Goal: Task Accomplishment & Management: Complete application form

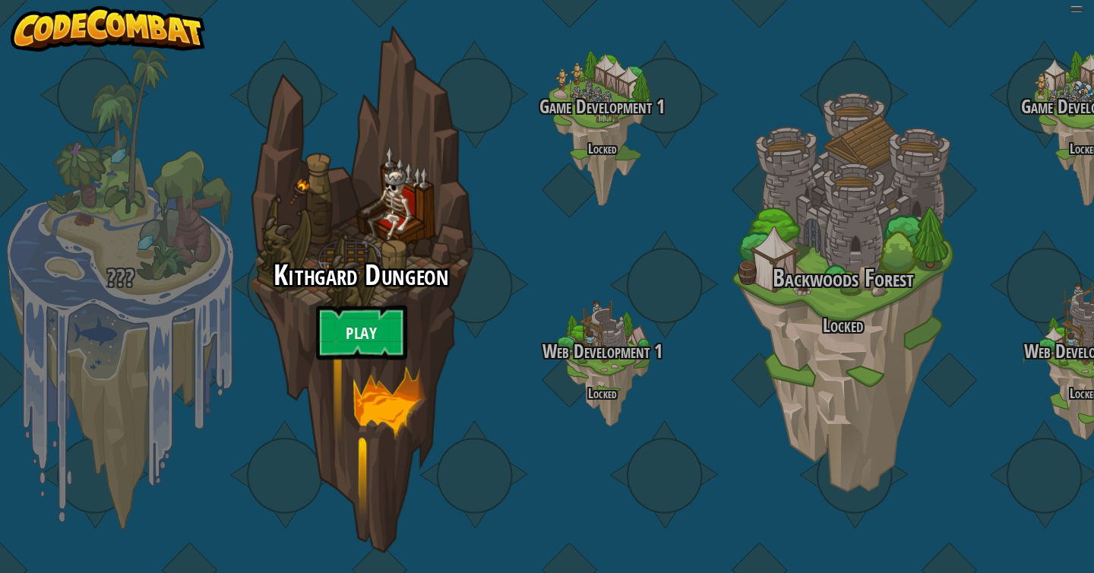
click at [350, 324] on div "Kithgard Dungeon Play" at bounding box center [360, 317] width 289 height 114
click at [356, 358] on link "Play" at bounding box center [361, 332] width 91 height 55
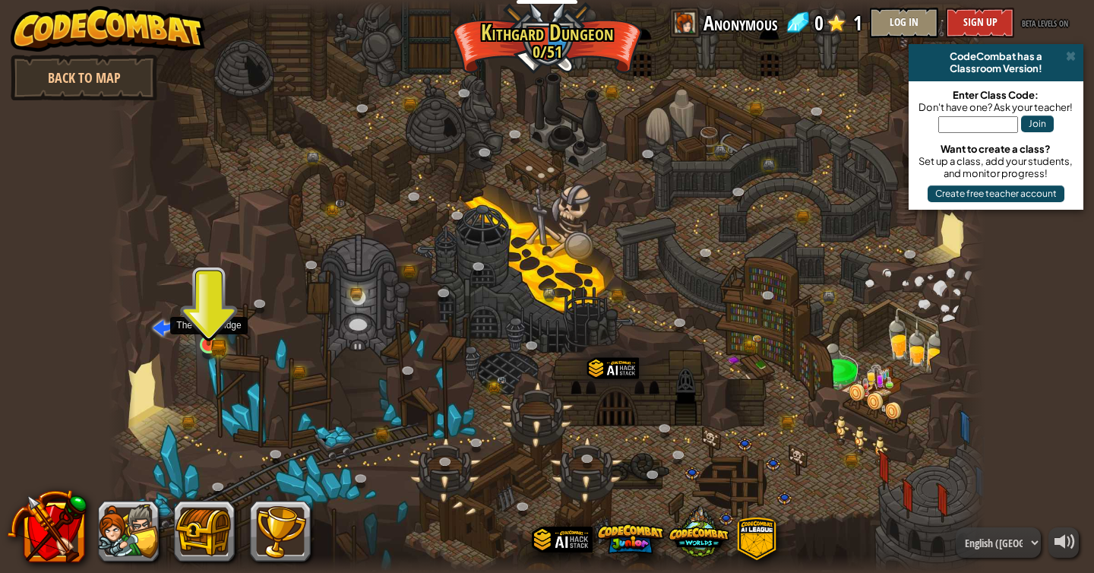
click at [208, 338] on img at bounding box center [209, 322] width 22 height 49
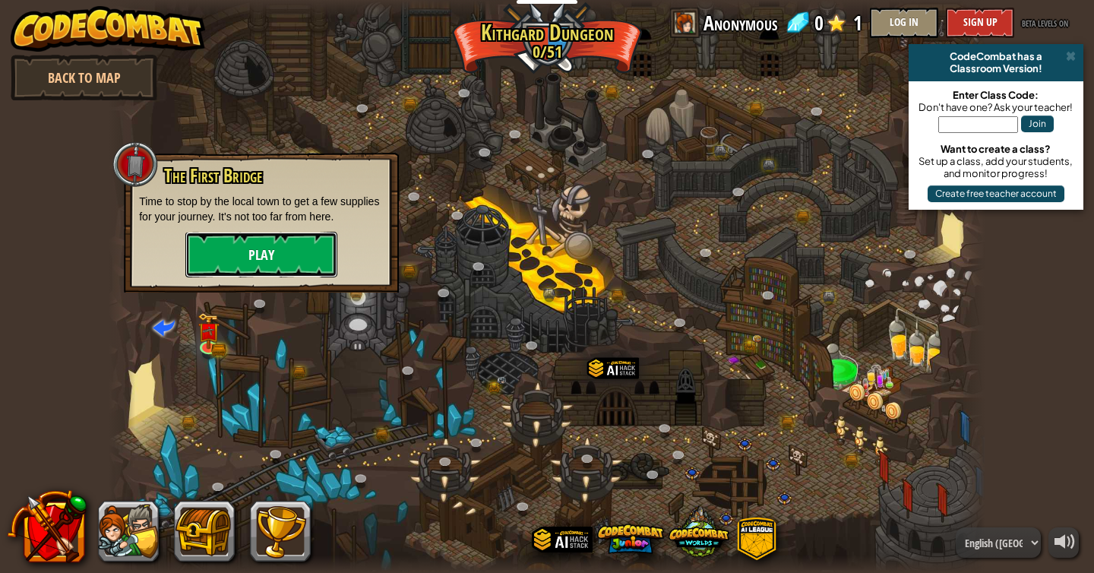
click at [261, 258] on button "Play" at bounding box center [261, 255] width 152 height 46
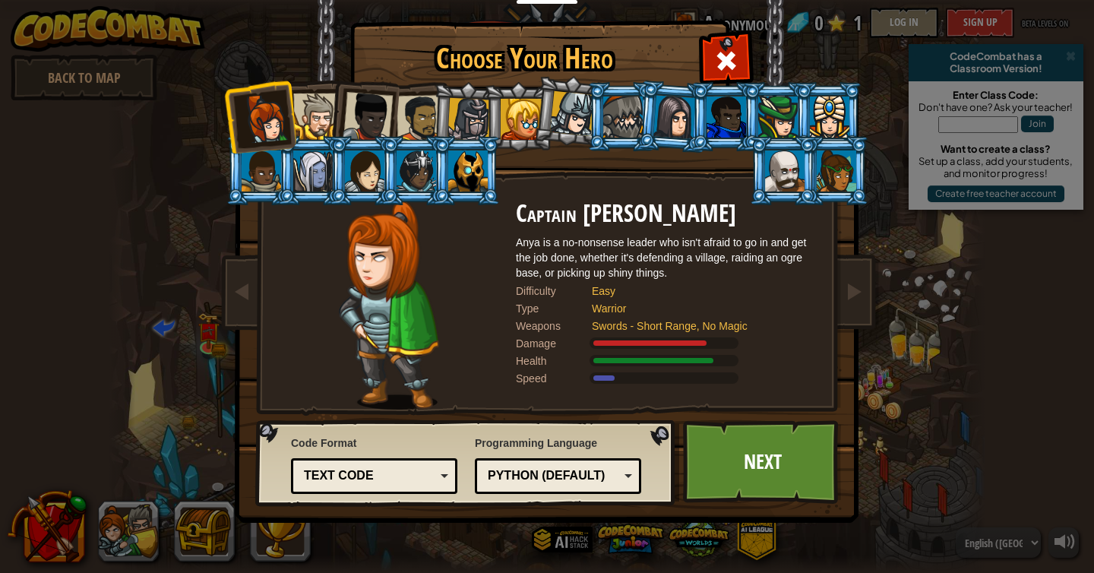
click at [324, 119] on div at bounding box center [316, 116] width 46 height 46
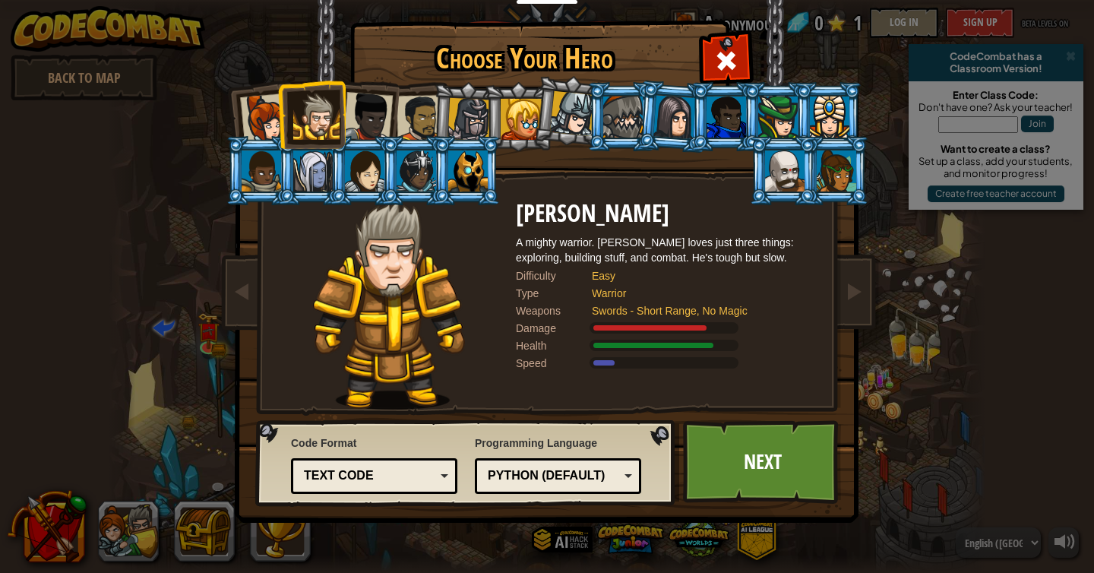
click at [347, 156] on div at bounding box center [365, 170] width 40 height 41
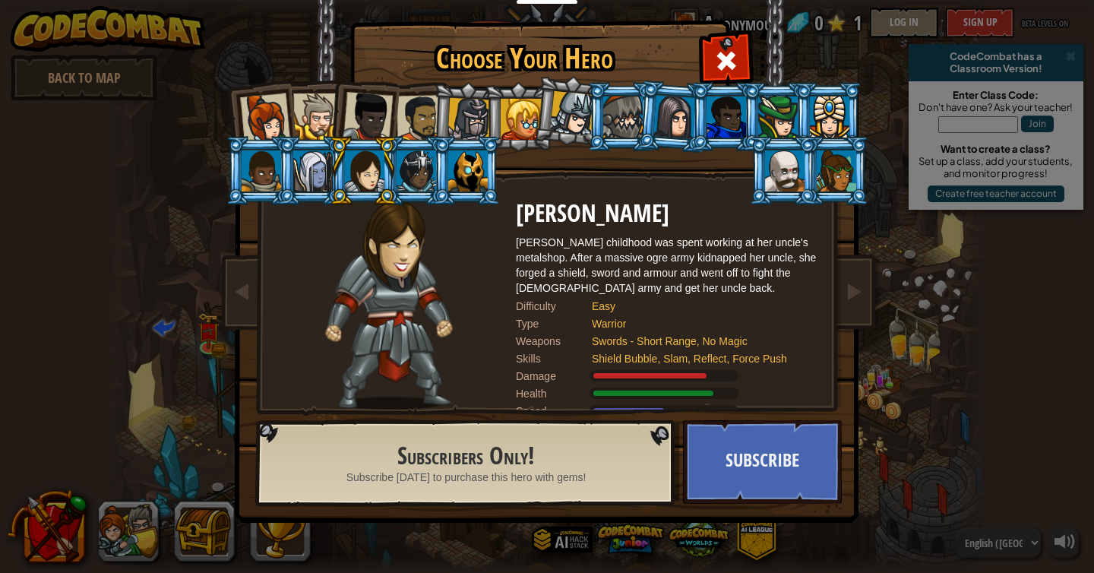
click at [375, 122] on div at bounding box center [368, 117] width 50 height 50
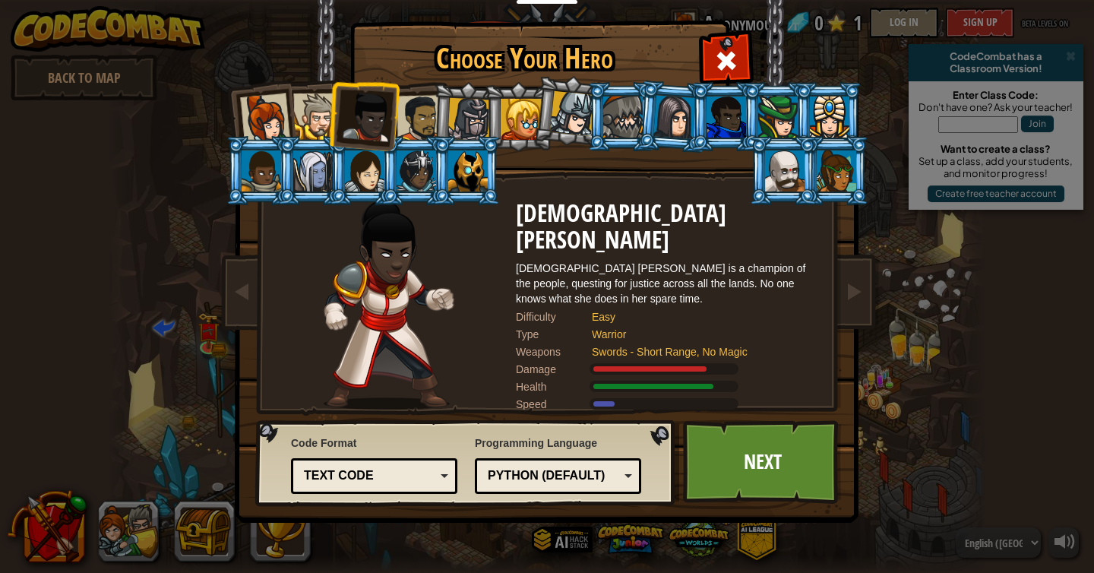
click at [319, 160] on div at bounding box center [313, 170] width 40 height 41
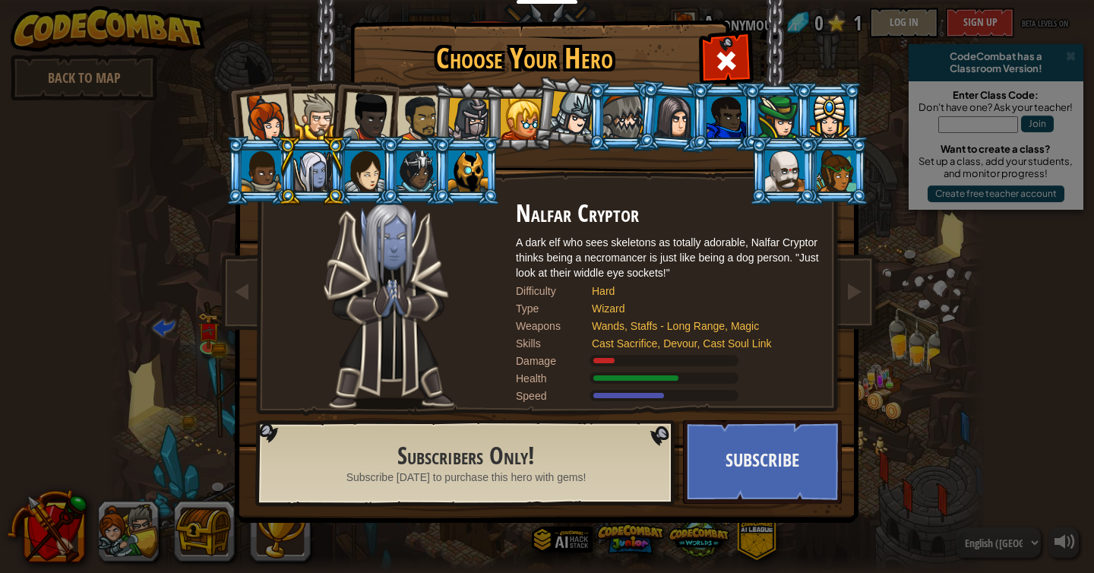
click at [397, 118] on li at bounding box center [363, 114] width 74 height 74
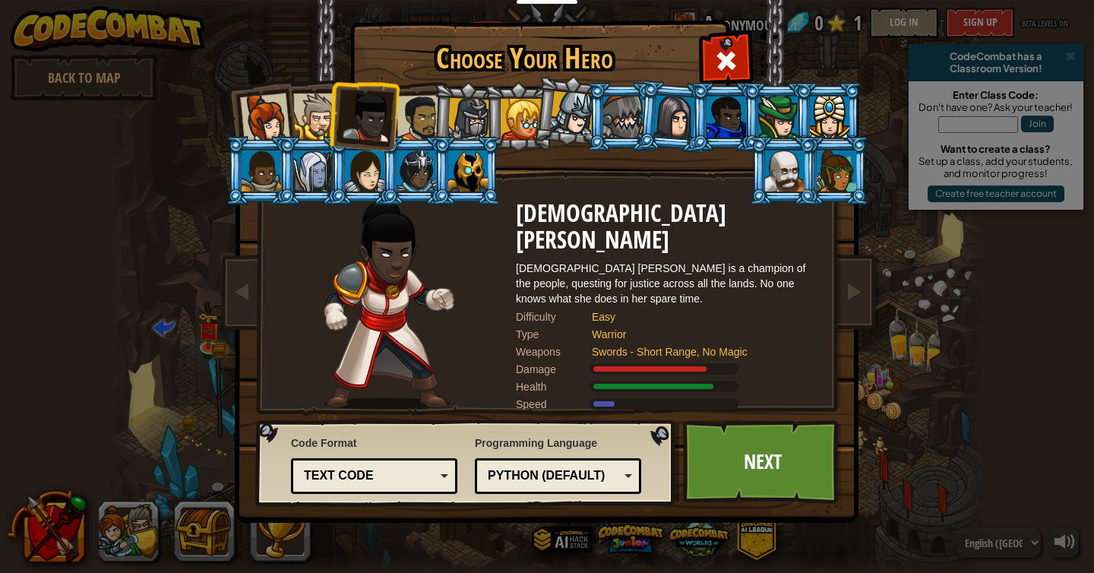
click at [450, 113] on div at bounding box center [468, 119] width 43 height 43
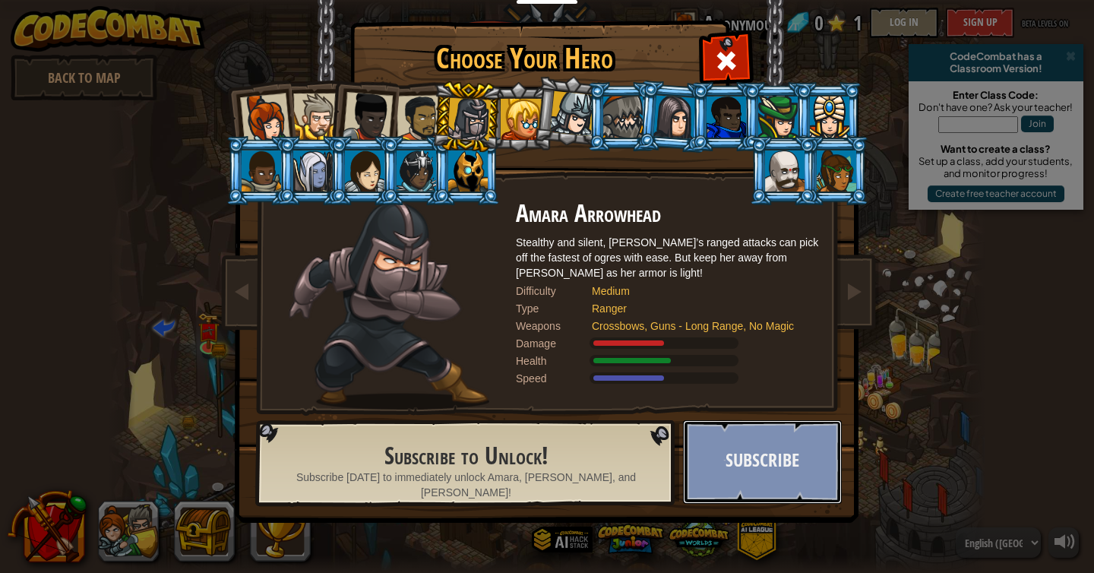
click at [772, 439] on button "Subscribe" at bounding box center [762, 462] width 159 height 84
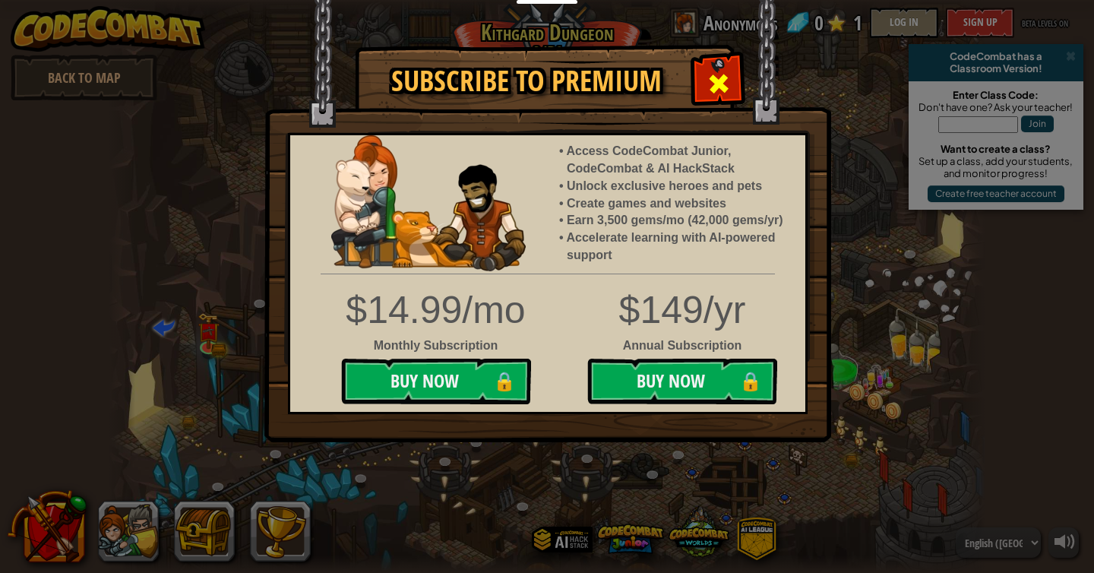
click at [710, 60] on div at bounding box center [718, 82] width 48 height 48
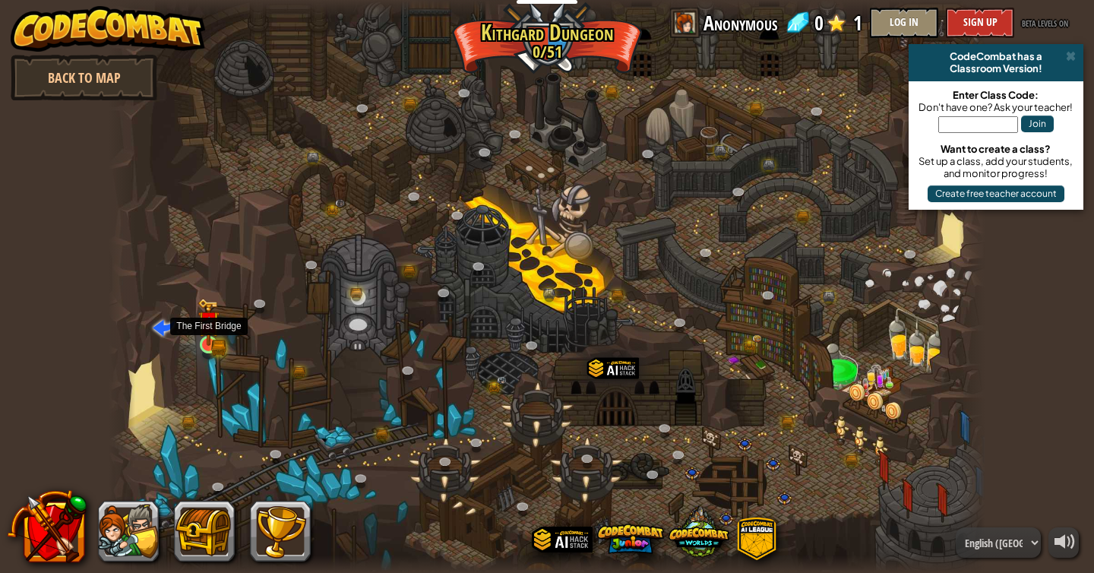
click at [213, 346] on div at bounding box center [208, 344] width 17 height 17
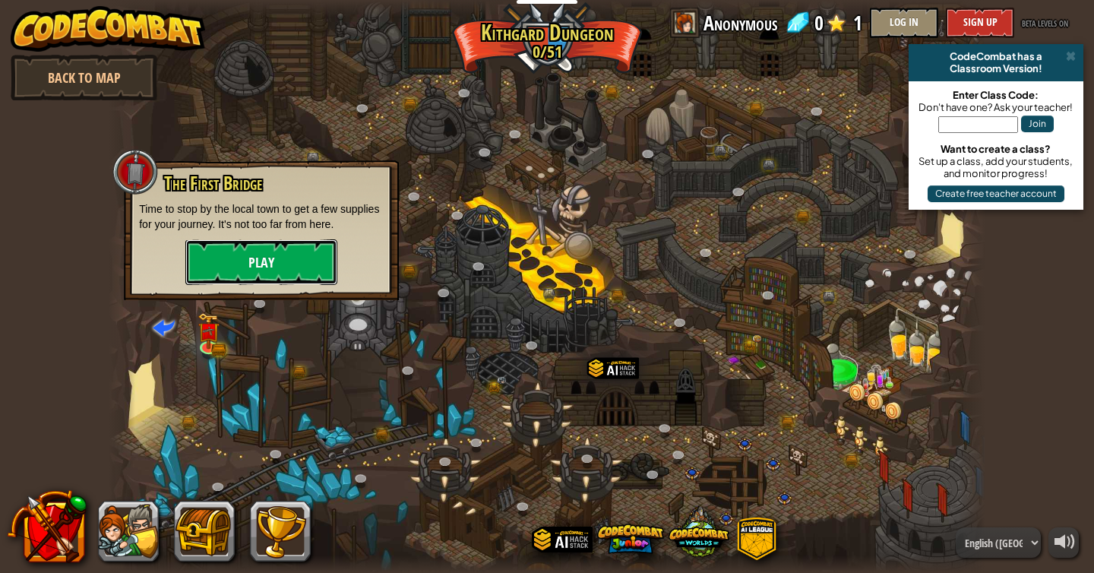
click at [308, 256] on button "Play" at bounding box center [261, 262] width 152 height 46
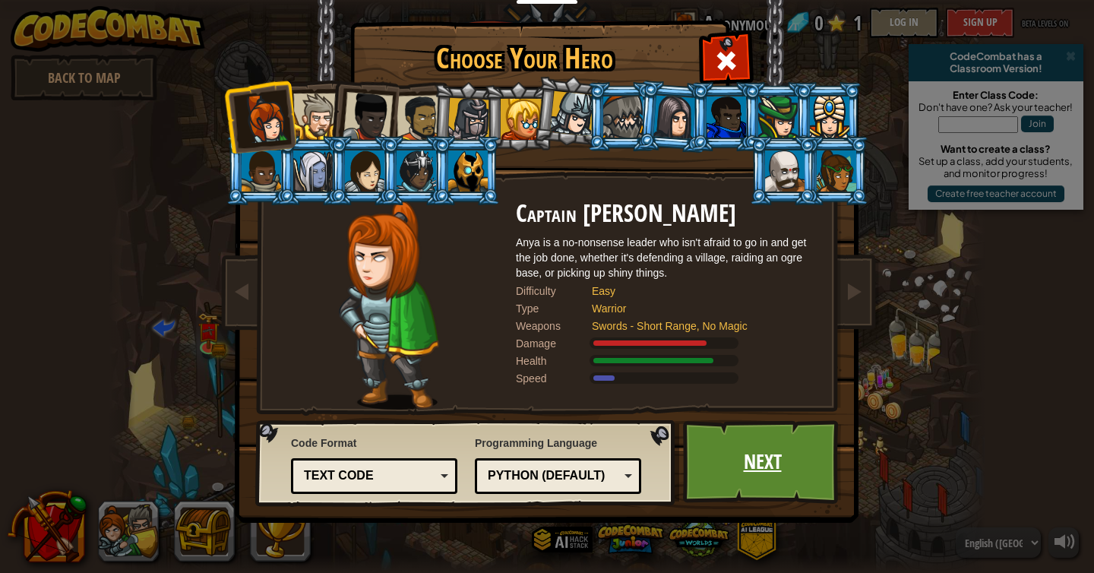
click at [731, 452] on link "Next" at bounding box center [762, 462] width 159 height 84
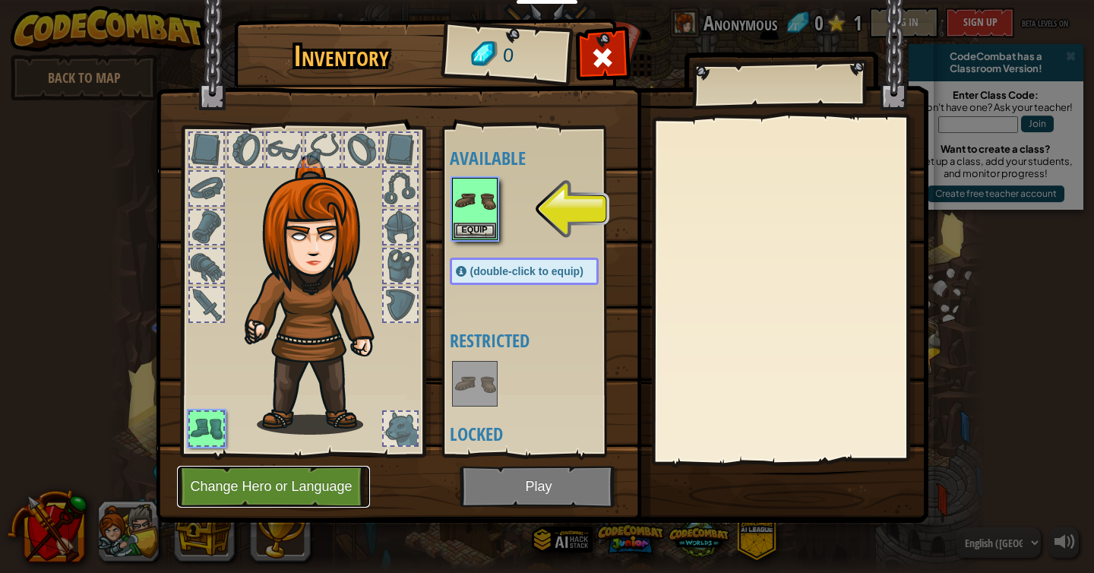
click at [333, 498] on button "Change Hero or Language" at bounding box center [273, 487] width 193 height 42
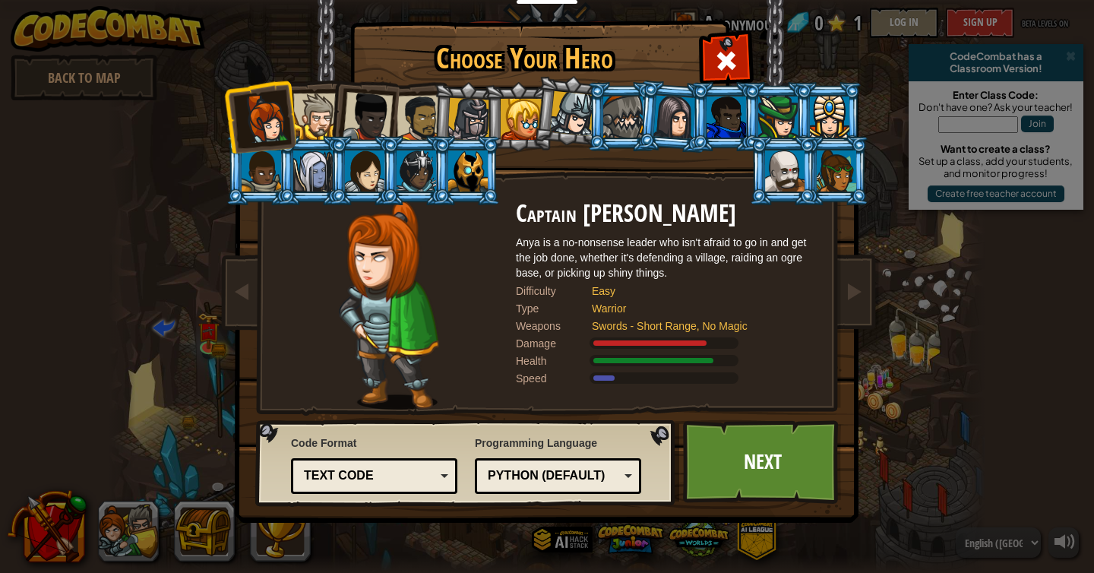
click at [584, 110] on div at bounding box center [572, 113] width 45 height 45
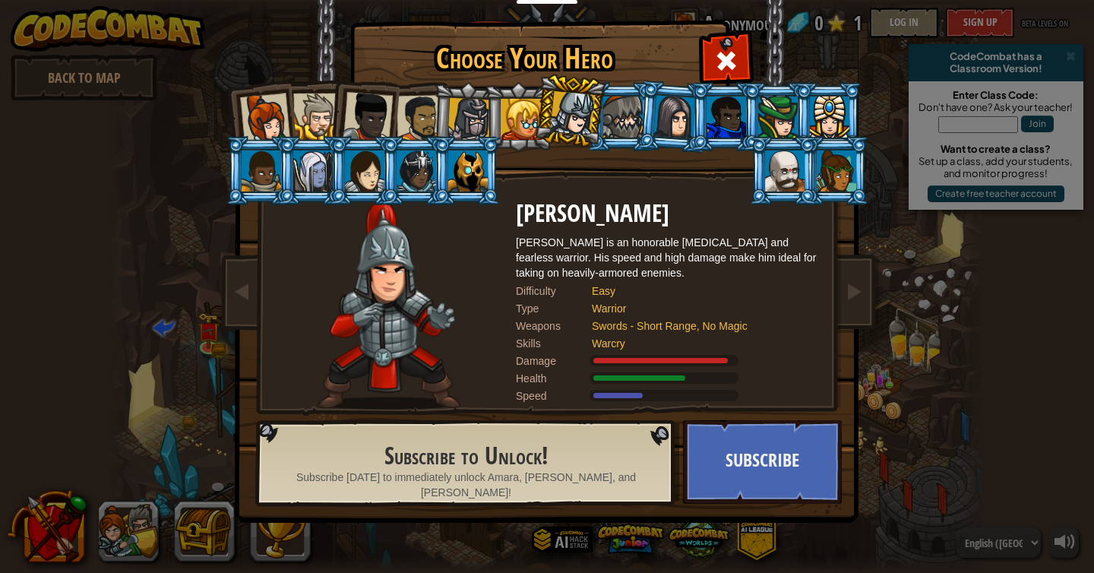
click at [481, 106] on div at bounding box center [468, 119] width 43 height 43
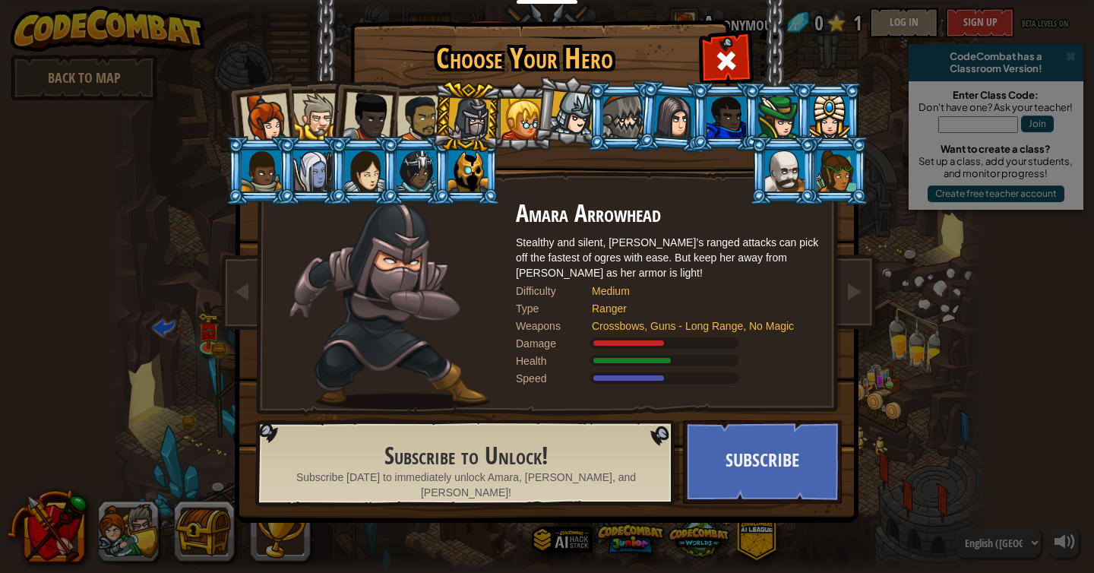
click at [404, 106] on div at bounding box center [420, 118] width 47 height 47
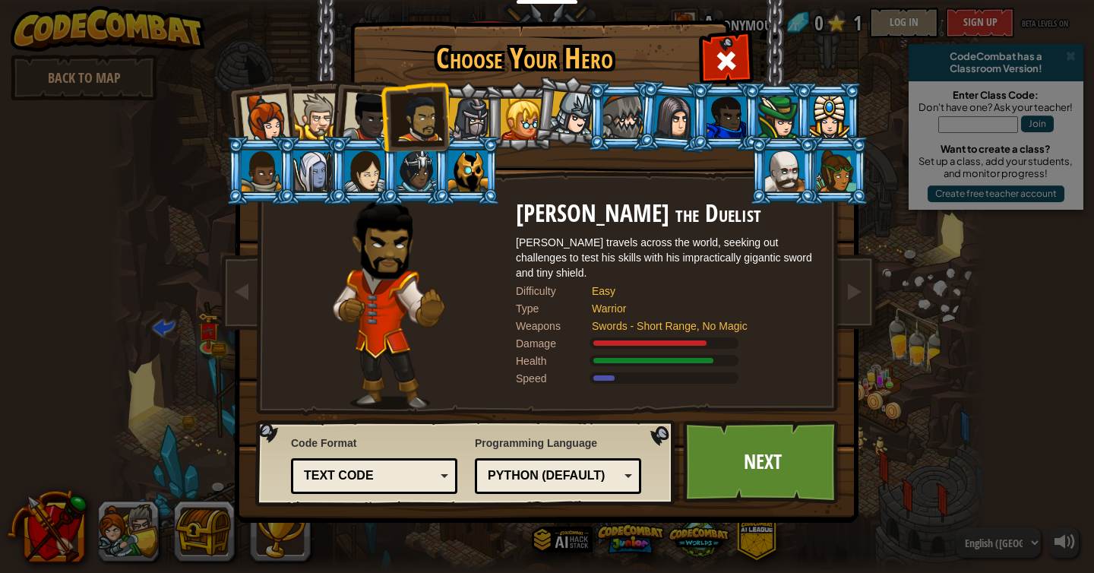
click at [353, 121] on div at bounding box center [368, 117] width 50 height 50
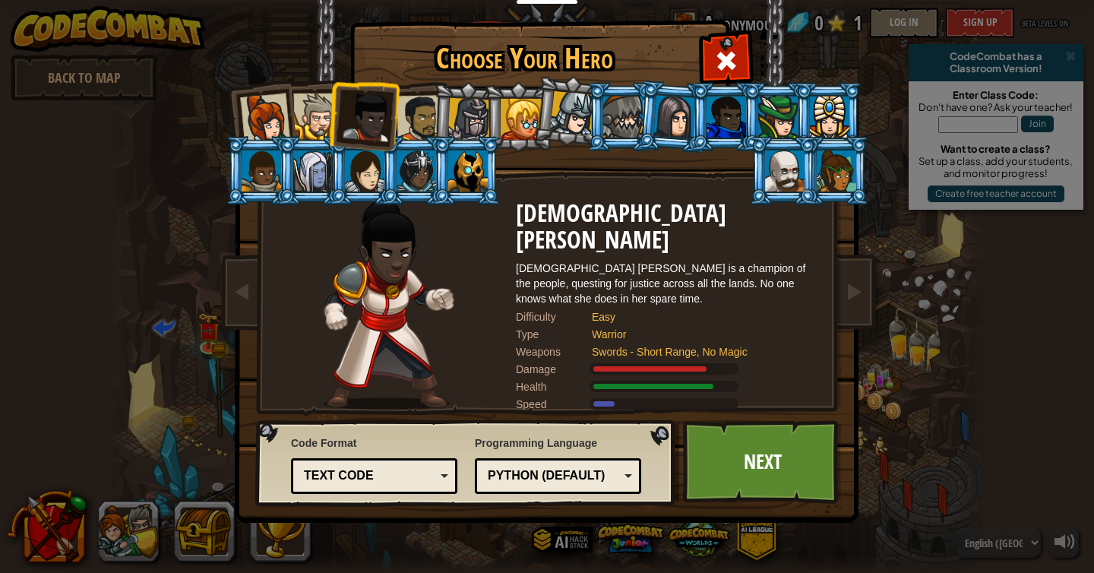
click at [308, 112] on div at bounding box center [316, 116] width 46 height 46
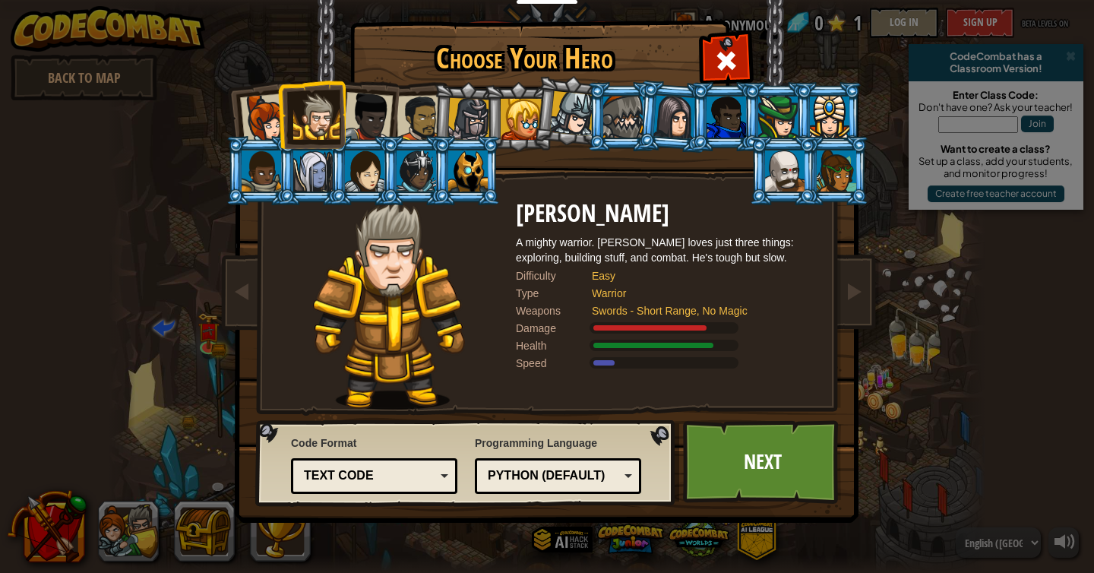
click at [383, 119] on div at bounding box center [368, 117] width 50 height 50
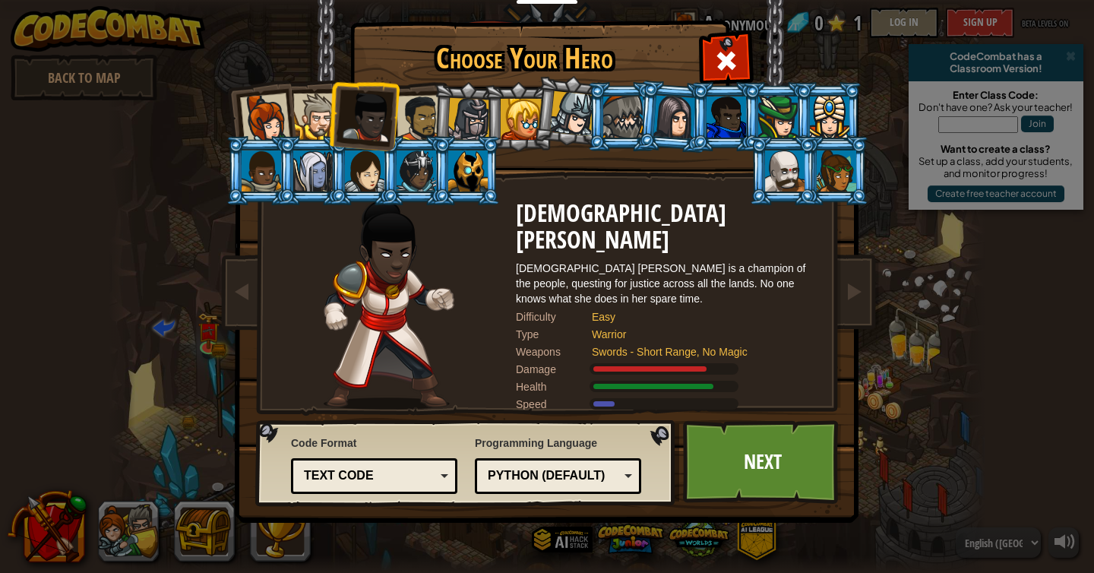
click at [425, 111] on div at bounding box center [420, 118] width 47 height 47
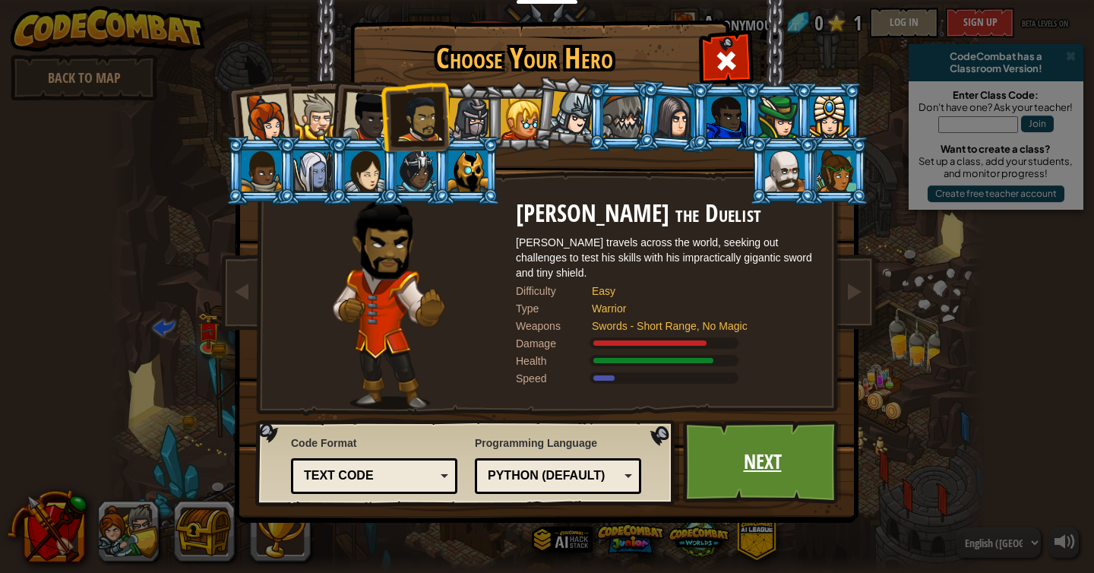
click at [778, 441] on link "Next" at bounding box center [762, 462] width 159 height 84
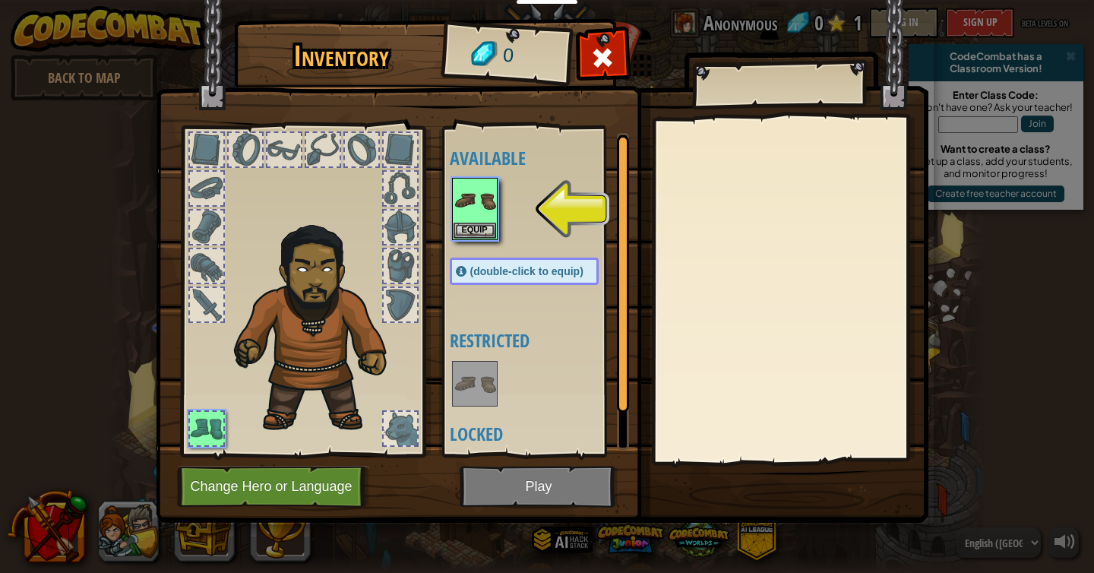
click at [478, 242] on div at bounding box center [539, 208] width 179 height 67
click at [476, 231] on button "Equip" at bounding box center [475, 230] width 43 height 16
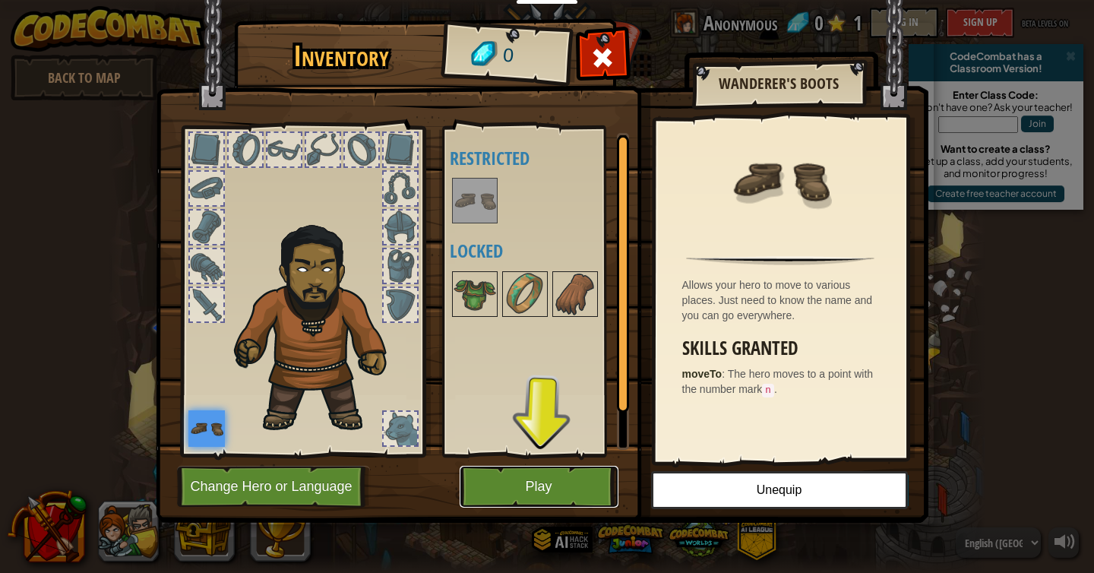
click at [545, 483] on button "Play" at bounding box center [539, 487] width 159 height 42
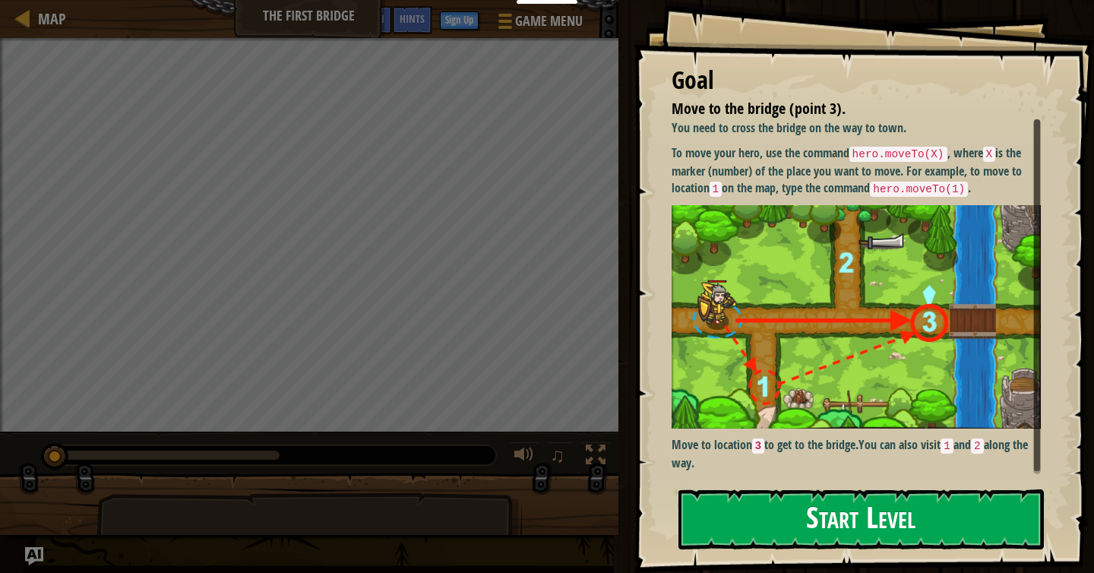
click at [841, 507] on button "Start Level" at bounding box center [860, 519] width 365 height 60
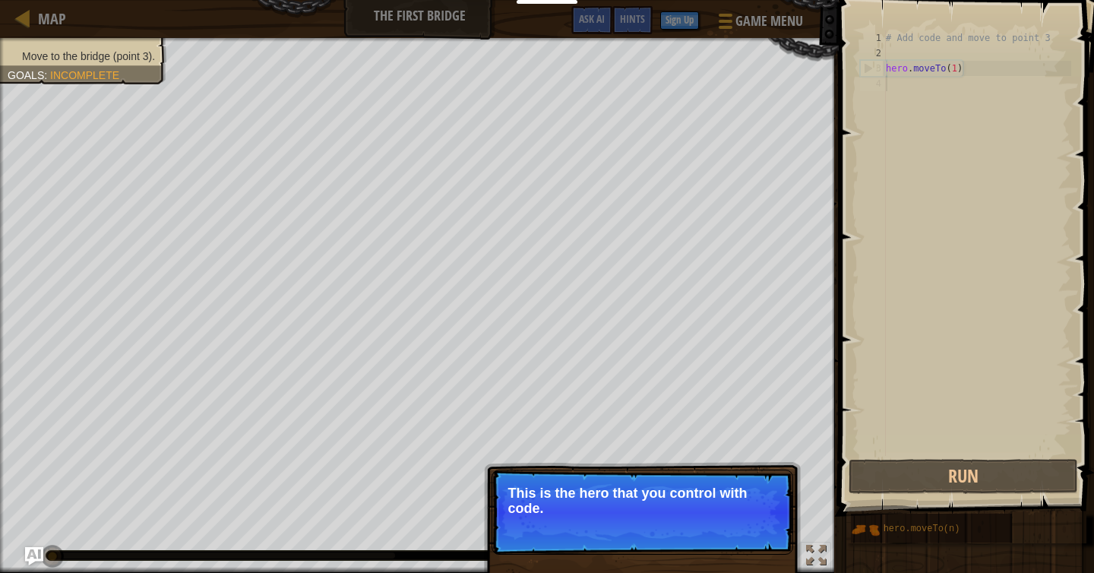
click at [630, 502] on p "This is the hero that you control with code." at bounding box center [642, 500] width 270 height 30
click at [757, 533] on button "Continue" at bounding box center [749, 529] width 63 height 20
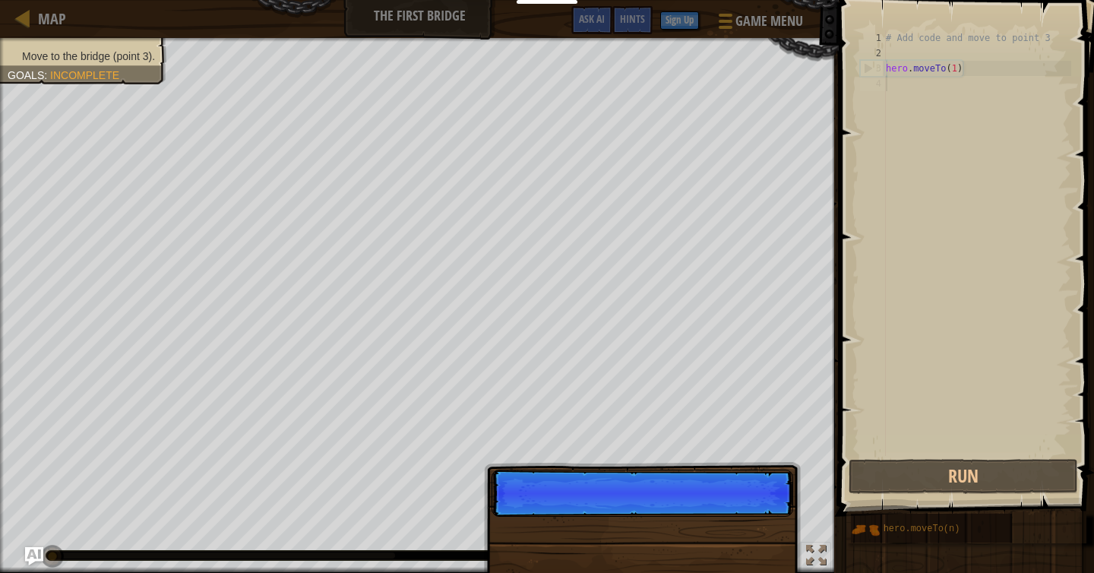
scroll to position [7, 0]
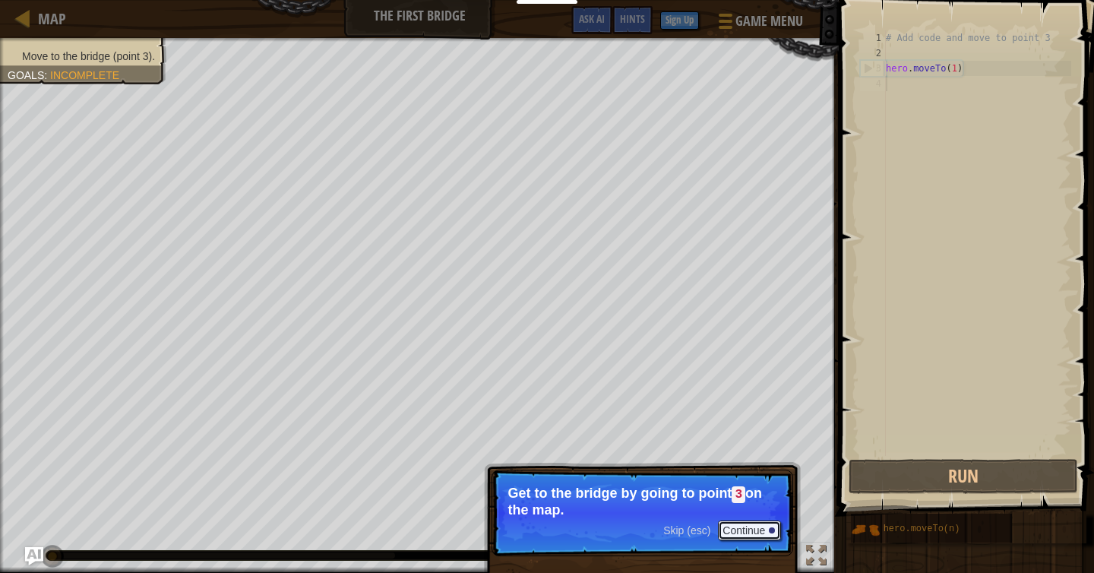
click at [726, 520] on button "Continue" at bounding box center [749, 530] width 63 height 20
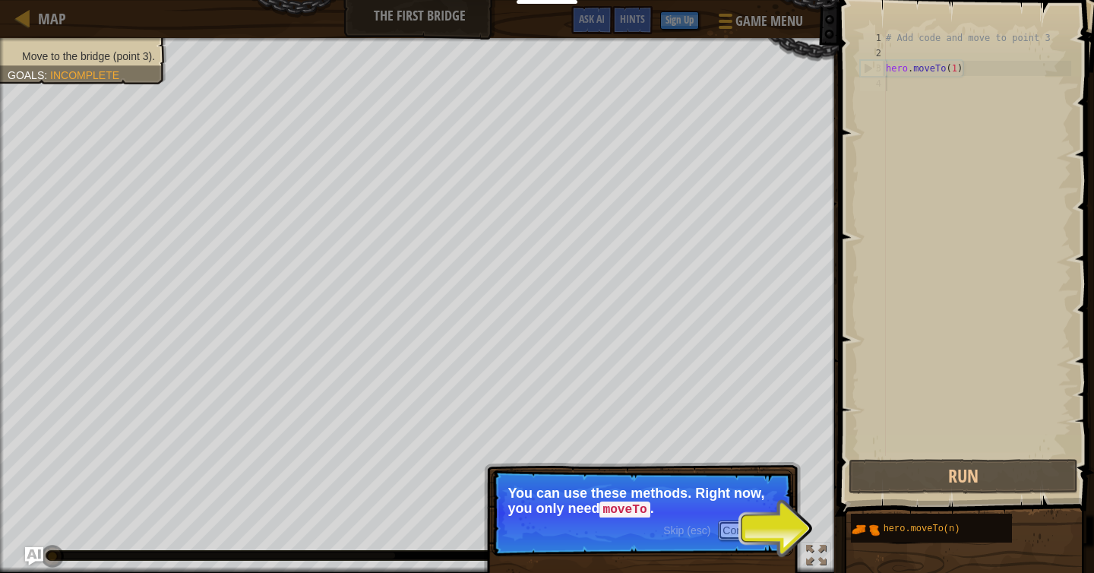
click at [752, 520] on button "Continue" at bounding box center [749, 530] width 63 height 20
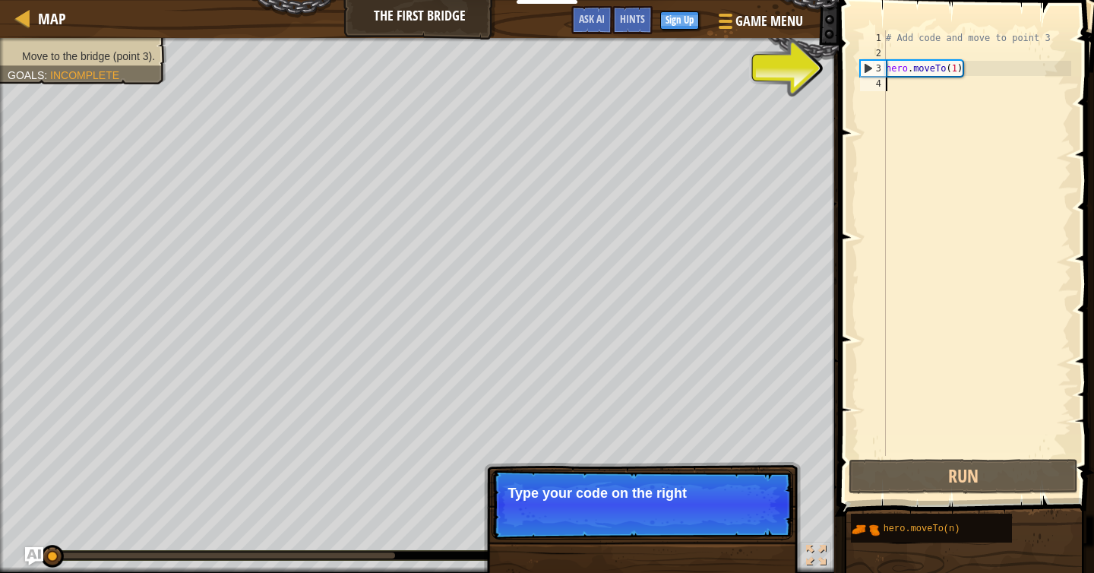
click at [754, 518] on p "Skip (esc) Continue Type your code on the right" at bounding box center [642, 504] width 302 height 70
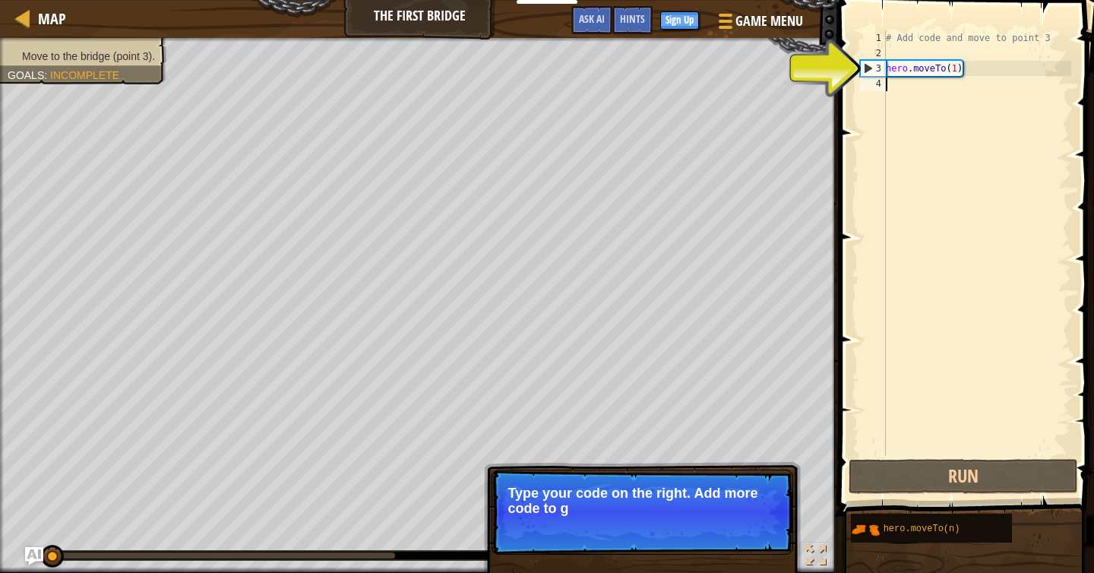
click at [753, 517] on p "Skip (esc) Continue Type your code on the right. Add more code to g" at bounding box center [642, 511] width 302 height 85
click at [736, 502] on p "Type your code on the right. Add more code to get to point `3'." at bounding box center [642, 500] width 270 height 30
click at [639, 491] on p "Type your code on the right. Add more code to get to point `3'." at bounding box center [642, 500] width 270 height 30
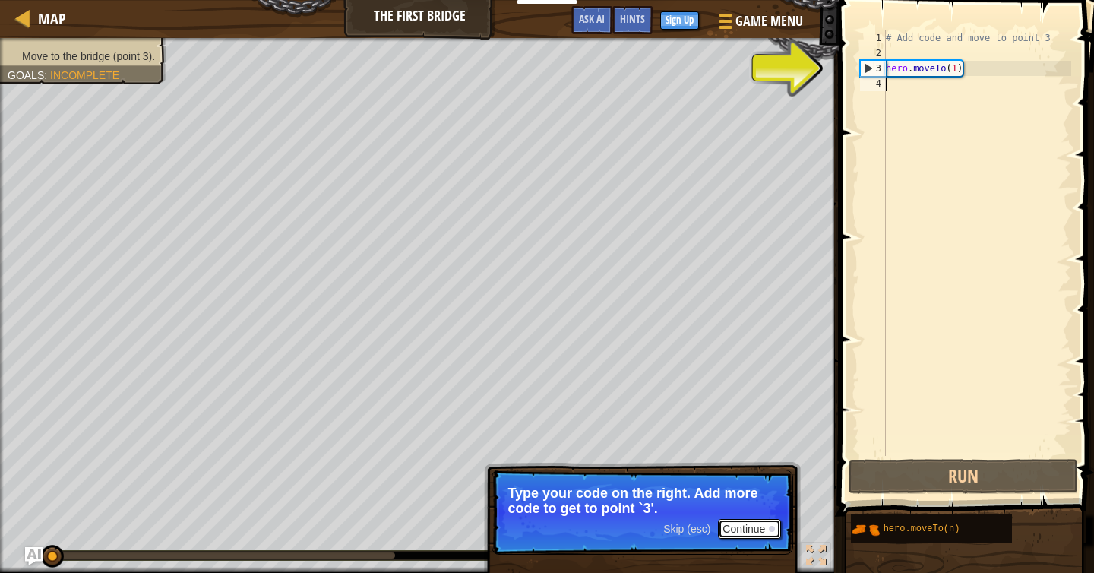
click at [757, 523] on button "Continue" at bounding box center [749, 529] width 63 height 20
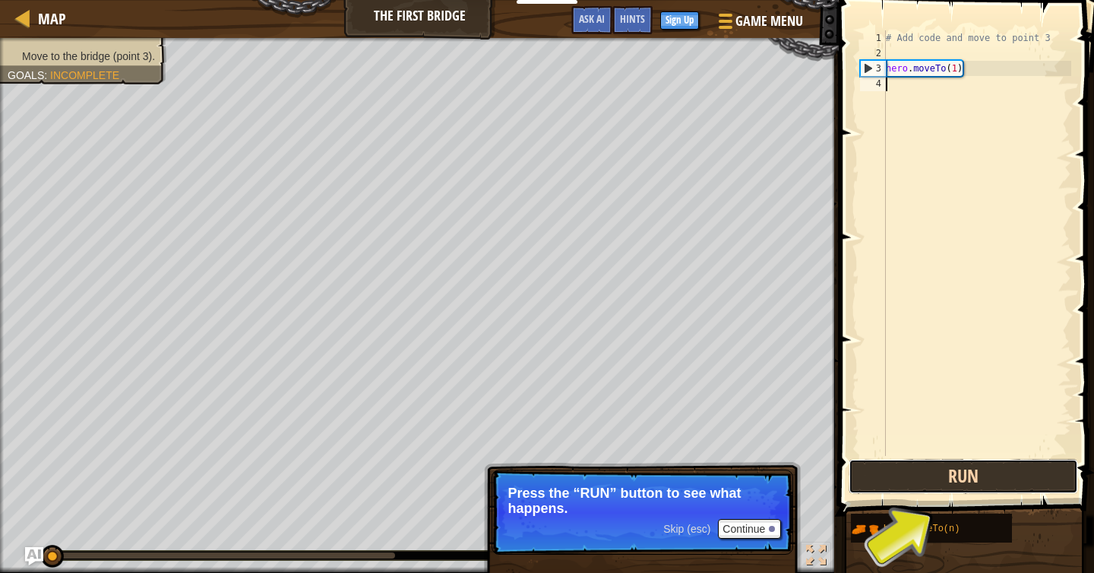
click at [970, 465] on button "Run" at bounding box center [963, 476] width 229 height 35
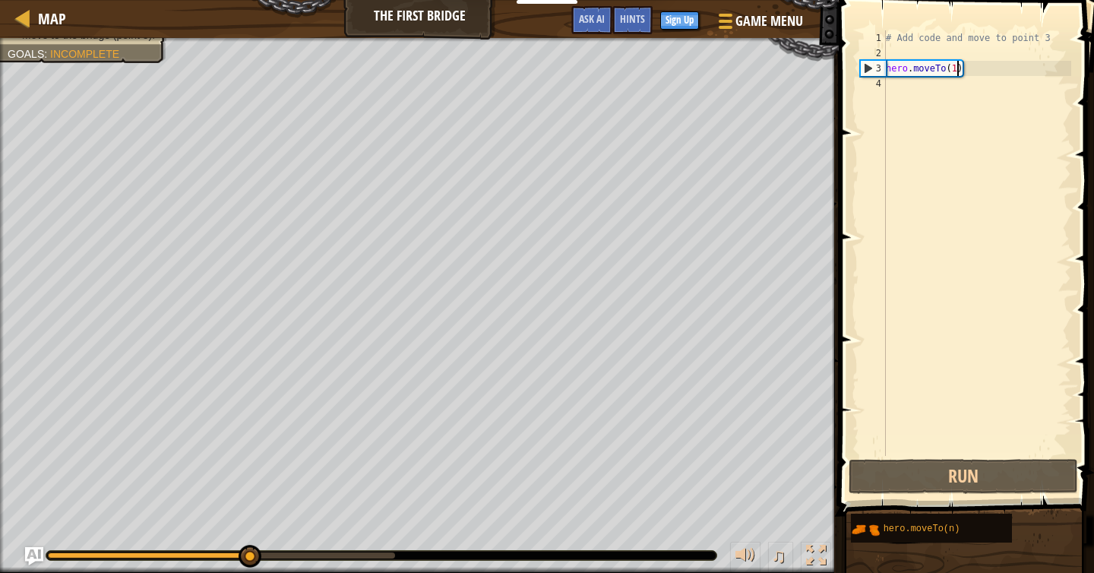
click at [957, 71] on div "# Add code and move to point 3 hero . moveTo ( 1 )" at bounding box center [977, 258] width 188 height 456
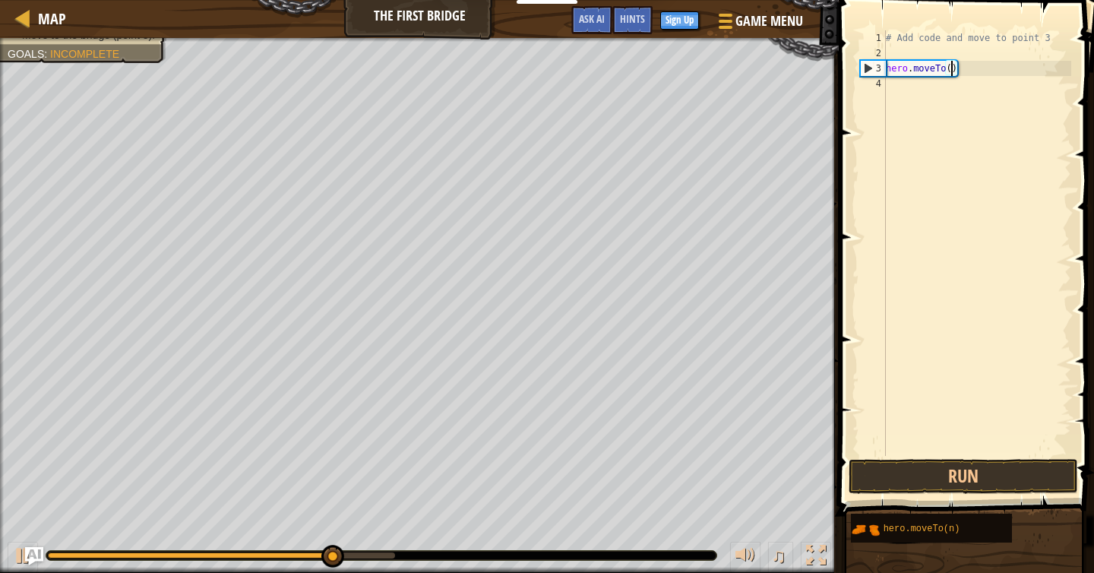
scroll to position [7, 5]
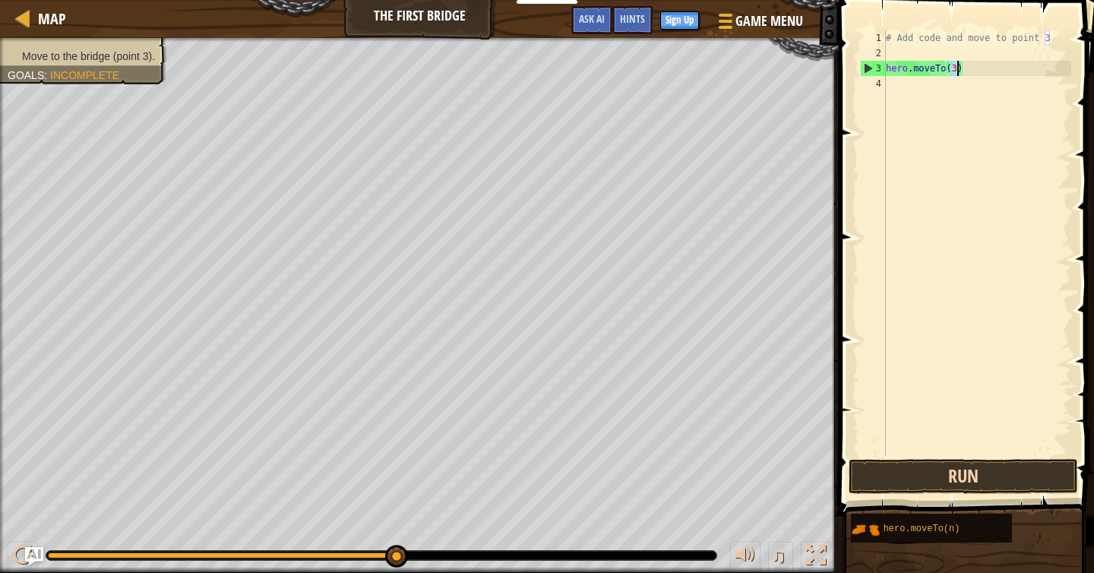
type textarea "hero.moveTo(3)"
click at [983, 475] on button "Run" at bounding box center [963, 476] width 229 height 35
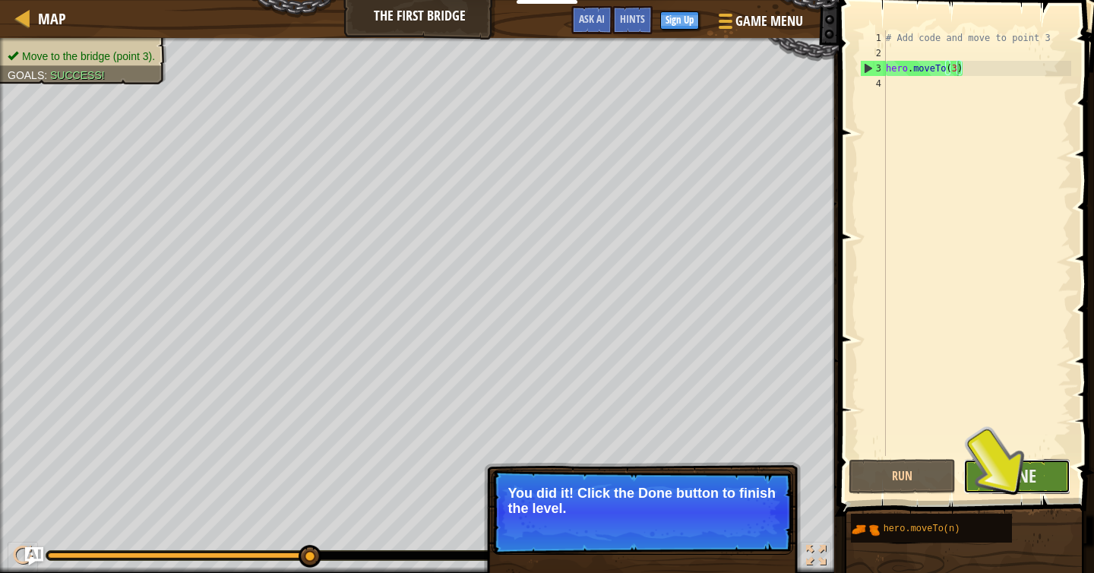
click at [1038, 470] on button "Done" at bounding box center [1016, 476] width 107 height 35
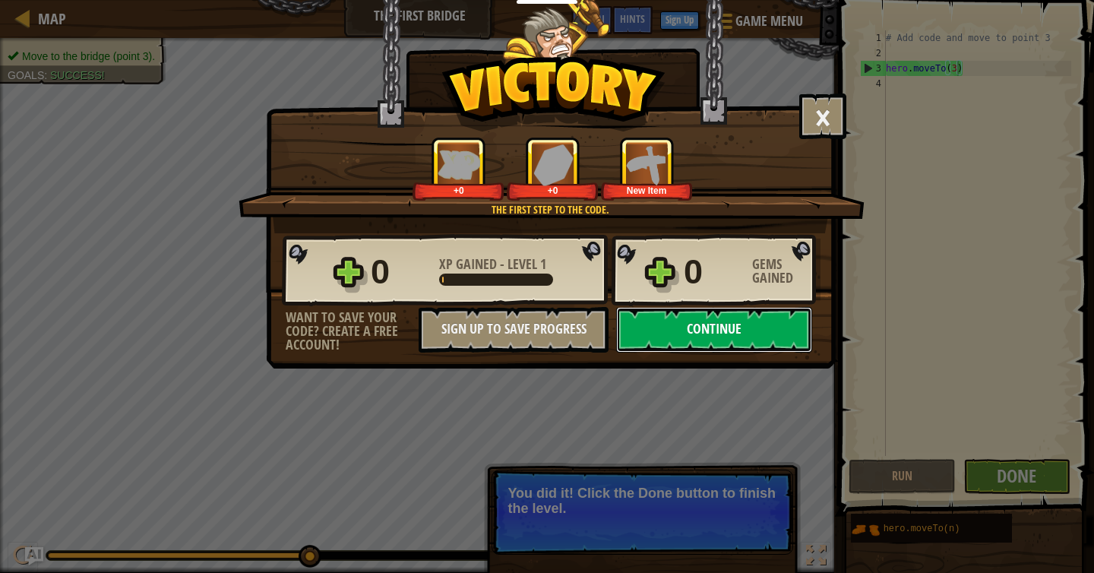
click at [714, 318] on button "Continue" at bounding box center [714, 330] width 196 height 46
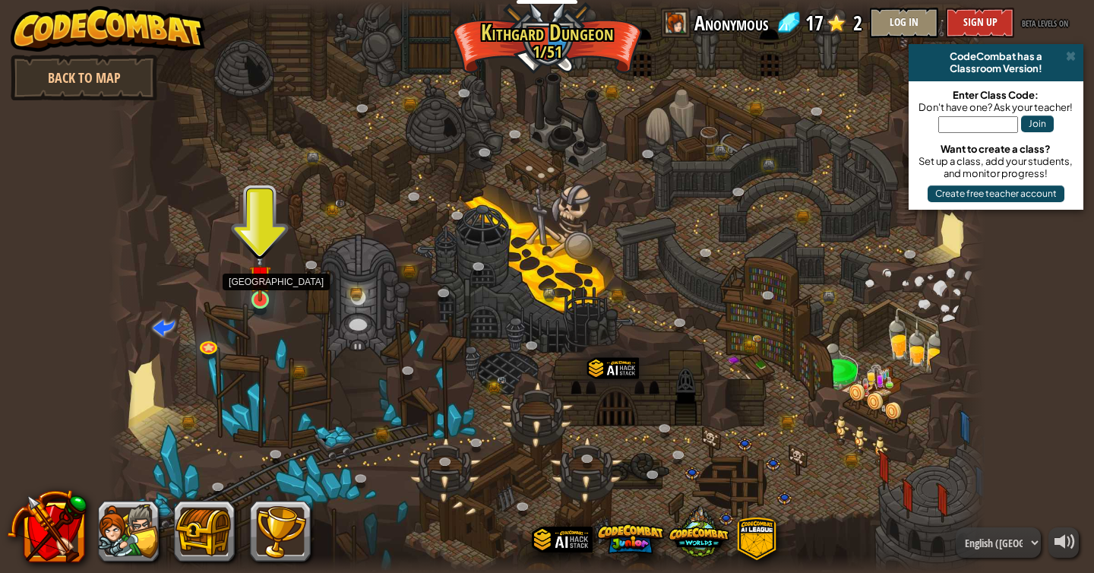
click at [254, 292] on img at bounding box center [260, 276] width 22 height 51
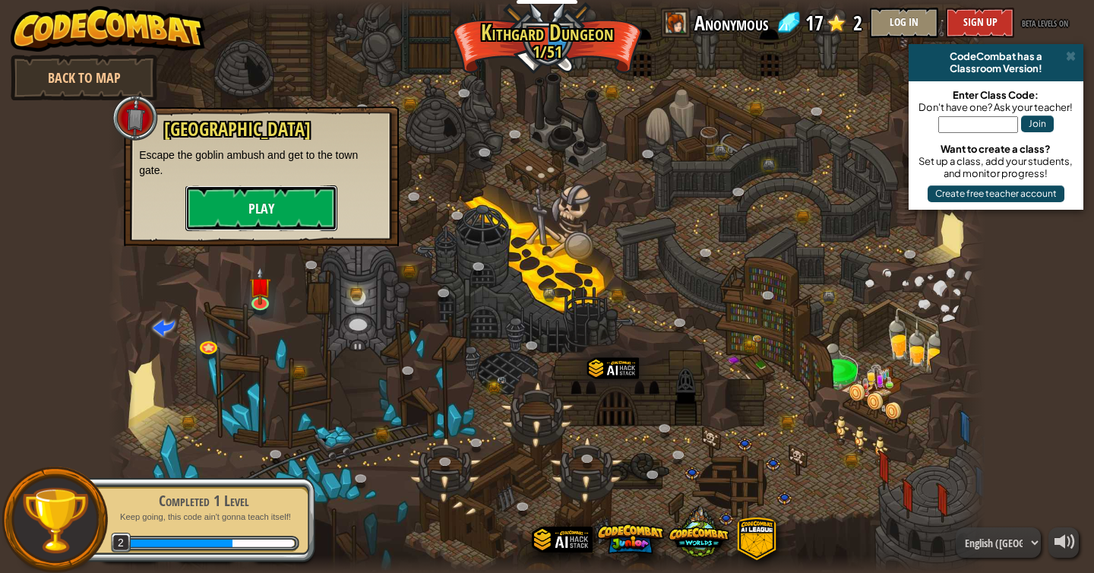
click at [265, 217] on button "Play" at bounding box center [261, 208] width 152 height 46
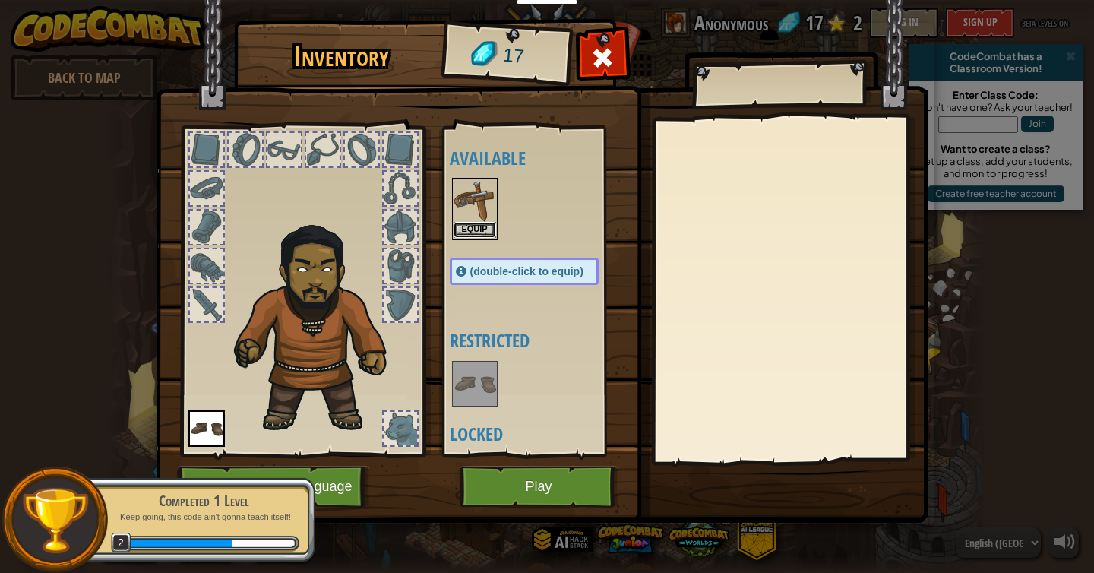
click at [479, 231] on button "Equip" at bounding box center [475, 230] width 43 height 16
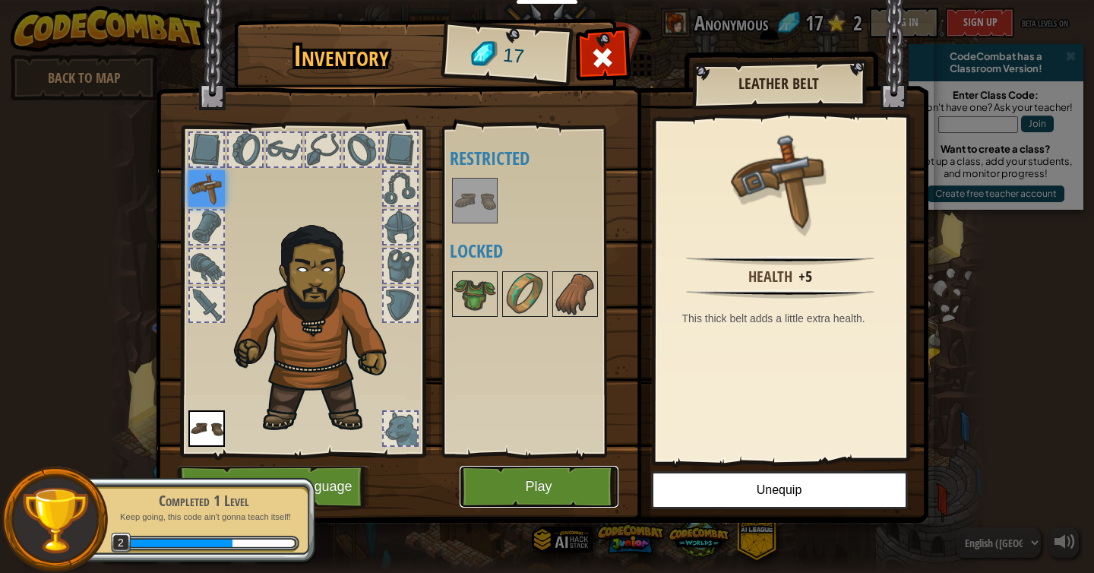
click at [579, 482] on button "Play" at bounding box center [539, 487] width 159 height 42
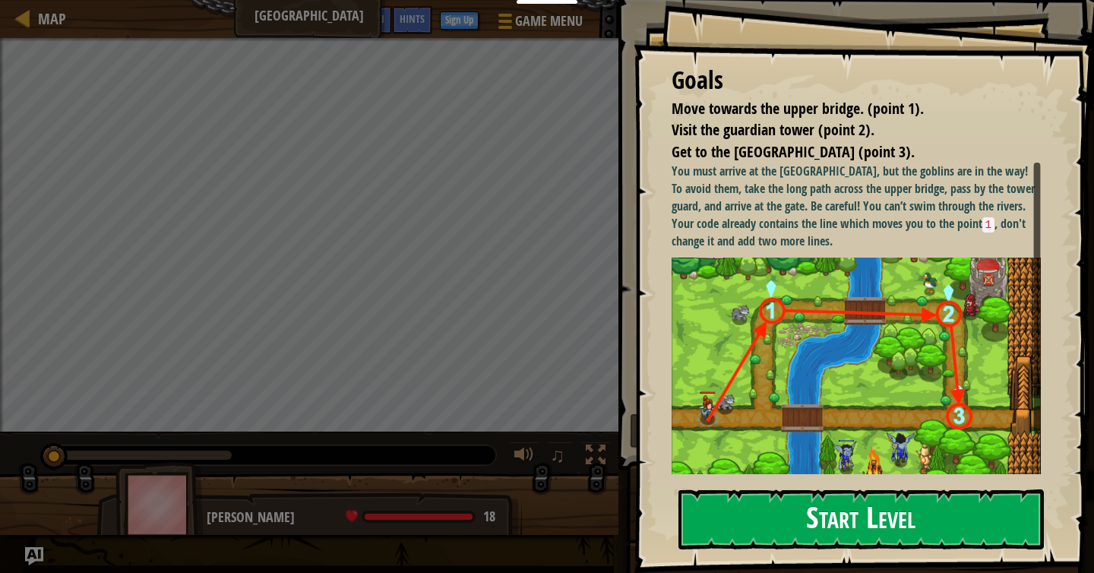
click at [863, 506] on button "Start Level" at bounding box center [860, 519] width 365 height 60
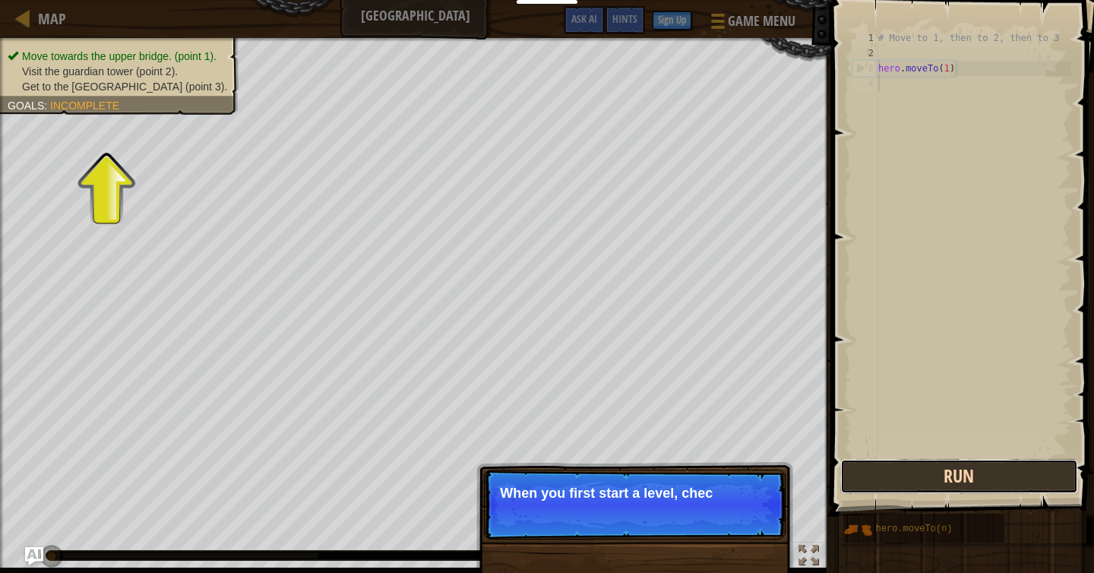
click at [892, 477] on button "Run" at bounding box center [958, 476] width 237 height 35
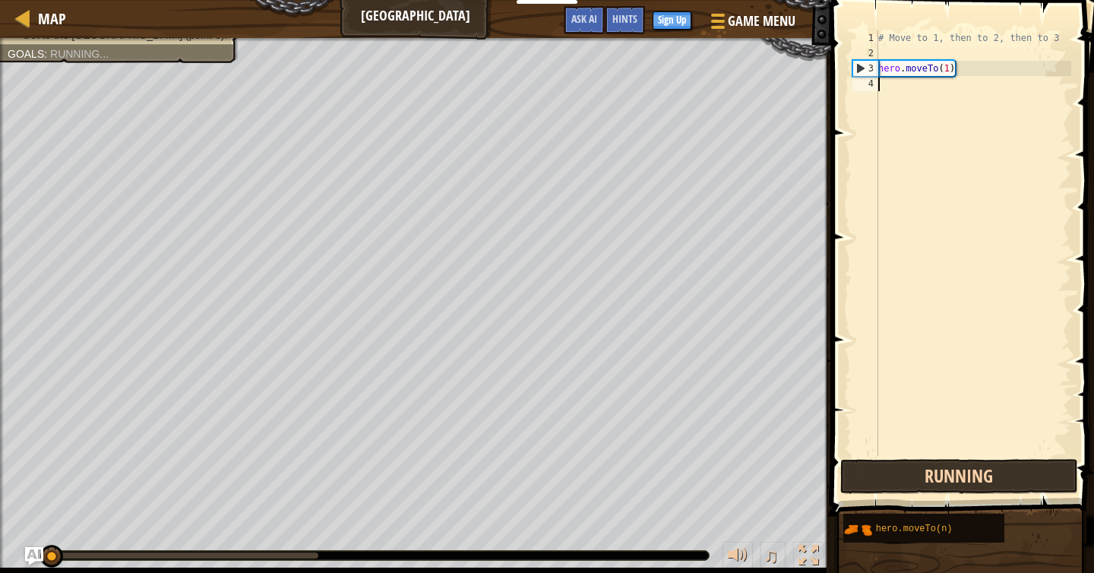
scroll to position [7, 0]
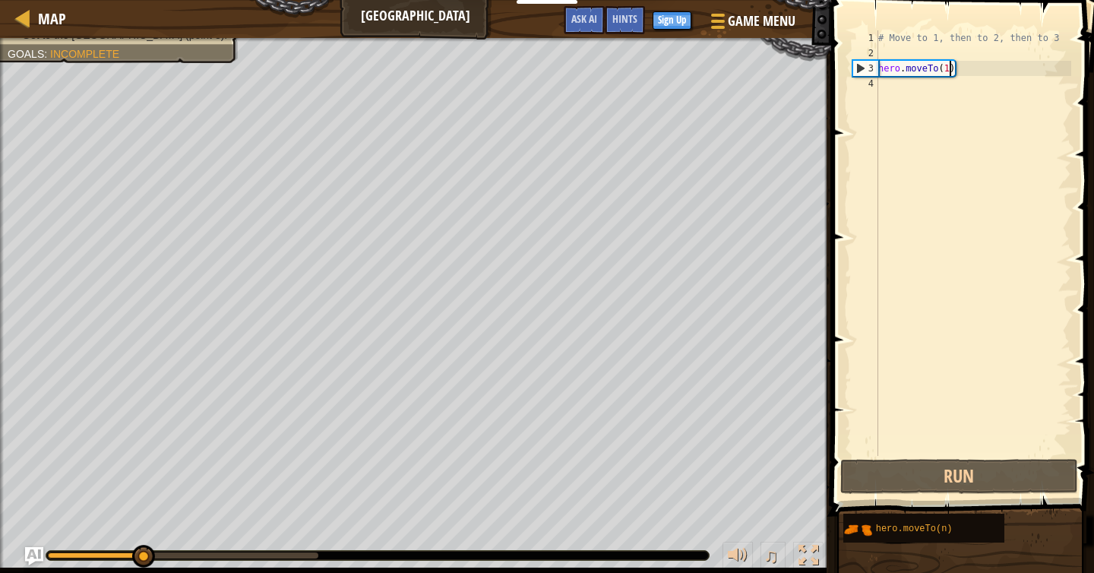
click at [947, 64] on div "# Move to 1, then to 2, then to 3 hero . moveTo ( 1 )" at bounding box center [973, 258] width 196 height 456
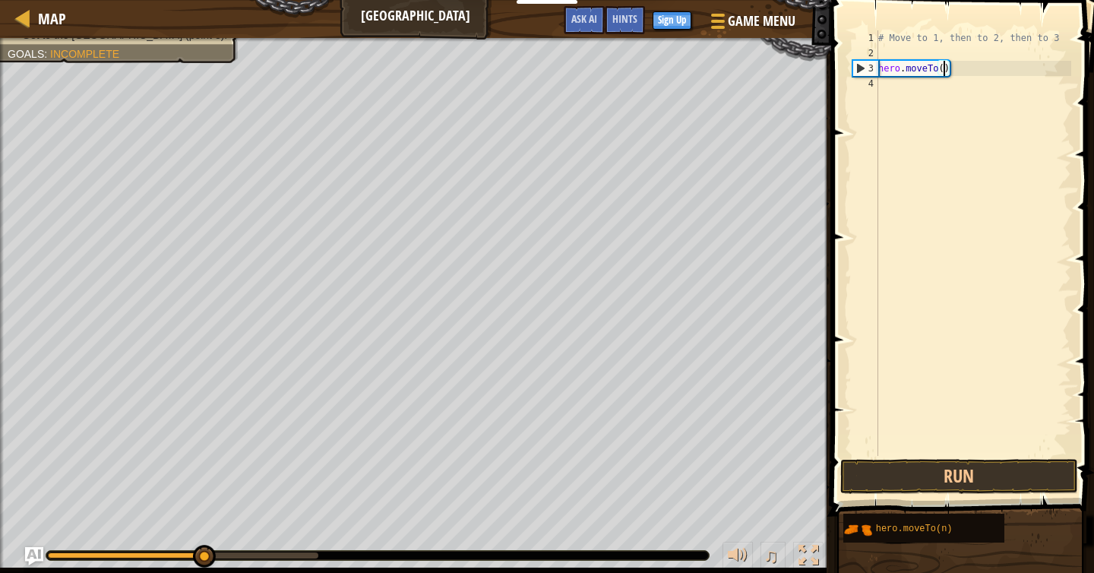
scroll to position [7, 5]
click at [928, 472] on button "Run" at bounding box center [958, 476] width 237 height 35
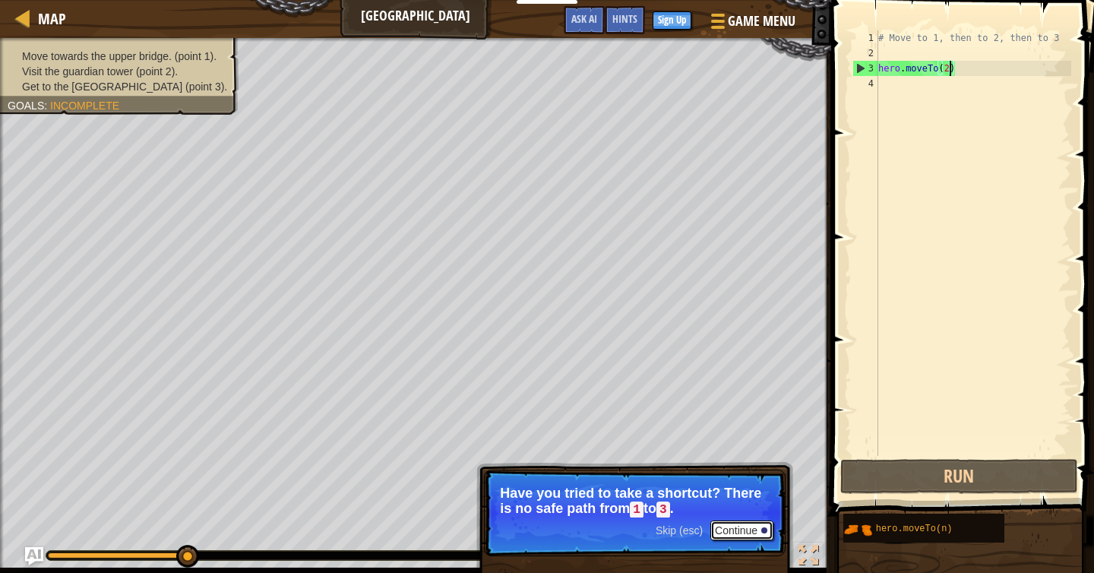
click at [739, 526] on button "Continue" at bounding box center [741, 530] width 63 height 20
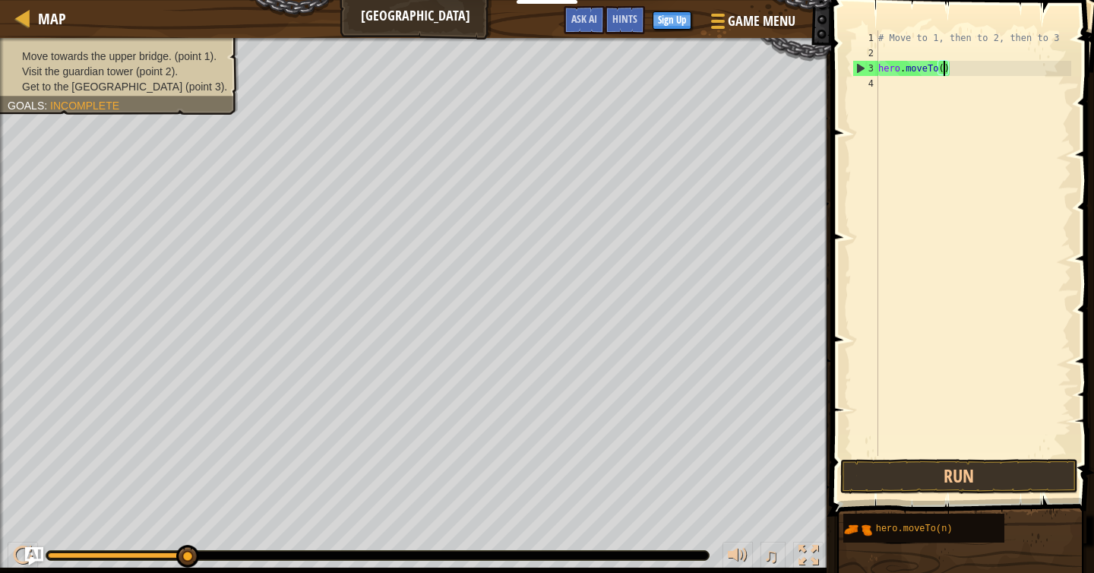
type textarea "hero.moveTo(1)"
click at [997, 51] on div "# Move to 1, then to 2, then to 3 hero . moveTo ( 1 )" at bounding box center [973, 258] width 196 height 456
click at [924, 89] on div "# Move to 1, then to 2, then to 3 hero . moveTo ( 1 )" at bounding box center [973, 258] width 196 height 456
click at [935, 36] on div "# Move to 1, then to 2, then to 3 hero . moveTo ( 1 )" at bounding box center [973, 258] width 196 height 456
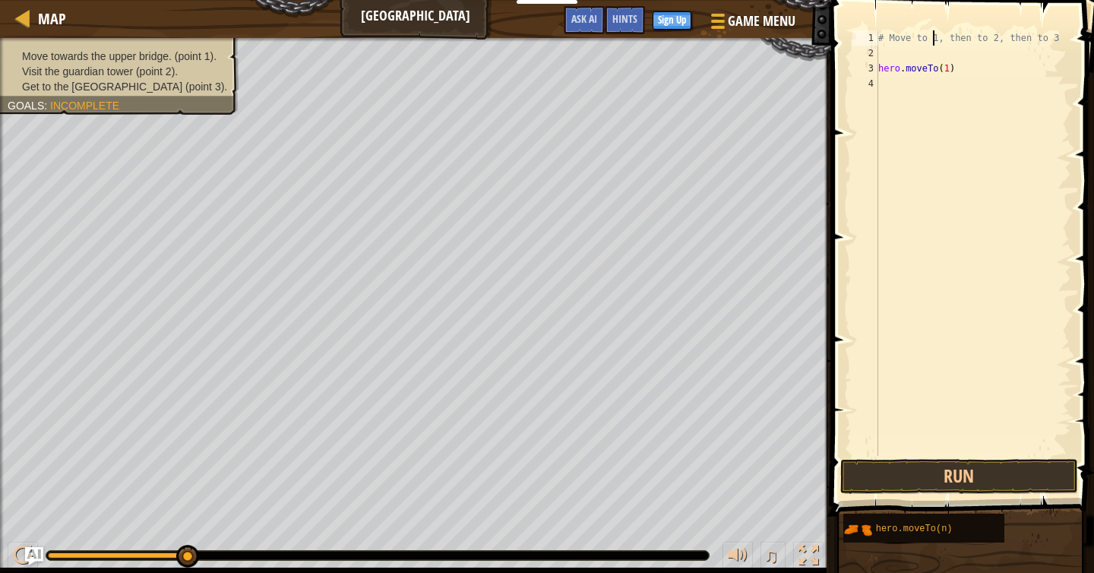
type textarea "# Move to 1, then to 2, then to 3"
click at [896, 55] on div "# Move to 1, then to 2, then to 3 hero . moveTo ( 1 )" at bounding box center [973, 258] width 196 height 456
click at [900, 89] on div "# Move to 1, then to 2, then to 3 hero . moveTo ( 1 )" at bounding box center [973, 258] width 196 height 456
click at [918, 73] on div "# Move to 1, then to 2, then to 3 hero . moveTo ( 1 )" at bounding box center [973, 258] width 196 height 456
type textarea "hero.moveTo(1)"
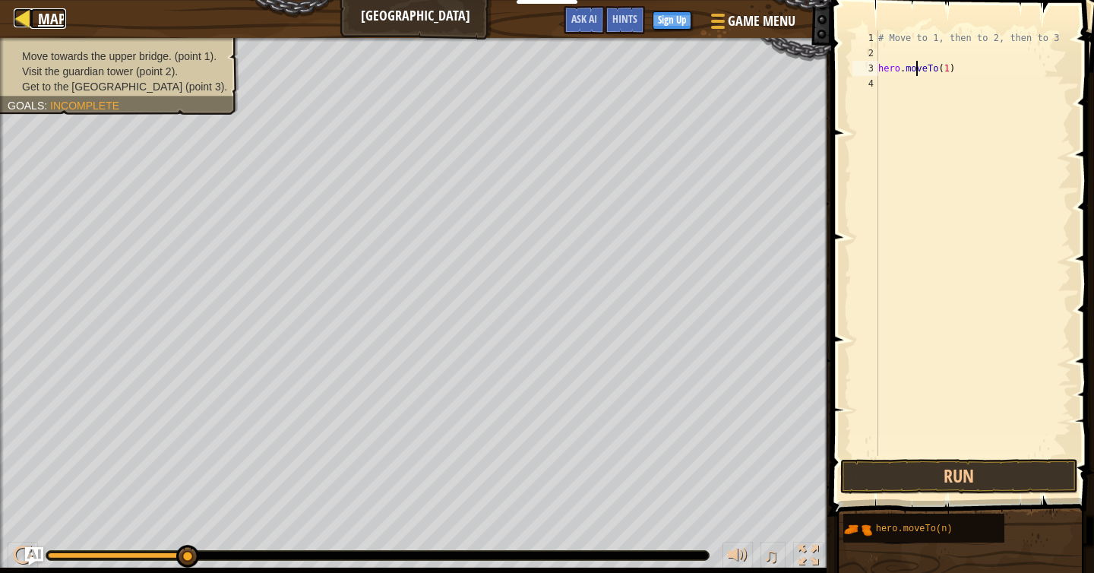
click at [33, 19] on link "Map" at bounding box center [48, 18] width 36 height 21
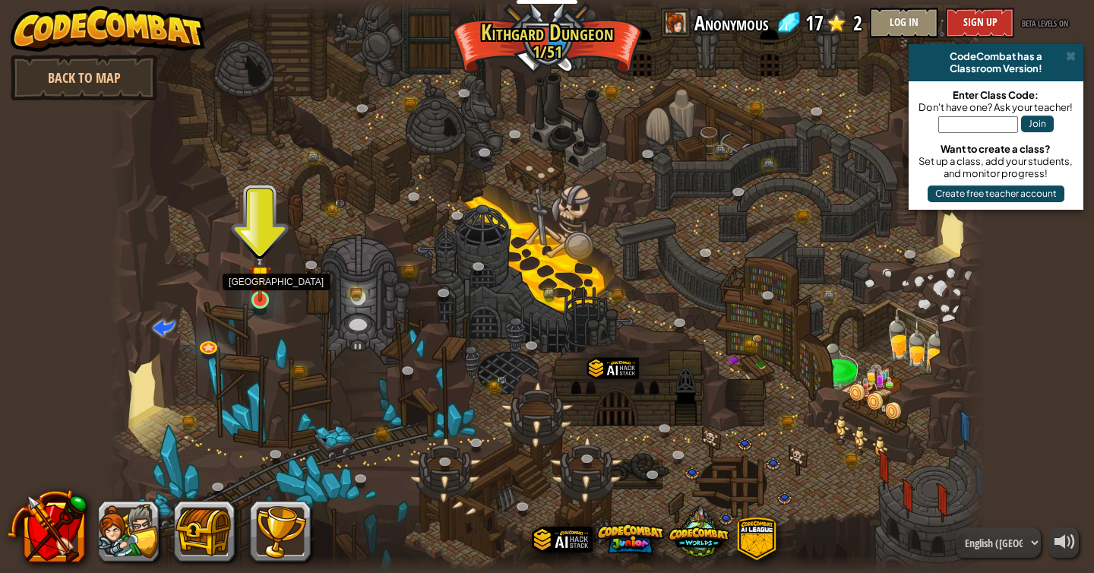
click at [262, 300] on img at bounding box center [260, 276] width 22 height 51
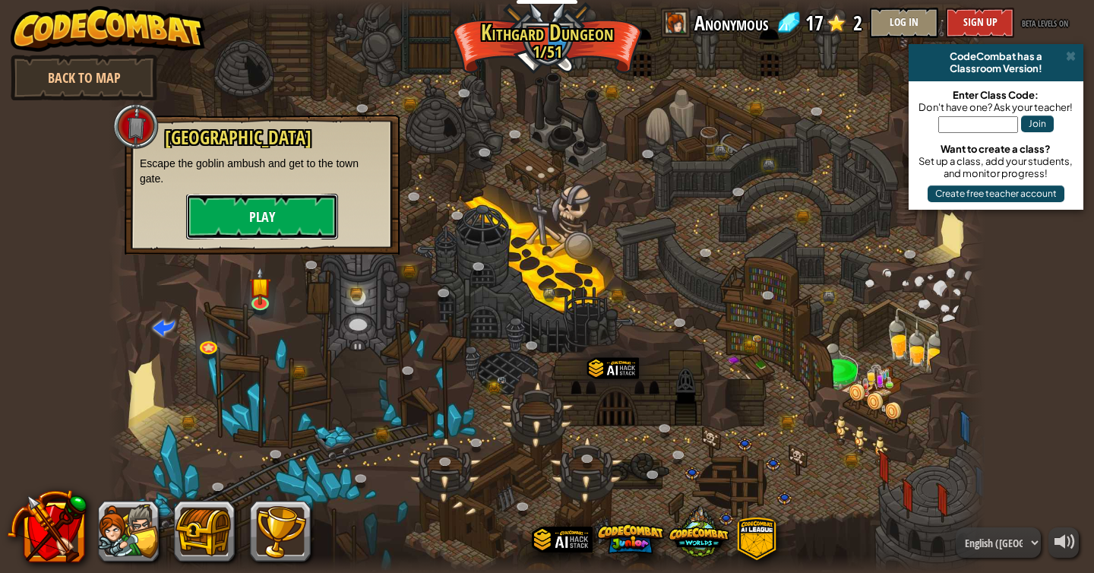
click at [268, 224] on button "Play" at bounding box center [262, 217] width 152 height 46
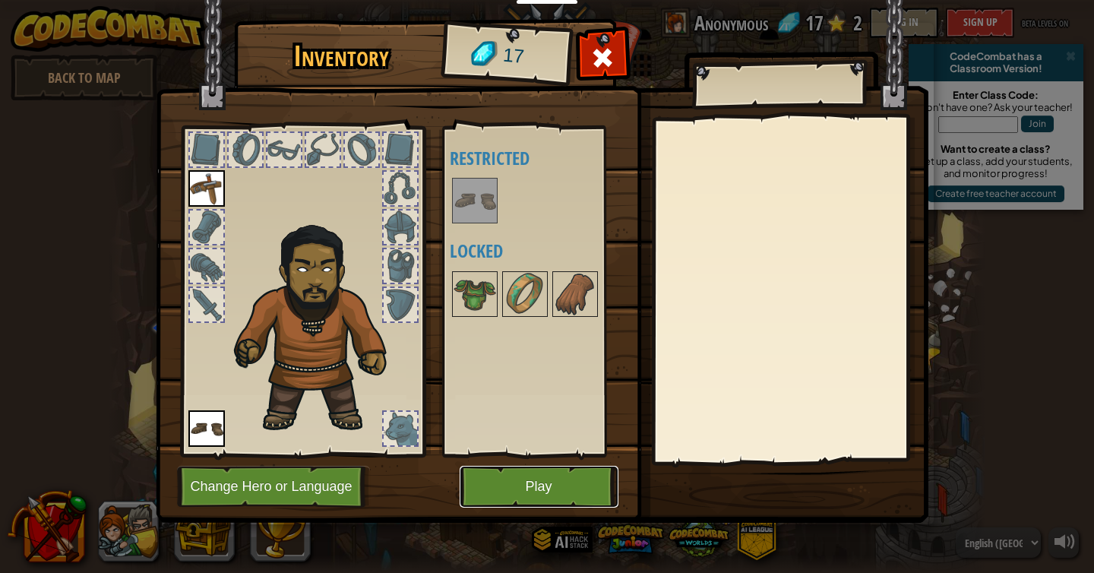
click at [544, 485] on button "Play" at bounding box center [539, 487] width 159 height 42
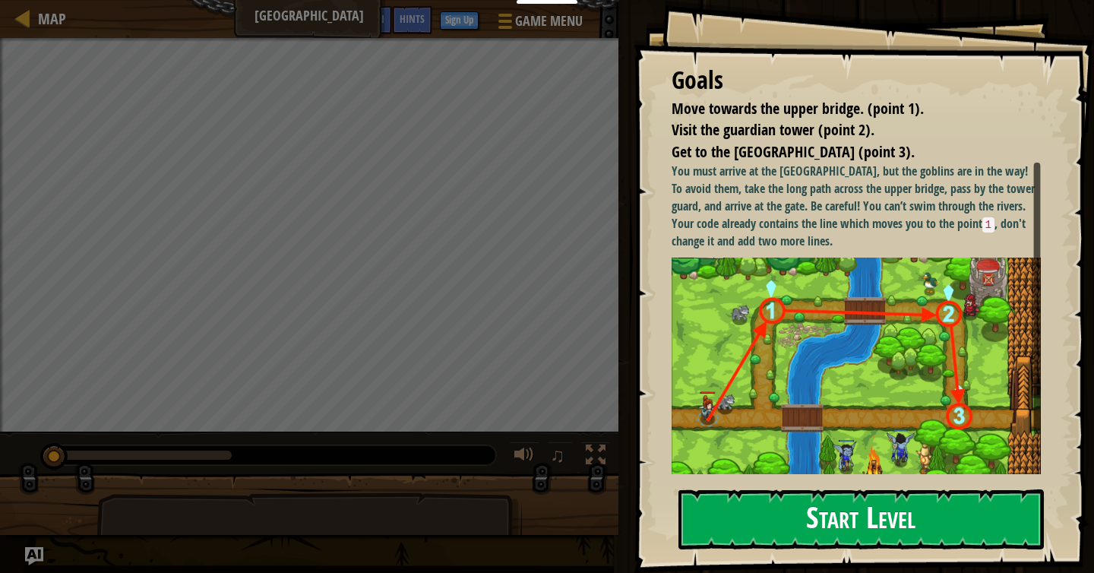
click at [777, 491] on button "Start Level" at bounding box center [860, 519] width 365 height 60
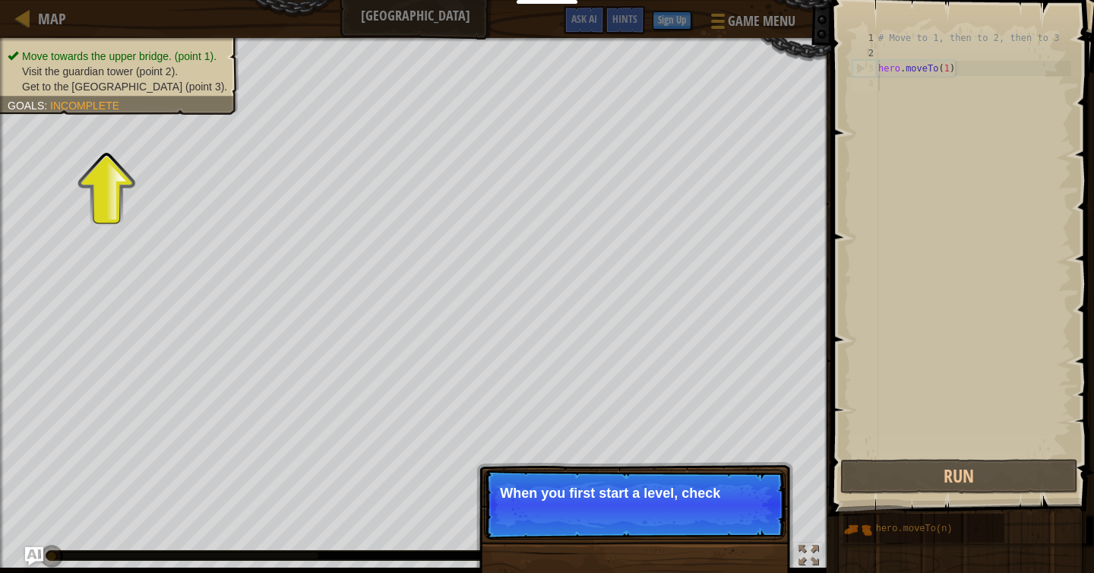
click at [686, 500] on p "When you first start a level, check" at bounding box center [635, 492] width 270 height 15
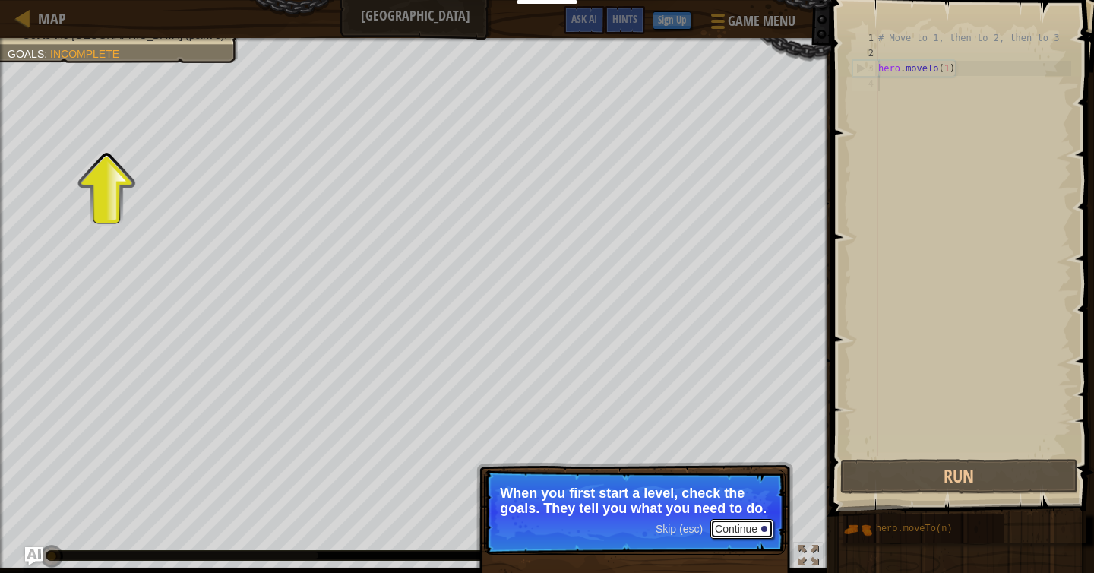
click at [757, 529] on button "Continue" at bounding box center [741, 529] width 63 height 20
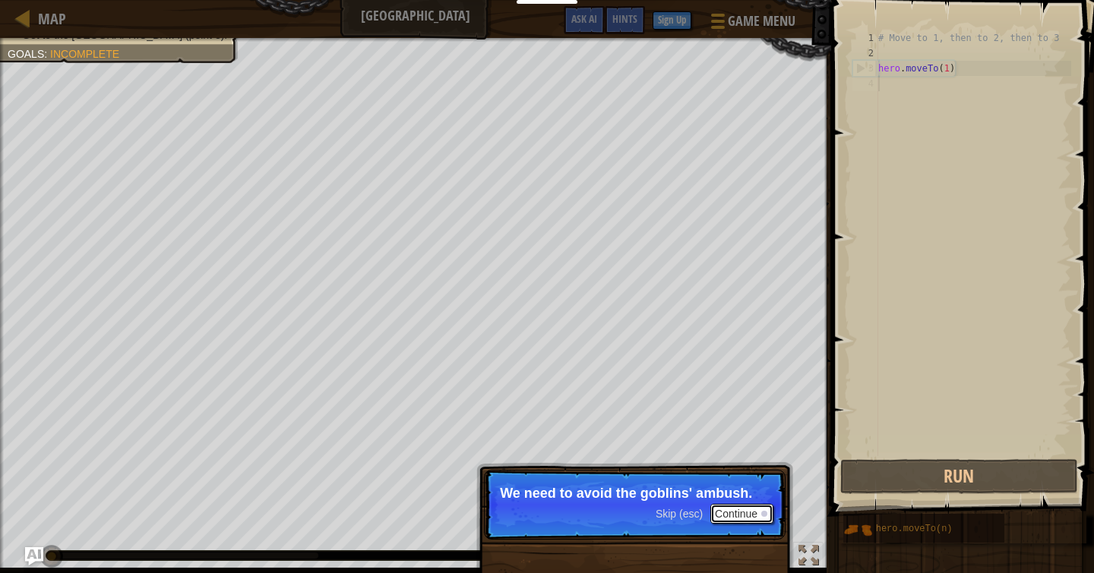
click at [746, 514] on button "Continue" at bounding box center [741, 514] width 63 height 20
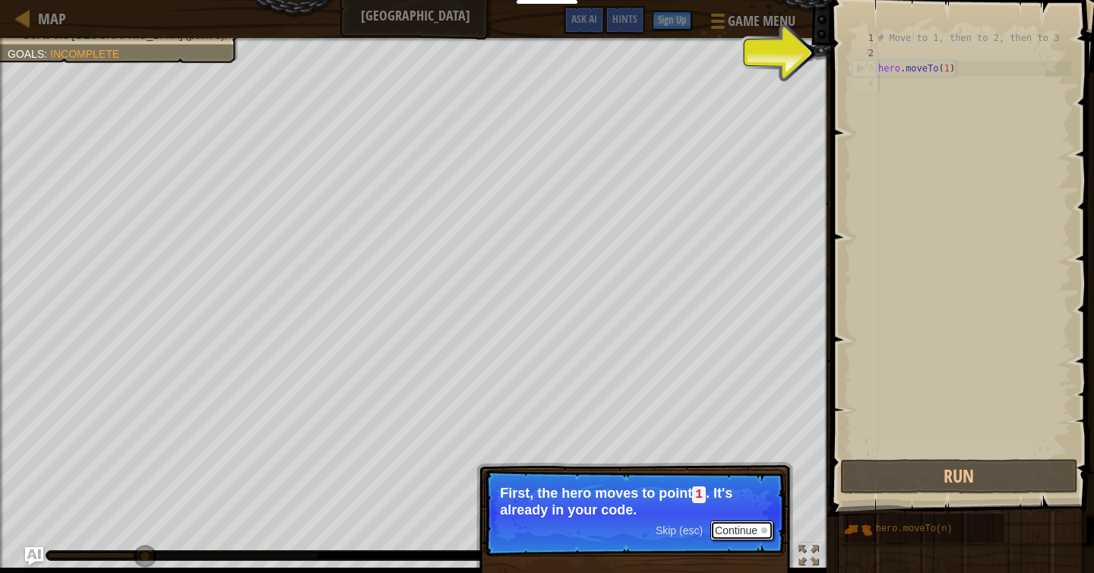
click at [750, 529] on button "Continue" at bounding box center [741, 530] width 63 height 20
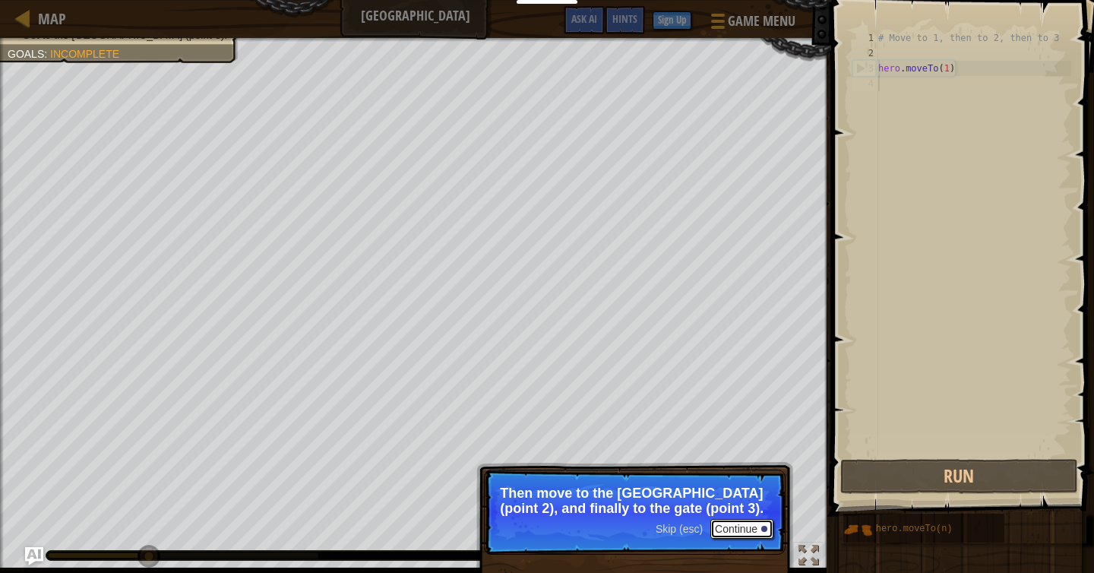
click at [751, 519] on button "Continue" at bounding box center [741, 529] width 63 height 20
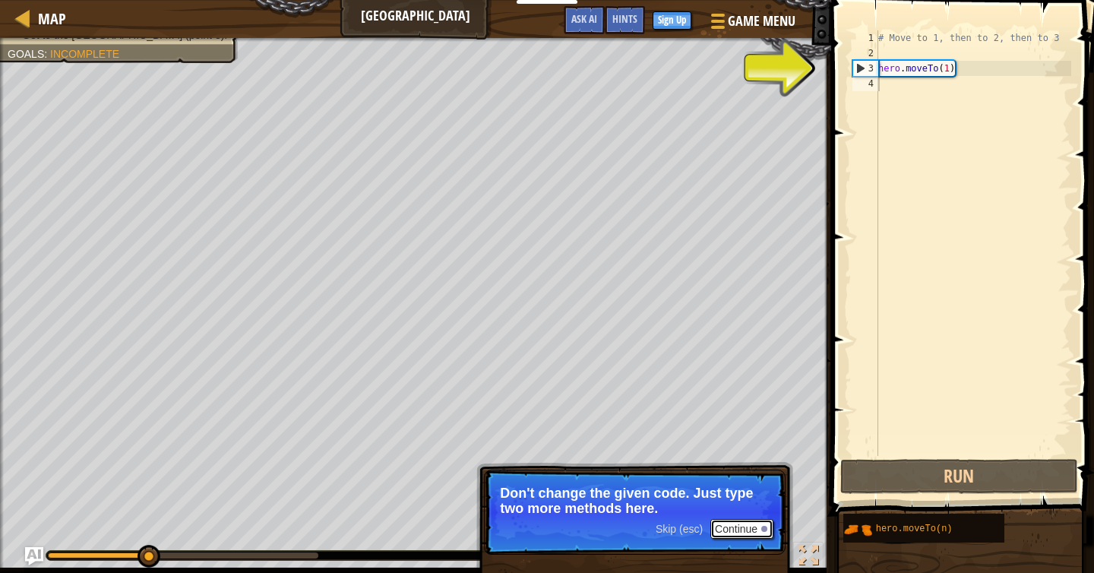
click at [750, 526] on button "Continue" at bounding box center [741, 529] width 63 height 20
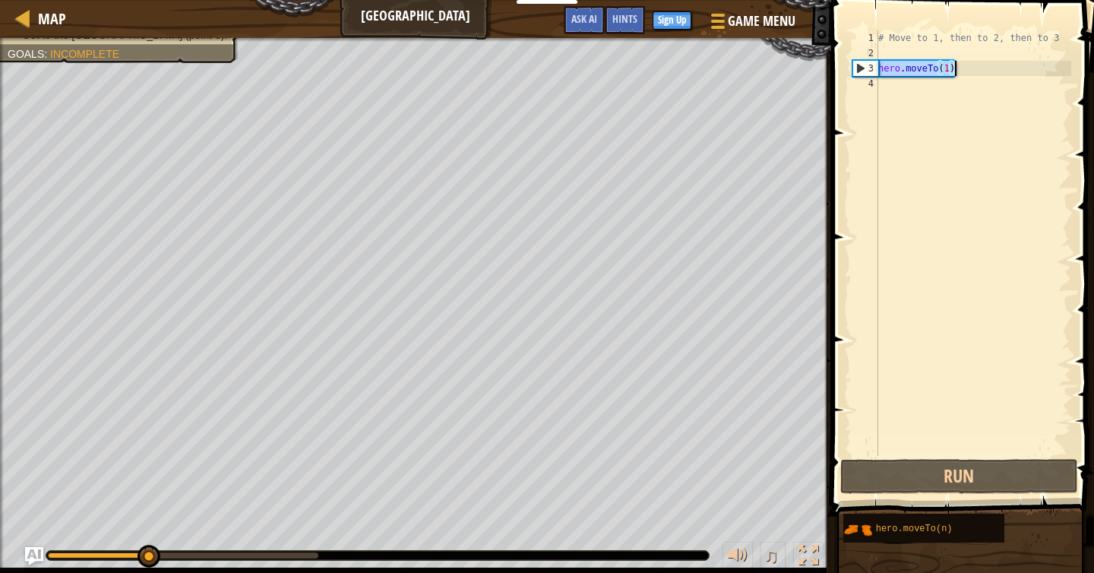
drag, startPoint x: 880, startPoint y: 66, endPoint x: 954, endPoint y: 70, distance: 73.8
click at [954, 70] on div "# Move to 1, then to 2, then to 3 hero . moveTo ( 1 )" at bounding box center [973, 258] width 196 height 456
type textarea "hero.moveTo(1)"
click at [905, 90] on div "# Move to 1, then to 2, then to 3 hero . moveTo ( 1 )" at bounding box center [973, 258] width 196 height 456
paste textarea "hero.moveTo(1)"
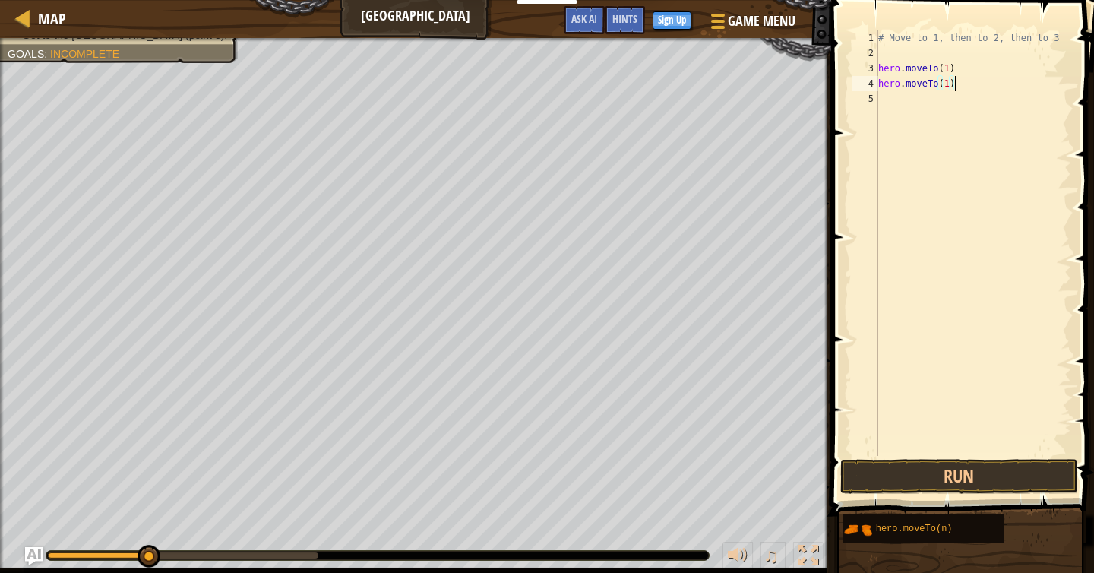
click at [948, 83] on div "# Move to 1, then to 2, then to 3 hero . moveTo ( 1 ) hero . moveTo ( 1 )" at bounding box center [973, 258] width 196 height 456
type textarea "hero.moveTo(2)"
click at [985, 472] on button "Run" at bounding box center [958, 476] width 237 height 35
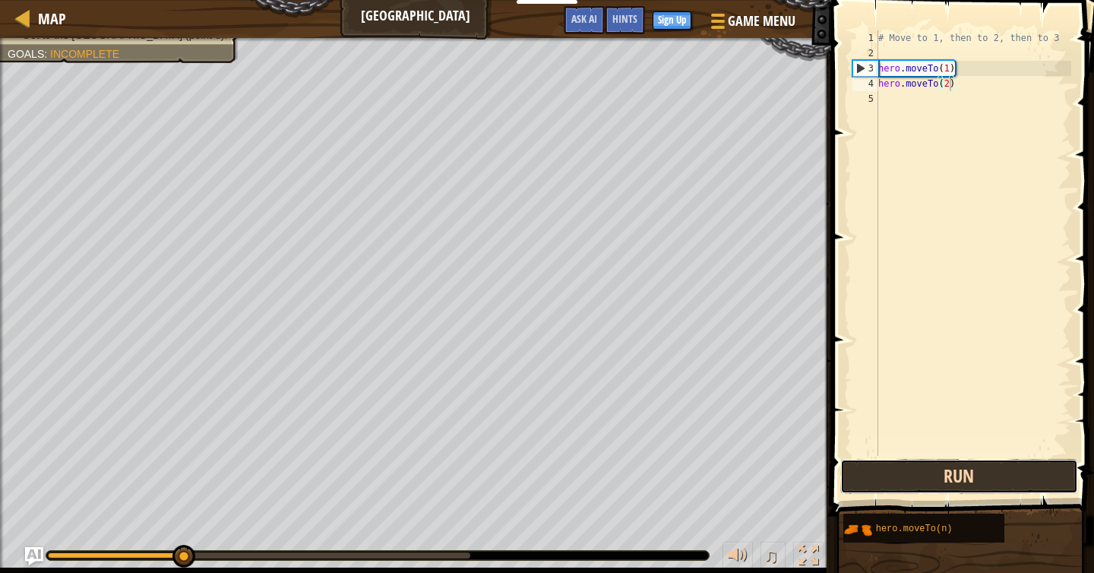
click at [980, 485] on button "Run" at bounding box center [958, 476] width 237 height 35
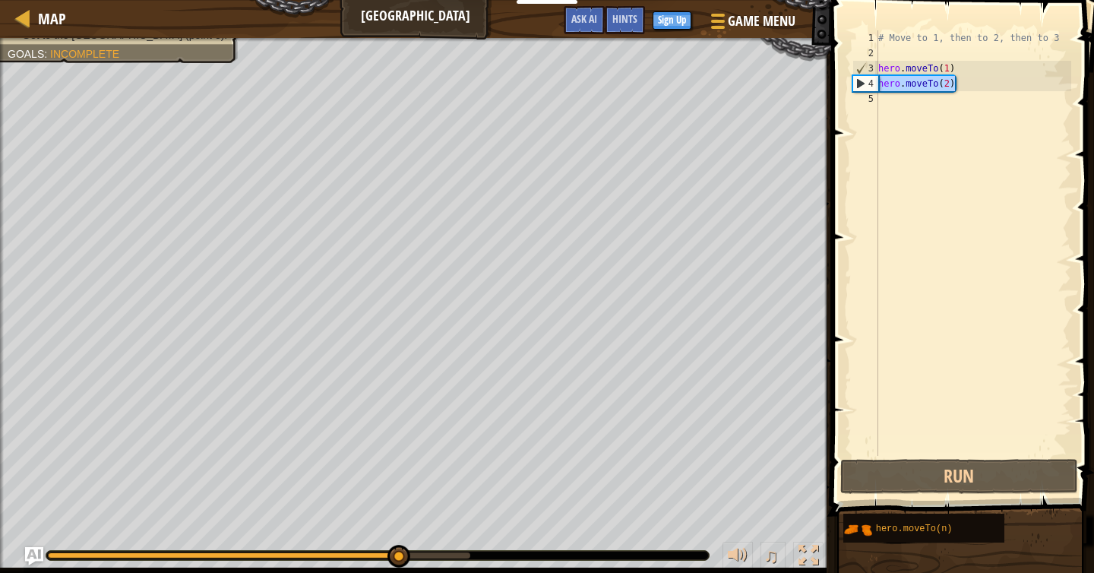
drag, startPoint x: 981, startPoint y: 87, endPoint x: 875, endPoint y: 83, distance: 106.4
click at [875, 83] on div "hero.moveTo(2) 1 2 3 4 5 # Move to 1, then to 2, then to 3 hero . moveTo ( 1 ) …" at bounding box center [960, 242] width 222 height 425
click at [899, 100] on div "# Move to 1, then to 2, then to 3 hero . moveTo ( 1 ) hero . moveTo ( 2 )" at bounding box center [973, 258] width 196 height 456
paste textarea "hero.moveTo(2)"
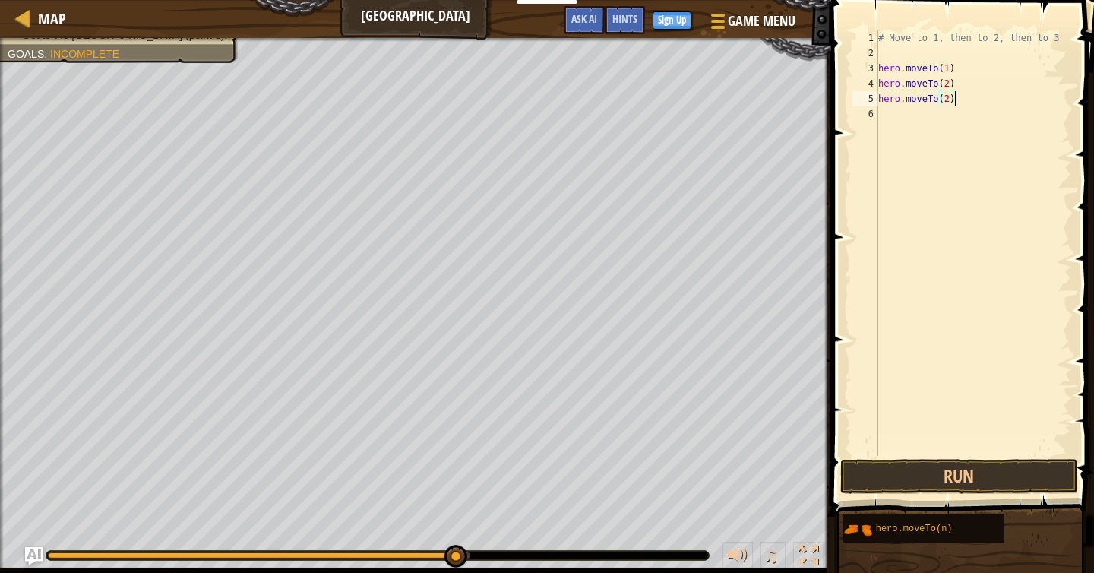
click at [953, 100] on div "# Move to 1, then to 2, then to 3 hero . moveTo ( 1 ) hero . moveTo ( 2 ) hero …" at bounding box center [973, 258] width 196 height 456
click at [948, 100] on div "# Move to 1, then to 2, then to 3 hero . moveTo ( 1 ) hero . moveTo ( 2 ) hero …" at bounding box center [973, 258] width 196 height 456
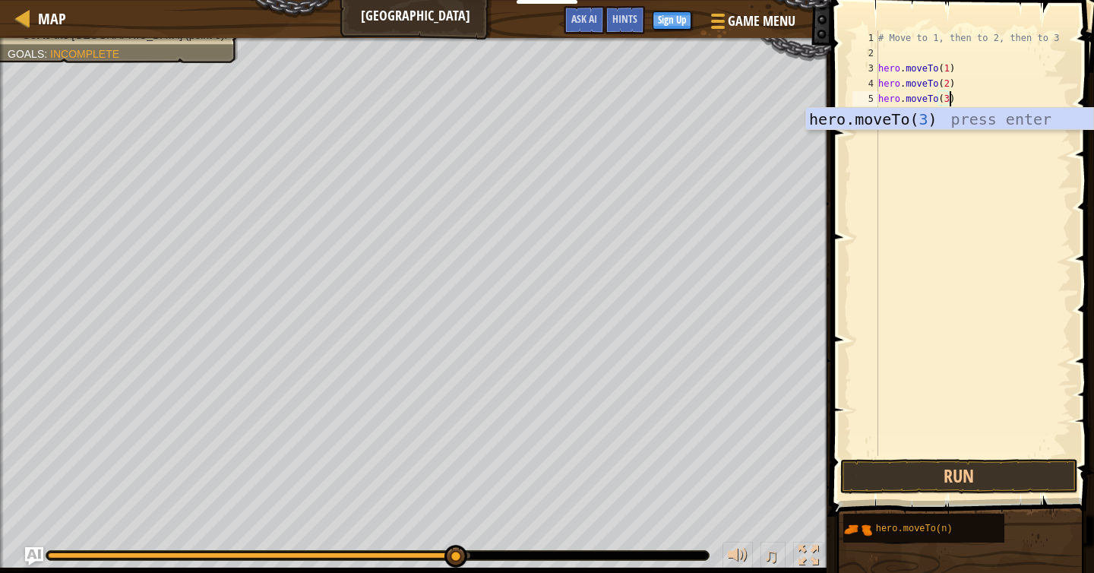
scroll to position [7, 5]
type textarea "hero.moveTo(3)"
click at [994, 479] on button "Run" at bounding box center [958, 476] width 237 height 35
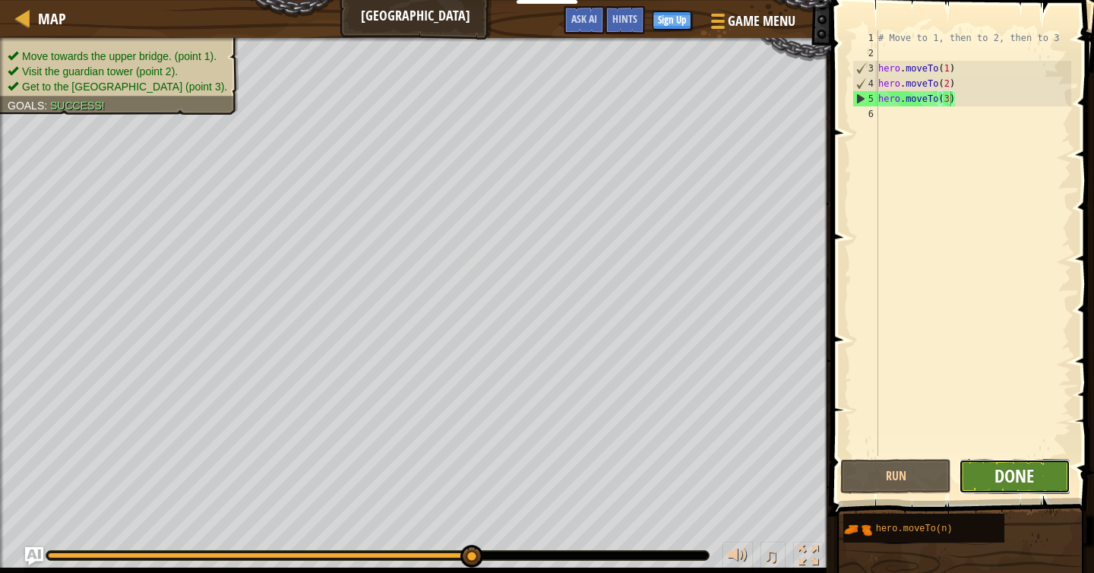
click at [1022, 470] on span "Done" at bounding box center [1014, 475] width 40 height 24
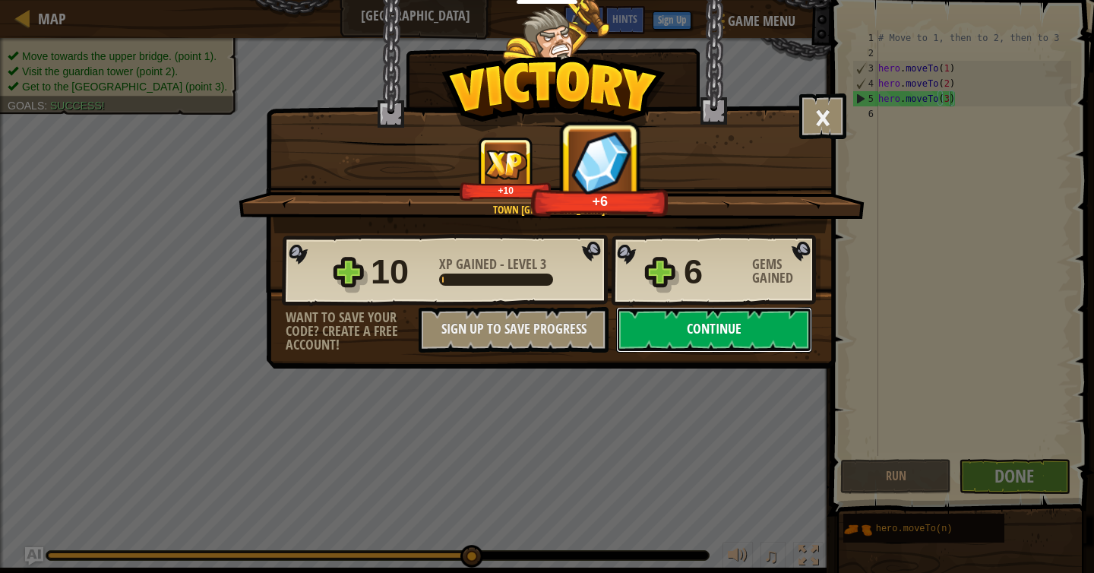
click at [721, 327] on button "Continue" at bounding box center [714, 330] width 196 height 46
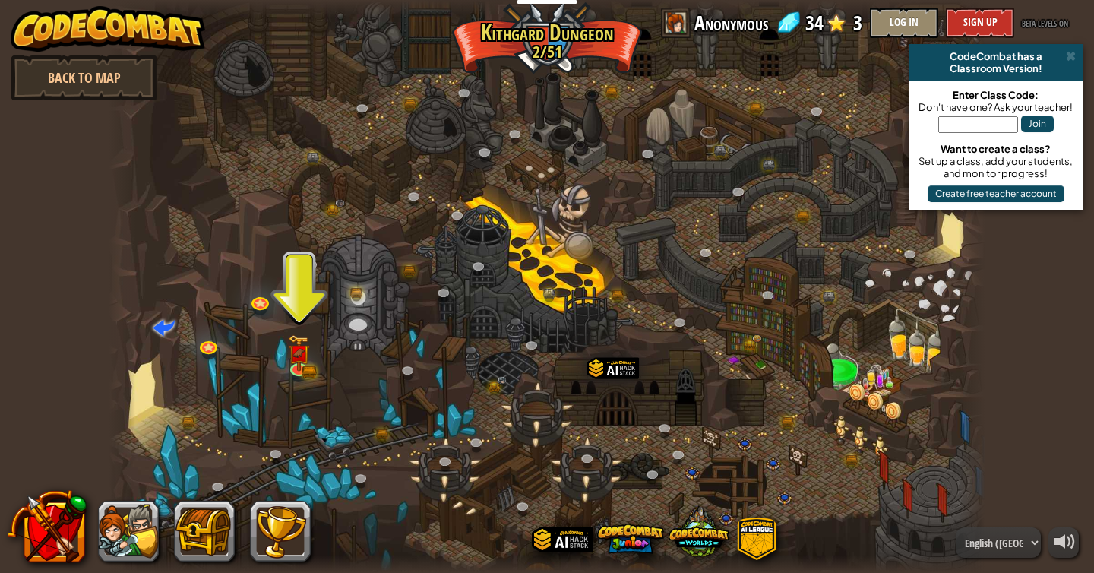
click at [283, 372] on div at bounding box center [547, 286] width 877 height 573
click at [299, 358] on img at bounding box center [299, 344] width 22 height 49
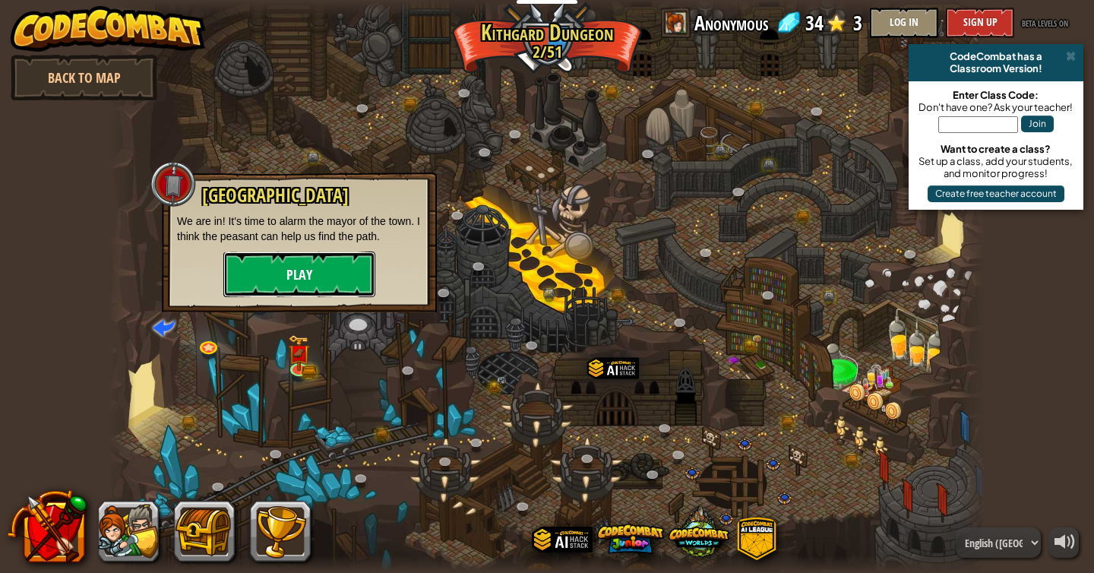
click at [338, 272] on button "Play" at bounding box center [299, 274] width 152 height 46
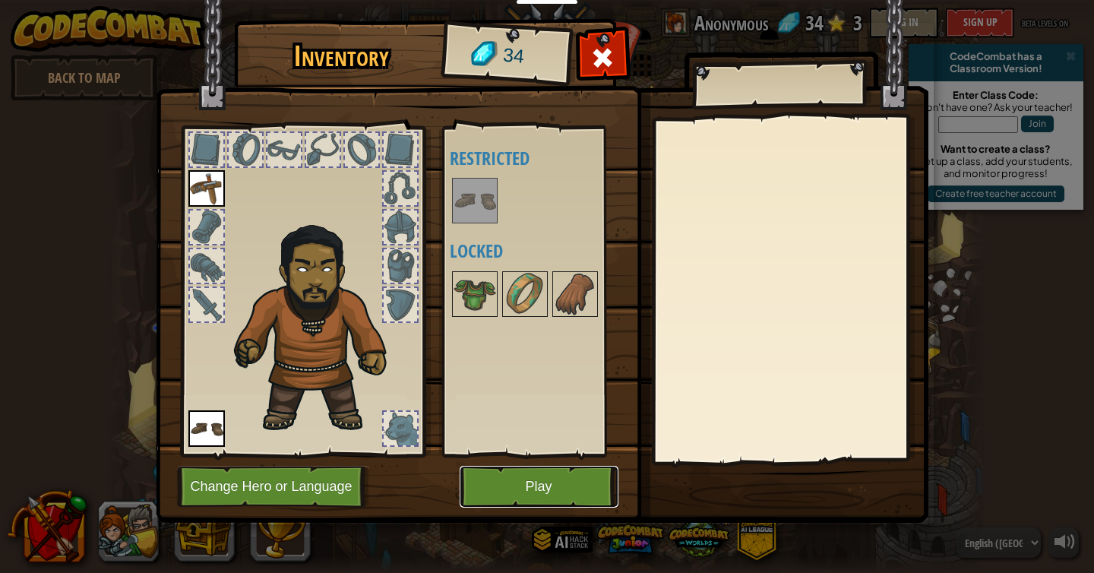
click at [523, 476] on button "Play" at bounding box center [539, 487] width 159 height 42
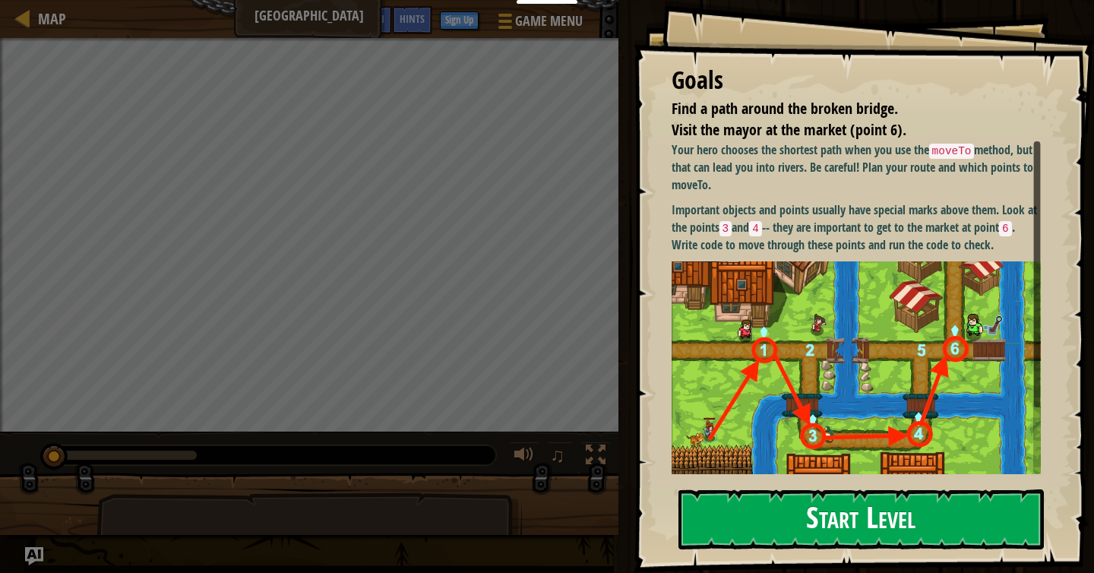
click at [839, 506] on button "Start Level" at bounding box center [860, 519] width 365 height 60
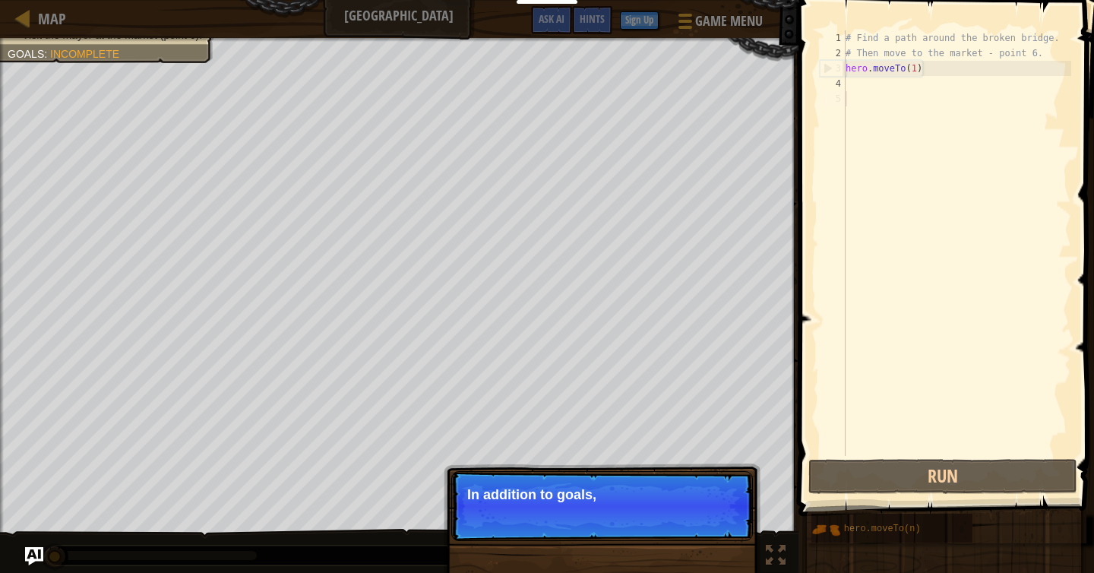
click at [855, 93] on div "# Find a path around the broken bridge. # Then move to the market - point 6. he…" at bounding box center [956, 258] width 229 height 456
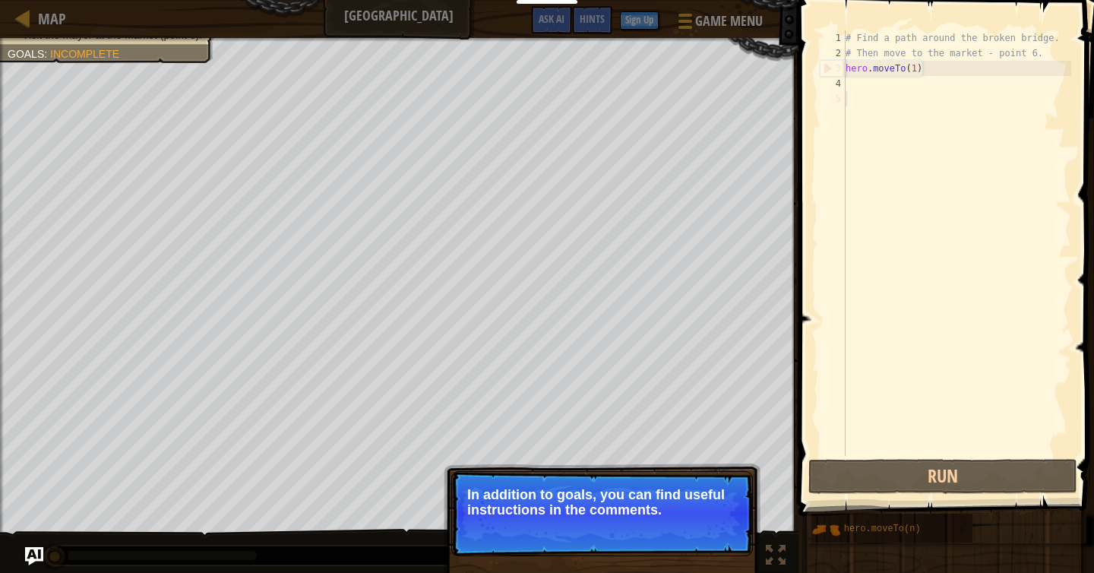
click at [675, 509] on p "In addition to goals, you can find useful instructions in the comments." at bounding box center [602, 502] width 270 height 30
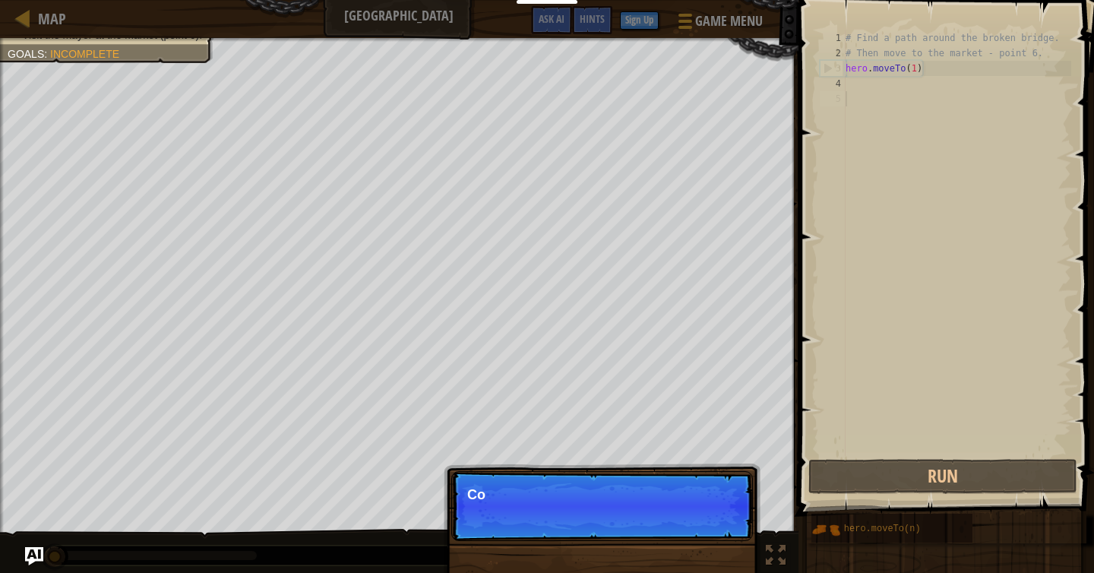
scroll to position [7, 0]
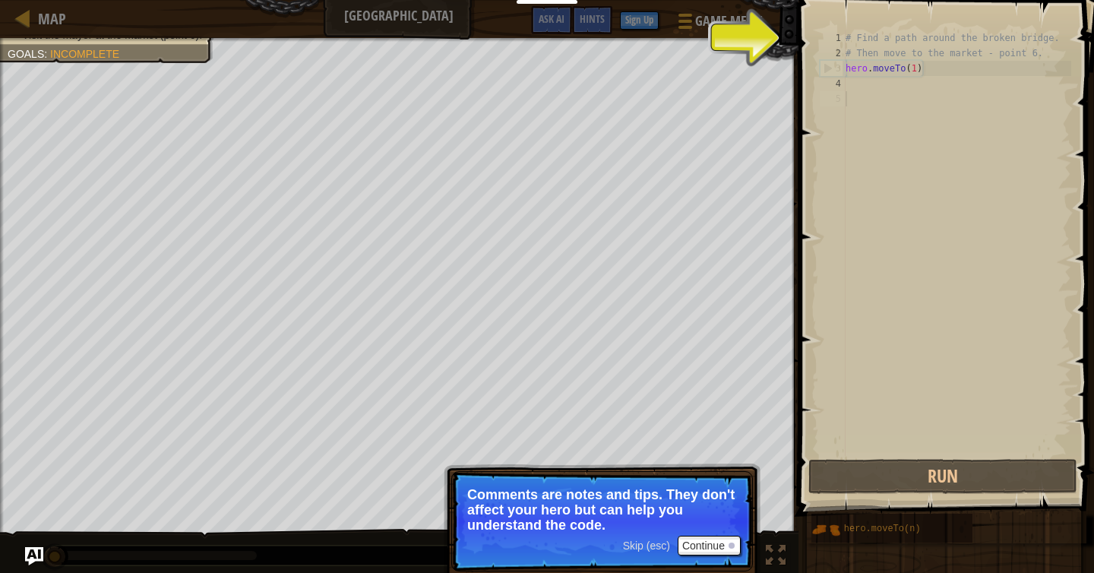
click at [724, 533] on p "Skip (esc) Continue Comments are notes and tips. They don't affect your hero bu…" at bounding box center [602, 521] width 302 height 100
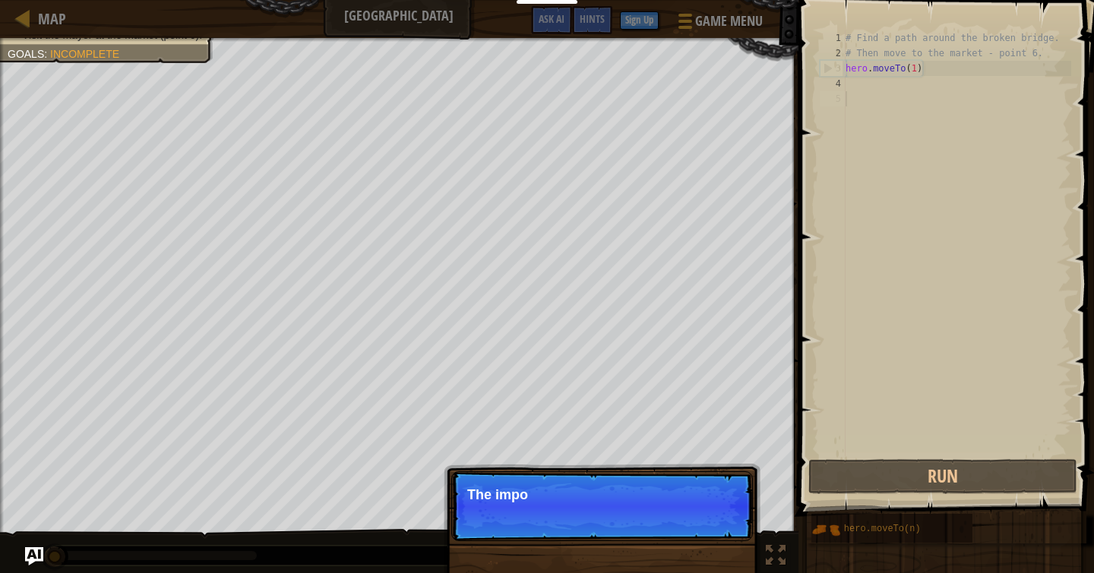
click at [724, 539] on p "Skip (esc) Continue The impo" at bounding box center [602, 506] width 302 height 70
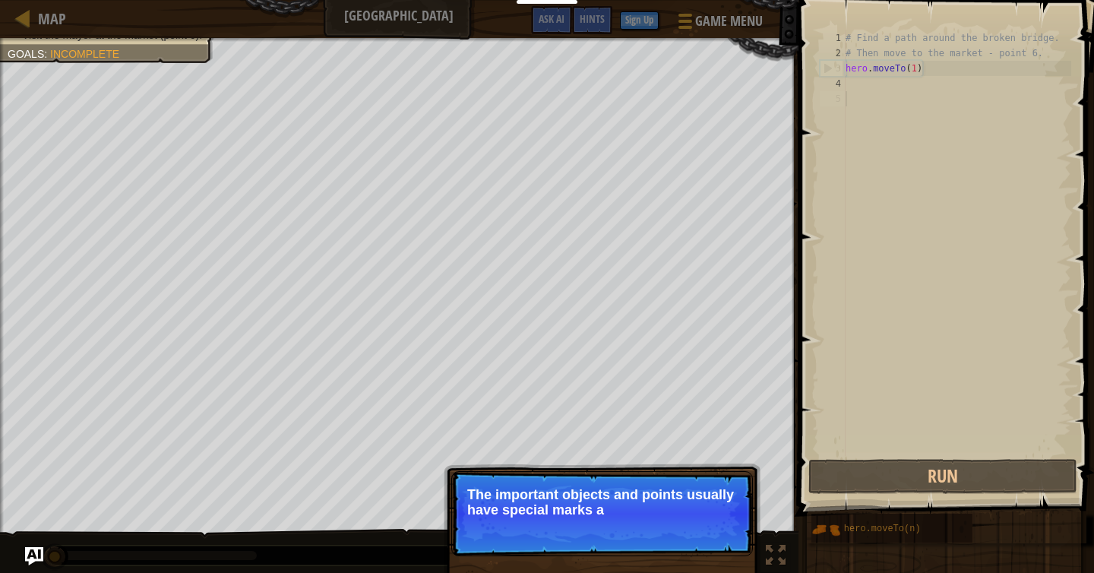
click at [677, 506] on p "The important objects and points usually have special marks a" at bounding box center [602, 502] width 270 height 30
click at [694, 510] on p "The important objects and points usually have special marks above them." at bounding box center [602, 502] width 270 height 30
click at [713, 542] on p "Skip (esc) Continue The important objects and points usually have special marks…" at bounding box center [602, 513] width 302 height 85
click at [710, 530] on button "Continue" at bounding box center [709, 530] width 63 height 20
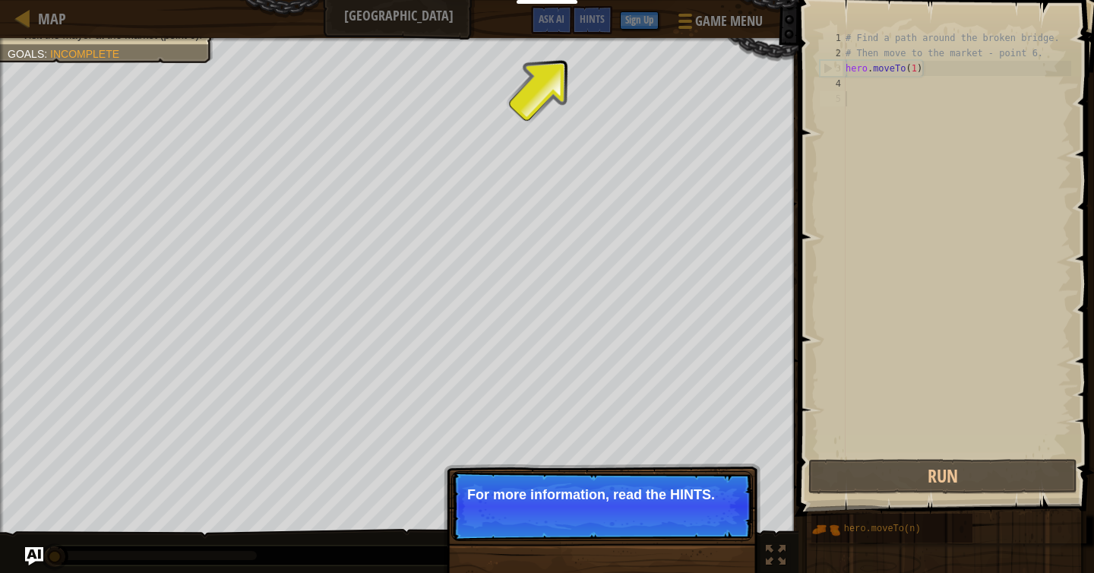
click at [704, 508] on p "Skip (esc) Continue For more information, read the HINTS." at bounding box center [602, 506] width 302 height 70
click at [704, 508] on button "Continue" at bounding box center [709, 515] width 63 height 20
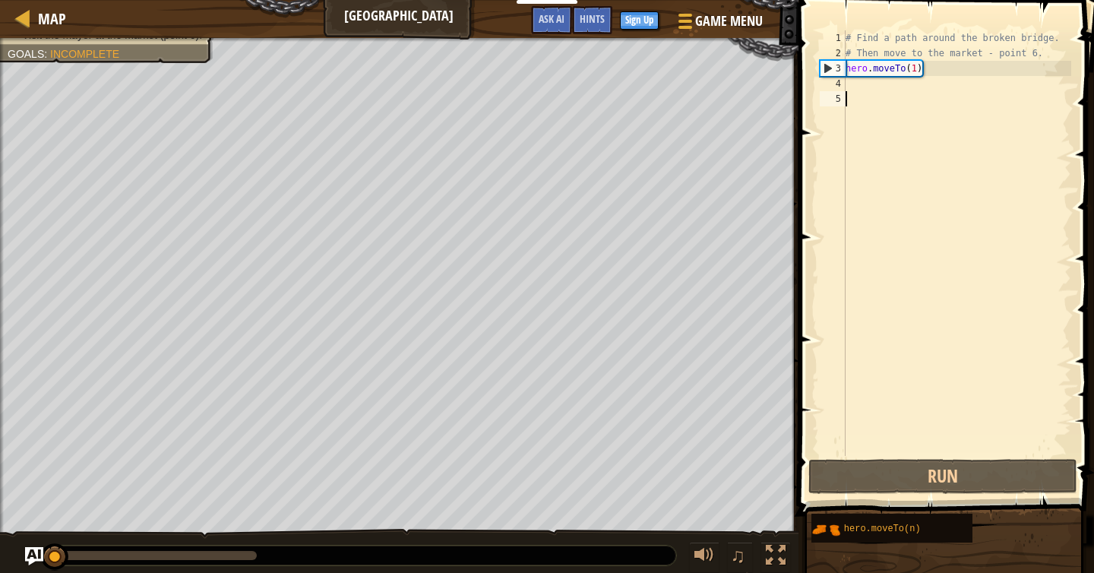
click at [871, 78] on div "# Find a path around the broken bridge. # Then move to the market - point 6. he…" at bounding box center [956, 258] width 229 height 456
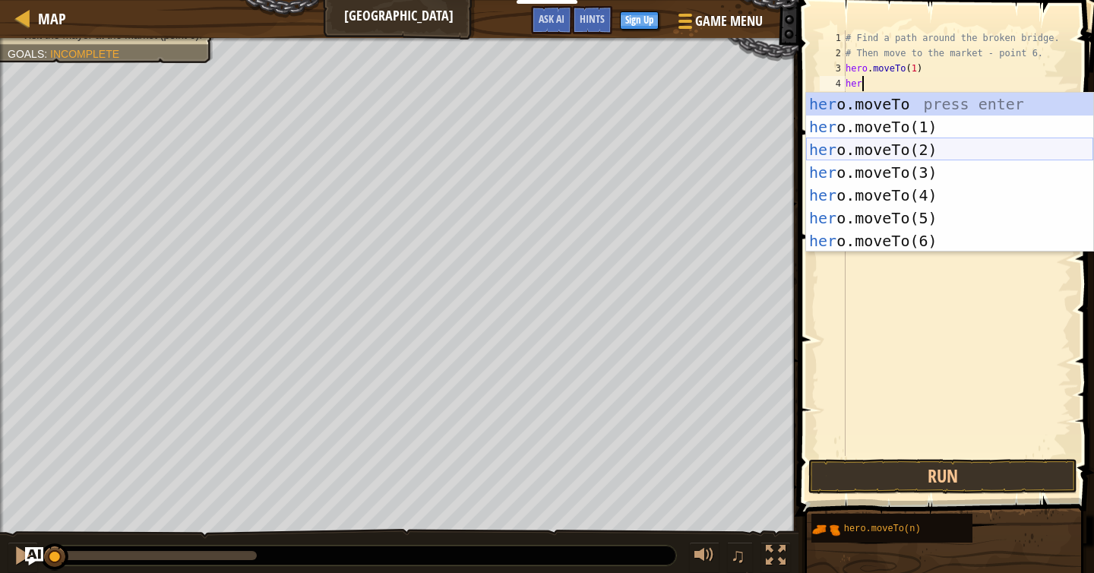
click at [896, 145] on div "her o.moveTo press enter her o.moveTo(1) press enter her o.moveTo(2) press ente…" at bounding box center [949, 195] width 287 height 205
type textarea "hero.moveTo(2)"
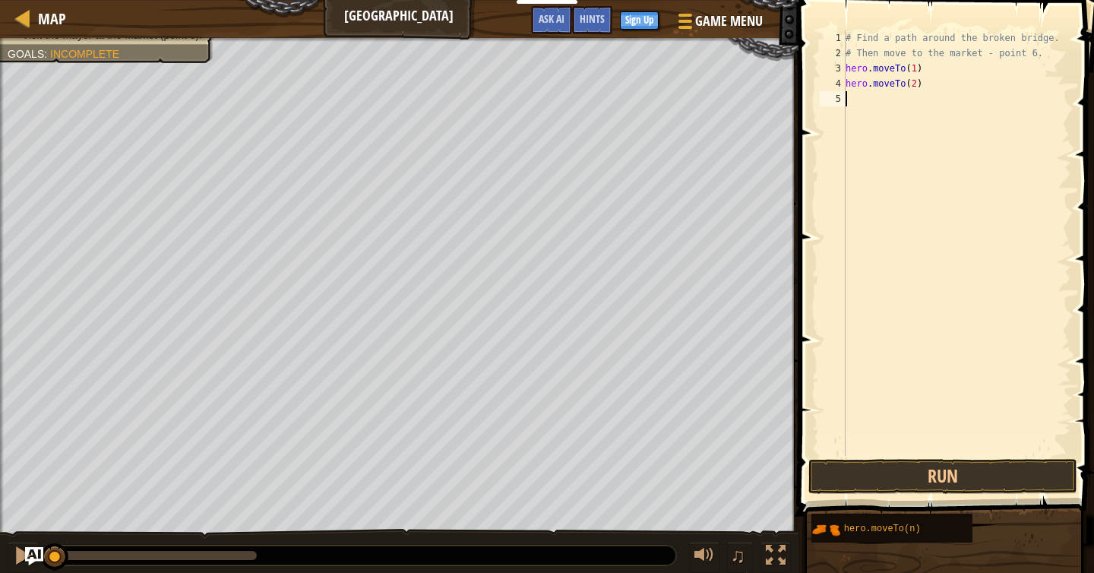
click at [874, 104] on div "# Find a path around the broken bridge. # Then move to the market - point 6. he…" at bounding box center [956, 258] width 229 height 456
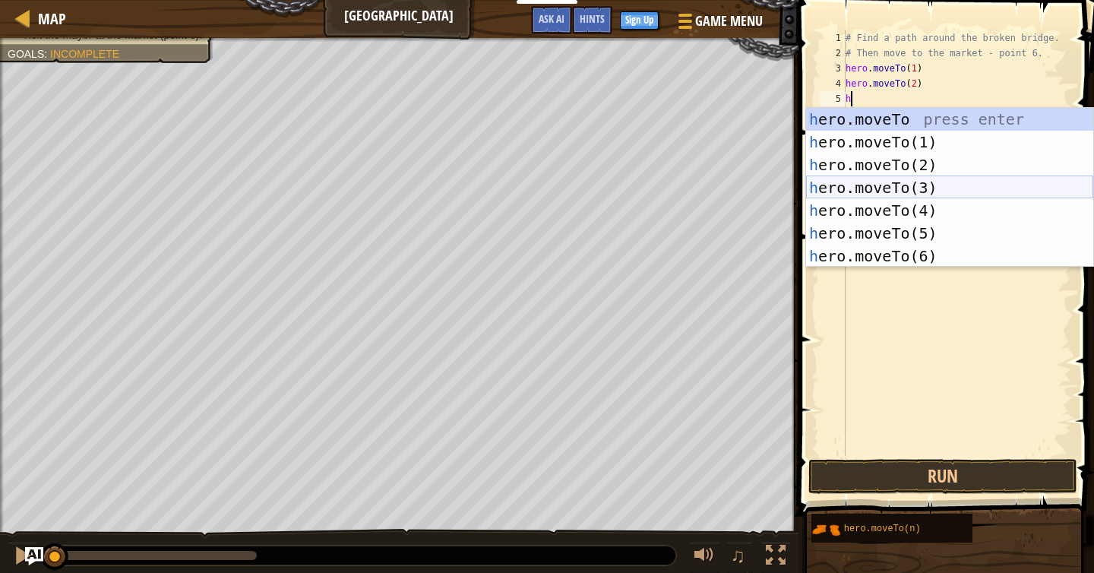
click at [915, 186] on div "h ero.moveTo press enter h ero.moveTo(1) press enter h ero.moveTo(2) press ente…" at bounding box center [949, 210] width 287 height 205
type textarea "hero.moveTo(3)"
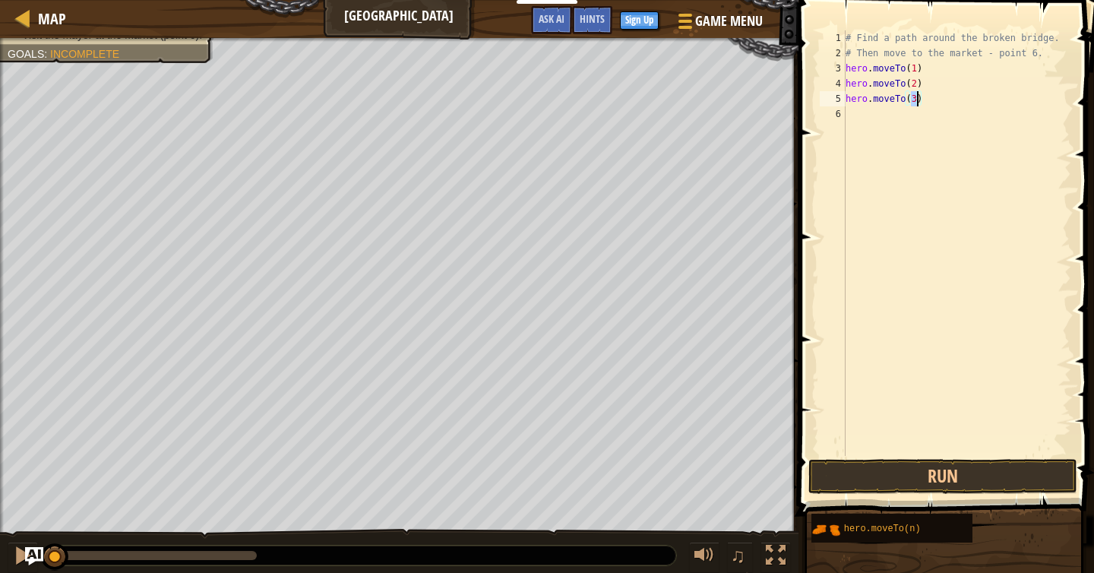
click at [892, 128] on div "# Find a path around the broken bridge. # Then move to the market - point 6. he…" at bounding box center [956, 258] width 229 height 456
click at [879, 119] on div "# Find a path around the broken bridge. # Then move to the market - point 6. he…" at bounding box center [956, 258] width 229 height 456
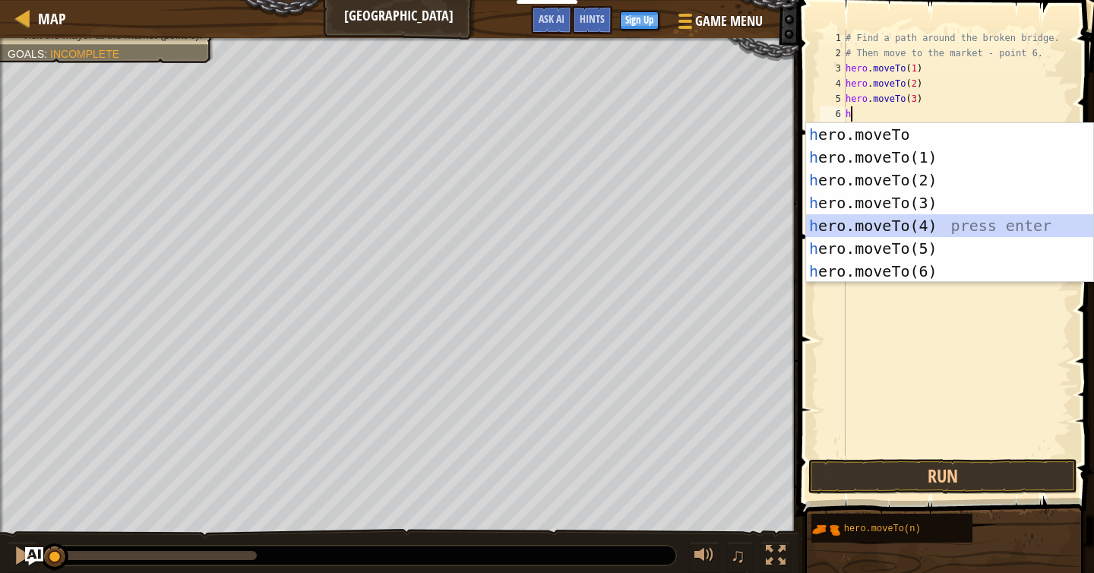
click at [926, 229] on div "h ero.moveTo press enter h ero.moveTo(1) press enter h ero.moveTo(2) press ente…" at bounding box center [949, 225] width 287 height 205
type textarea "hero.moveTo(4)"
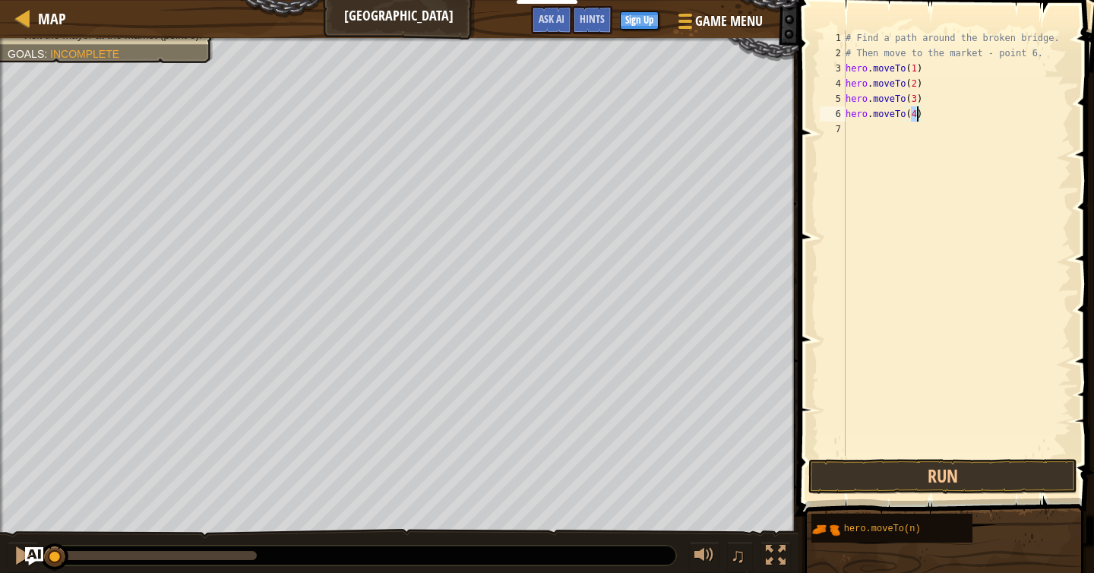
click at [852, 128] on div "# Find a path around the broken bridge. # Then move to the market - point 6. he…" at bounding box center [956, 258] width 229 height 456
type textarea "n"
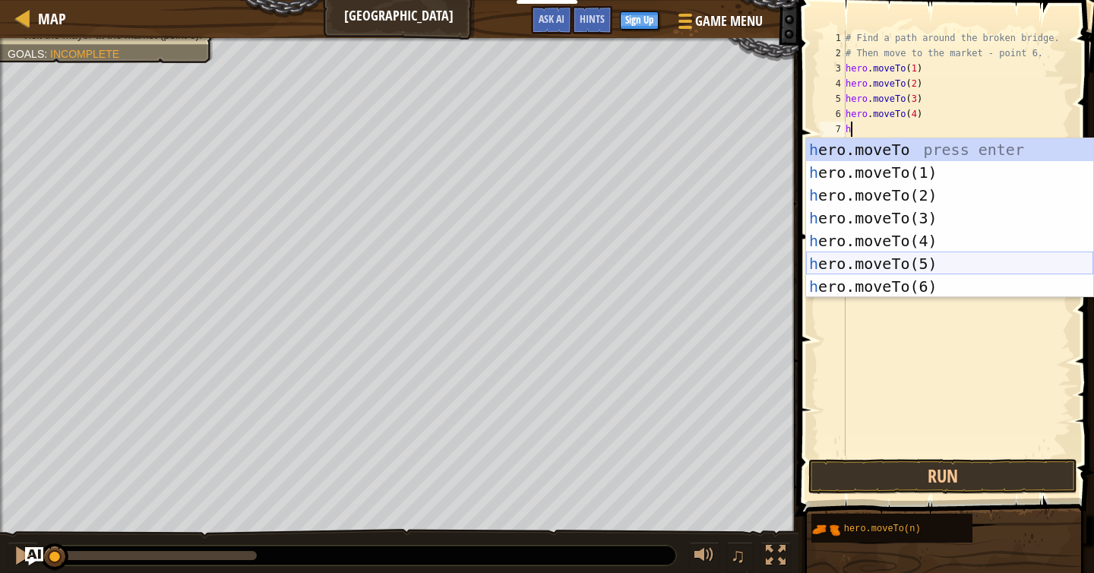
click at [931, 258] on div "h ero.moveTo press enter h ero.moveTo(1) press enter h ero.moveTo(2) press ente…" at bounding box center [949, 240] width 287 height 205
type textarea "hero.moveTo(5)"
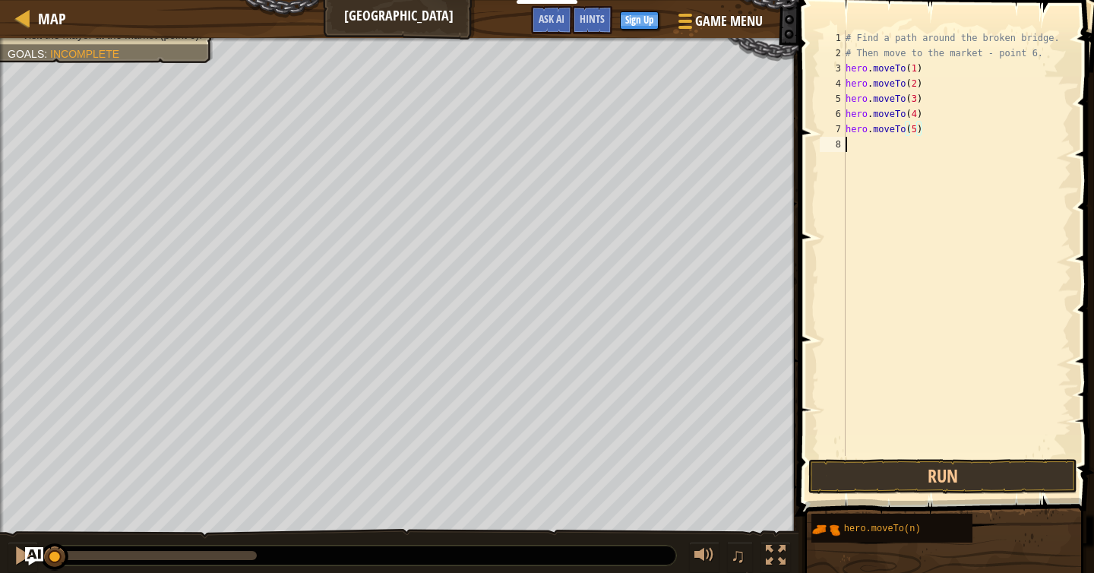
click at [893, 150] on div "# Find a path around the broken bridge. # Then move to the market - point 6. he…" at bounding box center [956, 258] width 229 height 456
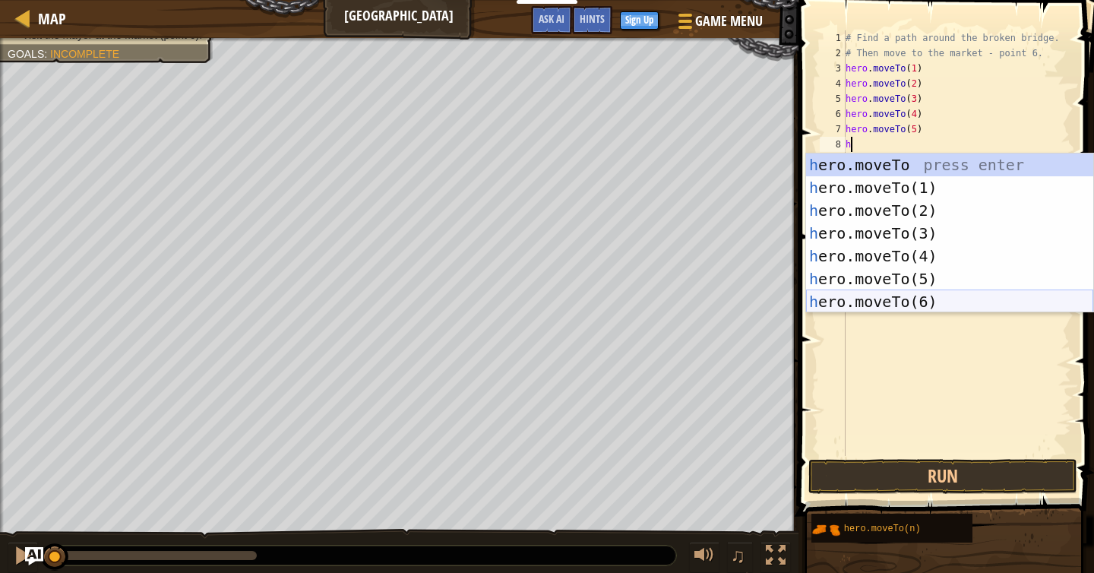
click at [916, 301] on div "h ero.moveTo press enter h ero.moveTo(1) press enter h ero.moveTo(2) press ente…" at bounding box center [949, 255] width 287 height 205
type textarea "hero.moveTo(6)"
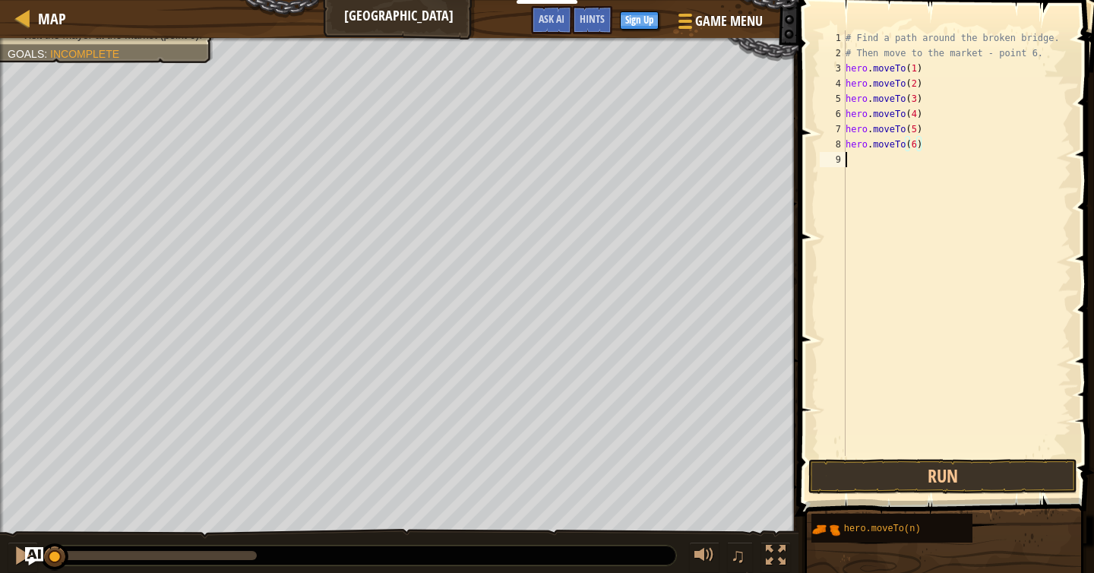
click at [903, 167] on div "# Find a path around the broken bridge. # Then move to the market - point 6. he…" at bounding box center [956, 258] width 229 height 456
type textarea "o"
click at [961, 478] on button "Run" at bounding box center [942, 476] width 269 height 35
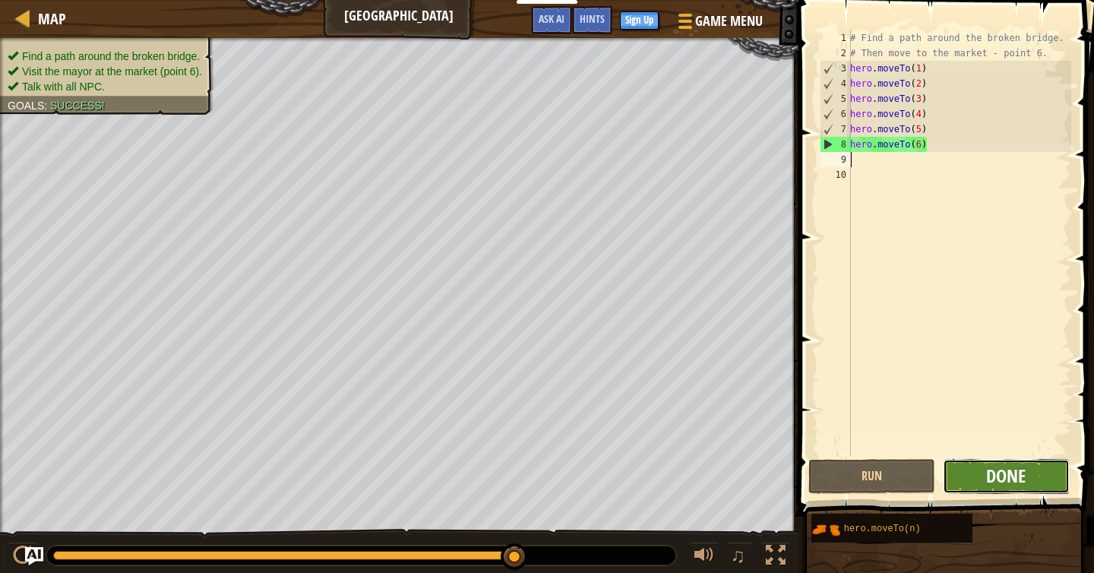
click at [1009, 482] on span "Done" at bounding box center [1006, 475] width 40 height 24
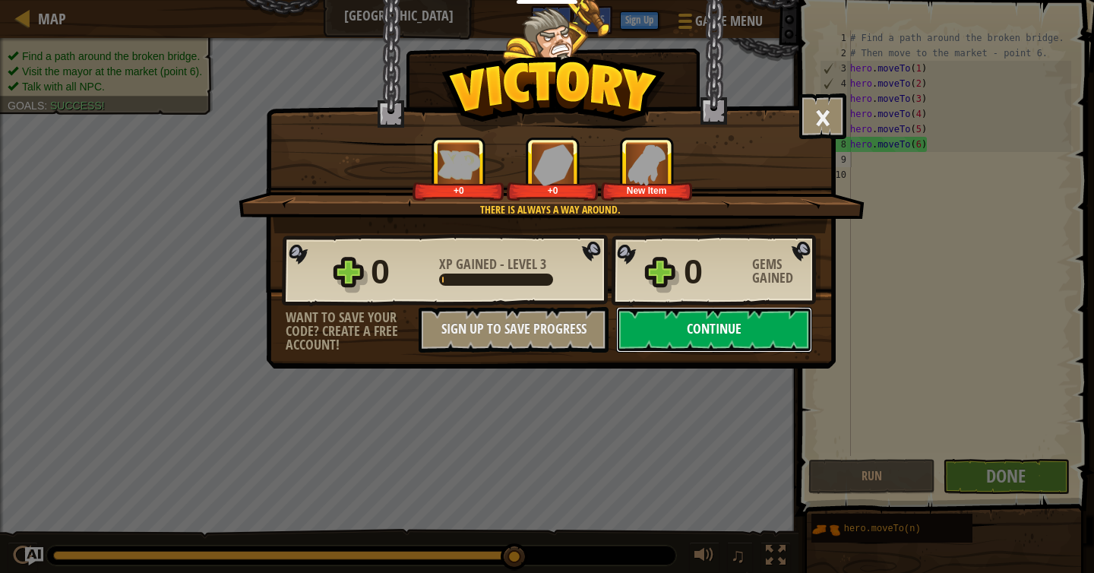
click at [714, 332] on button "Continue" at bounding box center [714, 330] width 196 height 46
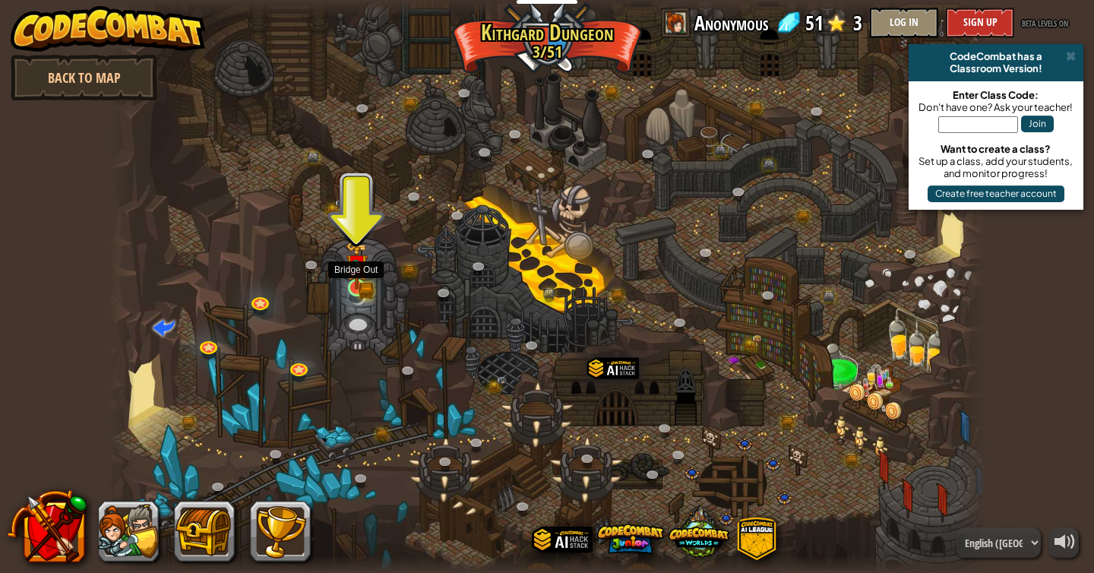
click at [352, 286] on img at bounding box center [357, 265] width 22 height 49
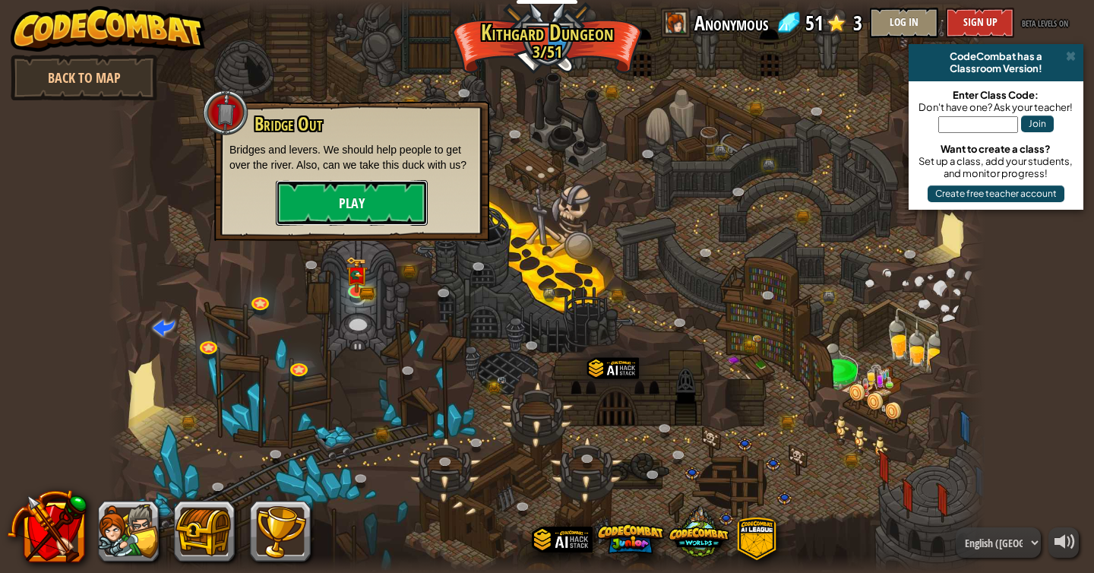
click at [371, 185] on button "Play" at bounding box center [352, 203] width 152 height 46
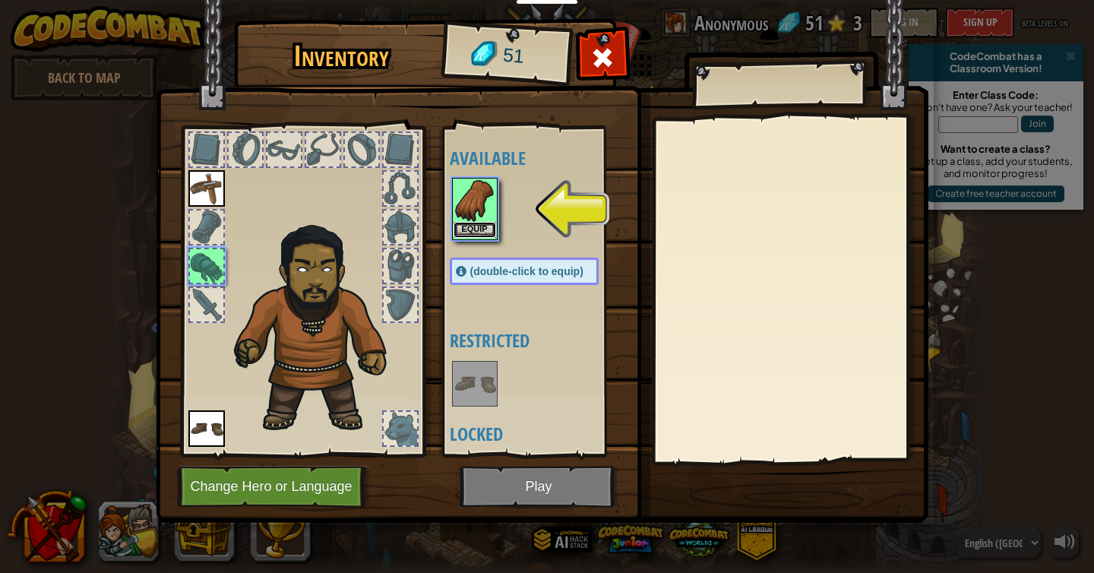
click at [482, 234] on button "Equip" at bounding box center [475, 230] width 43 height 16
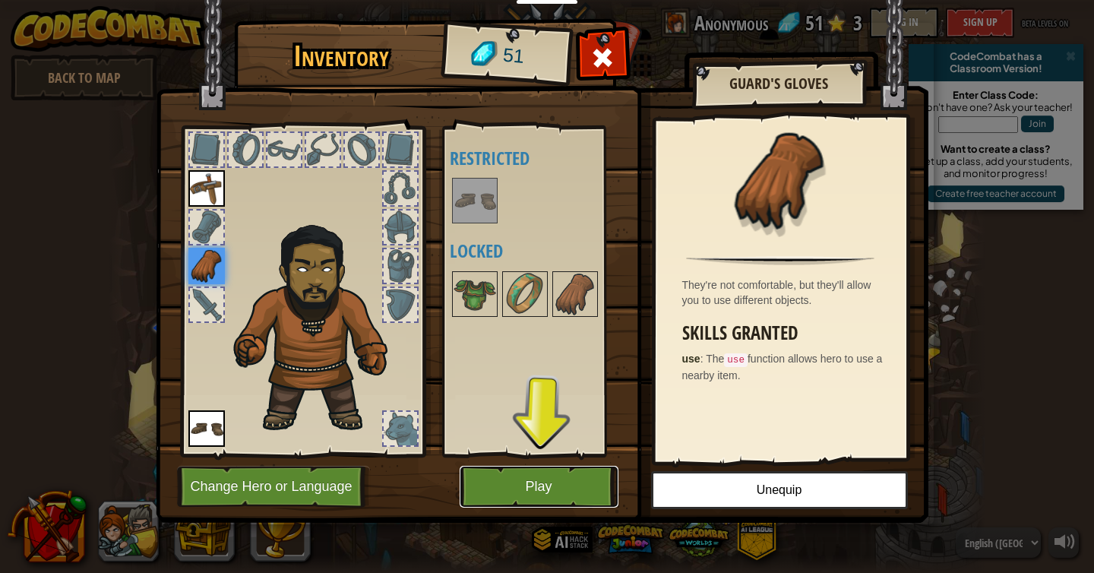
click at [589, 482] on button "Play" at bounding box center [539, 487] width 159 height 42
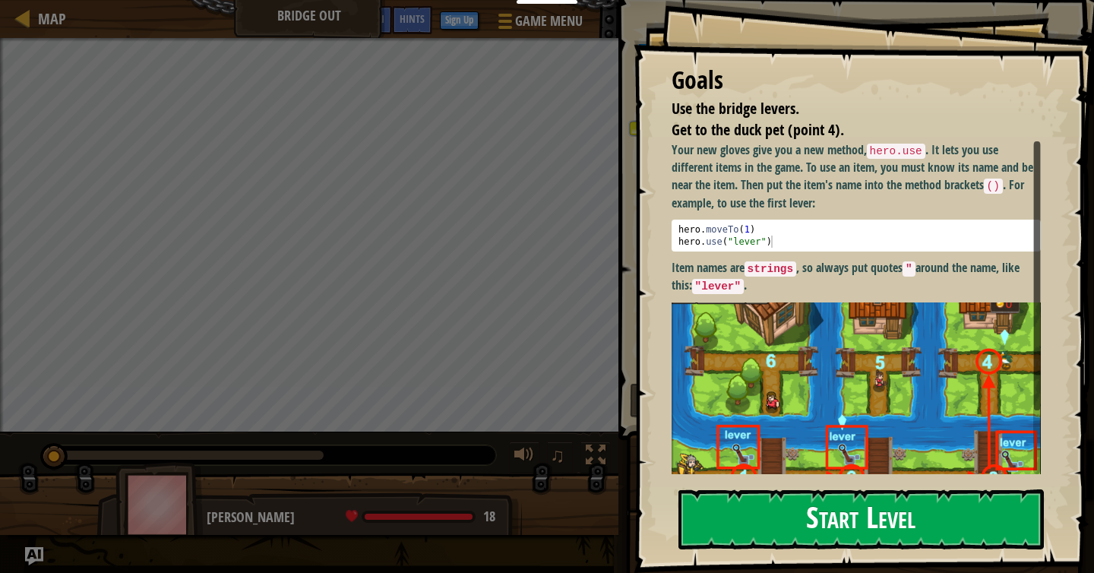
click at [836, 535] on button "Start Level" at bounding box center [860, 519] width 365 height 60
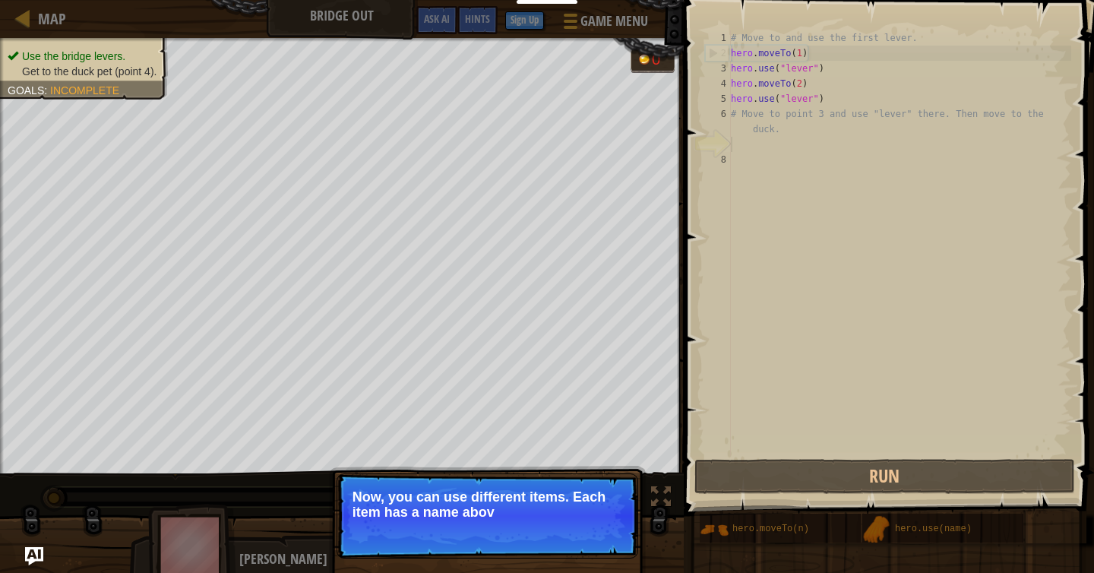
click at [445, 477] on p "Skip (esc) Continue Now, you can use different items. Each item has a name abov" at bounding box center [488, 515] width 302 height 85
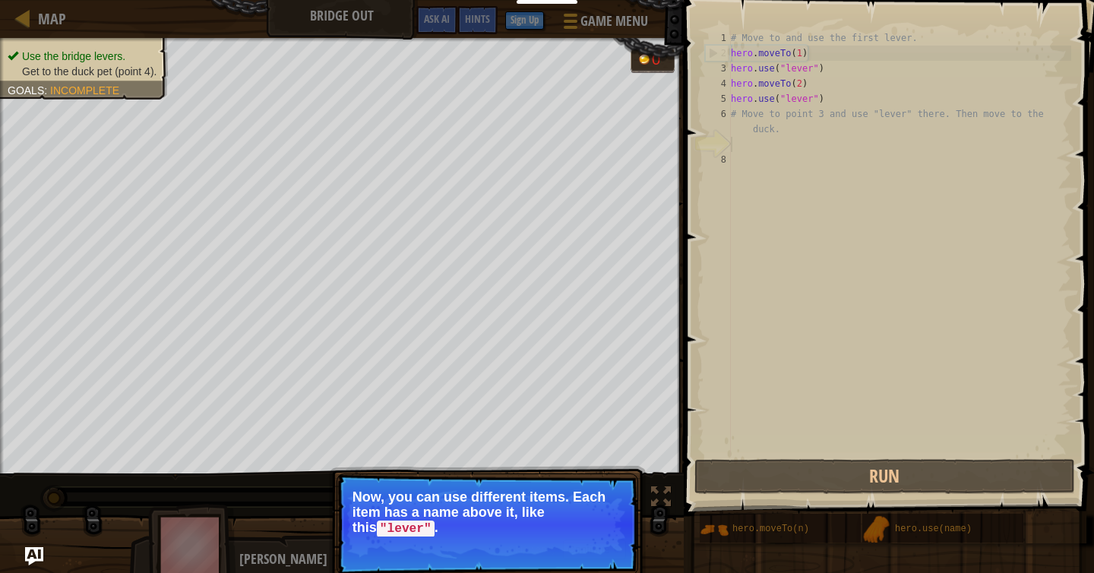
click at [487, 499] on p "Now, you can use different items. Each item has a name above it, like this "lev…" at bounding box center [487, 512] width 270 height 47
click at [585, 555] on button "Continue" at bounding box center [594, 549] width 63 height 20
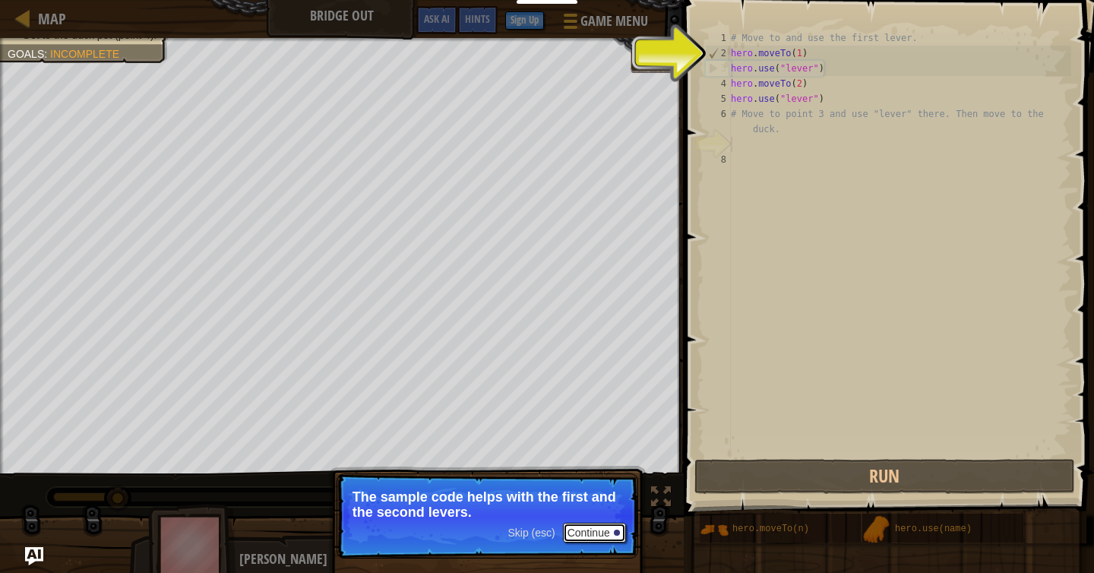
click at [599, 533] on button "Continue" at bounding box center [594, 533] width 63 height 20
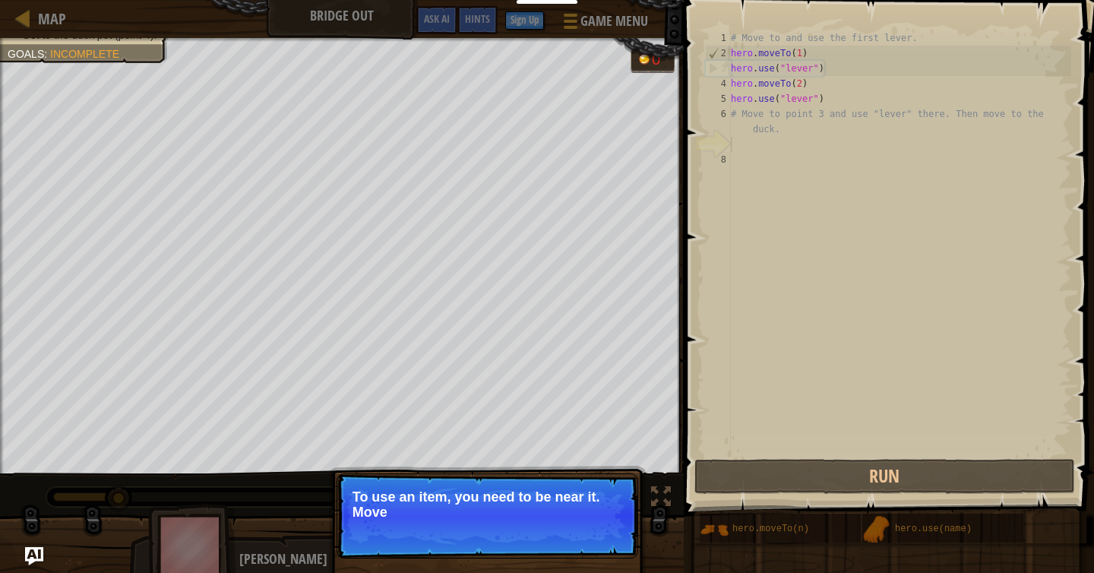
click at [601, 531] on p "Skip (esc) Continue To use an item, you need to be near it. Move" at bounding box center [488, 515] width 302 height 85
click at [601, 531] on p "Skip (esc) Continue To use an item, you need to be near it. Move to the next av…" at bounding box center [488, 515] width 302 height 85
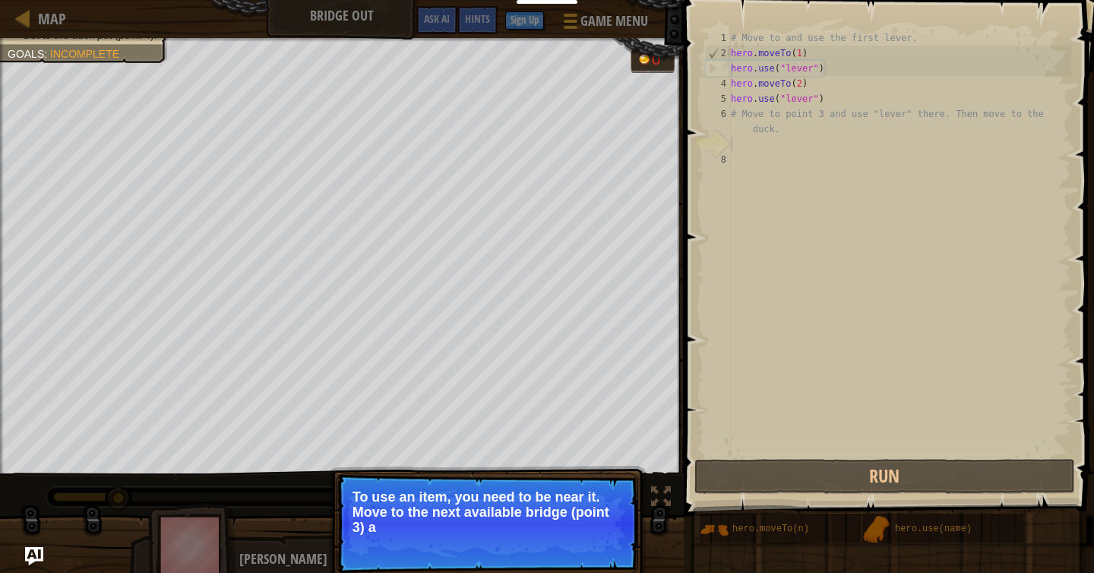
click at [583, 517] on p "To use an item, you need to be near it. Move to the next available bridge (poin…" at bounding box center [487, 512] width 270 height 46
click at [581, 517] on p "To use an item, you need to be near it. Move to the next available bridge (poin…" at bounding box center [487, 512] width 270 height 47
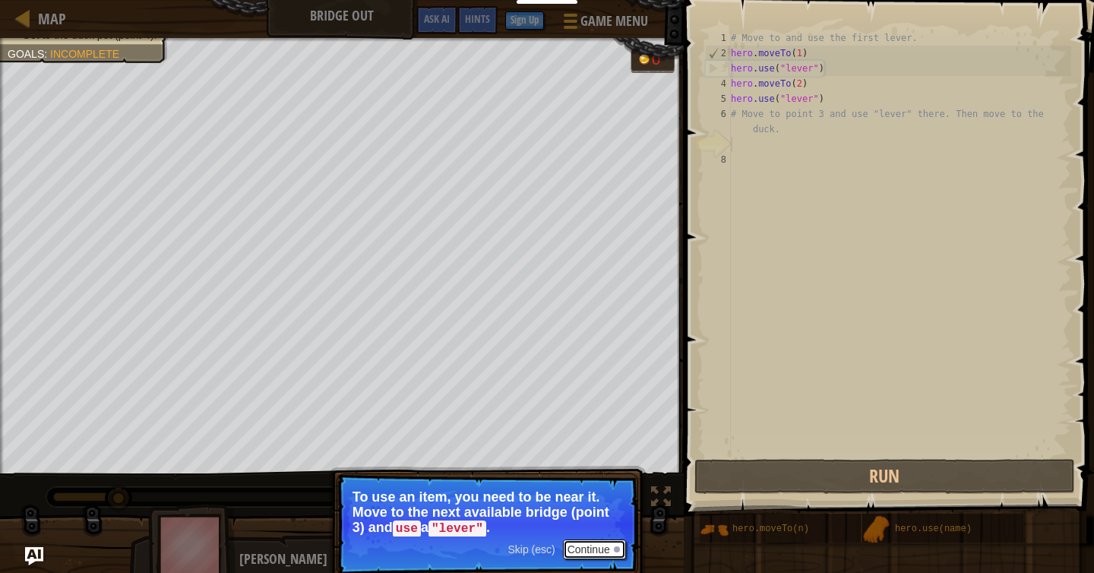
click at [605, 552] on button "Continue" at bounding box center [594, 549] width 63 height 20
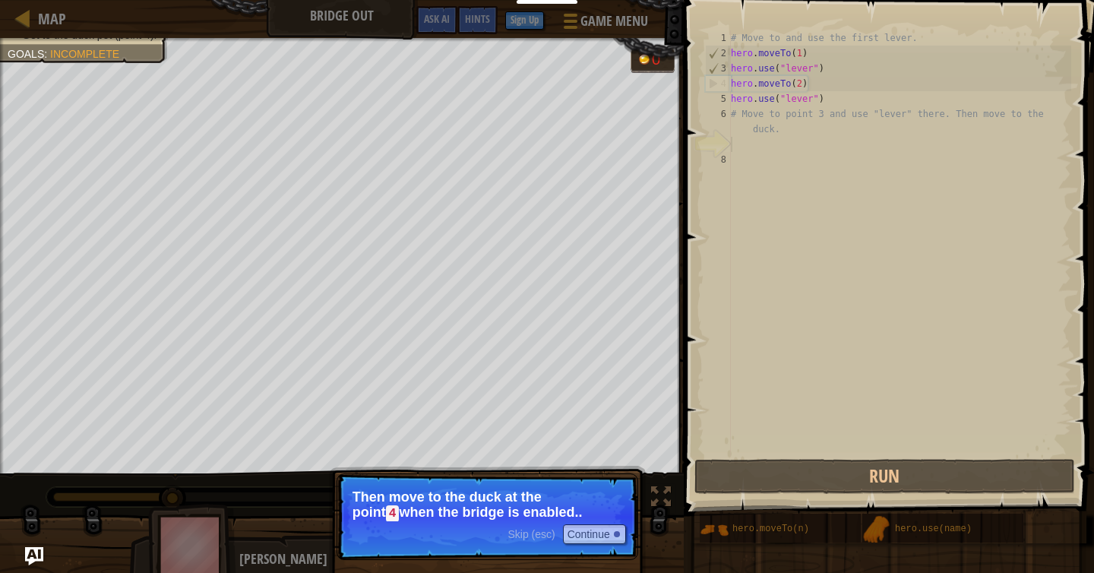
click at [602, 507] on p "Then move to the duck at the [GEOGRAPHIC_DATA] when the bridge is enabled.." at bounding box center [487, 505] width 270 height 32
click at [589, 538] on button "Continue" at bounding box center [594, 534] width 63 height 20
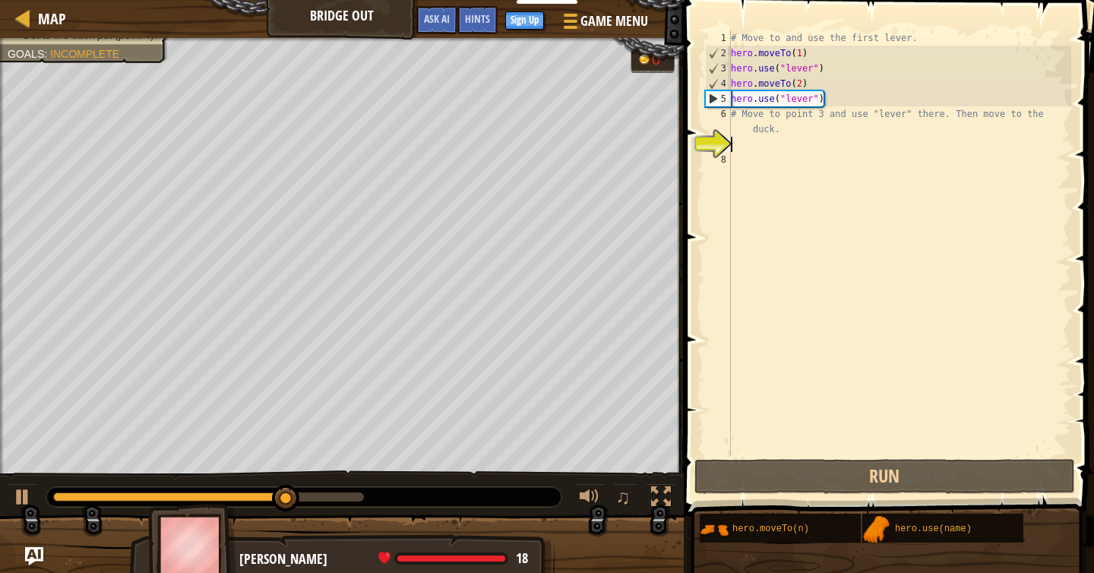
click at [766, 150] on div "# Move to and use the first lever. hero . moveTo ( 1 ) hero . use ( "lever" ) h…" at bounding box center [899, 258] width 343 height 456
click at [779, 115] on div "# Move to and use the first lever. hero . moveTo ( 1 ) hero . use ( "lever" ) h…" at bounding box center [899, 258] width 343 height 456
type textarea "# Move to point 3 and use "lever" there. Then move to the duck."
click at [789, 144] on div "# Move to and use the first lever. hero . moveTo ( 1 ) hero . use ( "lever" ) h…" at bounding box center [899, 258] width 343 height 456
click at [753, 163] on div "# Move to and use the first lever. hero . moveTo ( 1 ) hero . use ( "lever" ) h…" at bounding box center [899, 258] width 343 height 456
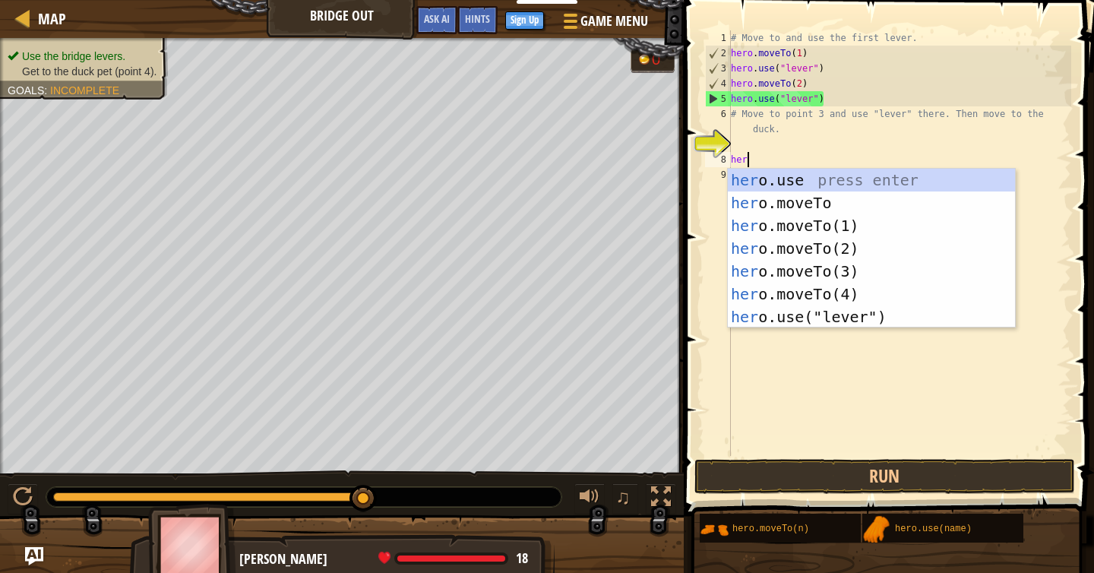
scroll to position [7, 1]
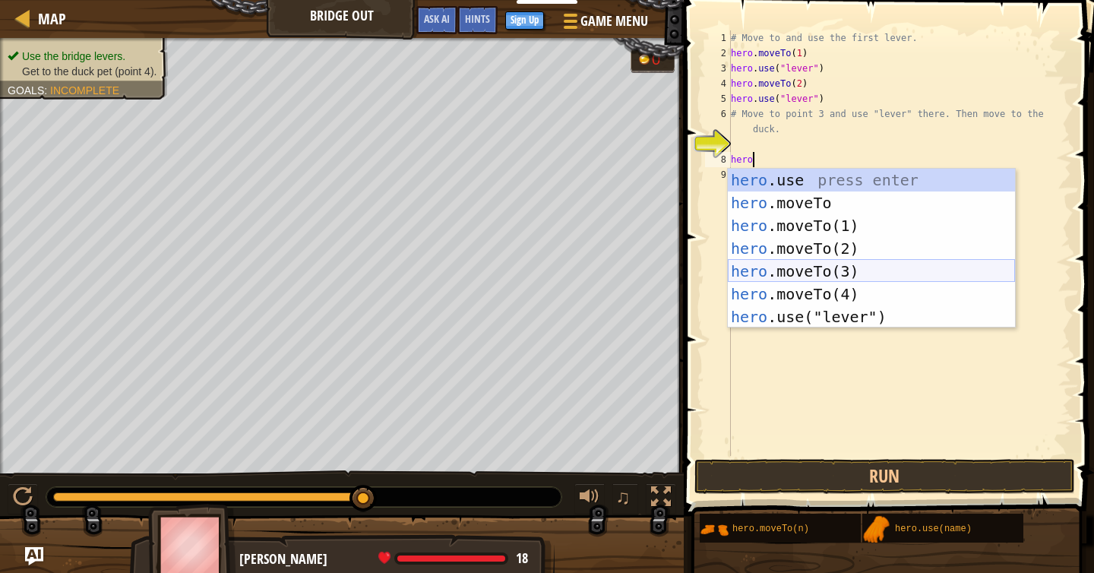
click at [847, 273] on div "hero .use press enter hero .moveTo press enter hero .moveTo(1) press enter hero…" at bounding box center [871, 271] width 287 height 205
type textarea "hero.moveTo(3)"
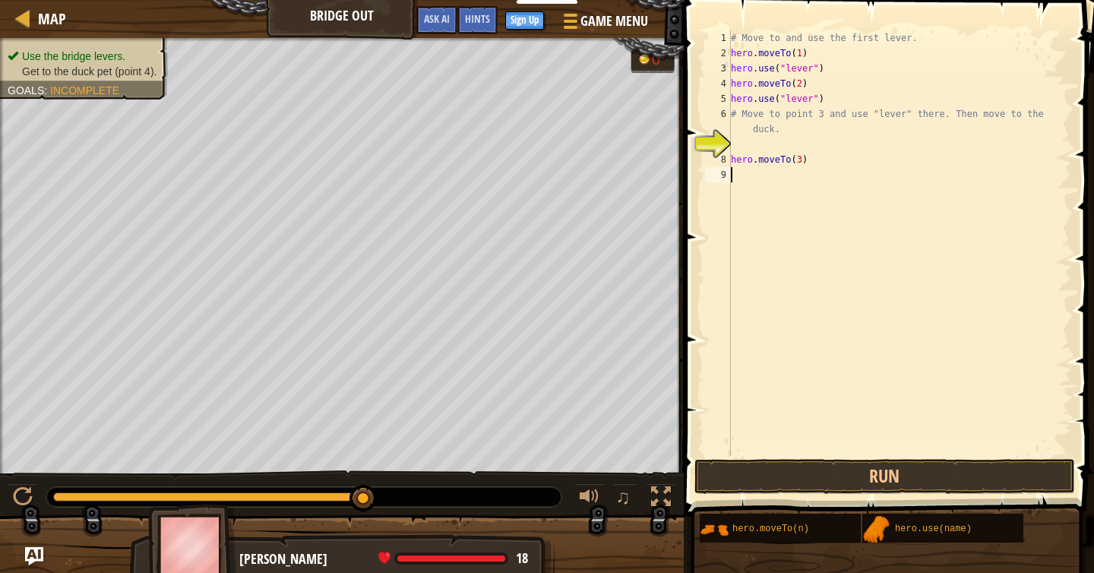
click at [748, 185] on div "# Move to and use the first lever. hero . moveTo ( 1 ) hero . use ( "lever" ) h…" at bounding box center [899, 258] width 343 height 456
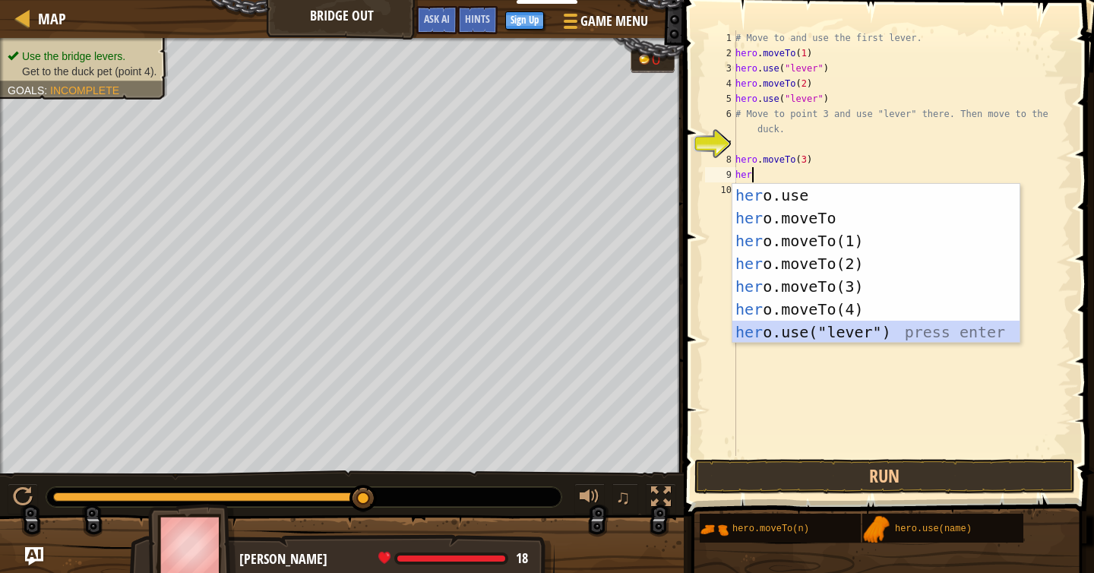
click at [823, 328] on div "her o.use press enter her o.moveTo press enter her o.moveTo(1) press enter her …" at bounding box center [875, 286] width 287 height 205
type textarea "hero.use("lever")"
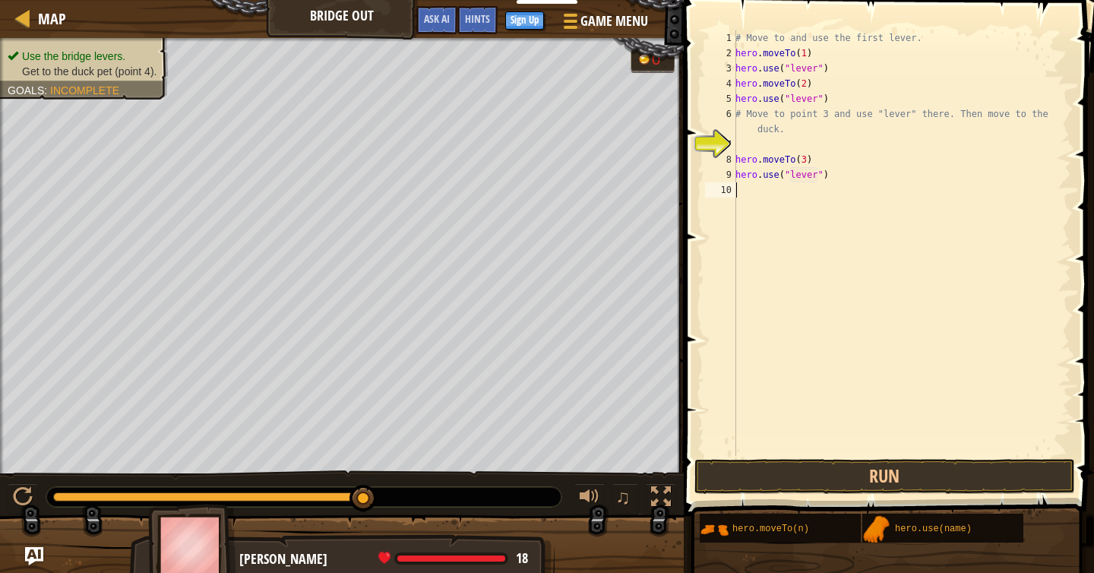
click at [783, 198] on div "# Move to and use the first lever. hero . moveTo ( 1 ) hero . use ( "lever" ) h…" at bounding box center [901, 258] width 339 height 456
click at [806, 162] on div "# Move to and use the first lever. hero . moveTo ( 1 ) hero . use ( "lever" ) h…" at bounding box center [901, 258] width 339 height 456
type textarea "hero.moveTo(5)"
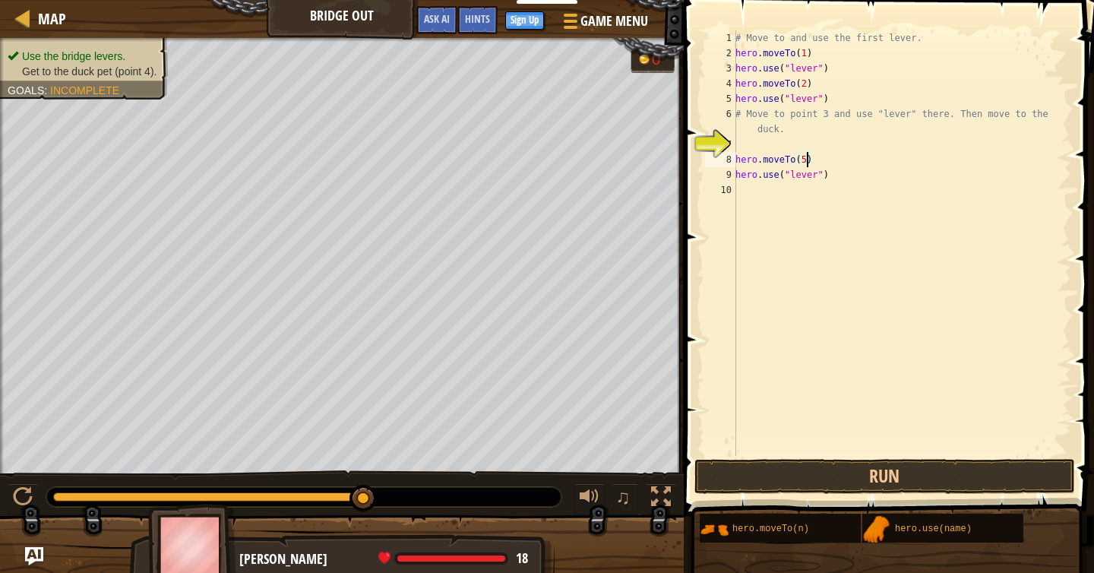
click at [827, 153] on div "# Move to and use the first lever. hero . moveTo ( 1 ) hero . use ( "lever" ) h…" at bounding box center [901, 258] width 339 height 456
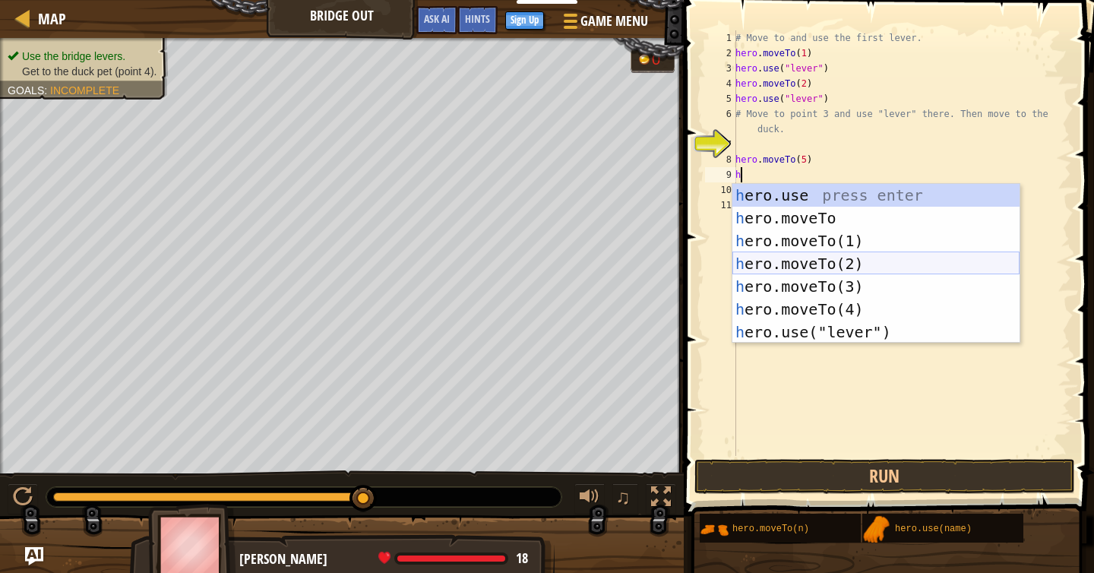
click at [828, 263] on div "h ero.use press enter h ero.moveTo press enter h ero.moveTo(1) press enter h er…" at bounding box center [875, 286] width 287 height 205
type textarea "hero.moveTo(2)"
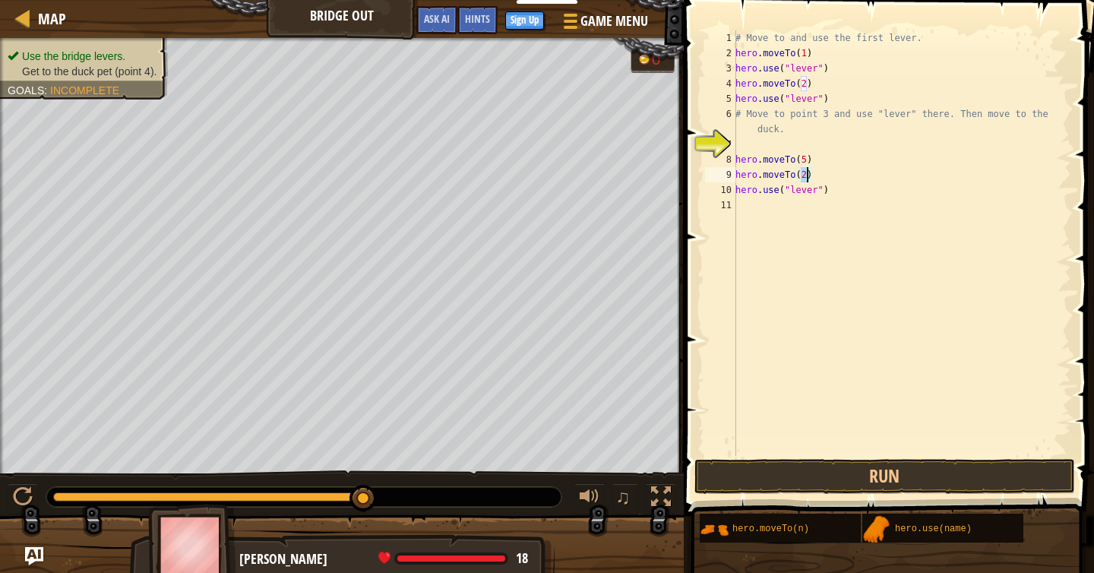
click at [826, 181] on div "# Move to and use the first lever. hero . moveTo ( 1 ) hero . use ( "lever" ) h…" at bounding box center [901, 258] width 339 height 456
type textarea "j"
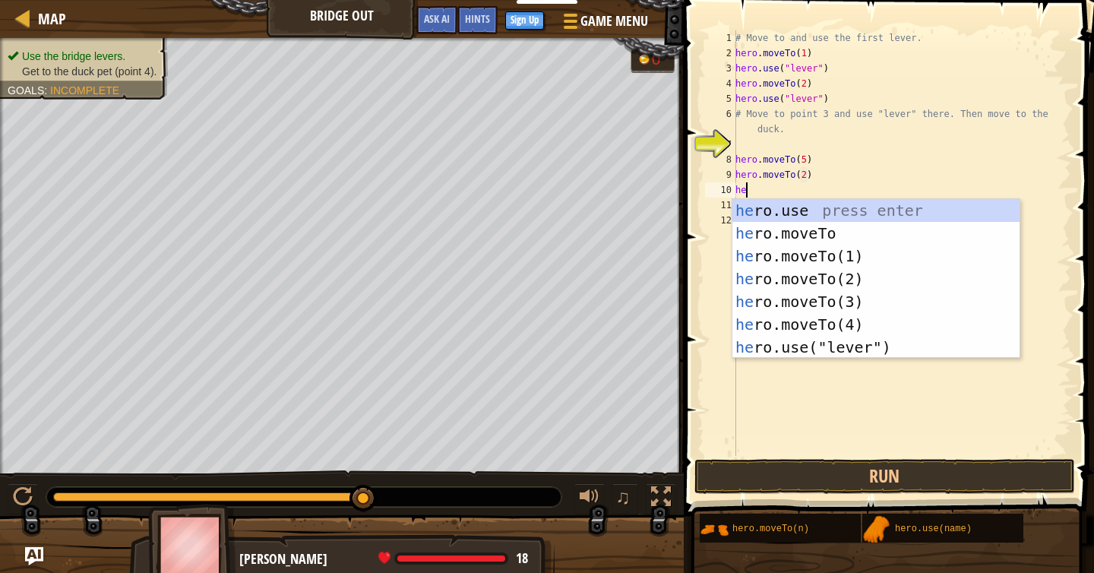
scroll to position [7, 1]
click at [853, 306] on div "her o.use press enter her o.moveTo press enter her o.moveTo(1) press enter her …" at bounding box center [875, 301] width 287 height 205
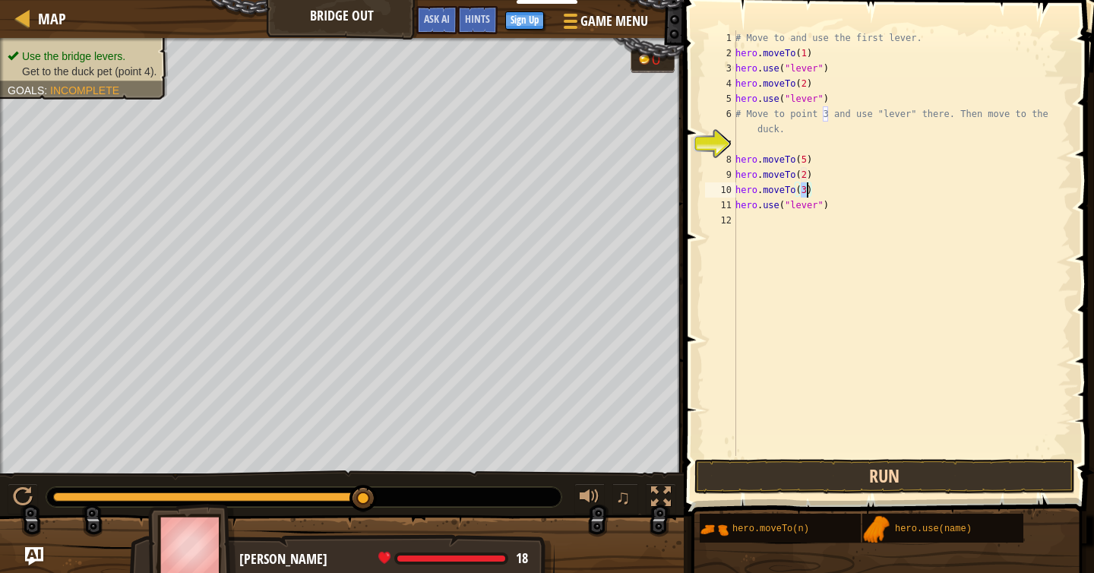
type textarea "hero.moveTo(3)"
click at [838, 473] on button "Run" at bounding box center [884, 476] width 381 height 35
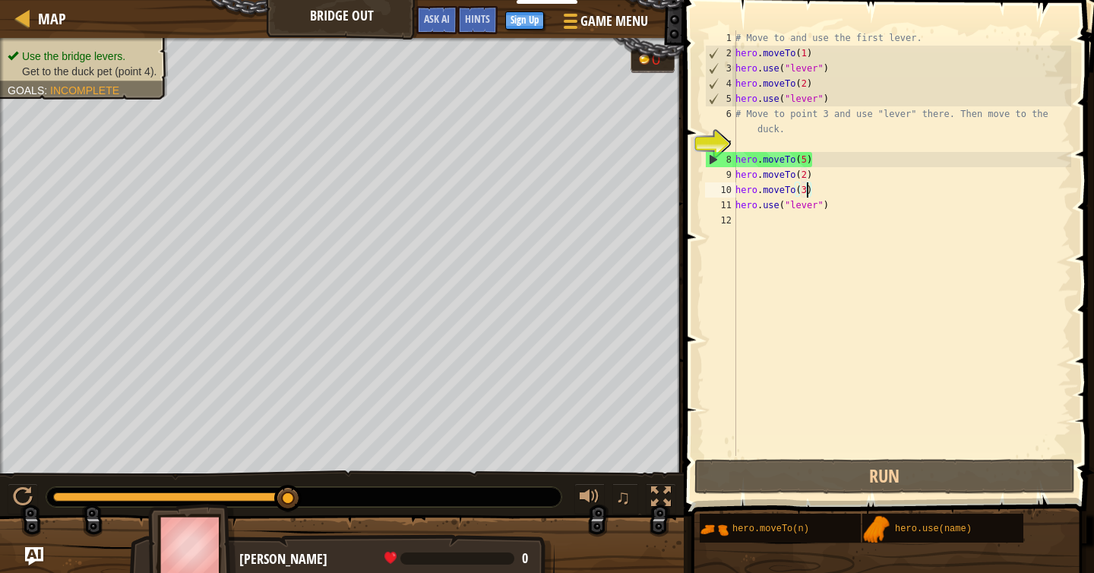
click at [23, 6] on div "Map Bridge Out Game Menu Done Sign Up Hints Ask AI" at bounding box center [342, 19] width 684 height 38
click at [33, 14] on link "Map" at bounding box center [48, 18] width 36 height 21
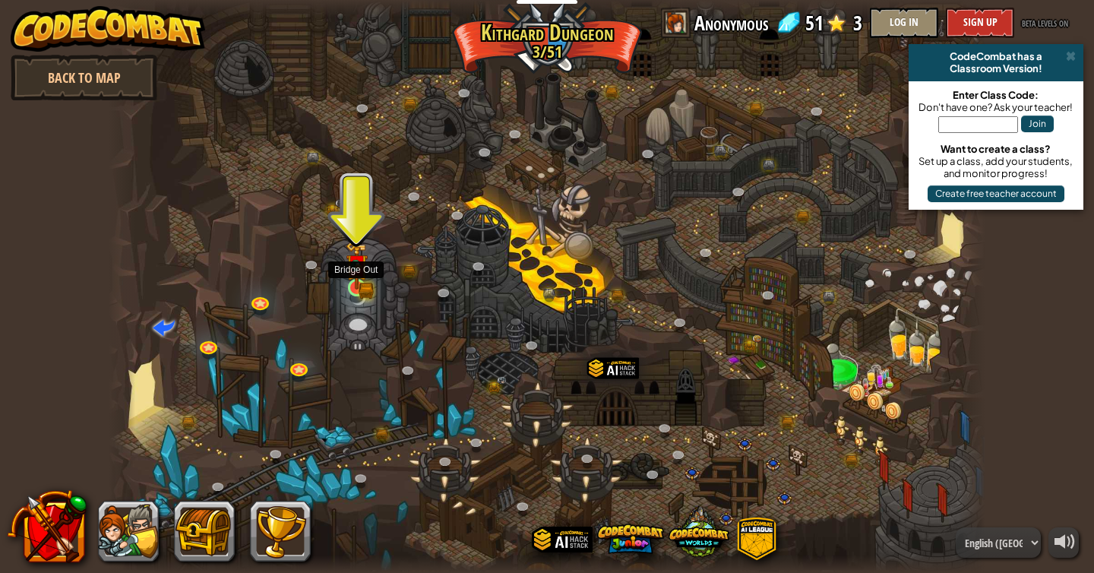
click at [363, 271] on img at bounding box center [357, 265] width 22 height 49
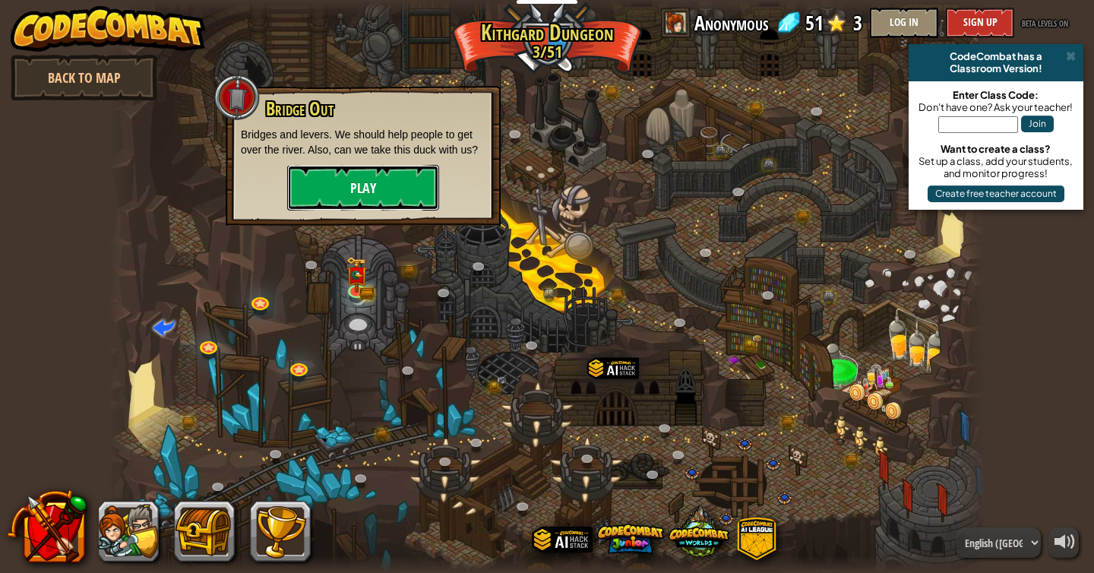
click at [378, 178] on button "Play" at bounding box center [363, 188] width 152 height 46
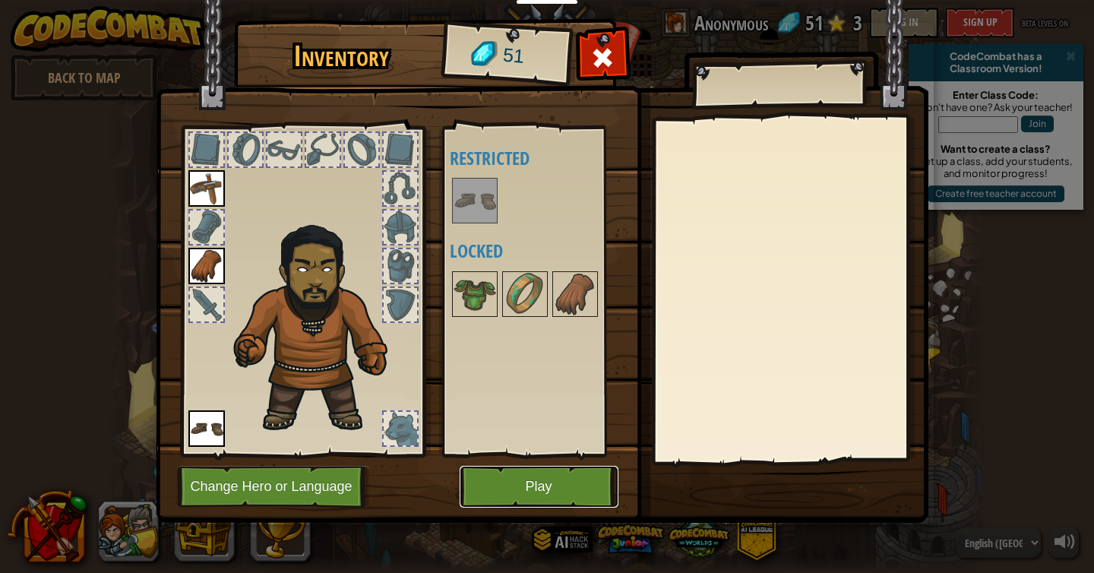
click at [577, 486] on button "Play" at bounding box center [539, 487] width 159 height 42
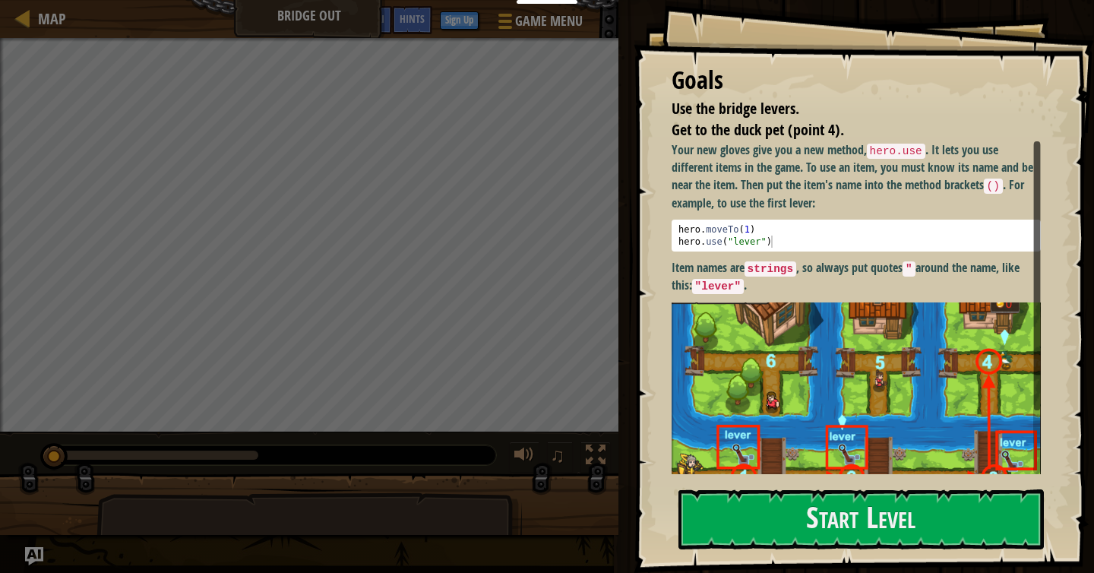
click at [789, 262] on code "strings" at bounding box center [770, 268] width 52 height 15
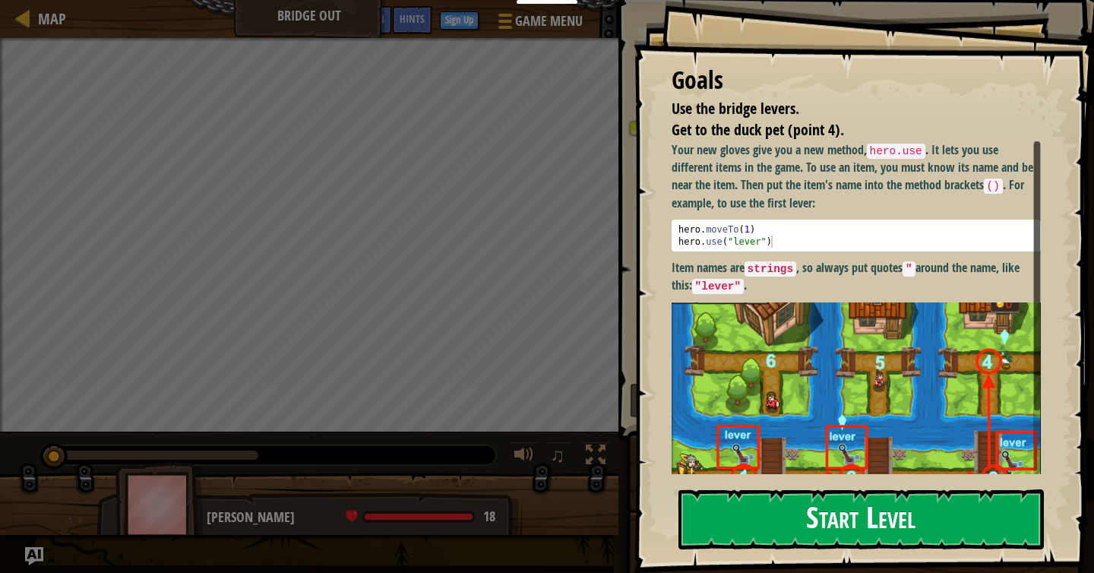
click at [816, 509] on button "Start Level" at bounding box center [860, 519] width 365 height 60
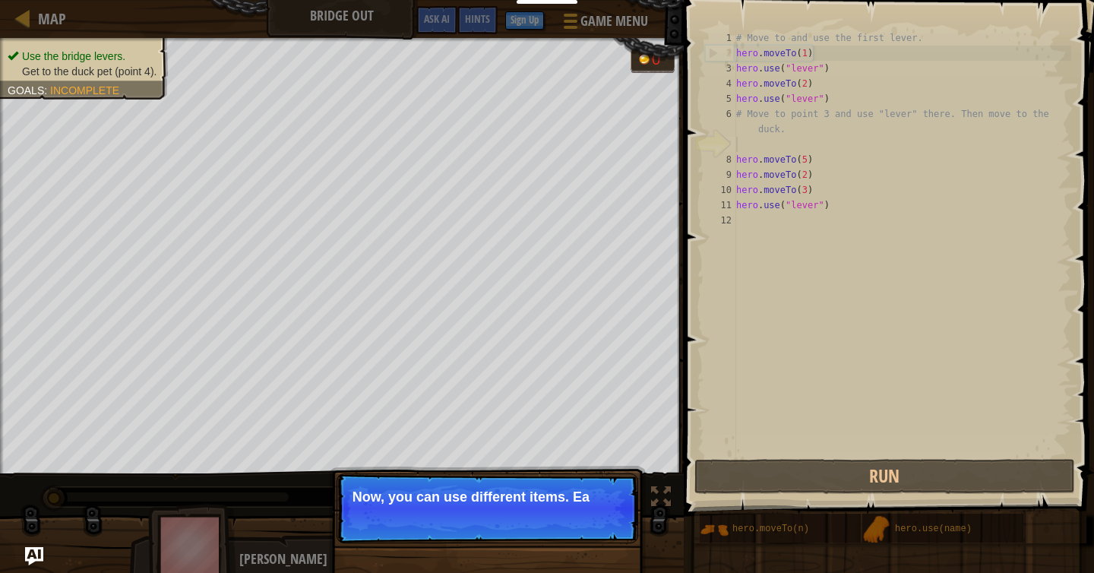
click at [435, 498] on p "Now, you can use different items. Ea" at bounding box center [487, 496] width 270 height 15
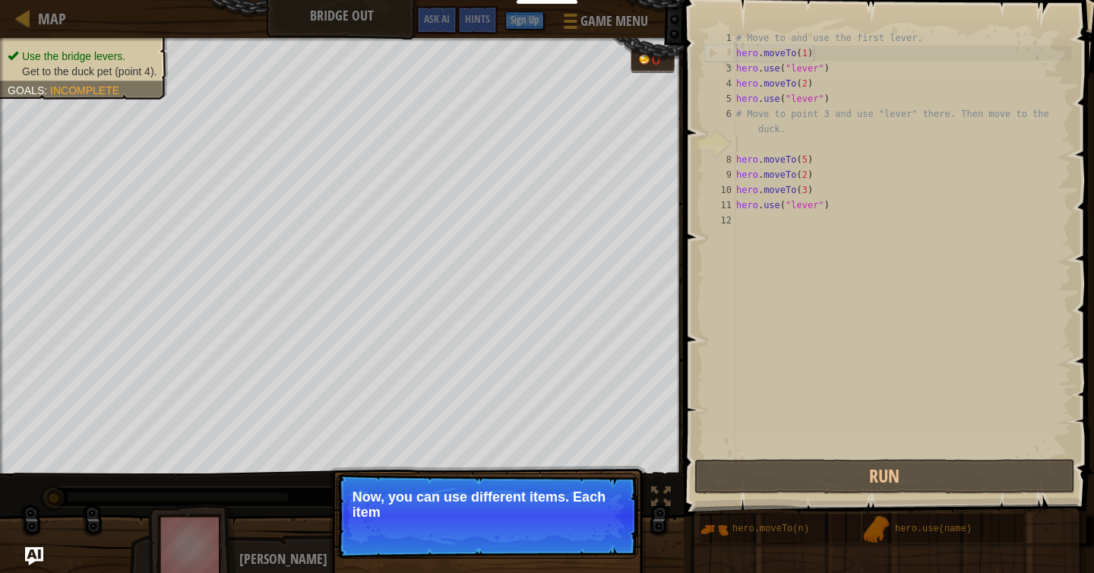
click at [498, 503] on p "Now, you can use different items. Each item" at bounding box center [487, 504] width 270 height 30
click at [498, 503] on p "Now, you can use different items. Each item has a" at bounding box center [487, 504] width 270 height 30
click at [498, 503] on p "Now, you can use different items. Each item has a name ab" at bounding box center [487, 504] width 270 height 30
click at [498, 503] on p "Now, you can use different items. Each item has a name above it" at bounding box center [487, 504] width 270 height 30
click at [498, 503] on p "Now, you can use different items. Each item has a name above it, like" at bounding box center [487, 504] width 270 height 30
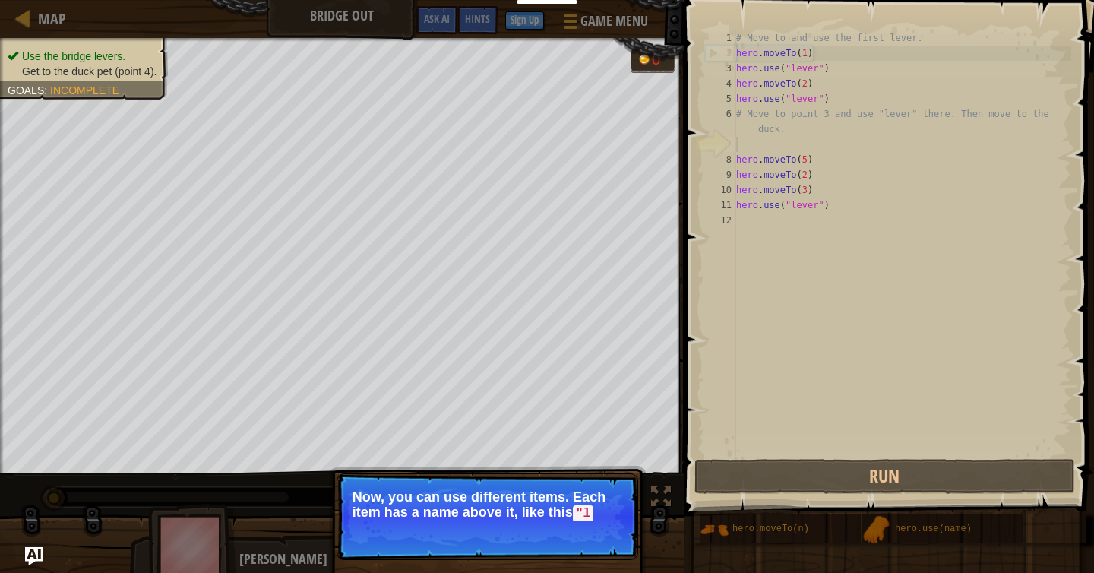
click at [498, 503] on p "Now, you can use different items. Each item has a name above it, like this "l" at bounding box center [487, 505] width 270 height 32
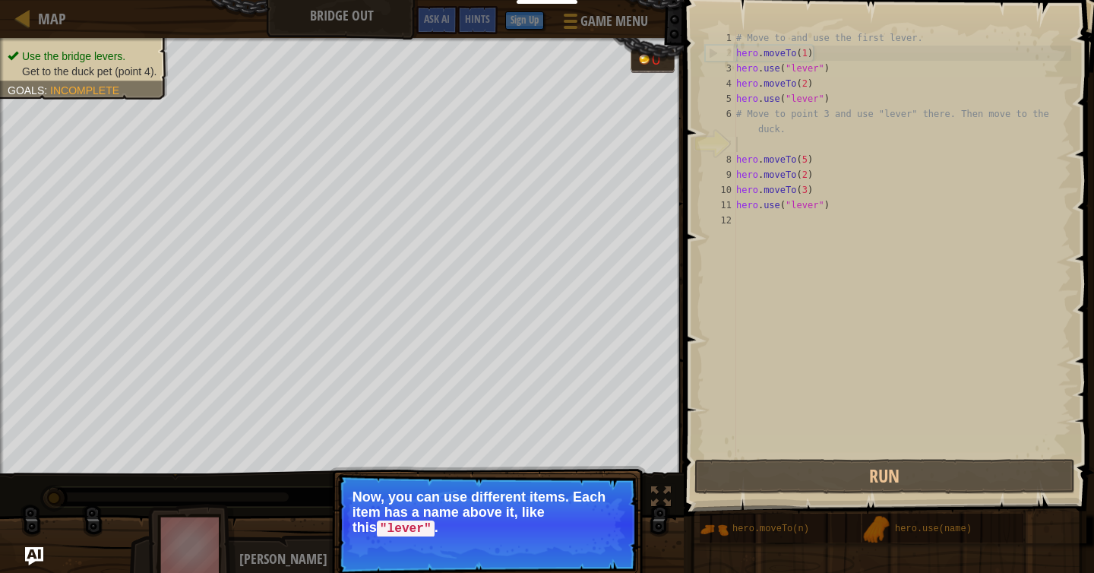
click at [534, 507] on p "Now, you can use different items. Each item has a name above it, like this "lev…" at bounding box center [487, 512] width 270 height 47
click at [481, 512] on p "Now, you can use different items. Each item has a name above it, like this "lev…" at bounding box center [487, 512] width 270 height 47
click at [624, 551] on button "Continue" at bounding box center [594, 549] width 63 height 20
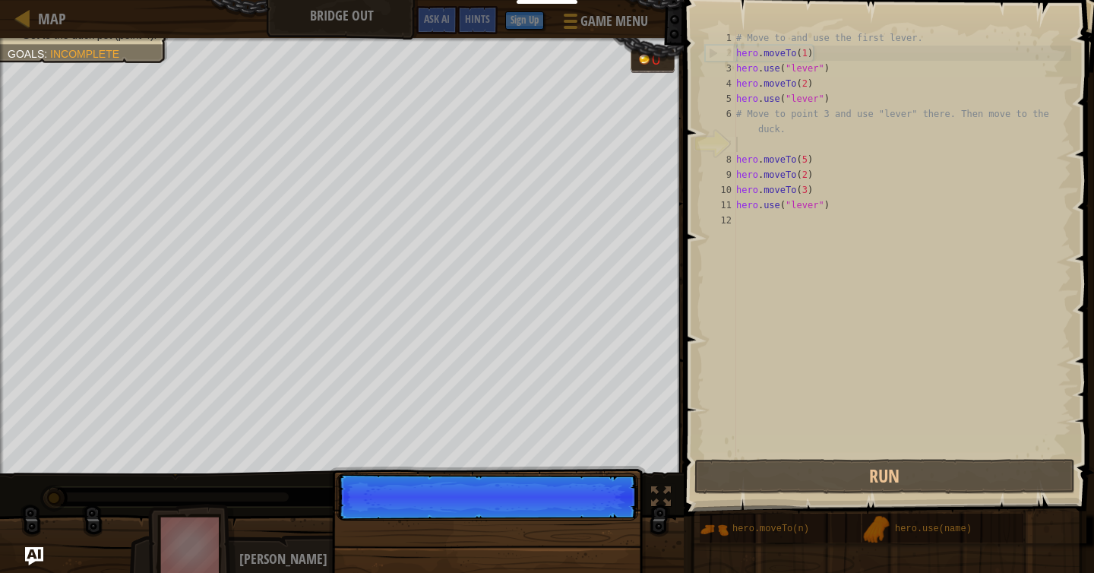
scroll to position [7, 0]
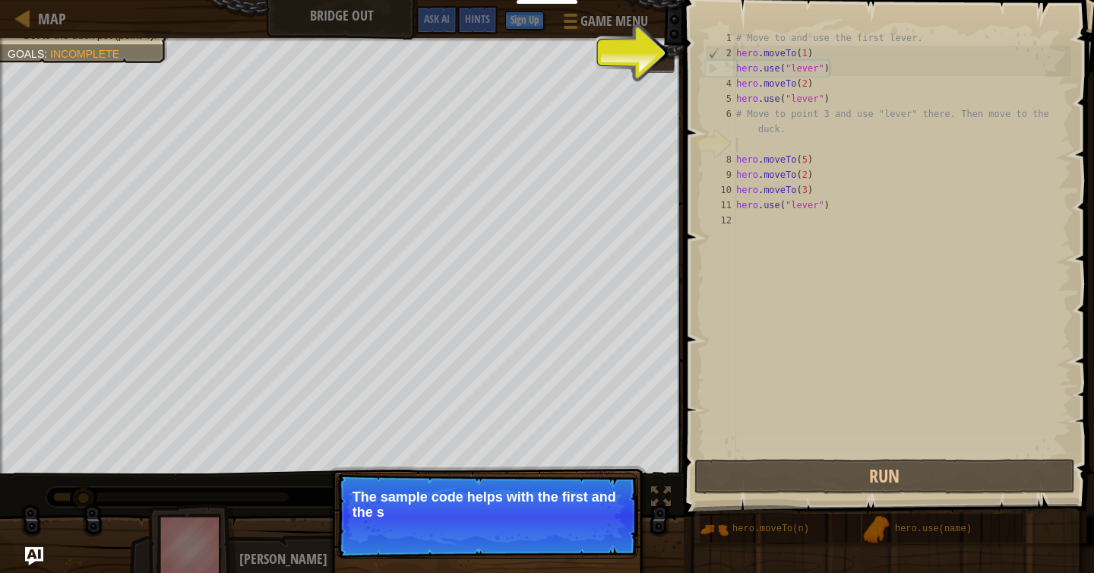
click at [603, 526] on p "Skip (esc) Continue The sample code helps with the first and the s" at bounding box center [488, 515] width 302 height 85
click at [603, 526] on p "Skip (esc) Continue The sample code helps with the first and the second levers." at bounding box center [488, 515] width 302 height 85
click at [603, 526] on button "Continue" at bounding box center [594, 533] width 63 height 20
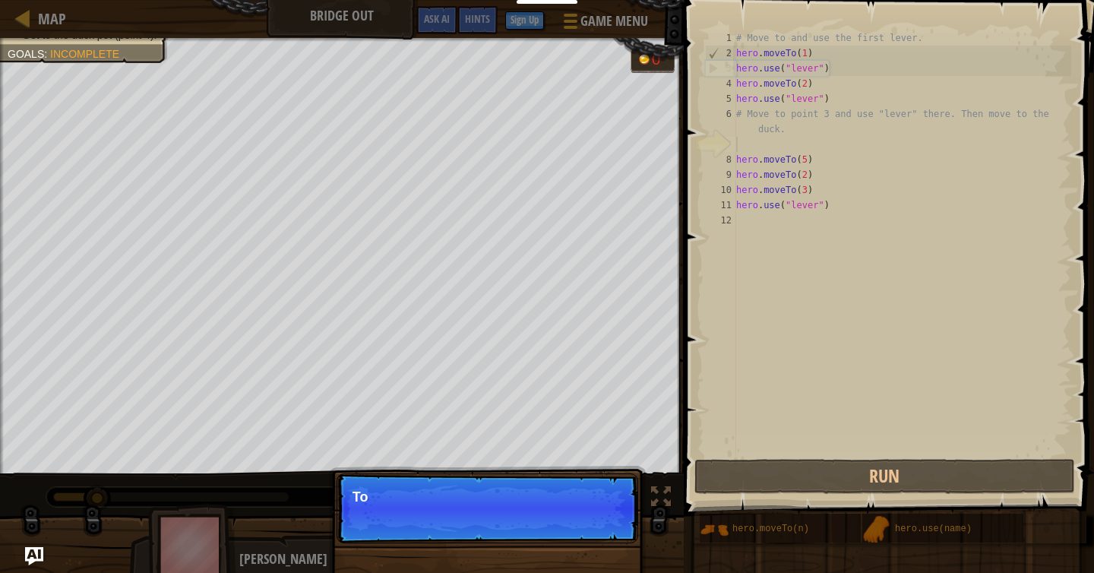
click at [603, 526] on p "Skip (esc) Continue To" at bounding box center [488, 508] width 302 height 70
click at [603, 526] on p "Skip (esc) Continue To use an" at bounding box center [488, 508] width 302 height 70
click at [603, 526] on p "Skip (esc) Continue To use an item," at bounding box center [488, 508] width 302 height 70
click at [603, 526] on p "Skip (esc) Continue To use an item, you nee" at bounding box center [488, 508] width 302 height 70
click at [603, 526] on p "Skip (esc) Continue To use an item, you need to b" at bounding box center [488, 508] width 302 height 70
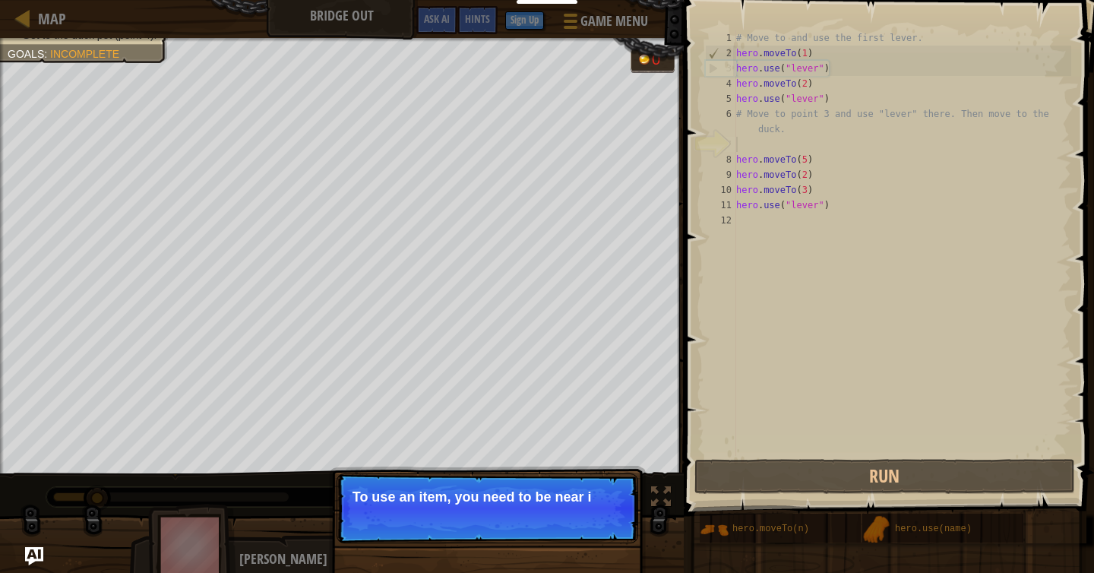
click at [603, 526] on p "Skip (esc) Continue To use an item, you need to be near i" at bounding box center [488, 508] width 302 height 70
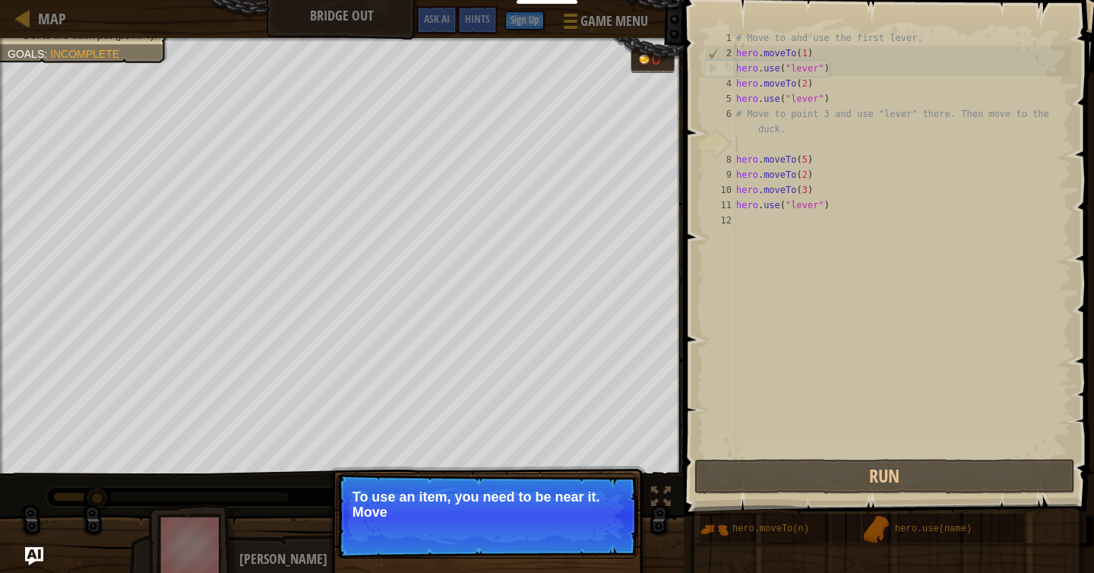
click at [603, 526] on p "Skip (esc) Continue To use an item, you need to be near it. Move" at bounding box center [488, 515] width 302 height 85
click at [603, 526] on p "Skip (esc) Continue To use an item, you need to be near it. Move to th" at bounding box center [488, 515] width 302 height 85
click at [603, 526] on p "Skip (esc) Continue To use an item, you need to be near it. Move to the next" at bounding box center [488, 515] width 302 height 85
click at [603, 526] on p "Skip (esc) Continue To use an item, you need to be near it. Move to the next av…" at bounding box center [488, 515] width 302 height 85
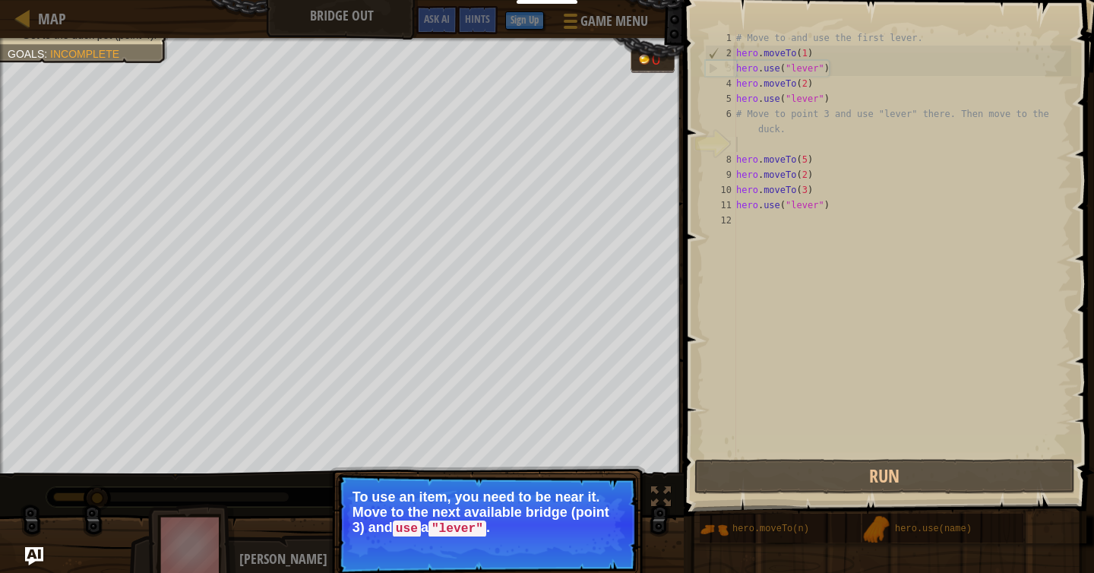
click at [602, 542] on button "Continue" at bounding box center [594, 549] width 63 height 20
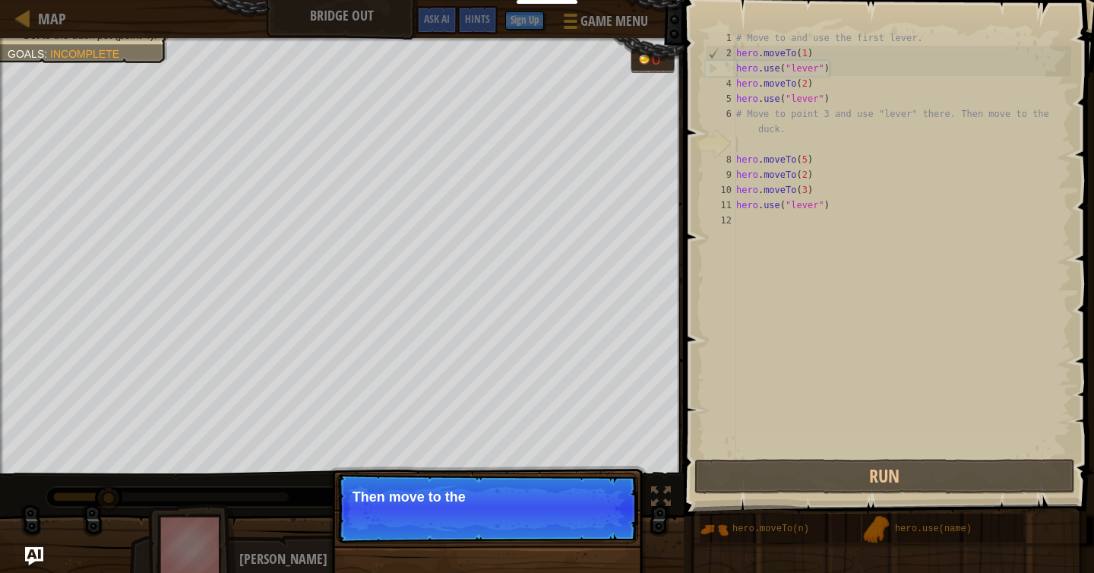
click at [602, 542] on p "Skip (esc) Continue Then move to the" at bounding box center [488, 508] width 302 height 70
click at [602, 542] on p "Skip (esc) Continue Then move to the duck at" at bounding box center [488, 508] width 302 height 70
click at [602, 542] on p "Skip (esc) Continue Then move to the duck at the p" at bounding box center [488, 508] width 302 height 70
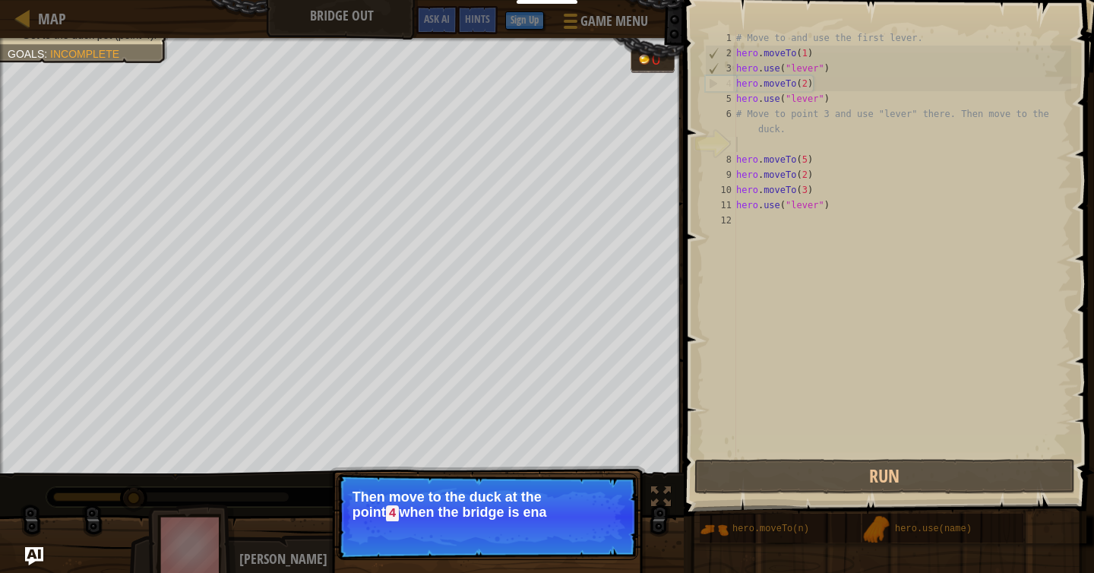
click at [600, 539] on p "Skip (esc) Continue Then move to the duck at the [GEOGRAPHIC_DATA] when the bri…" at bounding box center [488, 516] width 302 height 87
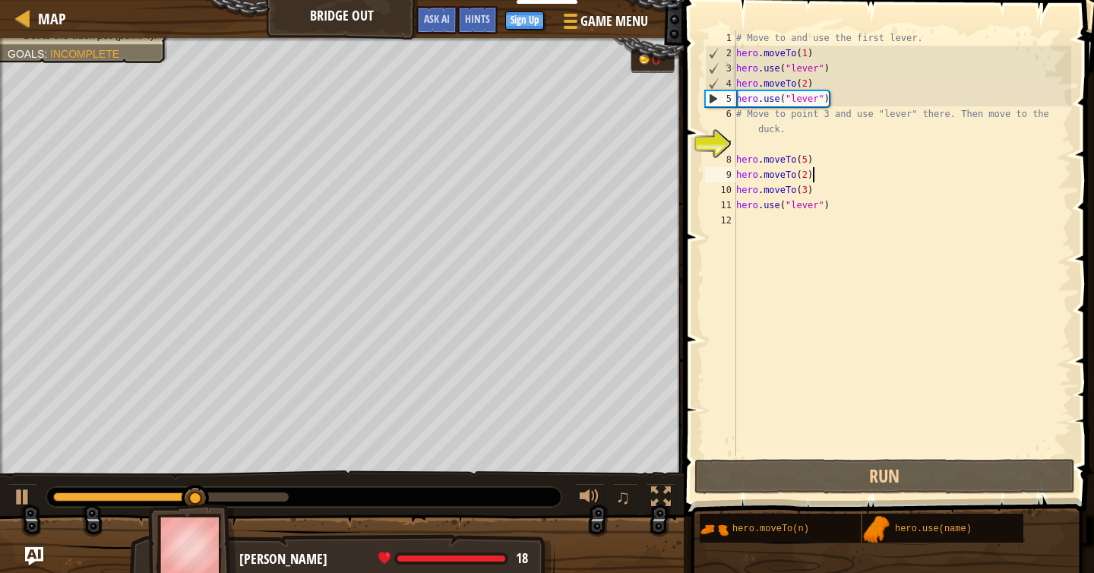
click at [816, 182] on div "# Move to and use the first lever. hero . moveTo ( 1 ) hero . use ( "lever" ) h…" at bounding box center [902, 258] width 338 height 456
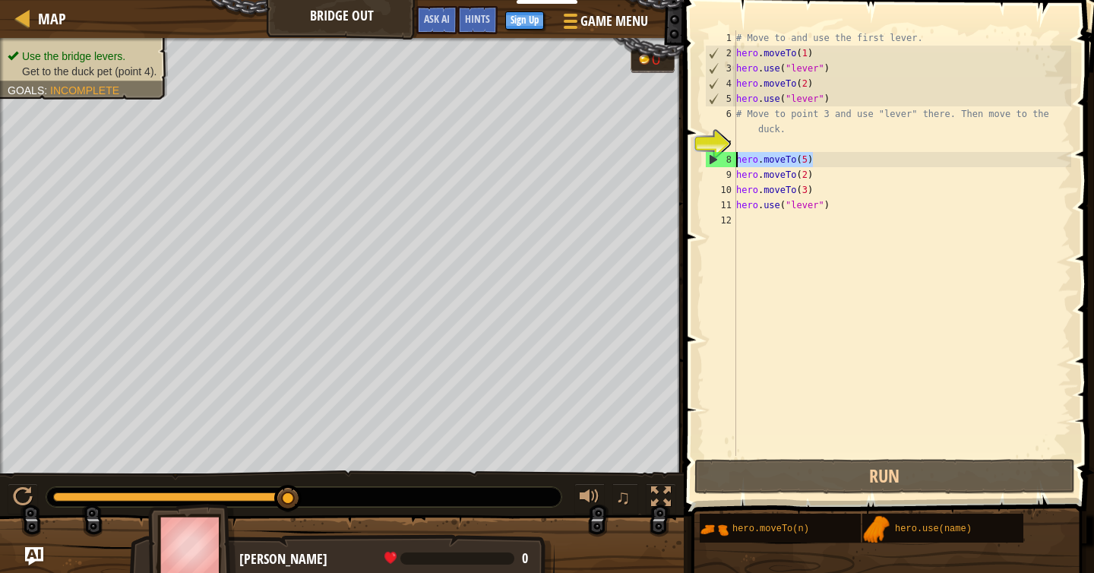
drag, startPoint x: 814, startPoint y: 161, endPoint x: 737, endPoint y: 160, distance: 77.5
click at [737, 160] on div "# Move to and use the first lever. hero . moveTo ( 1 ) hero . use ( "lever" ) h…" at bounding box center [902, 258] width 338 height 456
type textarea "\"
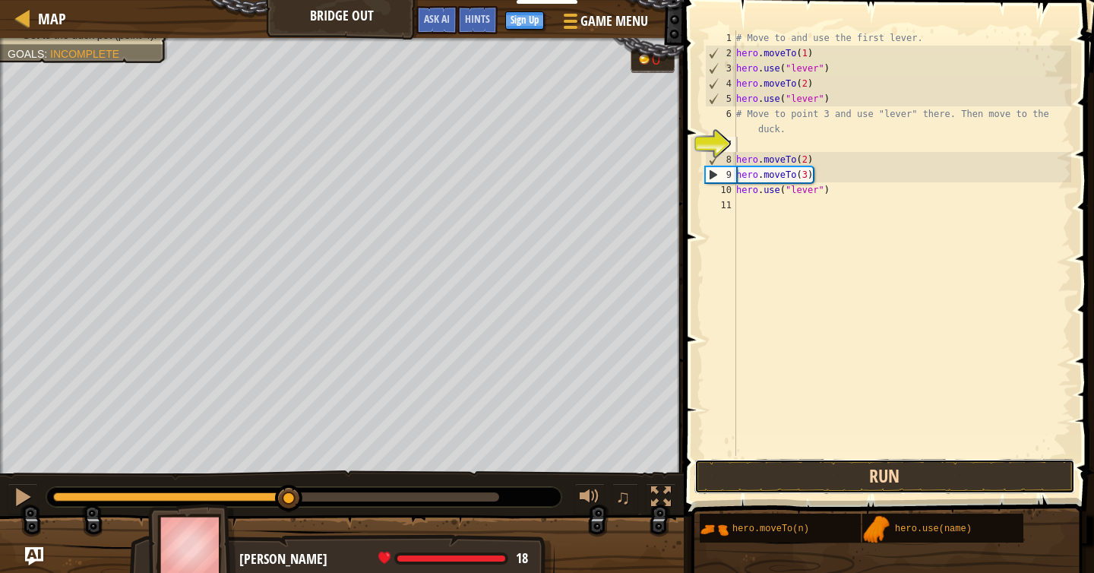
click at [913, 484] on button "Run" at bounding box center [884, 476] width 381 height 35
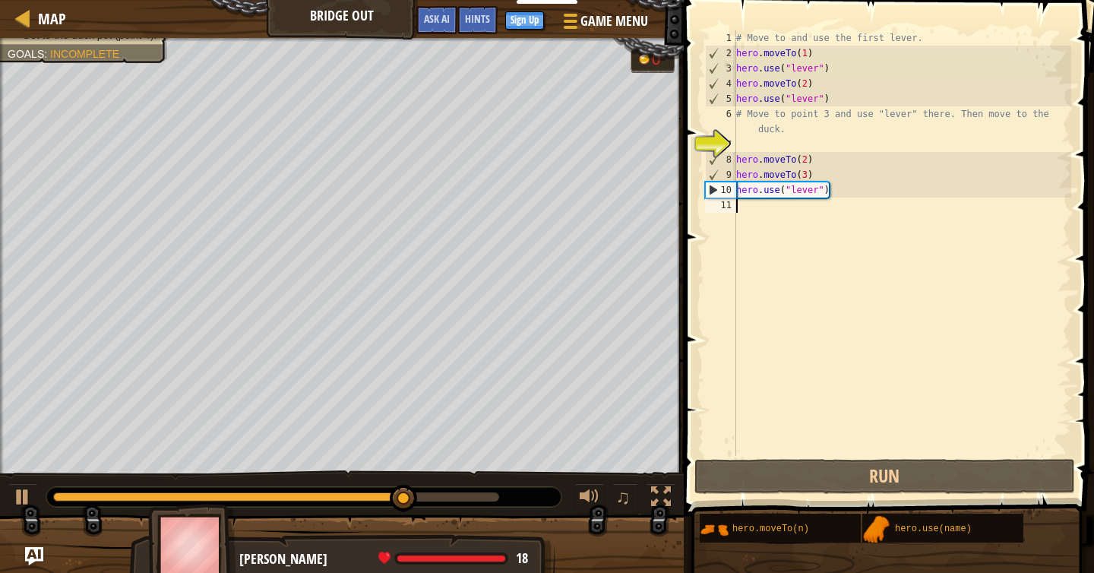
click at [792, 258] on div "# Move to and use the first lever. hero . moveTo ( 1 ) hero . use ( "lever" ) h…" at bounding box center [902, 258] width 338 height 456
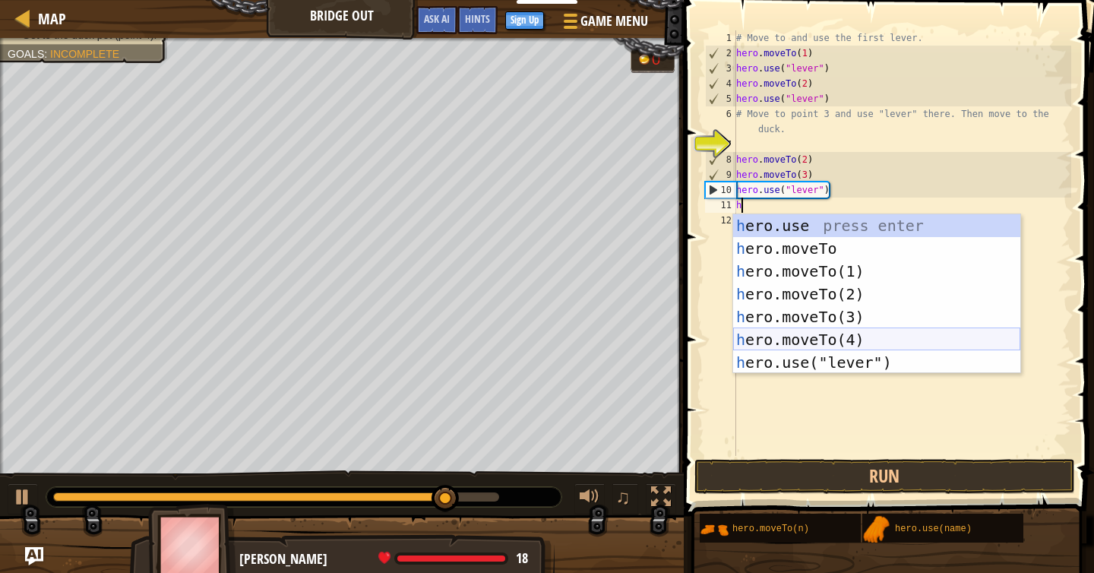
click at [873, 331] on div "h ero.use press enter h ero.moveTo press enter h ero.moveTo(1) press enter h er…" at bounding box center [876, 316] width 287 height 205
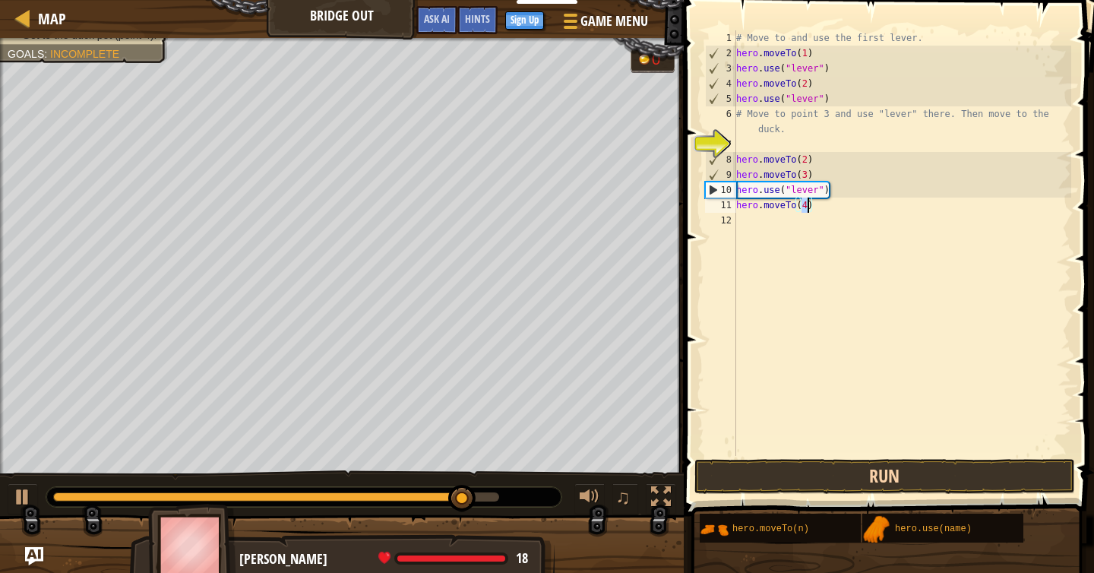
type textarea "hero.moveTo(4)"
click at [877, 478] on button "Run" at bounding box center [884, 476] width 381 height 35
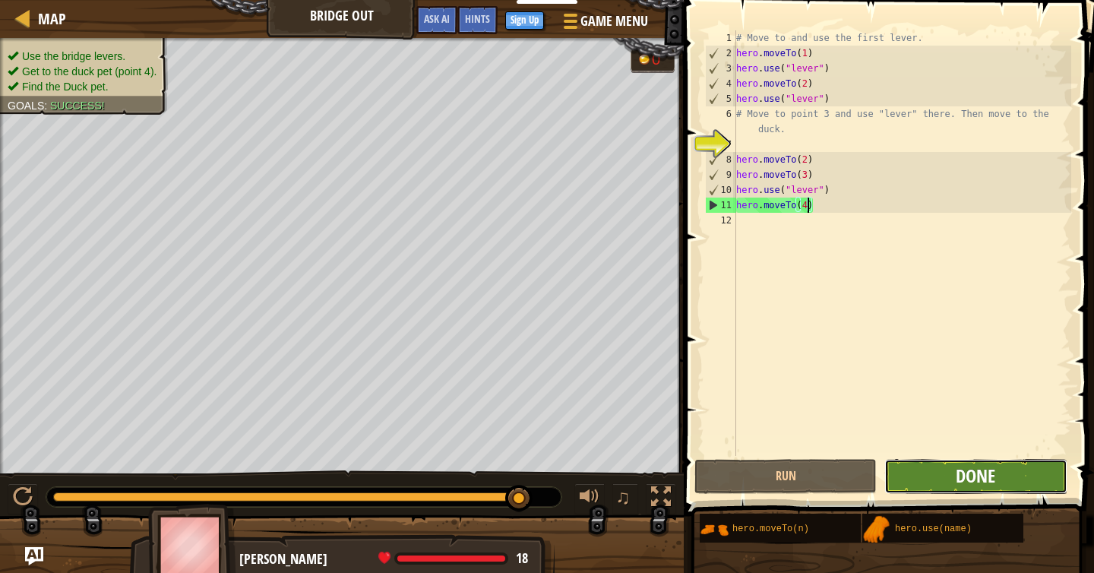
click at [993, 479] on span "Done" at bounding box center [976, 475] width 40 height 24
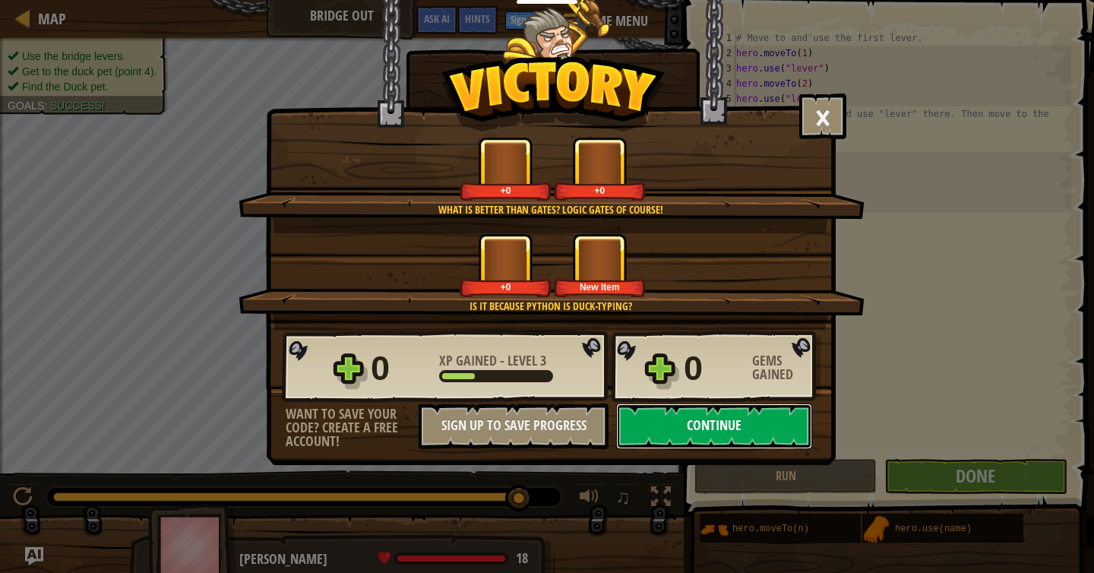
click at [771, 426] on button "Continue" at bounding box center [714, 426] width 196 height 46
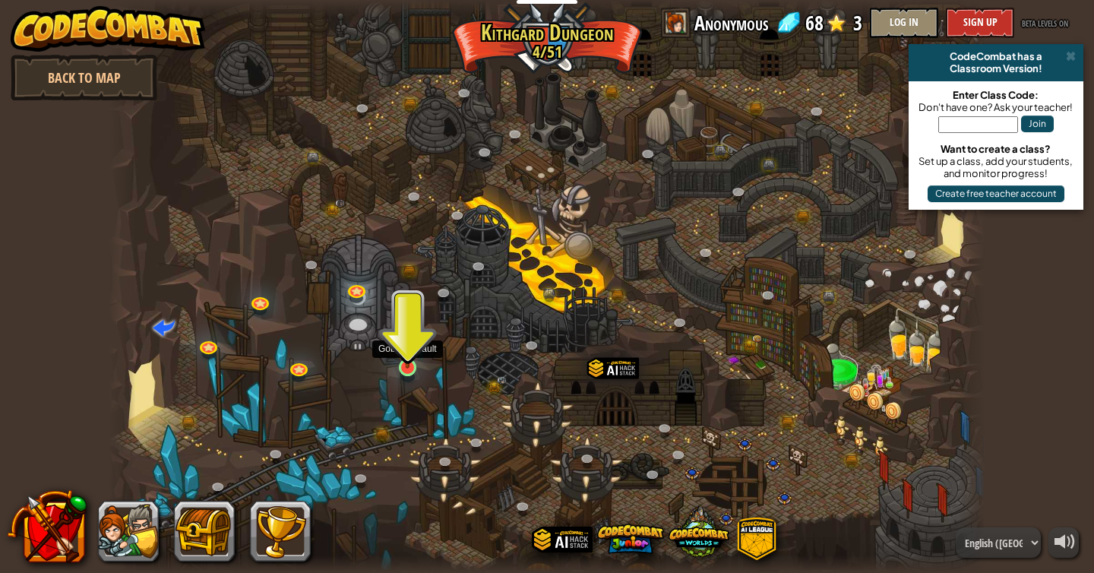
click at [412, 353] on img at bounding box center [408, 343] width 22 height 51
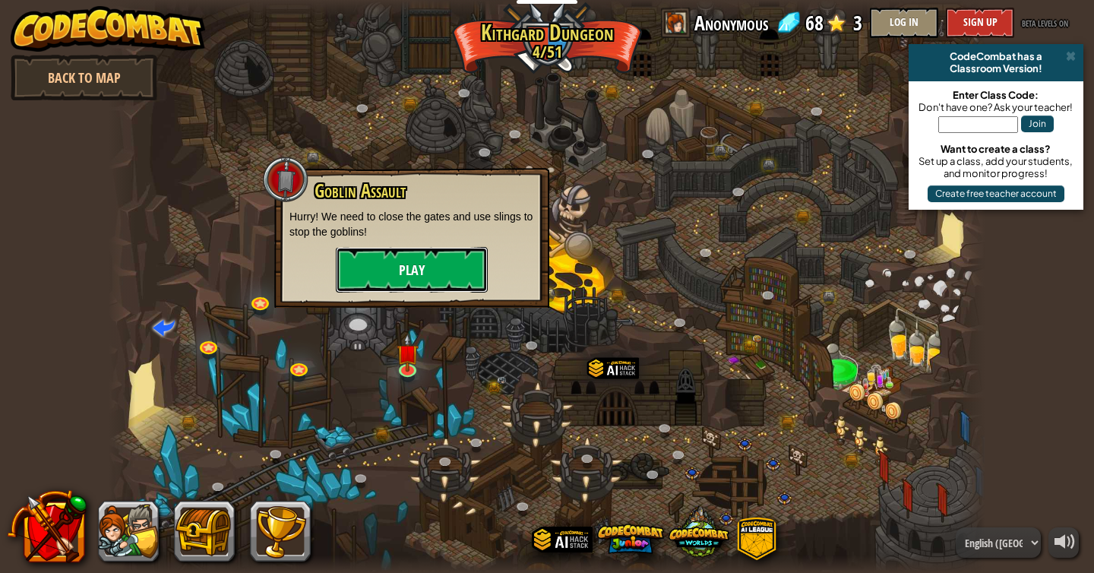
click at [415, 288] on button "Play" at bounding box center [412, 270] width 152 height 46
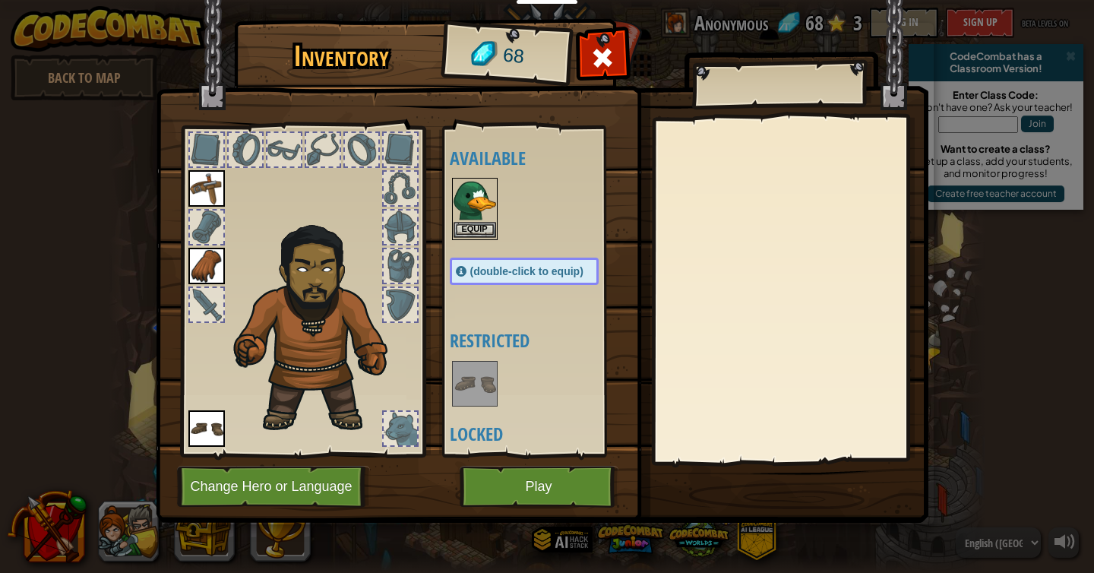
click at [473, 220] on img at bounding box center [475, 200] width 43 height 43
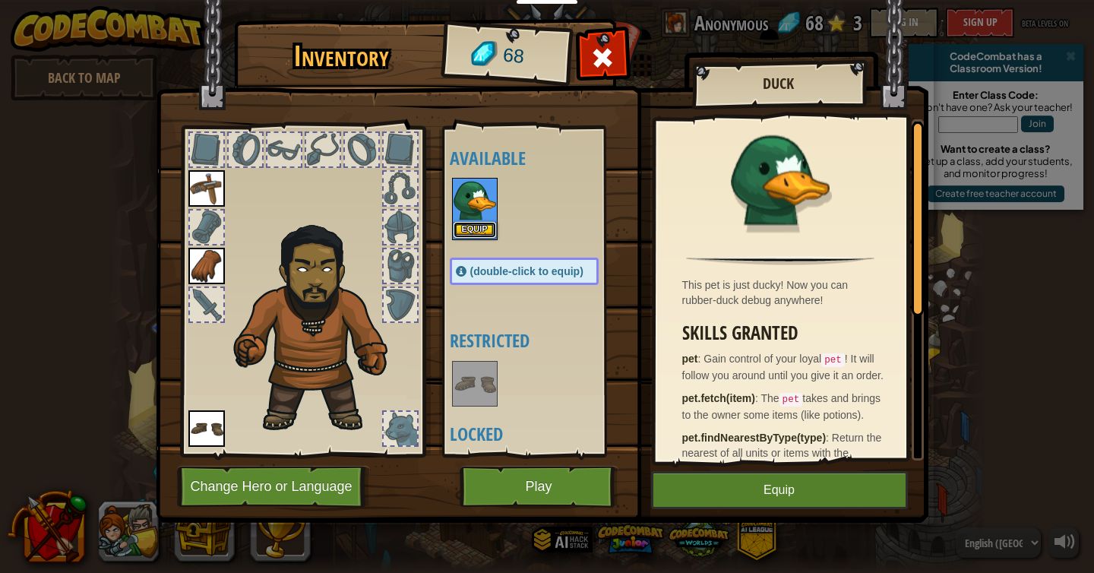
click at [472, 227] on button "Equip" at bounding box center [475, 230] width 43 height 16
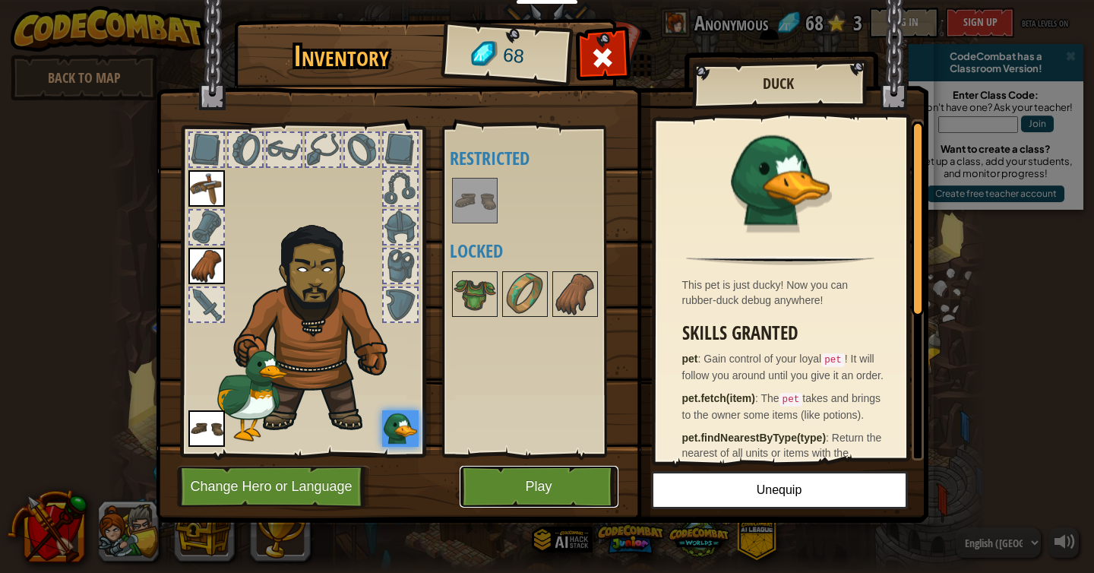
click at [559, 476] on button "Play" at bounding box center [539, 487] width 159 height 42
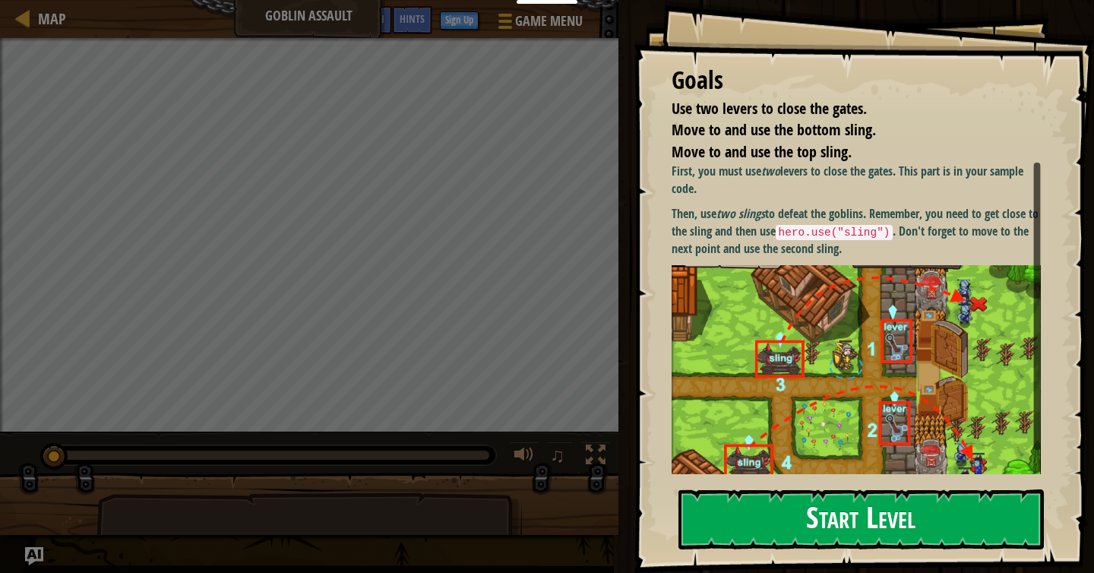
click at [818, 521] on button "Start Level" at bounding box center [860, 519] width 365 height 60
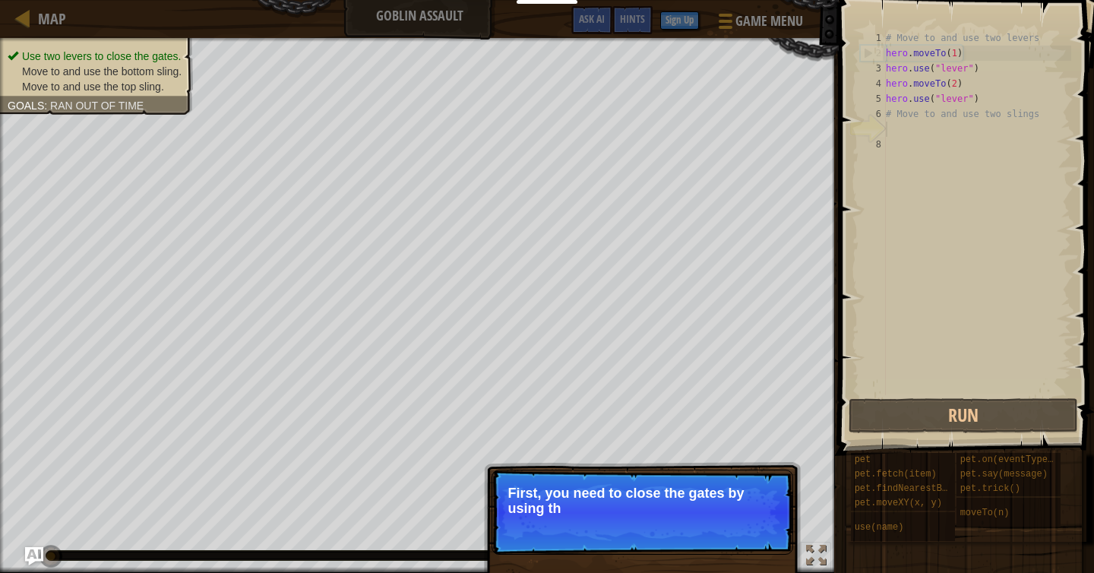
click at [741, 523] on p "Skip (esc) Continue First, you need to close the gates by using th" at bounding box center [642, 511] width 302 height 85
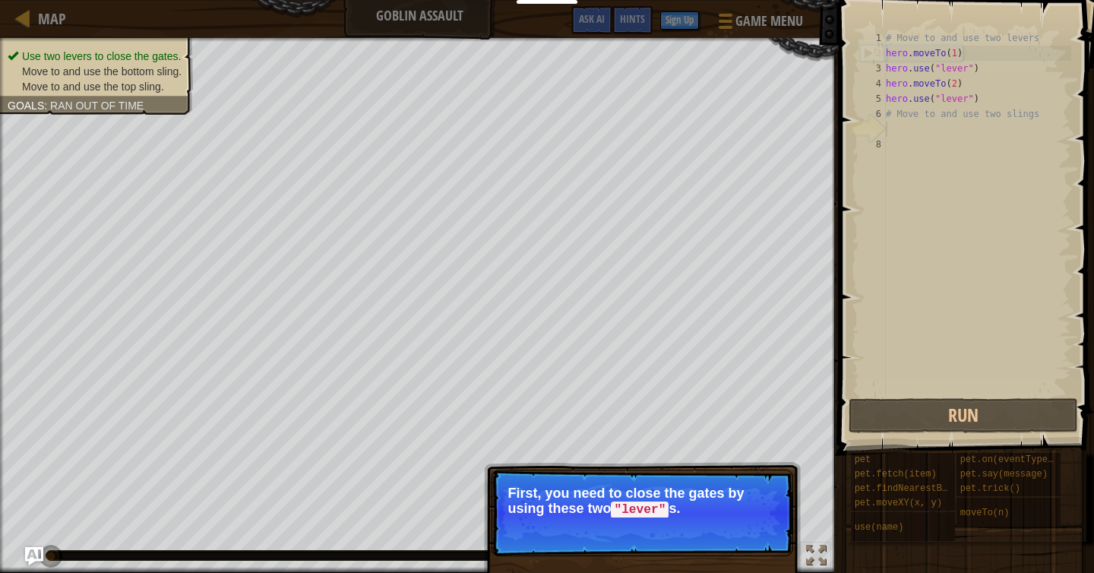
click at [747, 526] on button "Continue" at bounding box center [749, 530] width 63 height 20
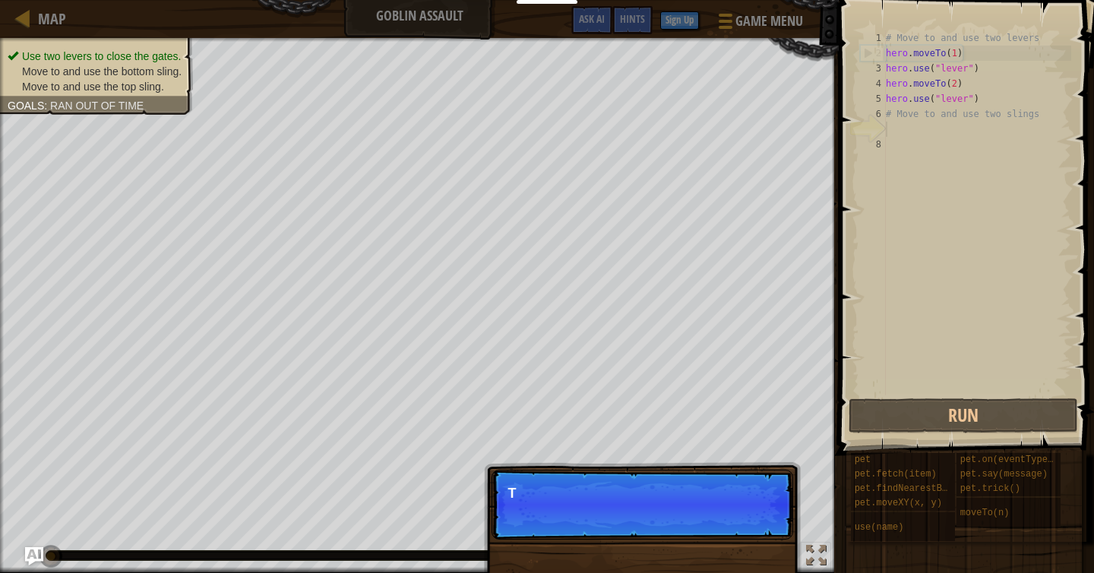
scroll to position [7, 0]
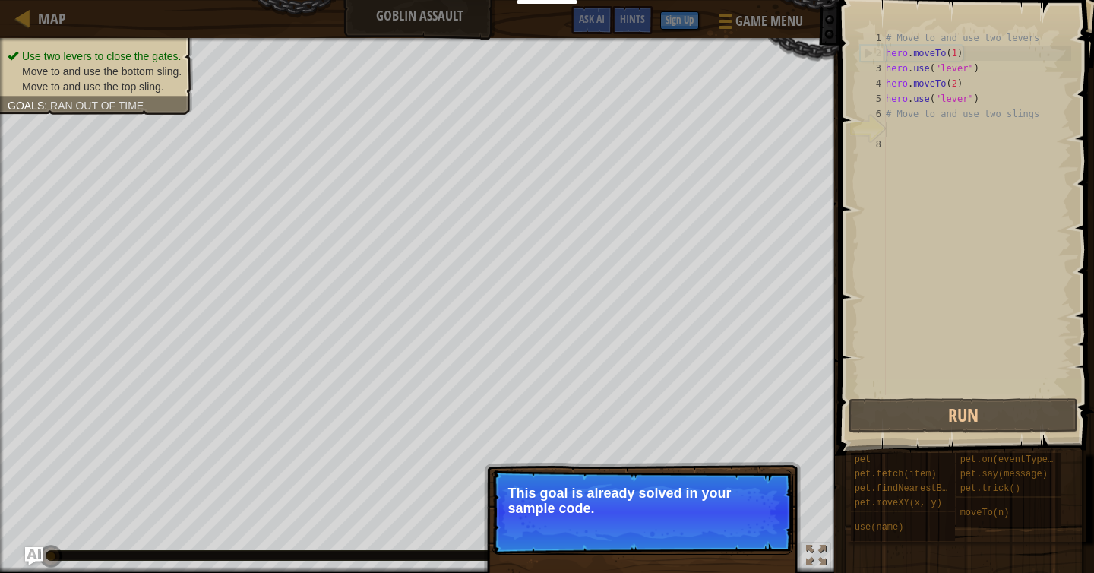
click at [740, 517] on p "Skip (esc) Continue This goal is already solved in your sample code." at bounding box center [642, 511] width 302 height 85
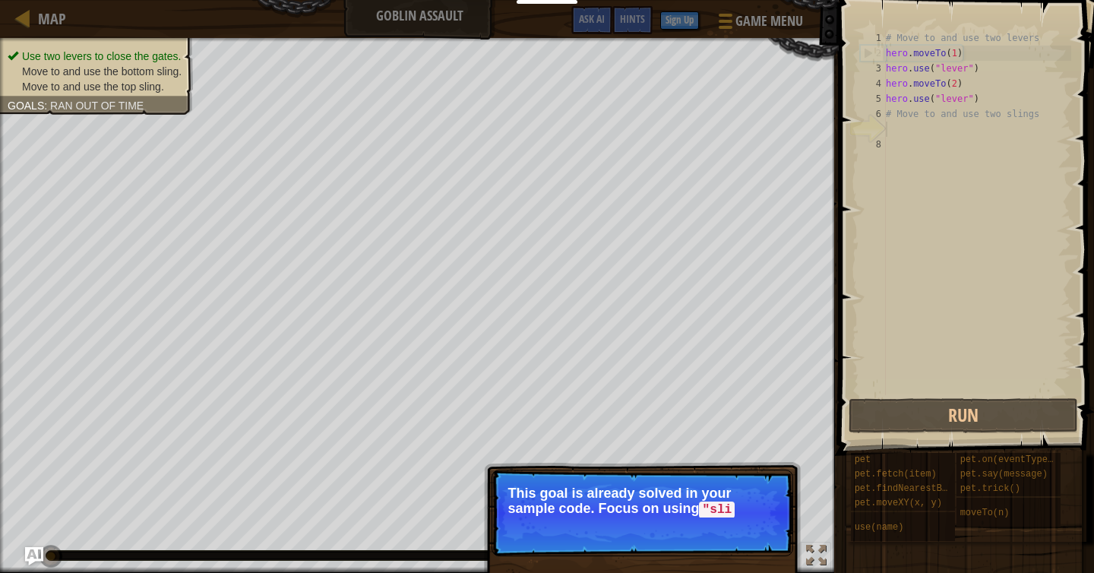
click at [739, 519] on p "Skip (esc) Continue This goal is already solved in your sample code. Focus on u…" at bounding box center [642, 512] width 302 height 87
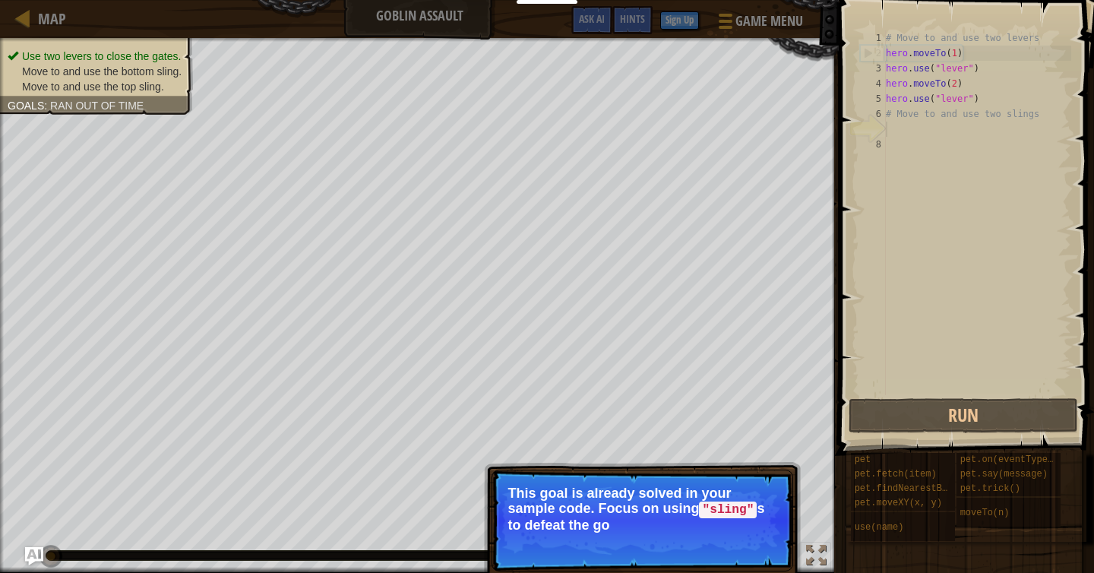
click at [745, 523] on p "This goal is already solved in your sample code. Focus on using "sling" s to de…" at bounding box center [642, 508] width 270 height 47
click at [749, 532] on p "Skip (esc) Continue This goal is already solved in your sample code. Focus on u…" at bounding box center [642, 520] width 302 height 102
click at [751, 547] on button "Continue" at bounding box center [749, 546] width 63 height 20
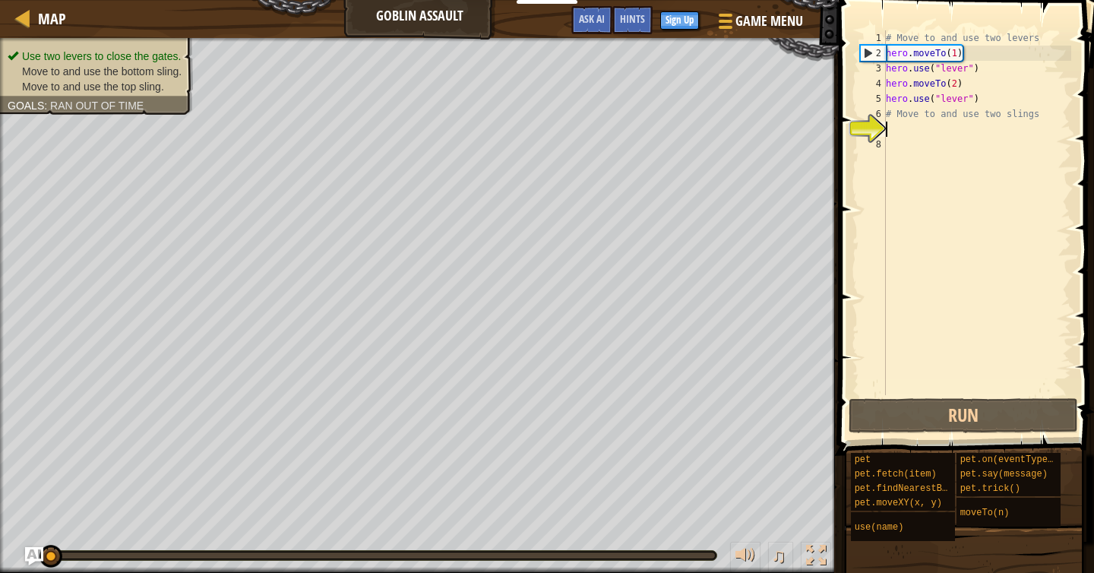
click at [915, 161] on div "# Move to and use two levers hero . moveTo ( 1 ) hero . use ( "lever" ) hero . …" at bounding box center [977, 227] width 188 height 395
click at [956, 413] on button "Run" at bounding box center [963, 415] width 229 height 35
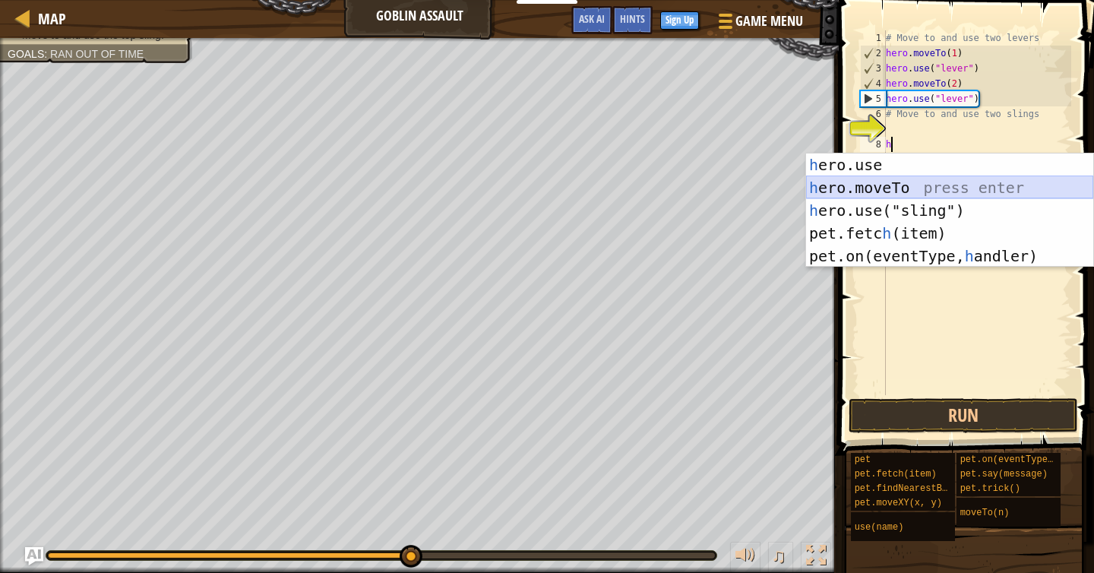
click at [940, 182] on div "h ero.use press enter h ero.moveTo press enter h ero.use("sling") press enter p…" at bounding box center [949, 233] width 287 height 160
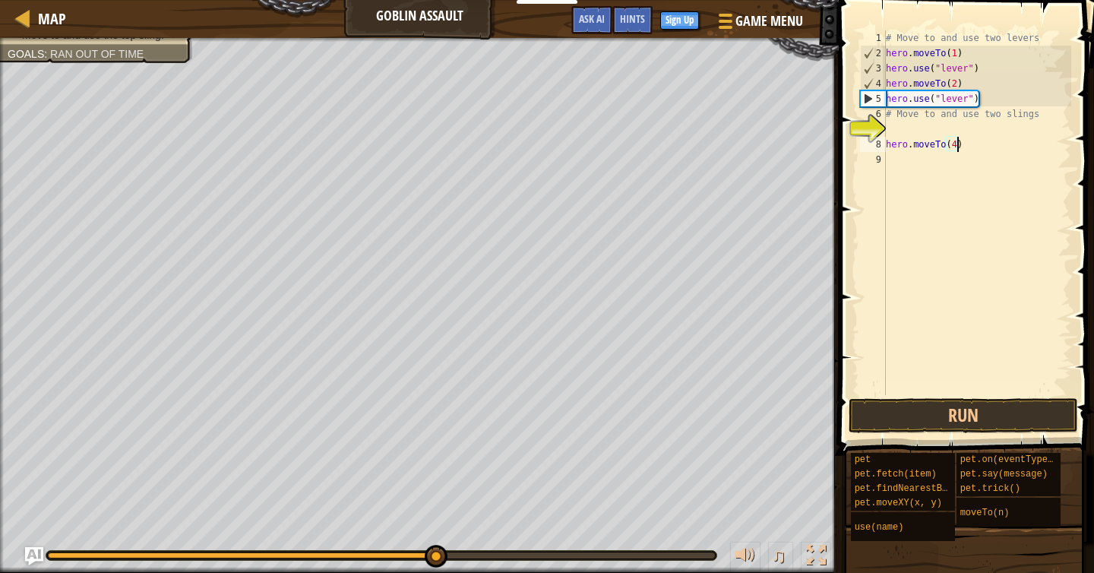
scroll to position [7, 5]
type textarea "hero.moveTo(4)"
click at [1017, 416] on button "Run" at bounding box center [963, 415] width 229 height 35
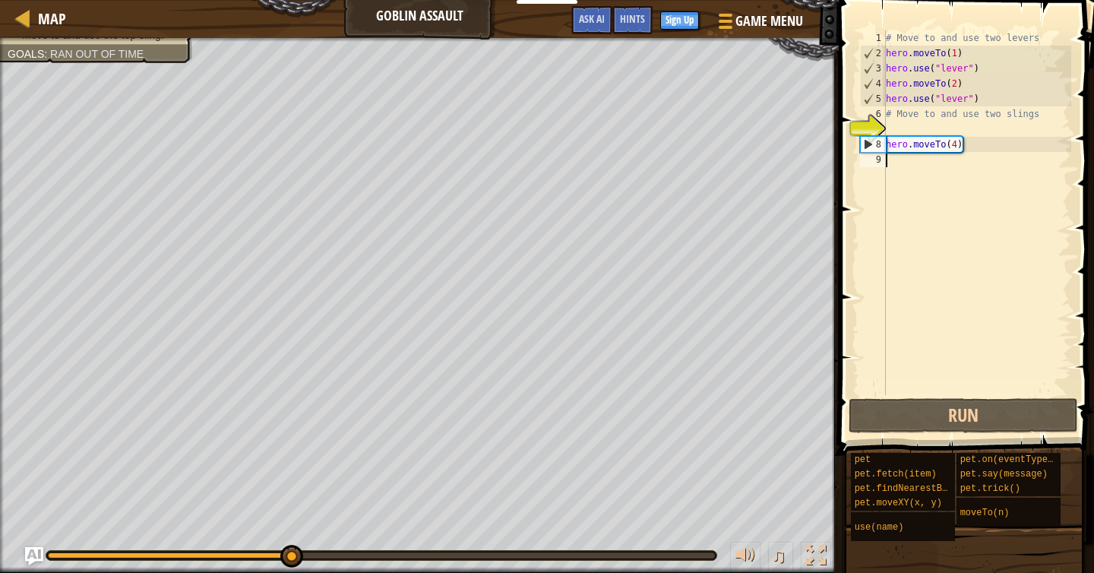
click at [900, 166] on div "# Move to and use two levers hero . moveTo ( 1 ) hero . use ( "lever" ) hero . …" at bounding box center [977, 227] width 188 height 395
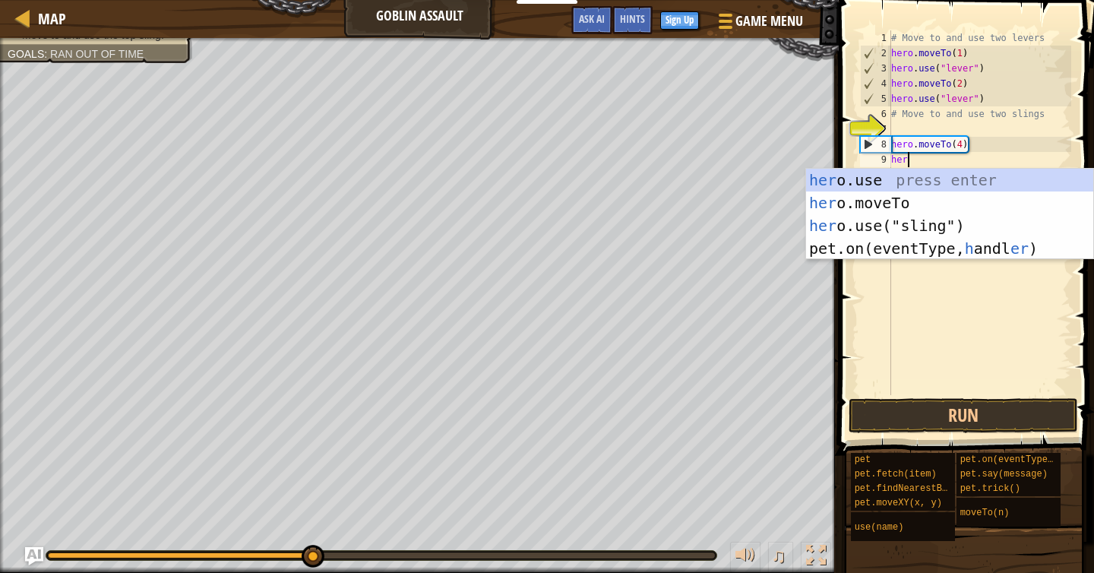
scroll to position [7, 0]
click at [954, 229] on div "her o.use press enter her o.moveTo press enter her o.use("sling") press enter p…" at bounding box center [949, 237] width 287 height 137
type textarea "hero.use("sling")"
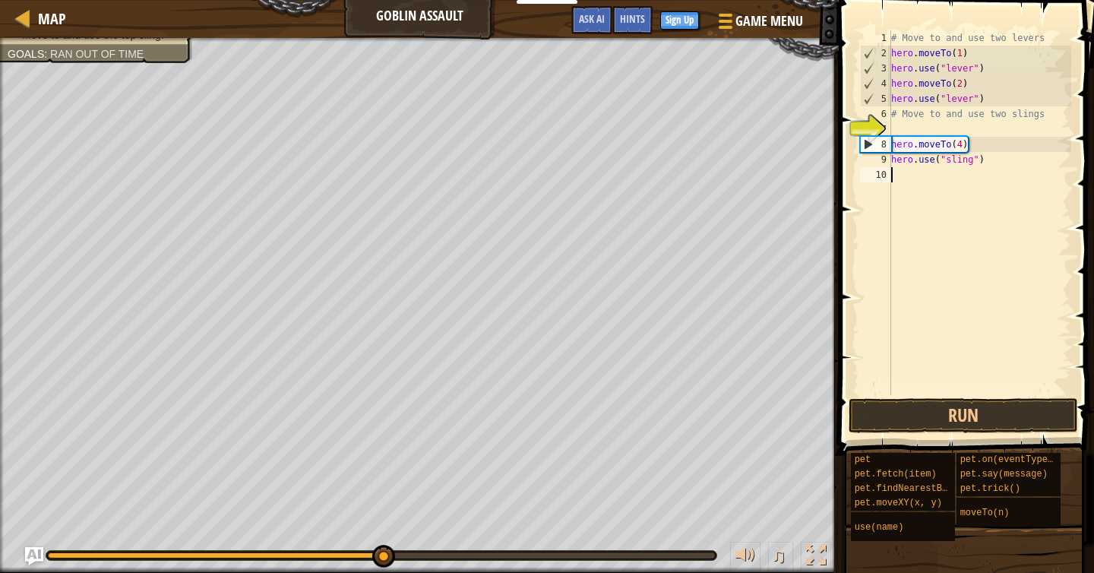
click at [921, 179] on div "# Move to and use two levers hero . moveTo ( 1 ) hero . use ( "lever" ) hero . …" at bounding box center [980, 227] width 184 height 395
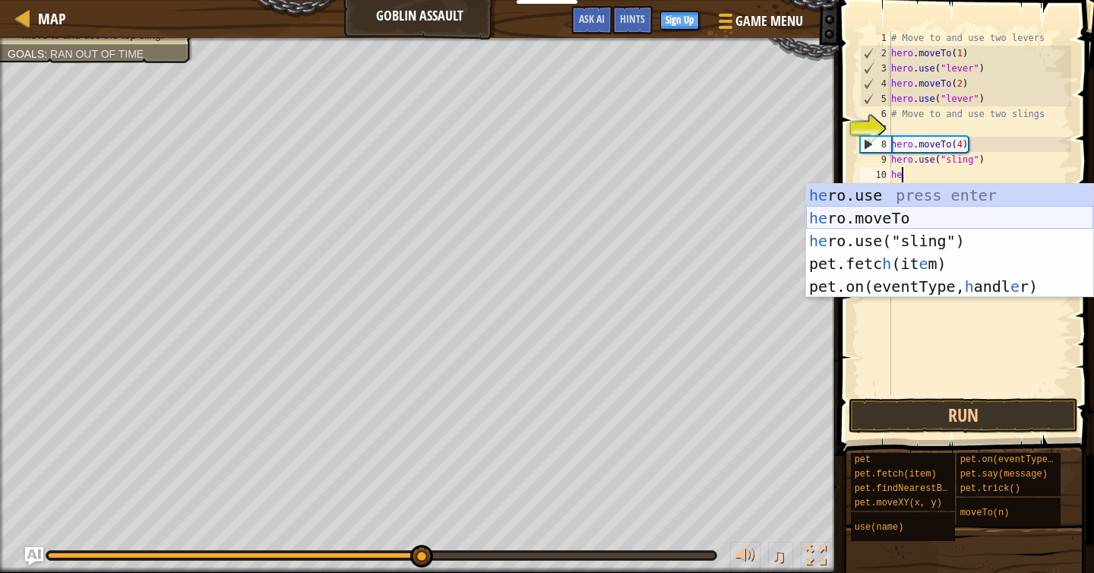
click at [934, 216] on div "he ro.use press enter he ro.moveTo press enter he ro.use("sling") press enter p…" at bounding box center [949, 264] width 287 height 160
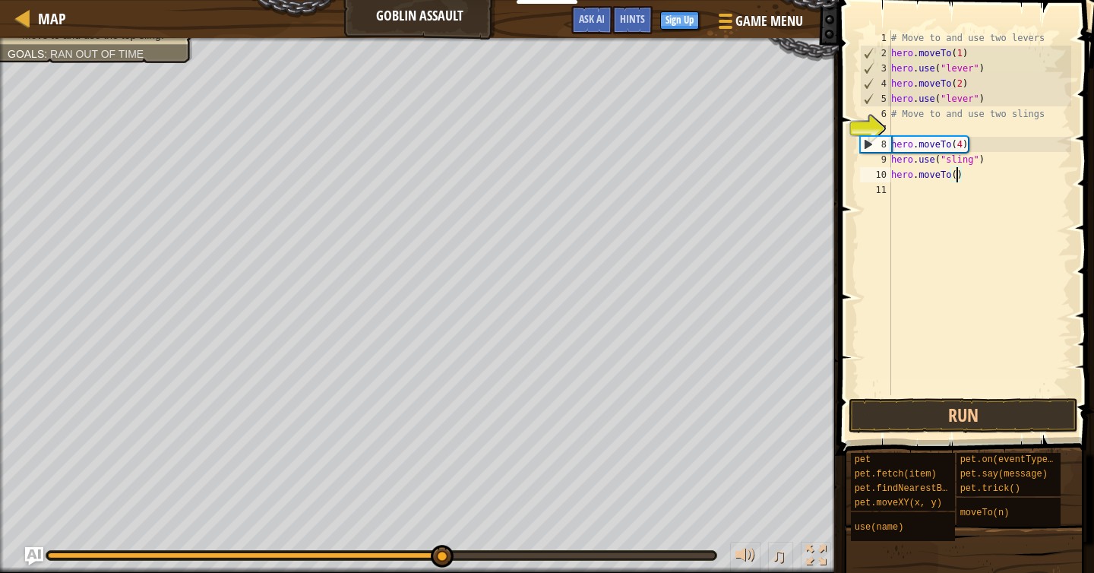
scroll to position [7, 5]
type textarea "hero.moveTo(3)"
click at [912, 198] on div "# Move to and use two levers hero . moveTo ( 1 ) hero . use ( "lever" ) hero . …" at bounding box center [980, 227] width 184 height 395
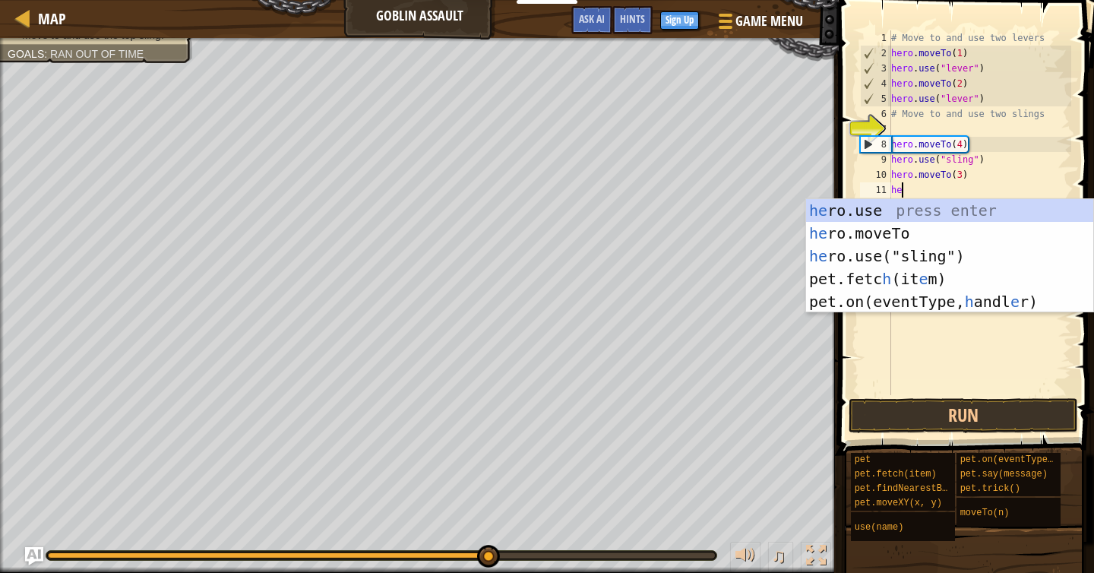
scroll to position [7, 0]
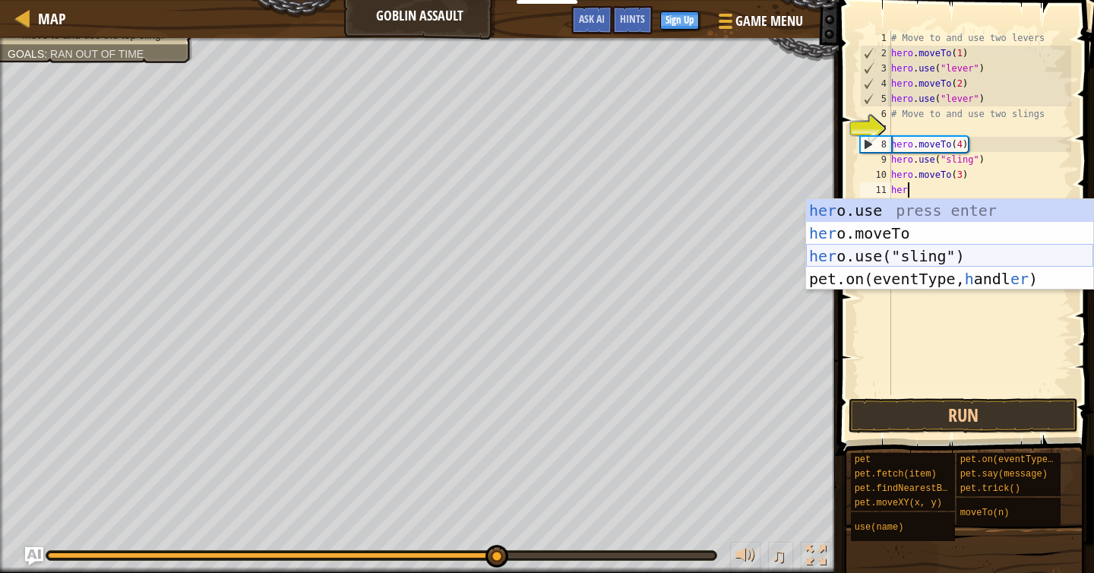
click at [951, 258] on div "her o.use press enter her o.moveTo press enter her o.use("sling") press enter p…" at bounding box center [949, 267] width 287 height 137
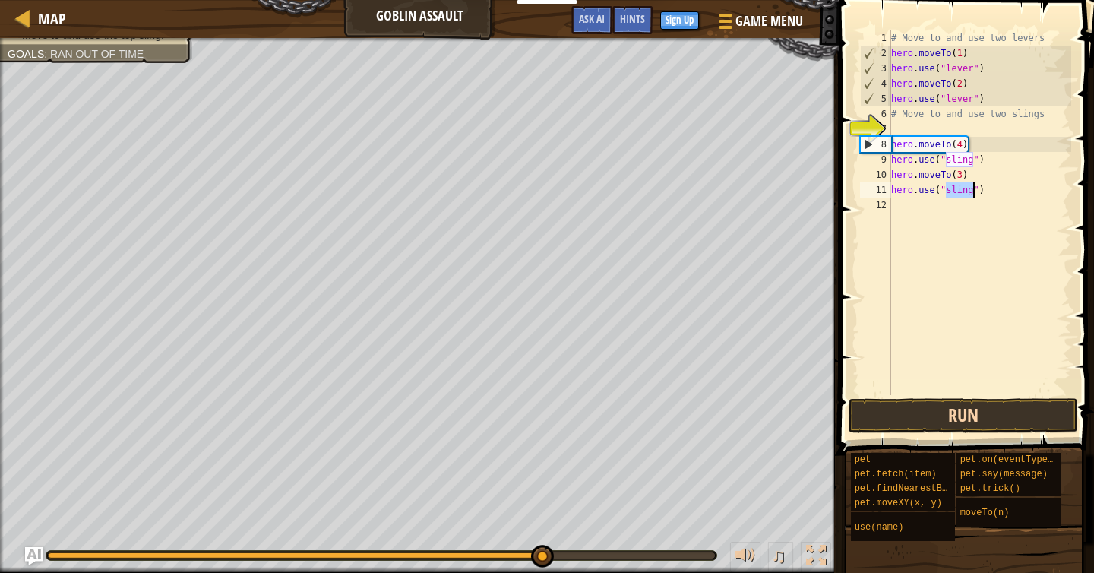
type textarea "hero.use("sling")"
click at [957, 411] on button "Run" at bounding box center [963, 415] width 229 height 35
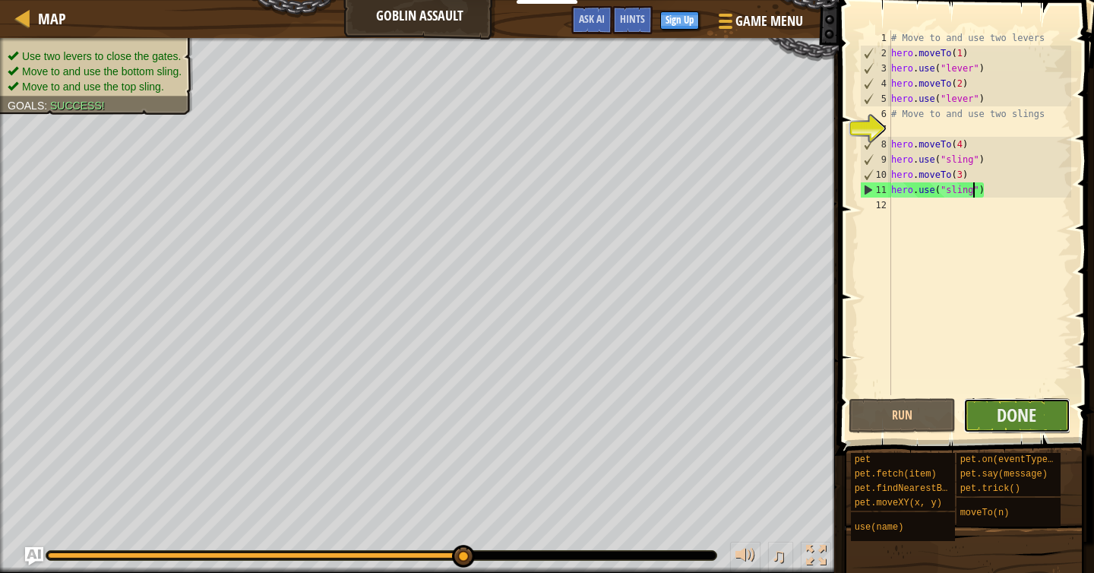
click at [990, 420] on button "Done" at bounding box center [1016, 415] width 107 height 35
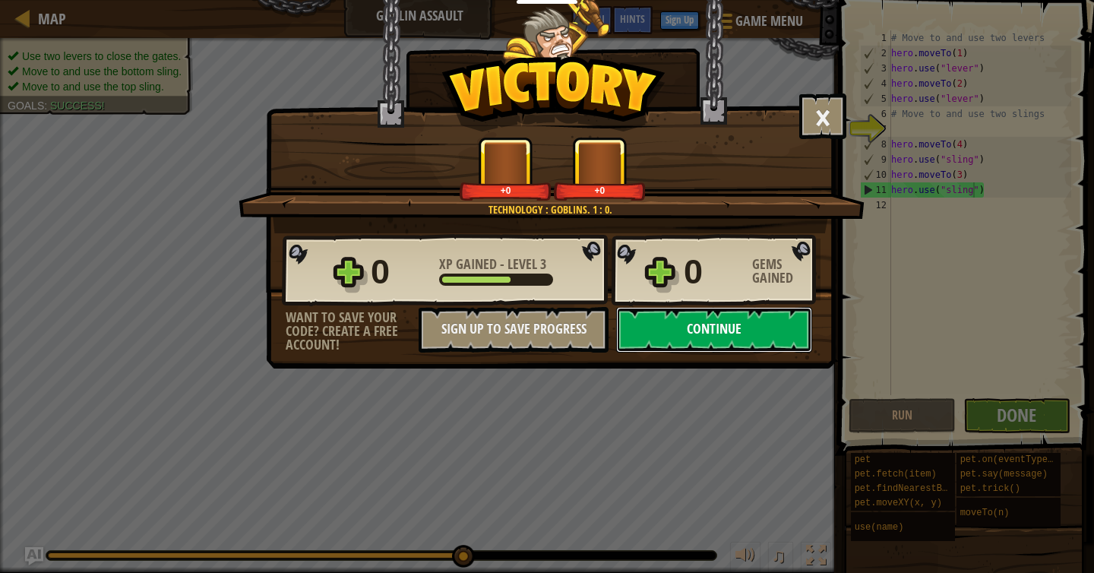
click at [716, 331] on button "Continue" at bounding box center [714, 330] width 196 height 46
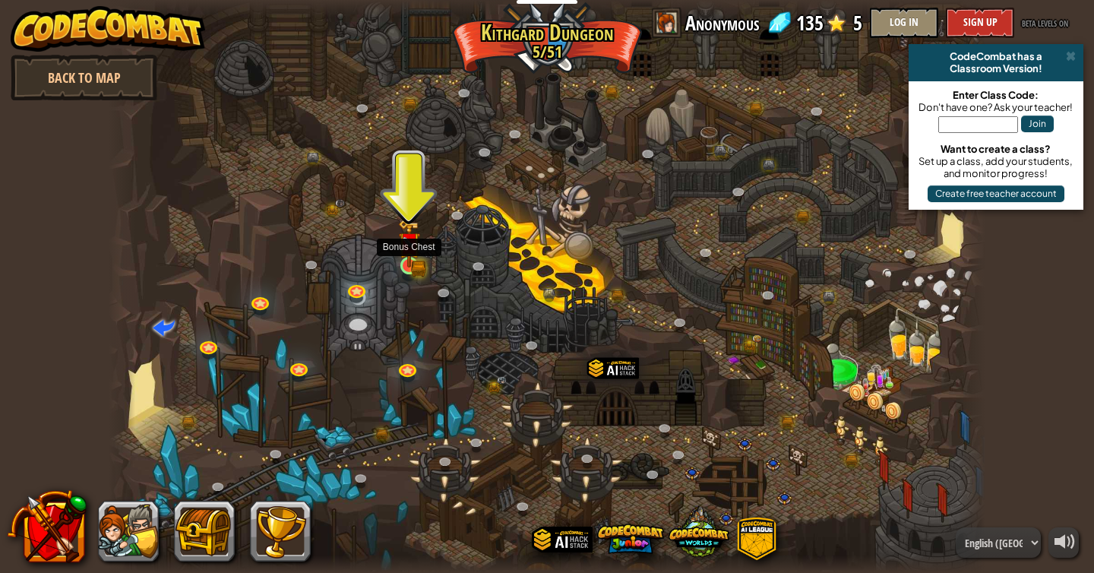
click at [403, 248] on img at bounding box center [409, 243] width 13 height 13
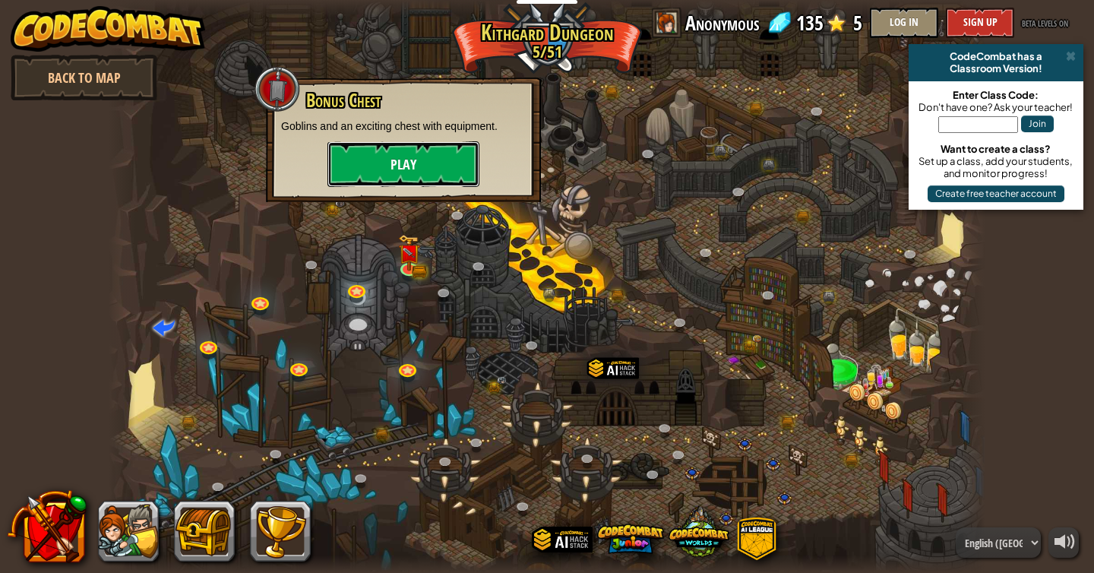
click at [397, 175] on button "Play" at bounding box center [403, 164] width 152 height 46
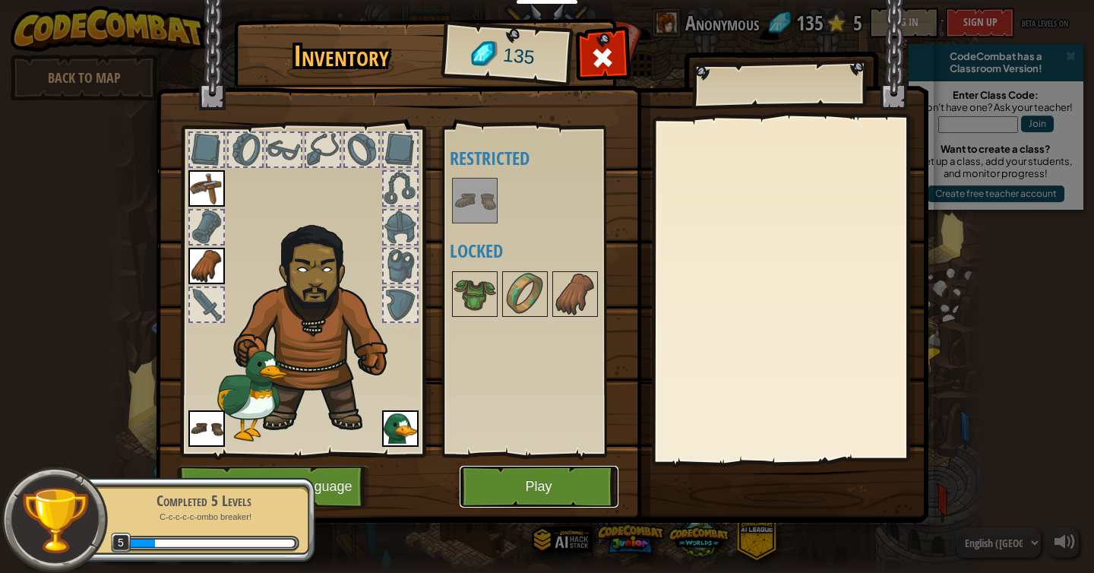
click at [526, 479] on button "Play" at bounding box center [539, 487] width 159 height 42
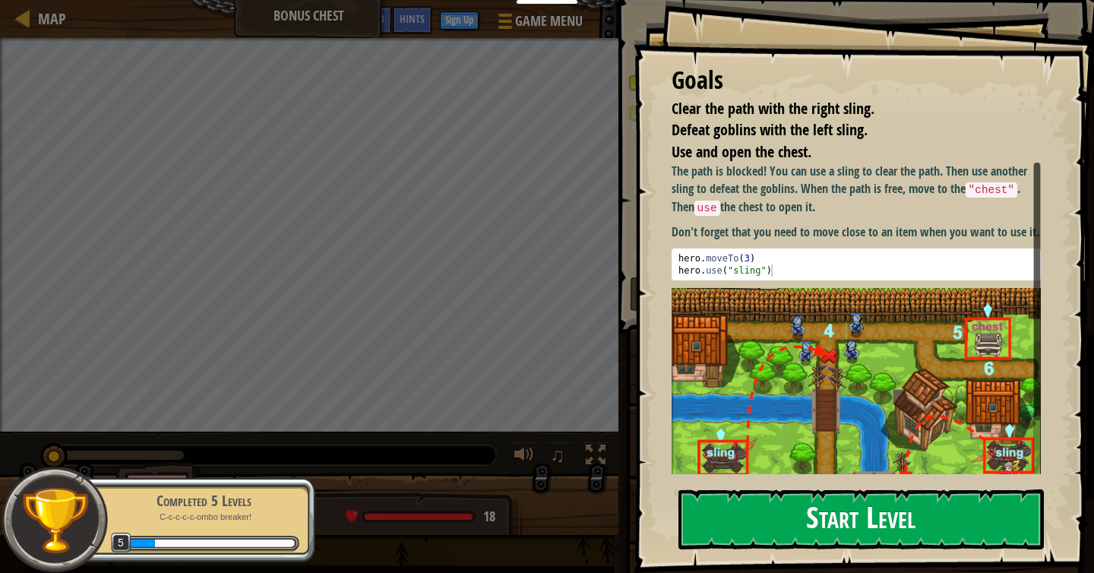
click at [805, 518] on button "Start Level" at bounding box center [860, 519] width 365 height 60
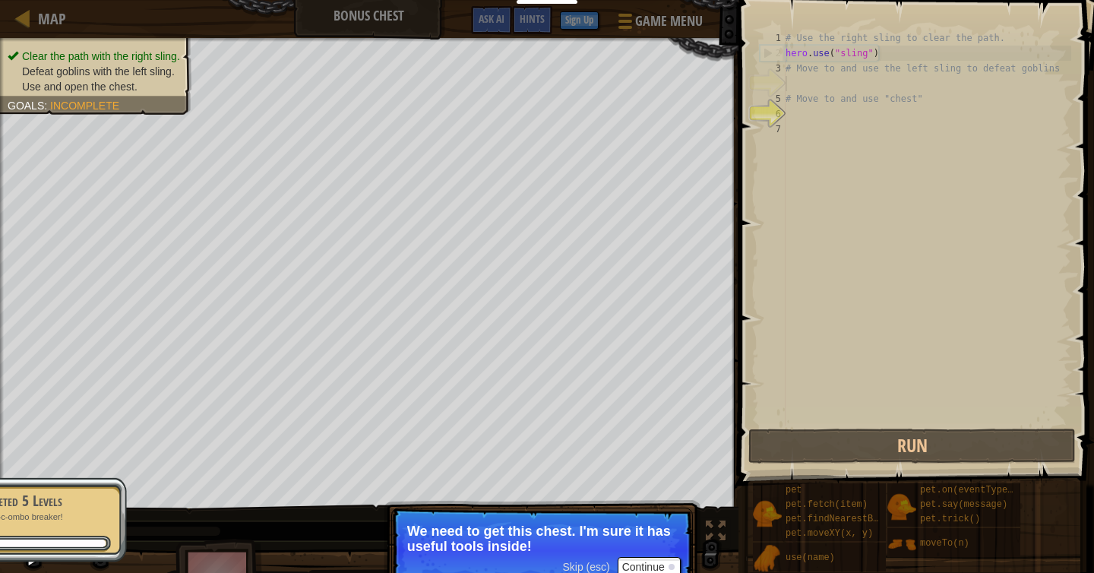
click at [583, 536] on p "We need to get this chest. I'm sure it has useful tools inside!" at bounding box center [542, 538] width 270 height 30
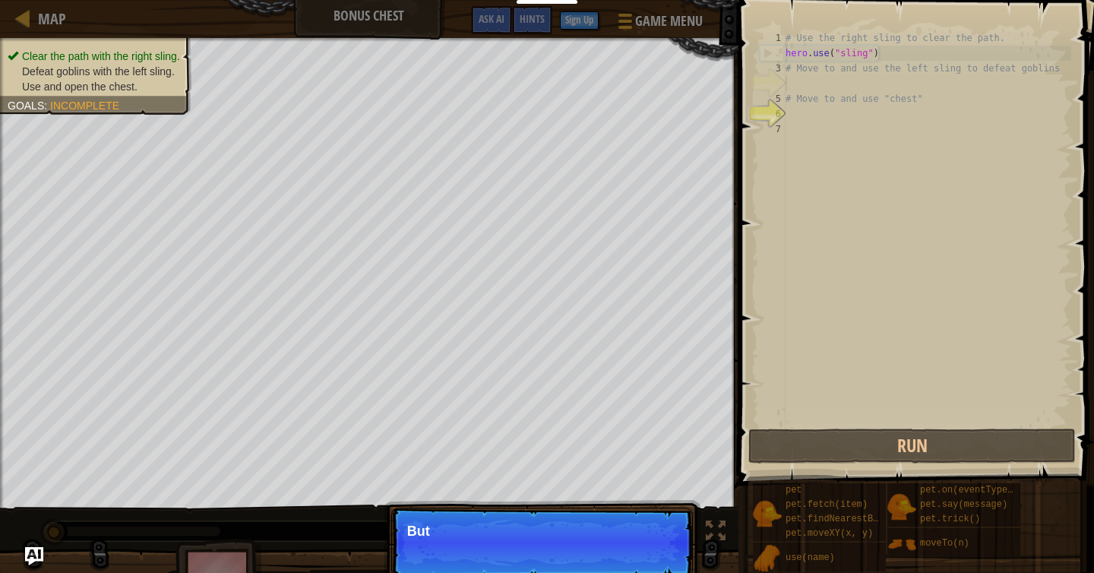
click at [656, 565] on p "Skip (esc) Continue But" at bounding box center [542, 542] width 302 height 70
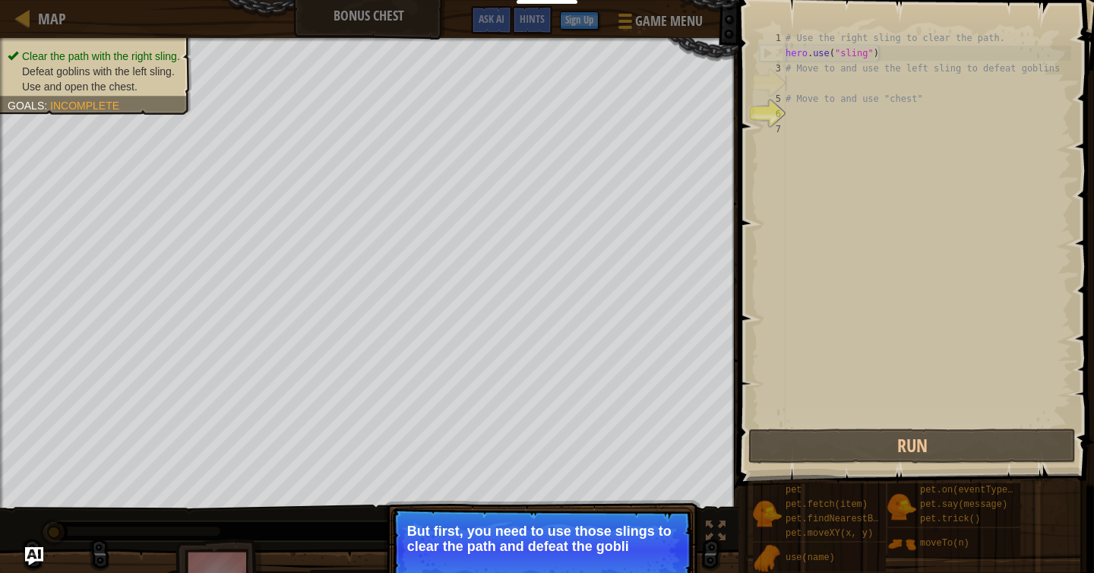
click at [655, 556] on p "Skip (esc) Continue But first, you need to use those slings to clear the path a…" at bounding box center [542, 549] width 302 height 85
click at [657, 569] on button "Continue" at bounding box center [649, 567] width 63 height 20
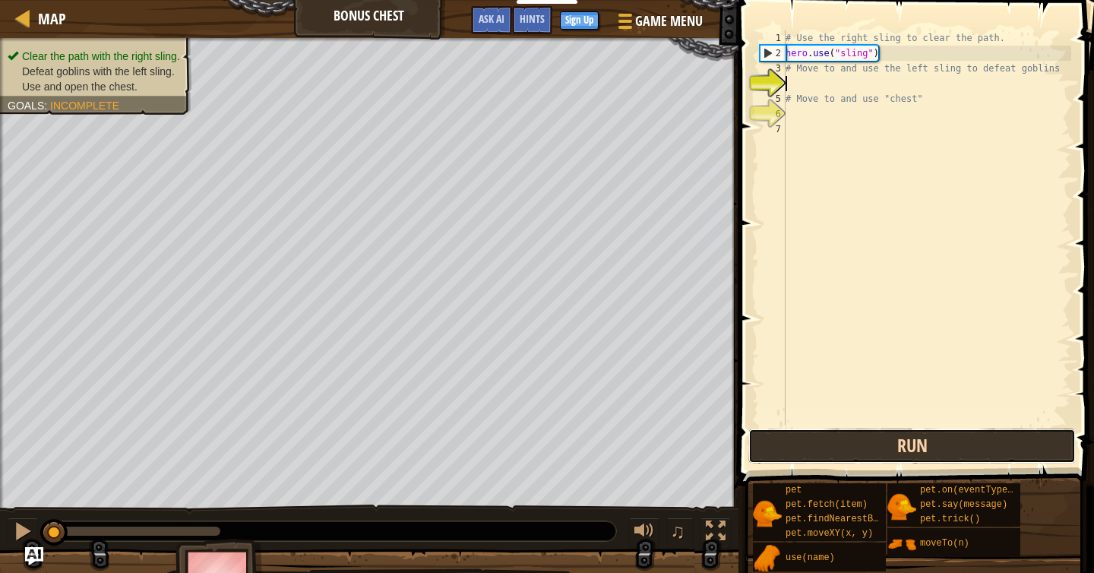
click at [894, 446] on button "Run" at bounding box center [911, 445] width 327 height 35
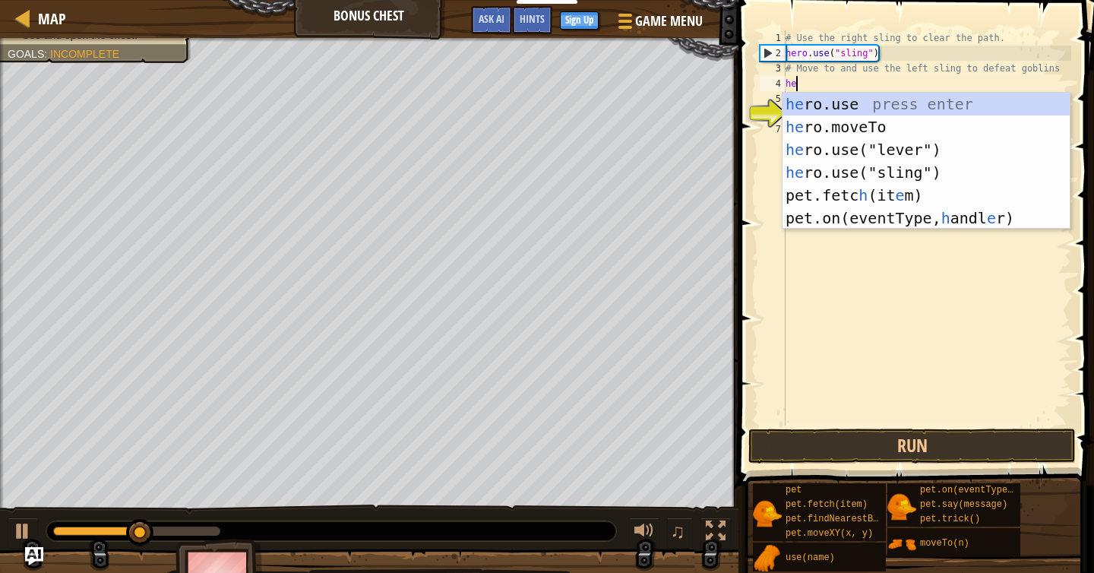
scroll to position [7, 1]
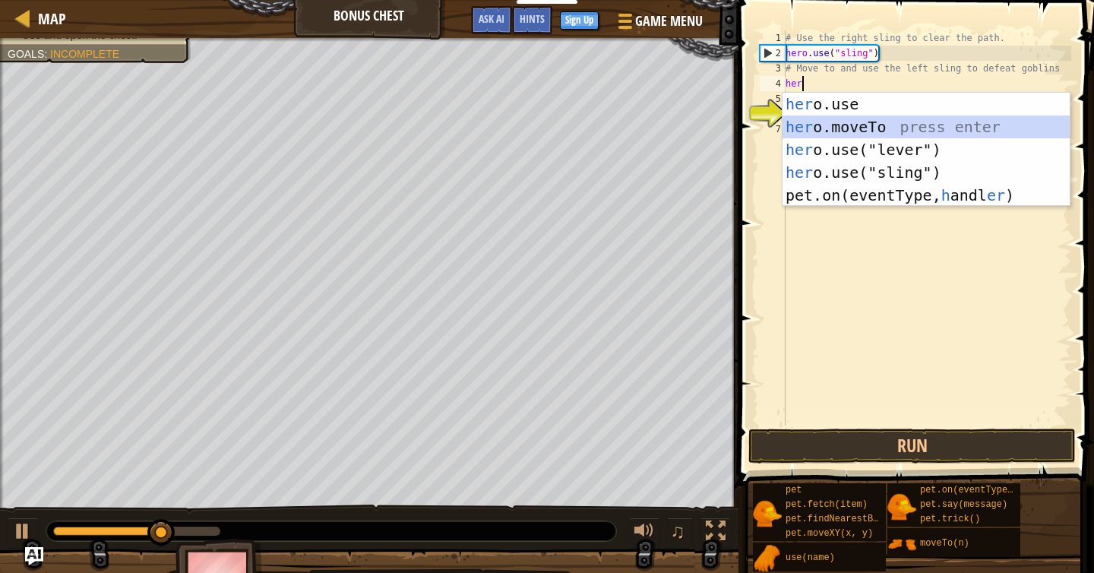
click at [942, 131] on div "her o.use press enter her o.moveTo press enter her o.use("lever") press enter h…" at bounding box center [925, 173] width 287 height 160
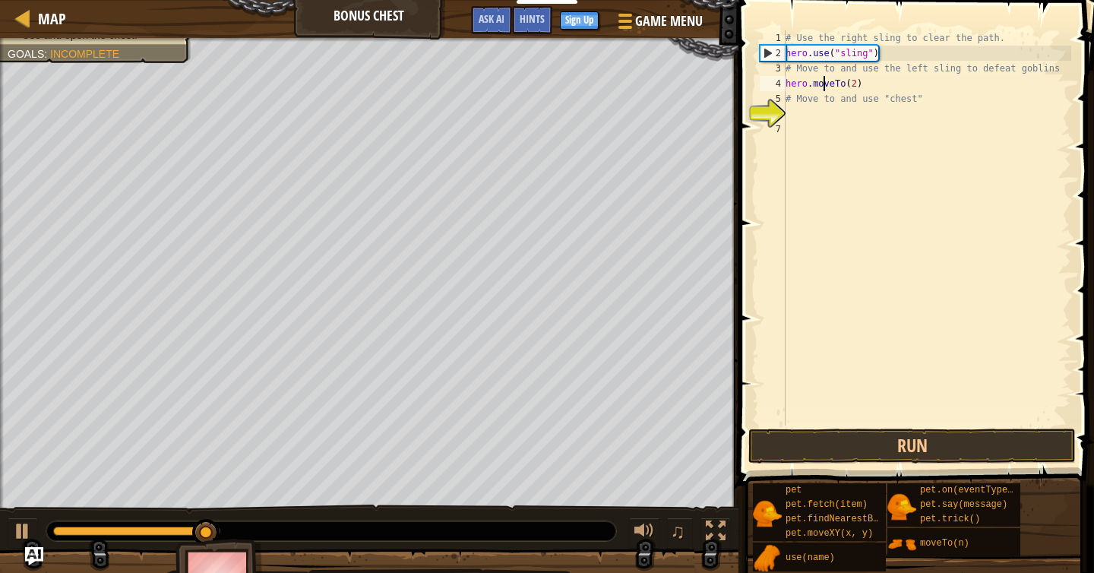
click at [821, 90] on div "# Use the right sling to clear the path. hero . use ( "sling" ) # Move to and u…" at bounding box center [926, 242] width 289 height 425
click at [820, 106] on div "# Use the right sling to clear the path. hero . use ( "sling" ) # Move to and u…" at bounding box center [926, 242] width 289 height 425
type textarea "# Move to and use "chest""
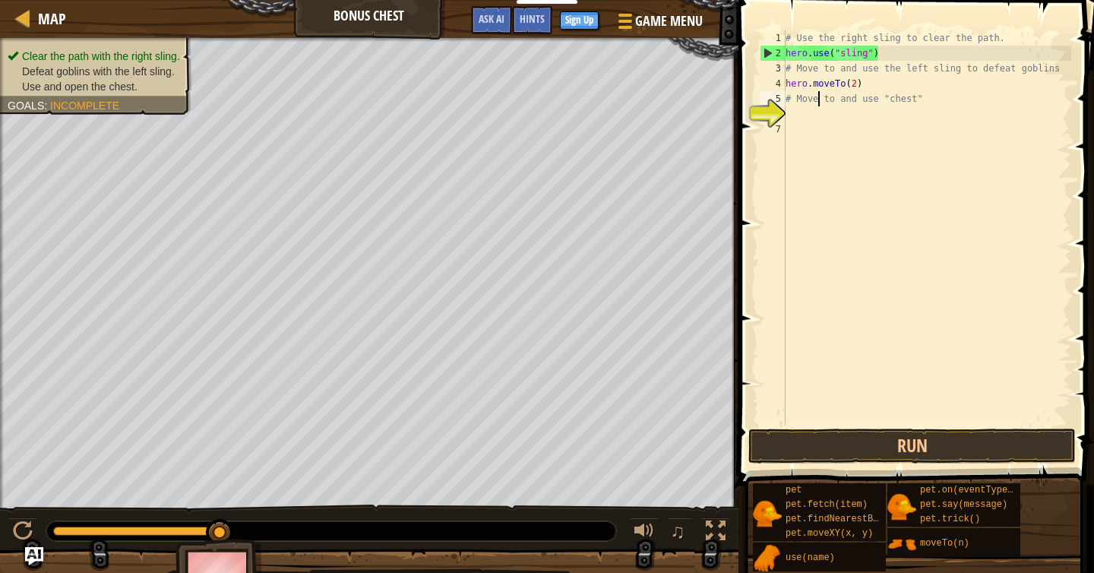
click at [804, 114] on div "# Use the right sling to clear the path. hero . use ( "sling" ) # Move to and u…" at bounding box center [926, 242] width 289 height 425
click at [804, 152] on div "# Use the right sling to clear the path. hero . use ( "sling" ) # Move to and u…" at bounding box center [926, 242] width 289 height 425
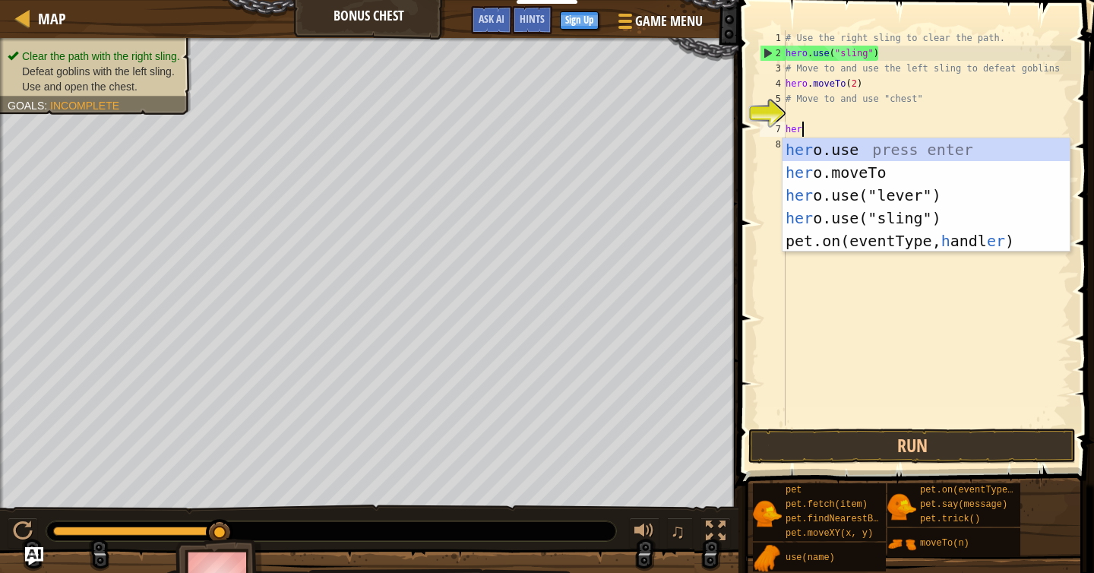
scroll to position [7, 1]
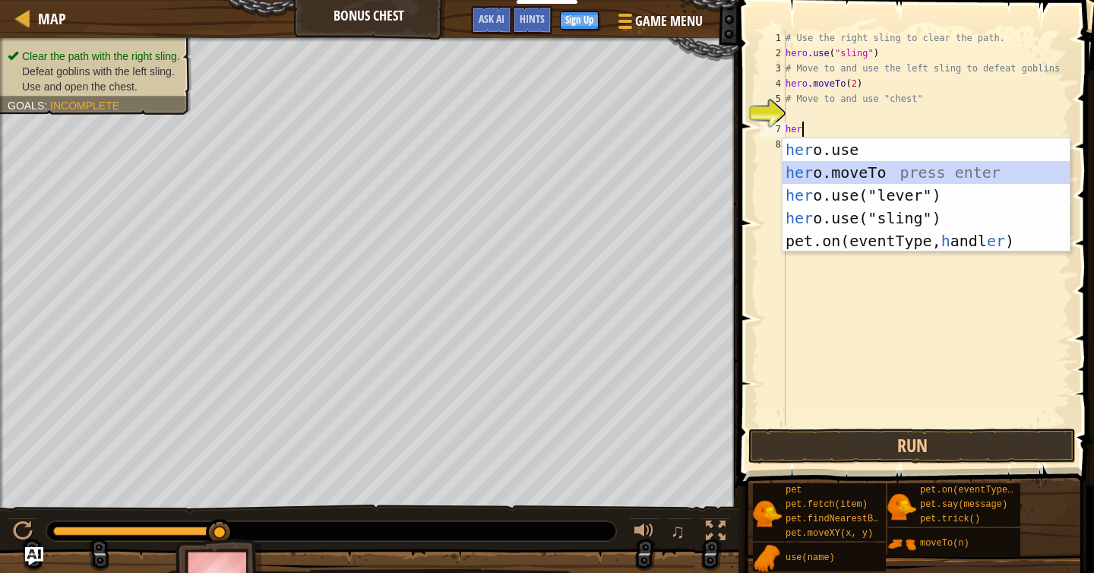
click at [870, 175] on div "her o.use press enter her o.moveTo press enter her o.use("lever") press enter h…" at bounding box center [925, 218] width 287 height 160
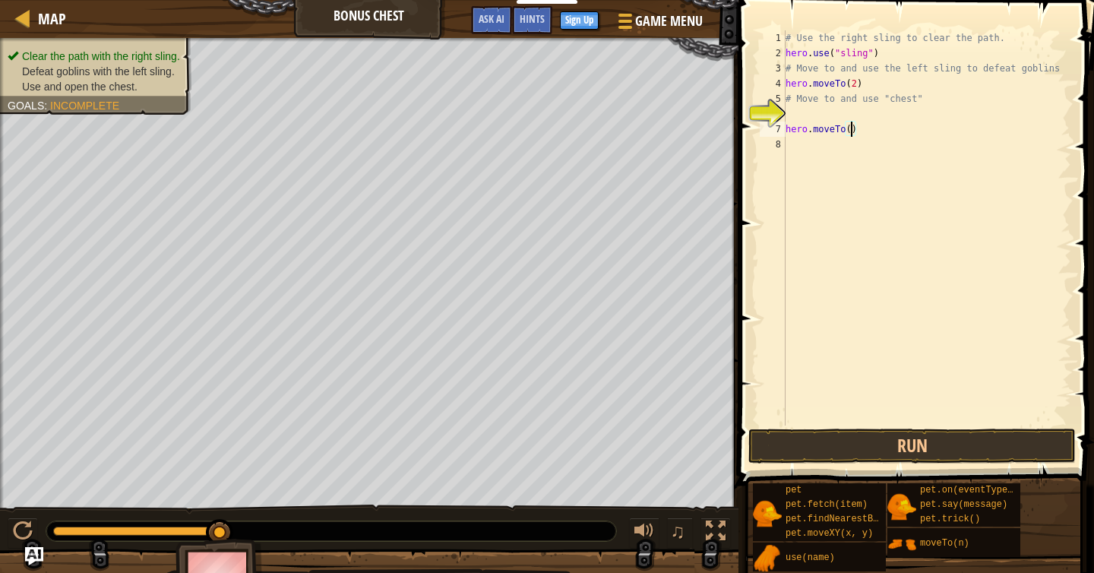
type textarea "hero.moveTo(3)"
click at [860, 154] on div "# Use the right sling to clear the path. hero . use ( "sling" ) # Move to and u…" at bounding box center [926, 242] width 289 height 425
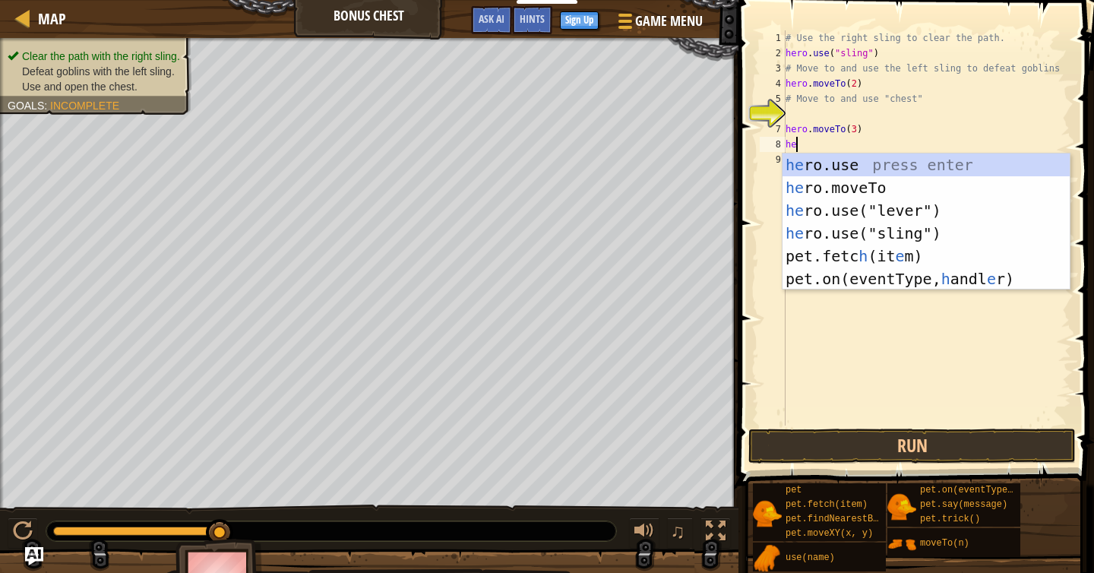
scroll to position [7, 1]
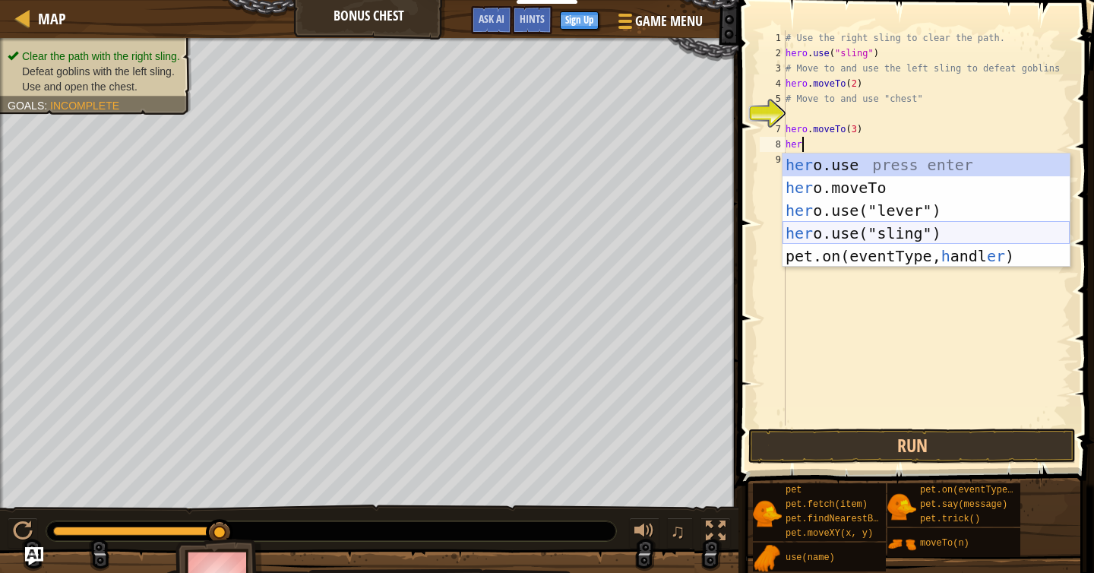
click at [924, 231] on div "her o.use press enter her o.moveTo press enter her o.use("lever") press enter h…" at bounding box center [925, 233] width 287 height 160
type textarea "hero.use("sling")"
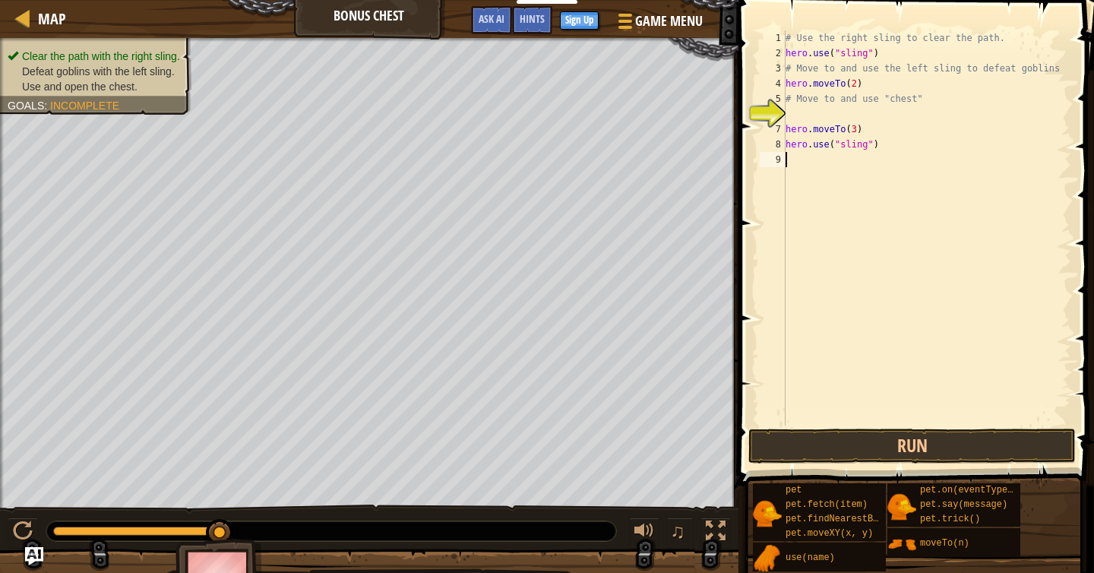
click at [818, 179] on div "# Use the right sling to clear the path. hero . use ( "sling" ) # Move to and u…" at bounding box center [926, 242] width 289 height 425
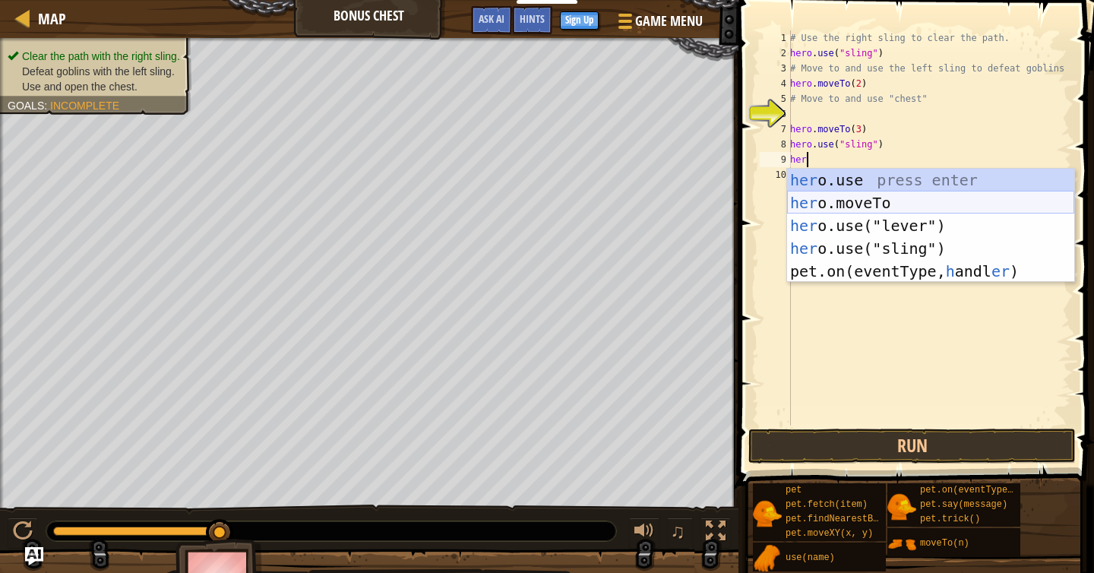
click at [849, 208] on div "her o.use press enter her o.moveTo press enter her o.use("lever") press enter h…" at bounding box center [930, 249] width 287 height 160
type textarea "hero.moveTo(2)"
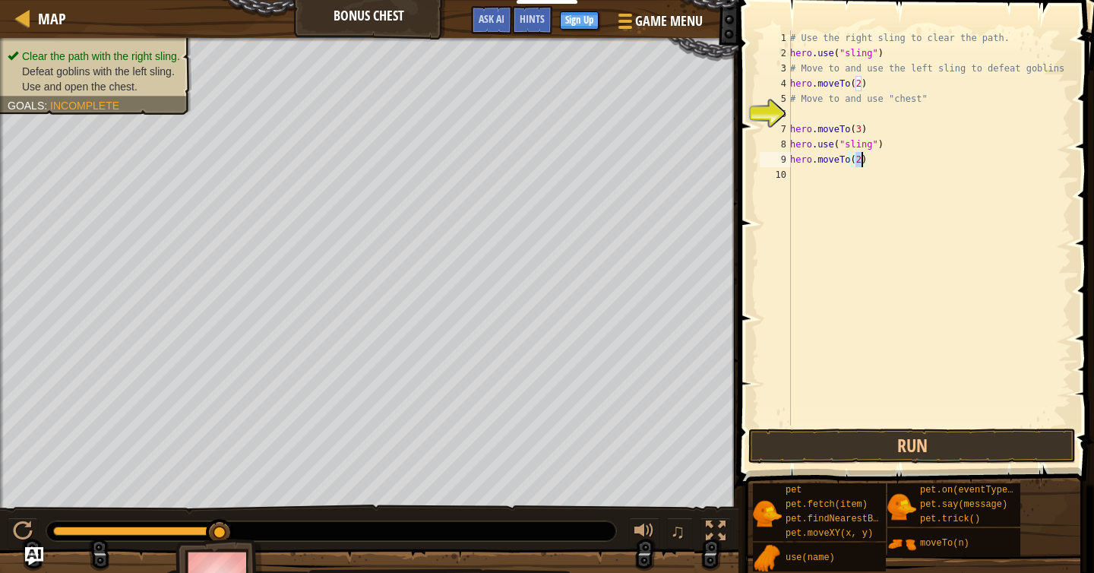
click at [830, 194] on div "# Use the right sling to clear the path. hero . use ( "sling" ) # Move to and u…" at bounding box center [929, 242] width 284 height 425
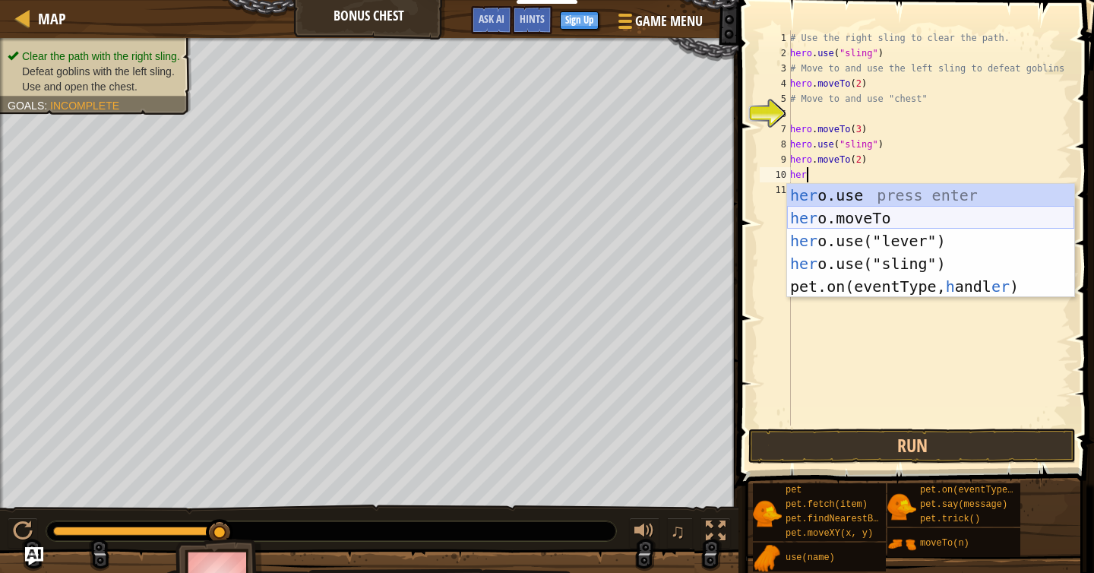
click at [881, 214] on div "her o.use press enter her o.moveTo press enter her o.use("lever") press enter h…" at bounding box center [930, 264] width 287 height 160
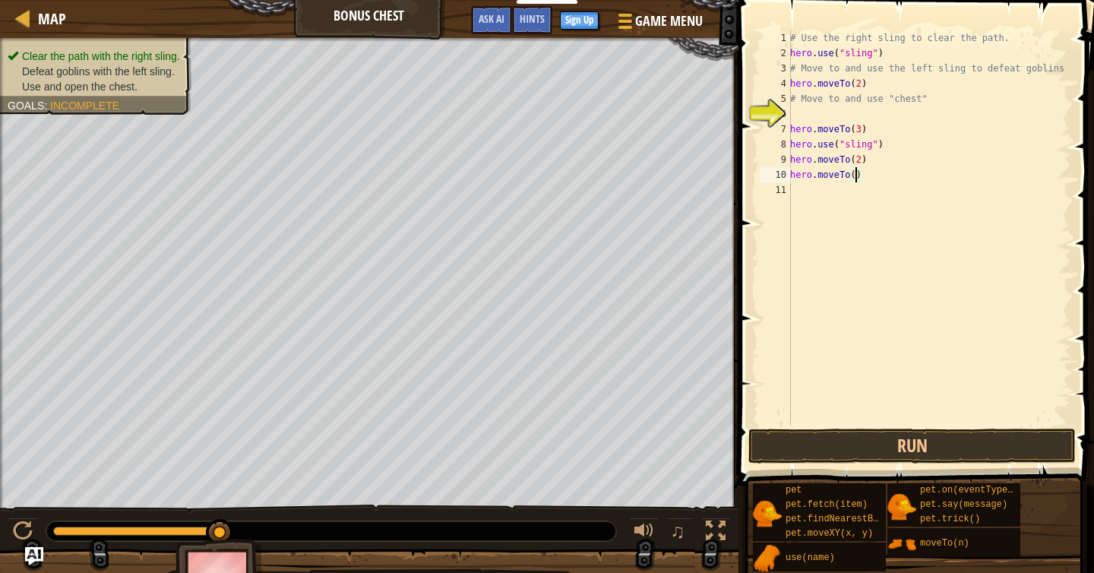
type textarea "hero.moveTo(4)"
click at [853, 203] on div "# Use the right sling to clear the path. hero . use ( "sling" ) # Move to and u…" at bounding box center [929, 242] width 284 height 425
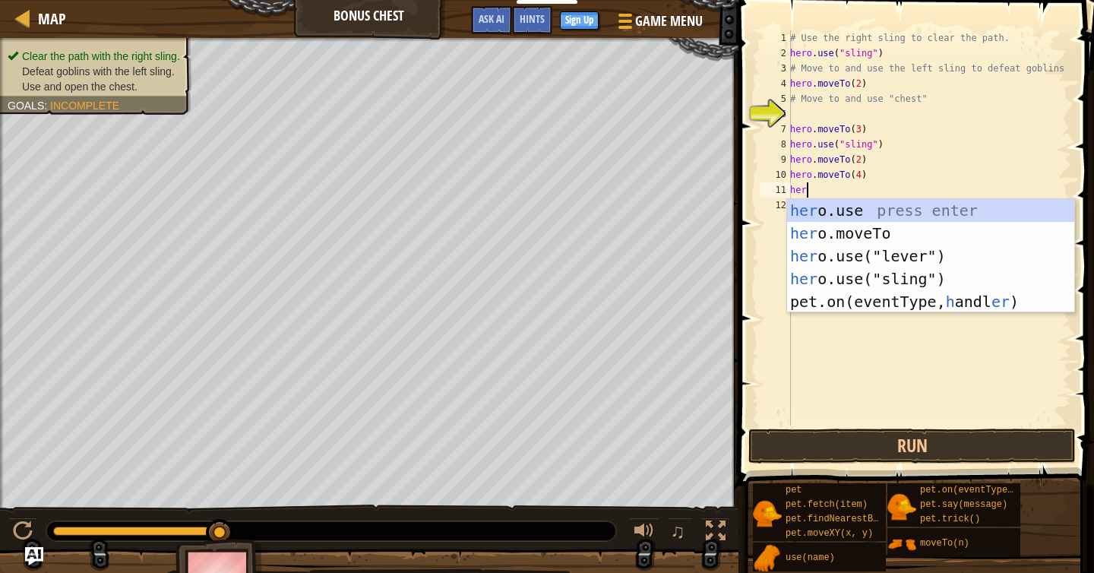
scroll to position [7, 1]
click at [896, 236] on div "her o.use press enter her o.moveTo press enter her o.use("lever") press enter h…" at bounding box center [930, 279] width 287 height 160
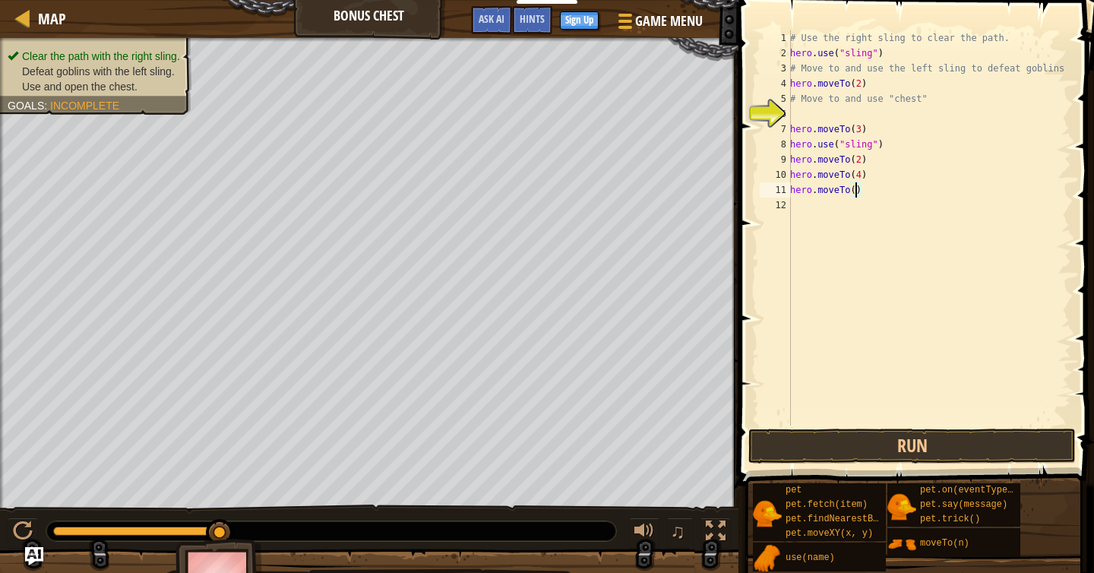
type textarea "hero.moveTo(5)"
click at [821, 212] on div "# Use the right sling to clear the path. hero . use ( "sling" ) # Move to and u…" at bounding box center [929, 242] width 284 height 425
click at [887, 442] on button "Run" at bounding box center [911, 445] width 327 height 35
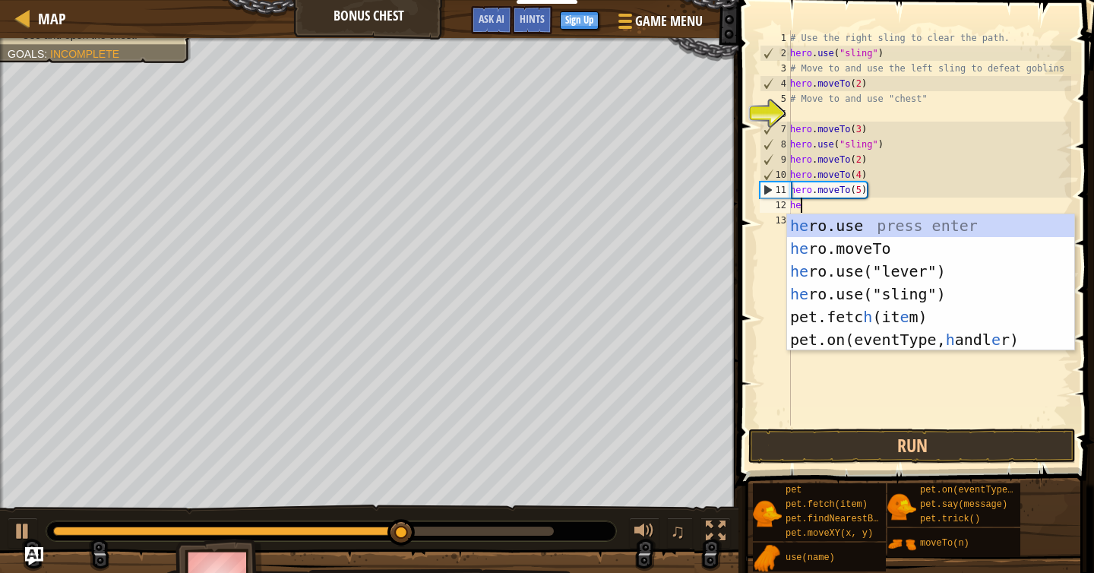
scroll to position [7, 1]
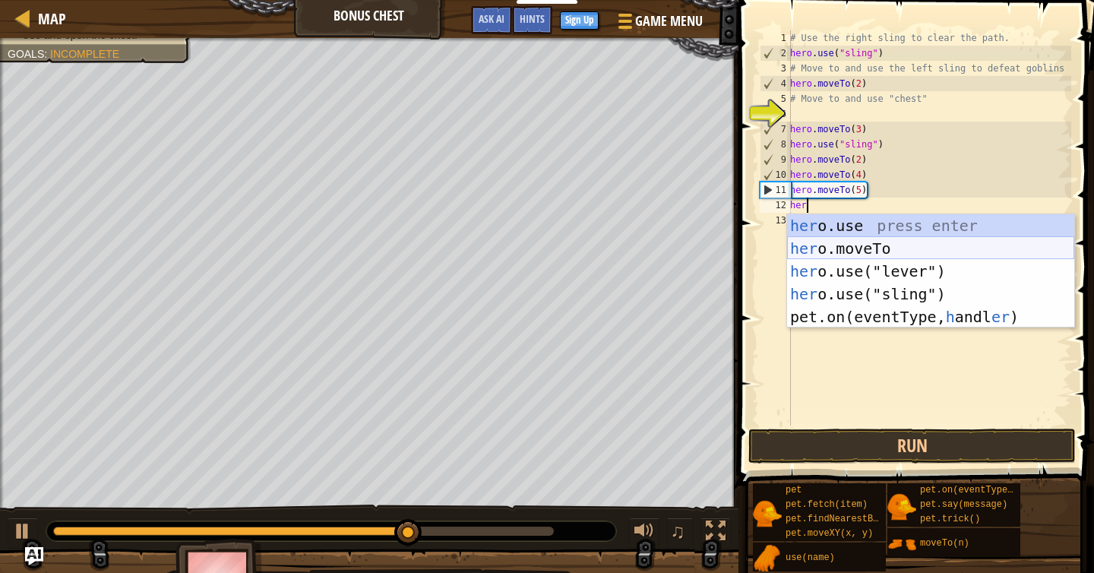
click at [878, 243] on div "her o.use press enter her o.moveTo press enter her o.use("lever") press enter h…" at bounding box center [930, 294] width 287 height 160
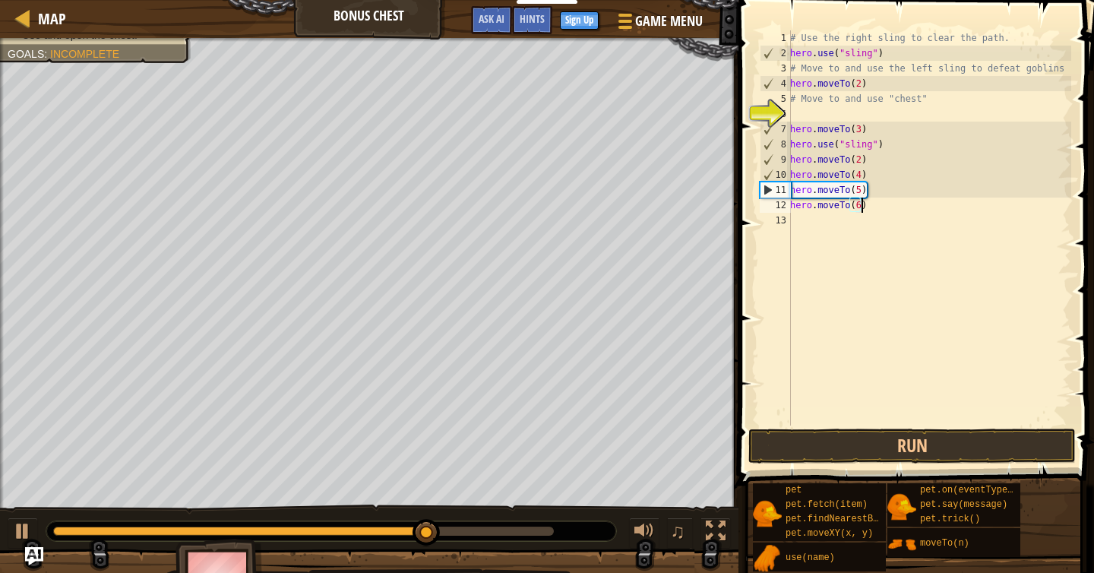
scroll to position [7, 5]
type textarea "hero.moveTo(6)"
click at [927, 447] on button "Run" at bounding box center [911, 445] width 327 height 35
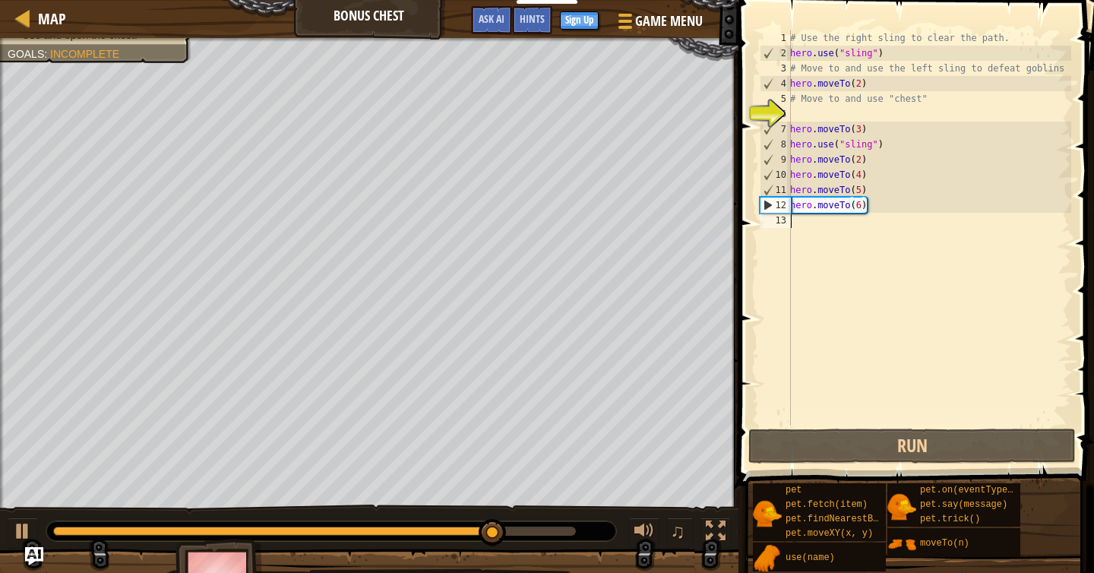
click at [839, 238] on div "# Use the right sling to clear the path. hero . use ( "sling" ) # Move to and u…" at bounding box center [929, 242] width 284 height 425
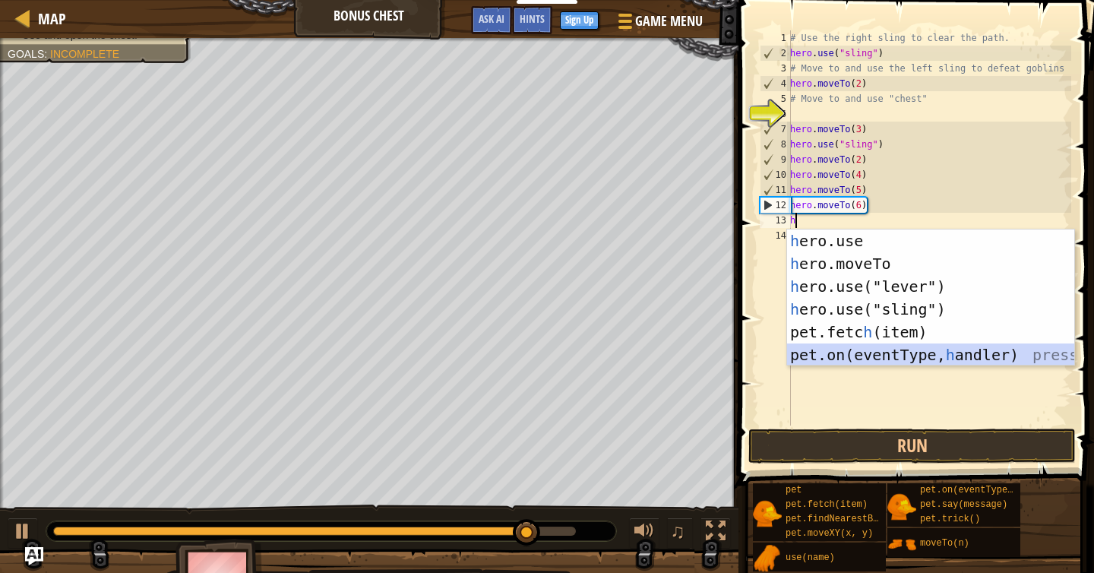
click at [903, 357] on div "h ero.use press enter h ero.moveTo press enter h ero.use("lever") press enter h…" at bounding box center [930, 320] width 287 height 182
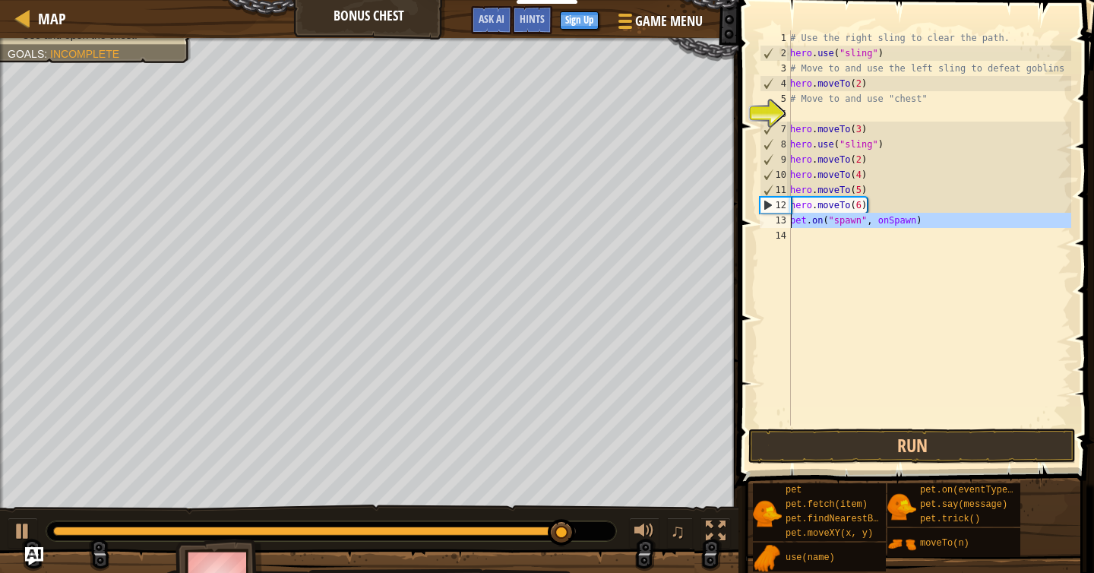
drag, startPoint x: 928, startPoint y: 228, endPoint x: 780, endPoint y: 223, distance: 148.2
click at [780, 223] on div "pet.on("spawn", onSpawn) 1 2 3 4 5 6 7 8 9 10 11 12 13 14 # Use the right sling…" at bounding box center [914, 227] width 314 height 395
type textarea "pet.on("spawn", onSpawn)"
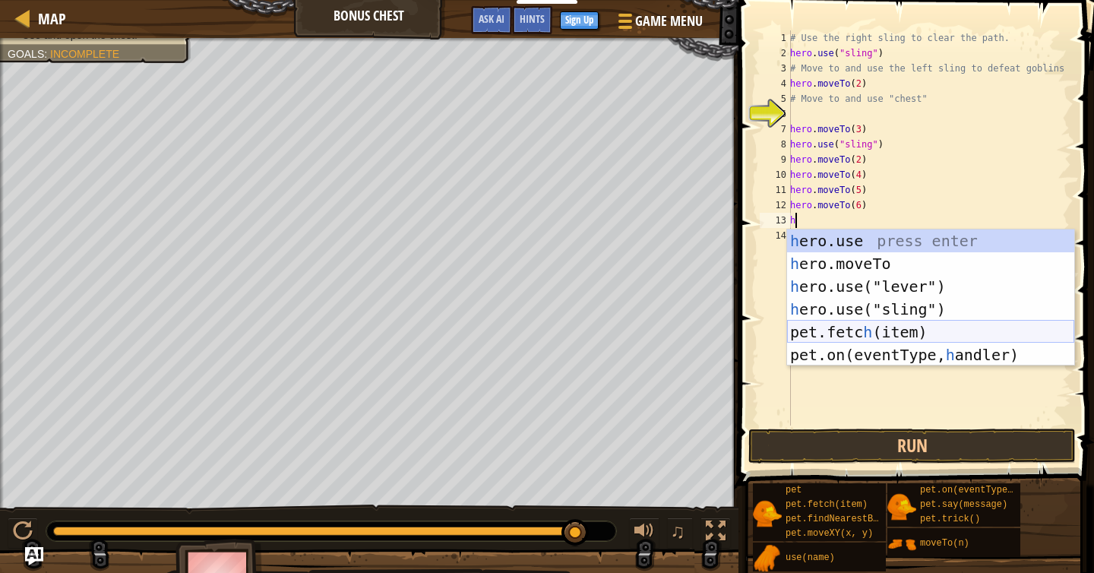
click at [947, 332] on div "h ero.use press enter h ero.moveTo press enter h ero.use("lever") press enter h…" at bounding box center [930, 320] width 287 height 182
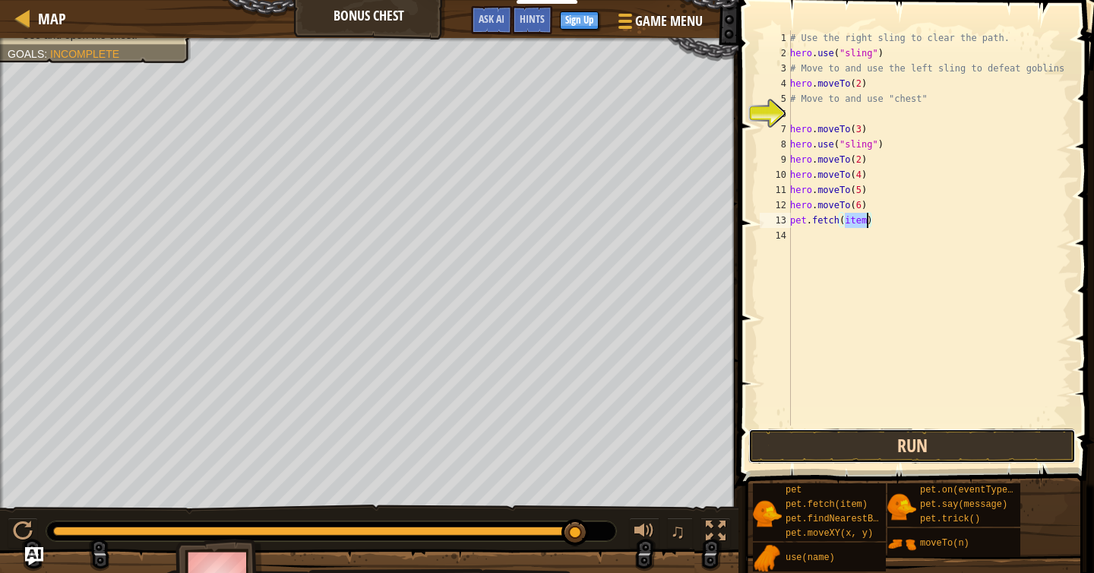
click at [910, 438] on button "Run" at bounding box center [911, 445] width 327 height 35
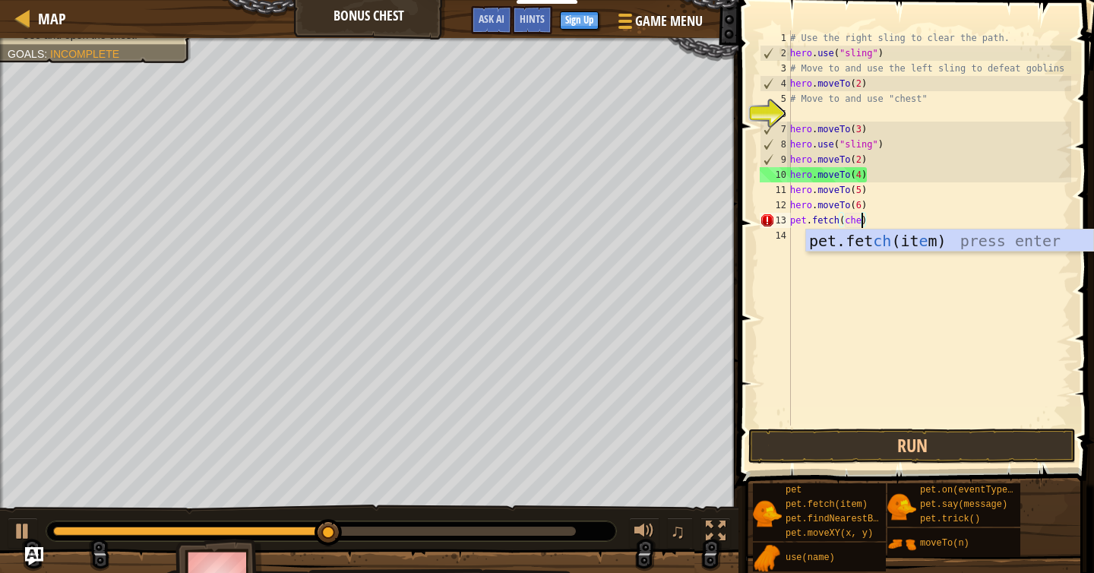
scroll to position [7, 6]
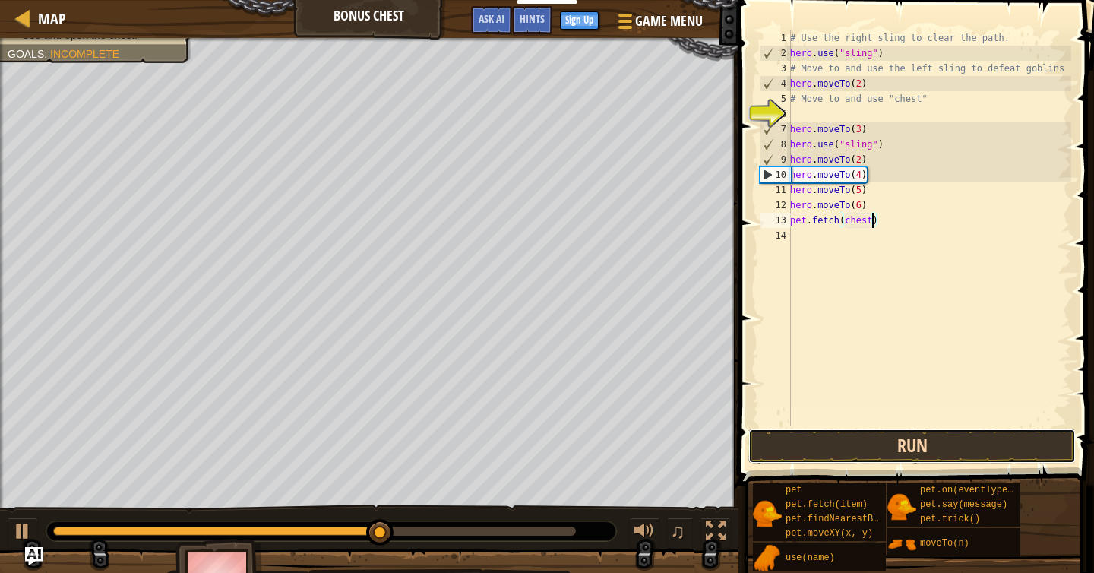
click at [921, 452] on button "Run" at bounding box center [911, 445] width 327 height 35
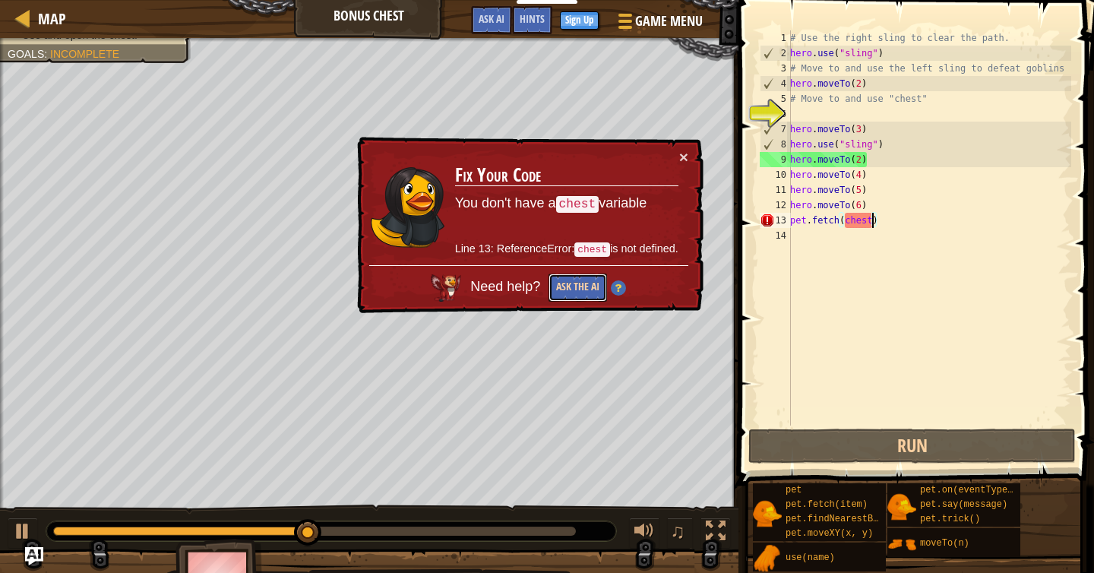
click at [557, 286] on button "Ask the AI" at bounding box center [577, 287] width 58 height 28
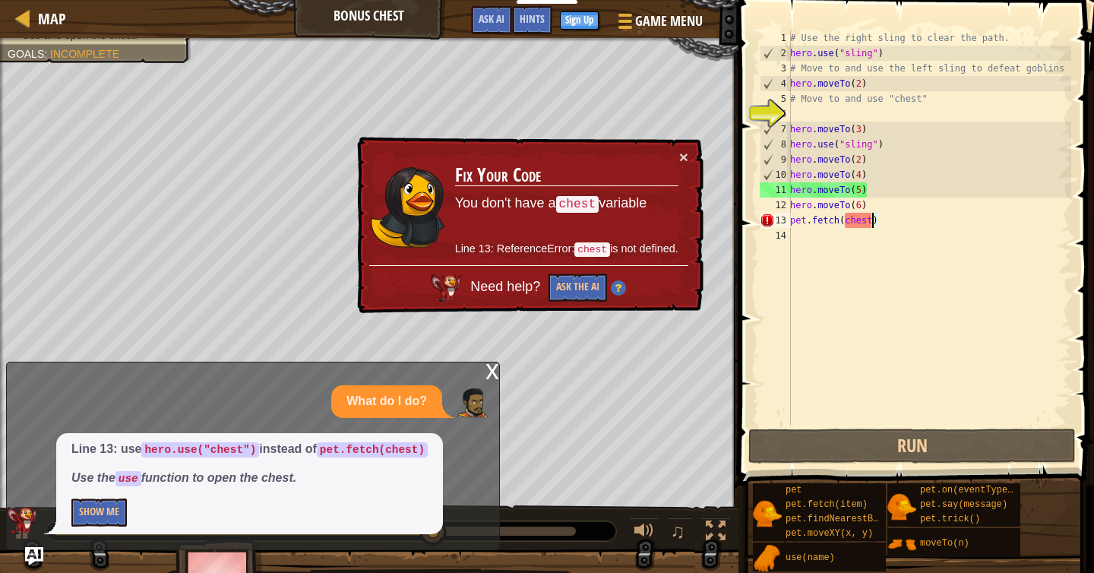
click at [837, 223] on div "# Use the right sling to clear the path. hero . use ( "sling" ) # Move to and u…" at bounding box center [929, 242] width 284 height 425
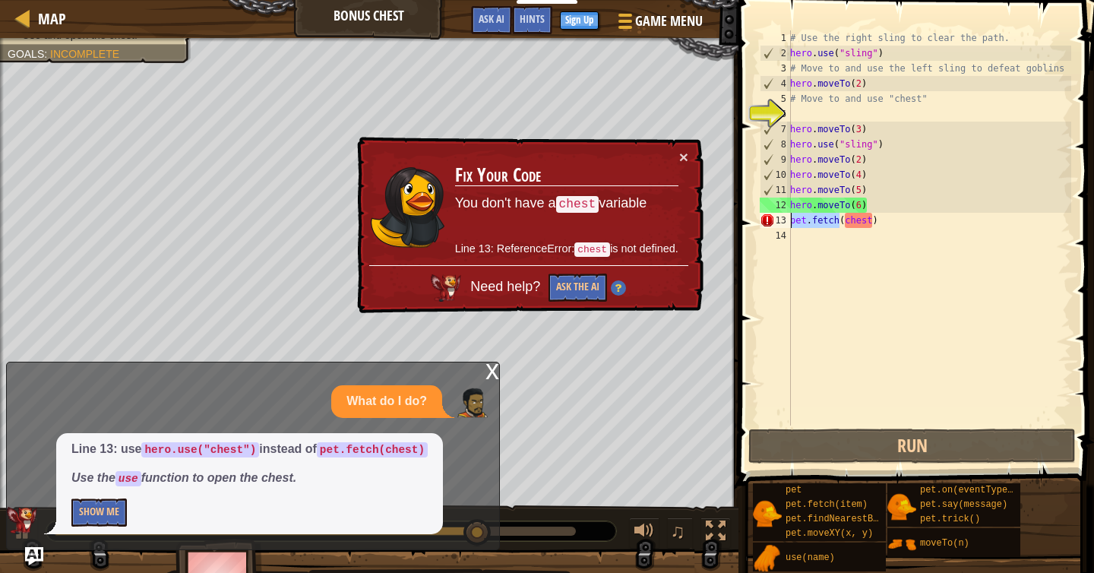
drag, startPoint x: 838, startPoint y: 223, endPoint x: 783, endPoint y: 223, distance: 54.7
click at [783, 223] on div "pet.fetch(chest) 1 2 3 4 5 6 7 8 9 10 11 12 13 14 # Use the right sling to clea…" at bounding box center [914, 227] width 314 height 395
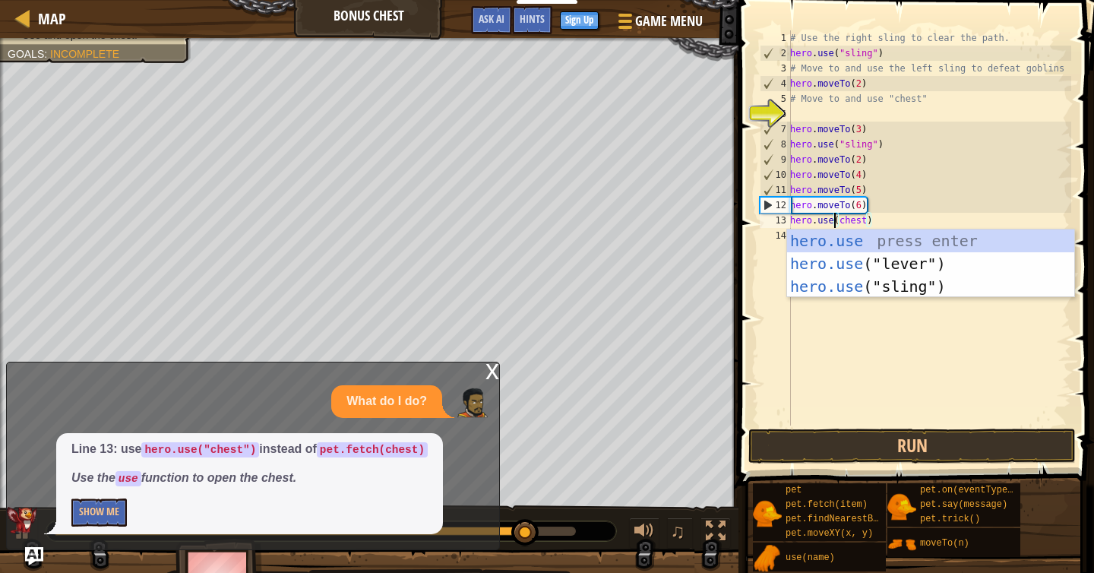
scroll to position [7, 4]
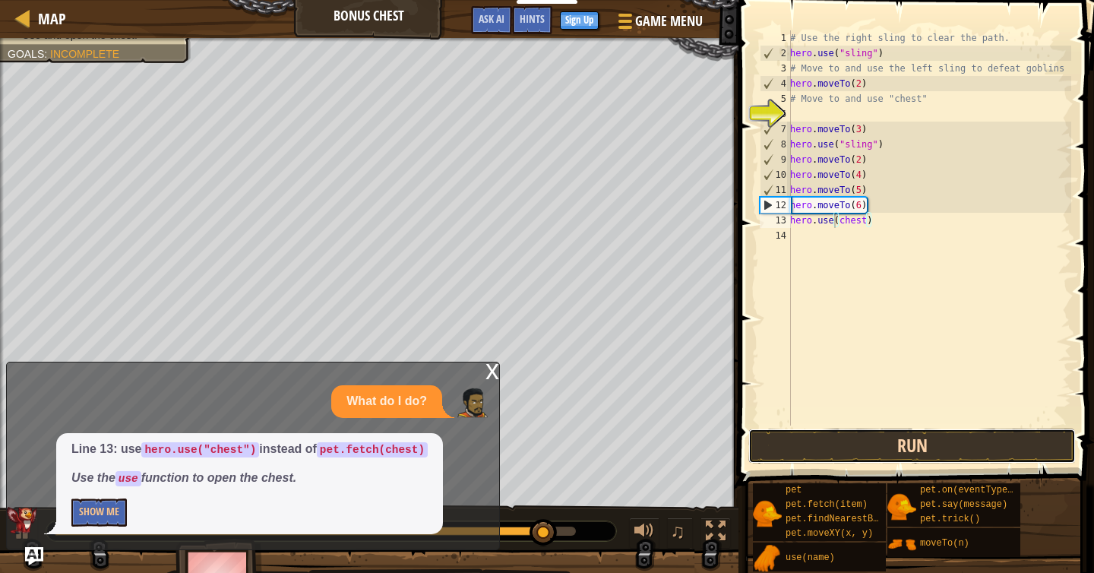
click at [853, 441] on button "Run" at bounding box center [911, 445] width 327 height 35
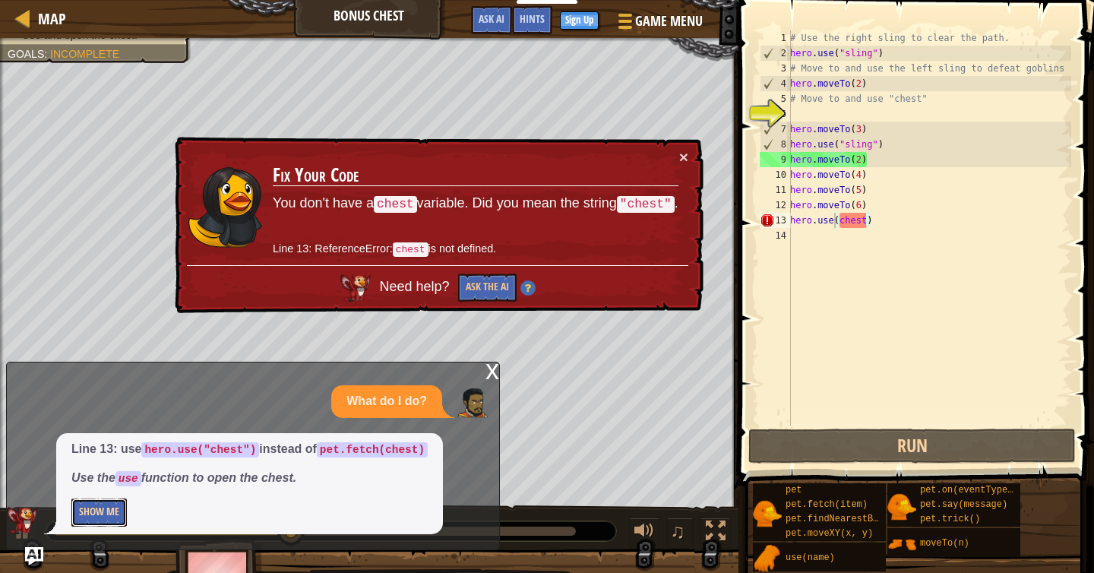
click at [107, 508] on button "Show Me" at bounding box center [98, 512] width 55 height 28
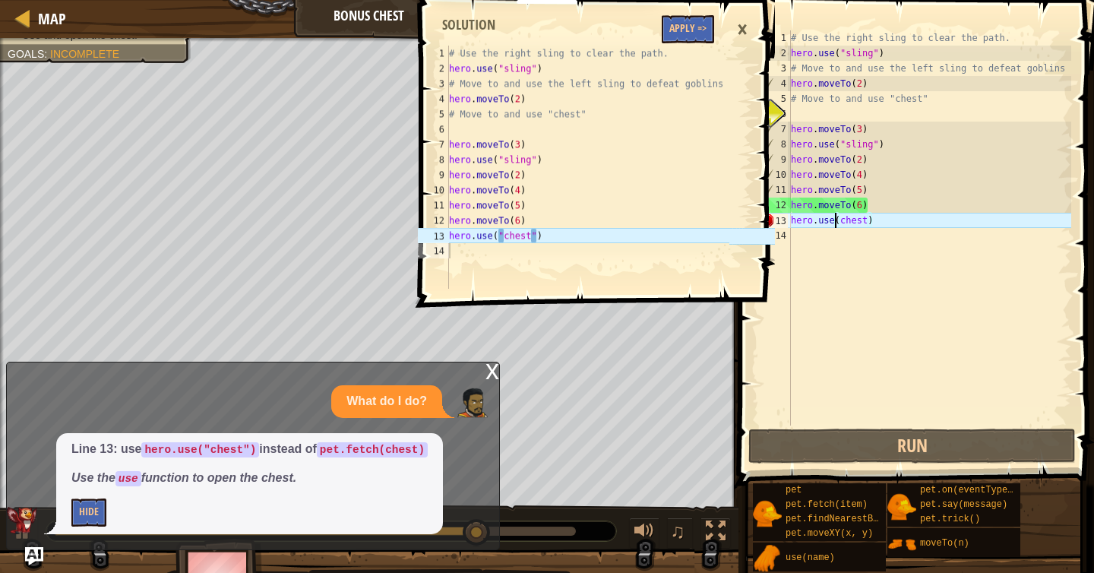
click at [872, 223] on div "# Use the right sling to clear the path. hero . use ( "sling" ) # Move to and u…" at bounding box center [929, 242] width 283 height 425
click at [866, 223] on div "# Use the right sling to clear the path. hero . use ( "sling" ) # Move to and u…" at bounding box center [929, 242] width 283 height 425
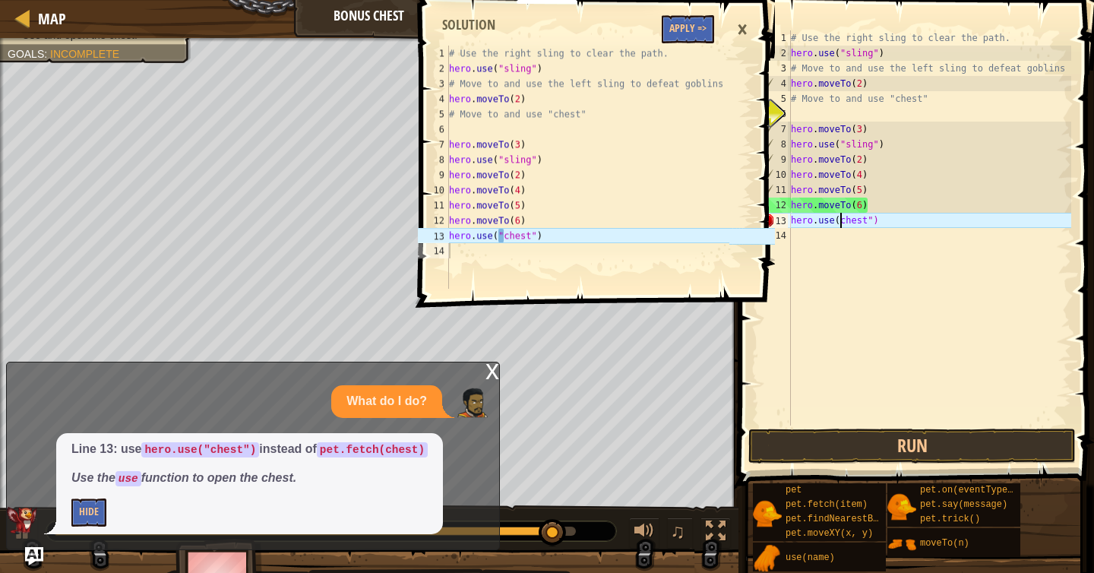
click at [841, 220] on div "# Use the right sling to clear the path. hero . use ( "sling" ) # Move to and u…" at bounding box center [929, 242] width 283 height 425
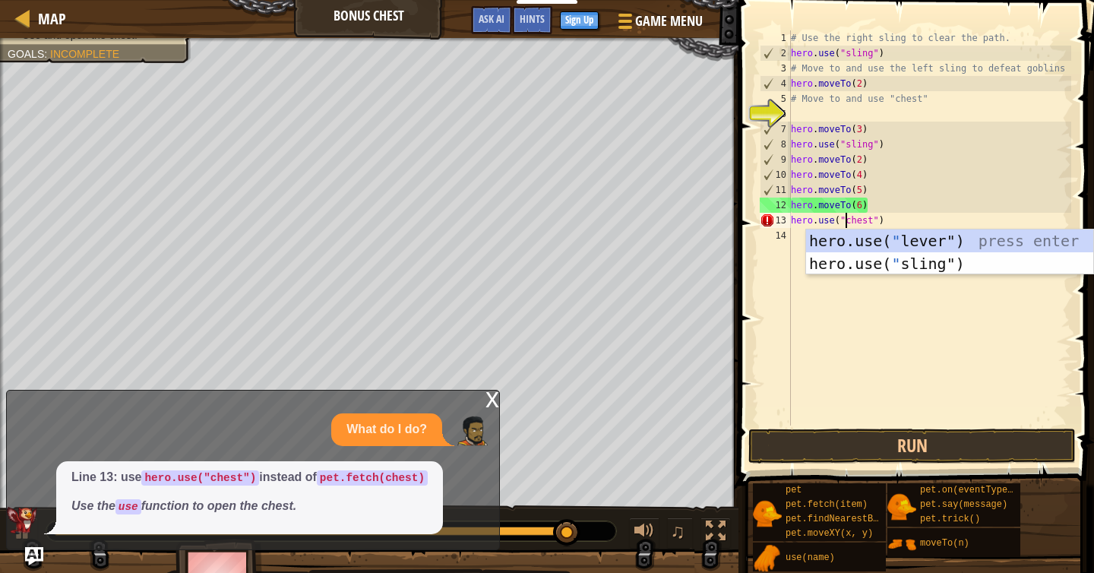
scroll to position [7, 5]
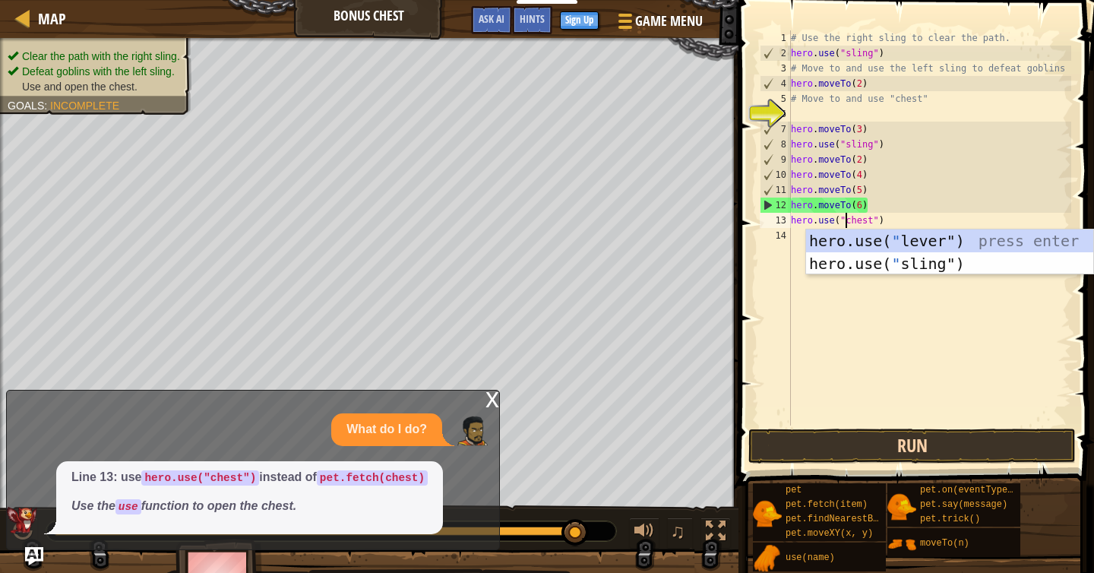
type textarea "hero.use("chest")"
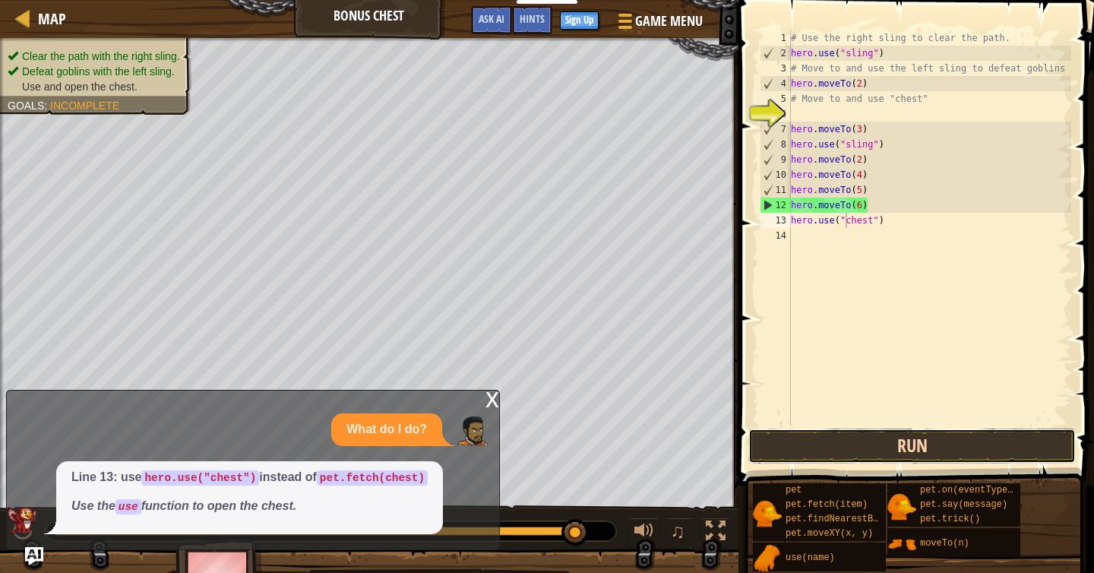
click at [928, 438] on button "Run" at bounding box center [911, 445] width 327 height 35
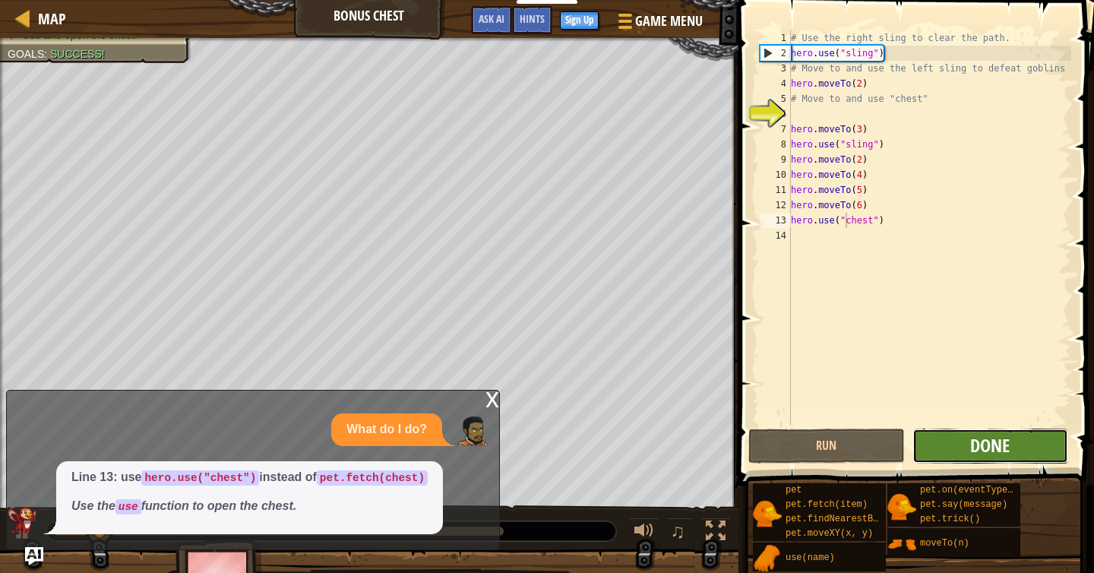
click at [976, 442] on span "Done" at bounding box center [990, 445] width 40 height 24
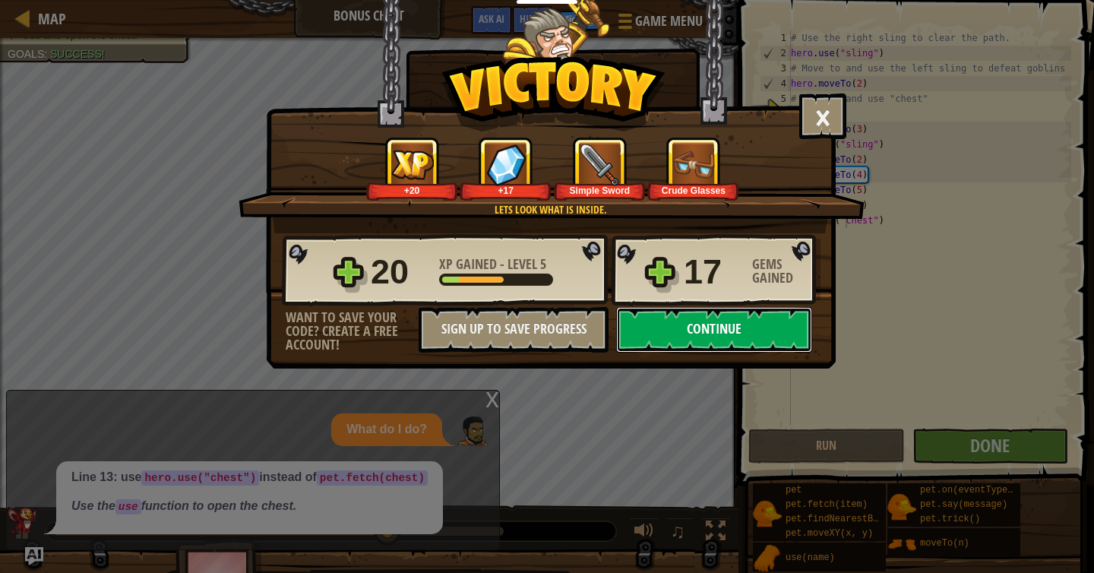
click at [760, 330] on button "Continue" at bounding box center [714, 330] width 196 height 46
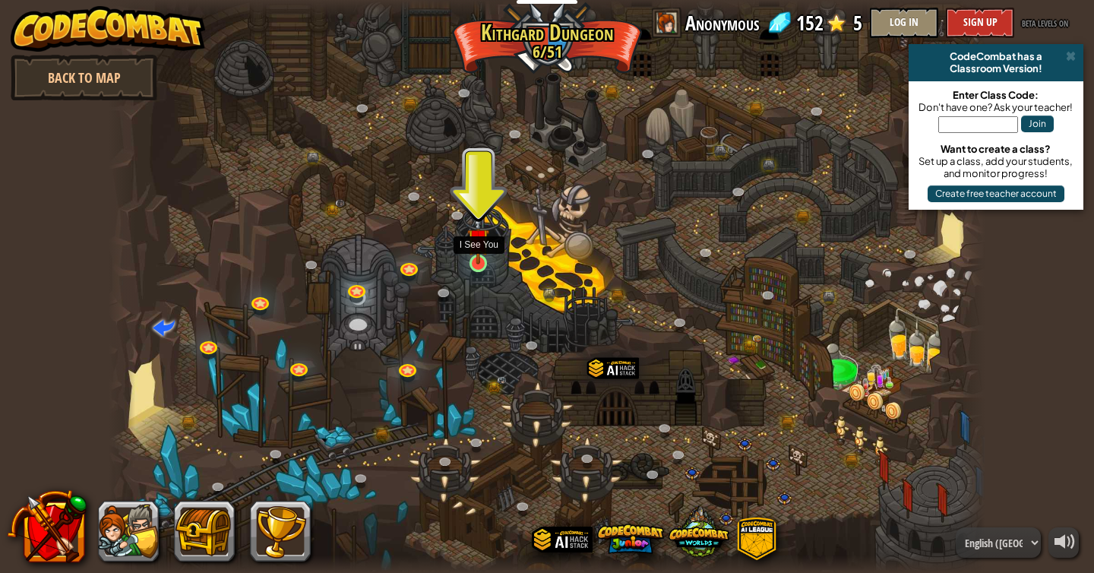
click at [481, 252] on img at bounding box center [478, 239] width 22 height 51
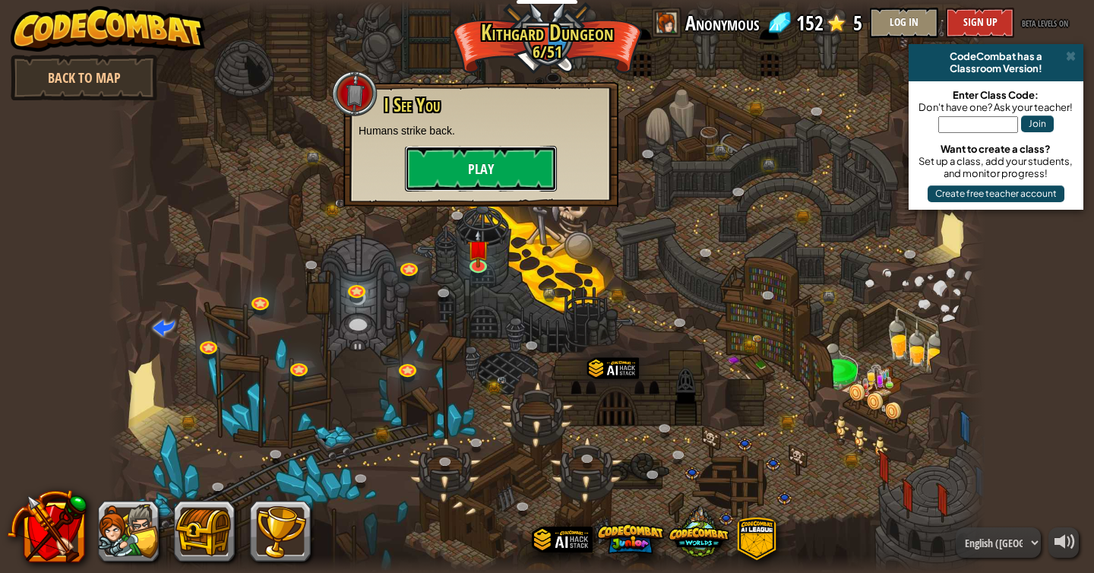
click at [479, 172] on button "Play" at bounding box center [481, 169] width 152 height 46
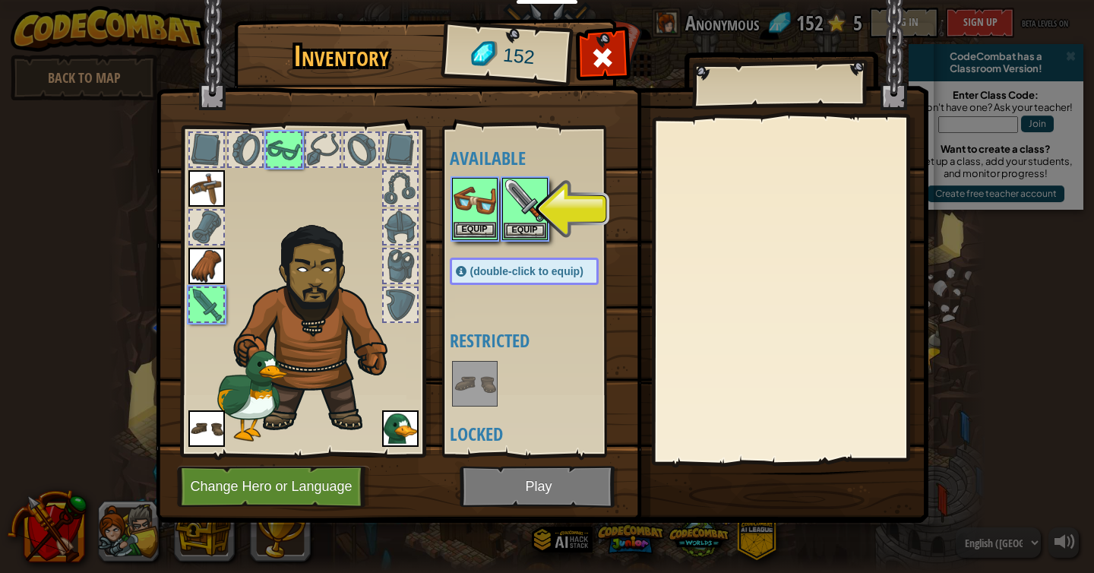
click at [482, 205] on img at bounding box center [475, 200] width 43 height 43
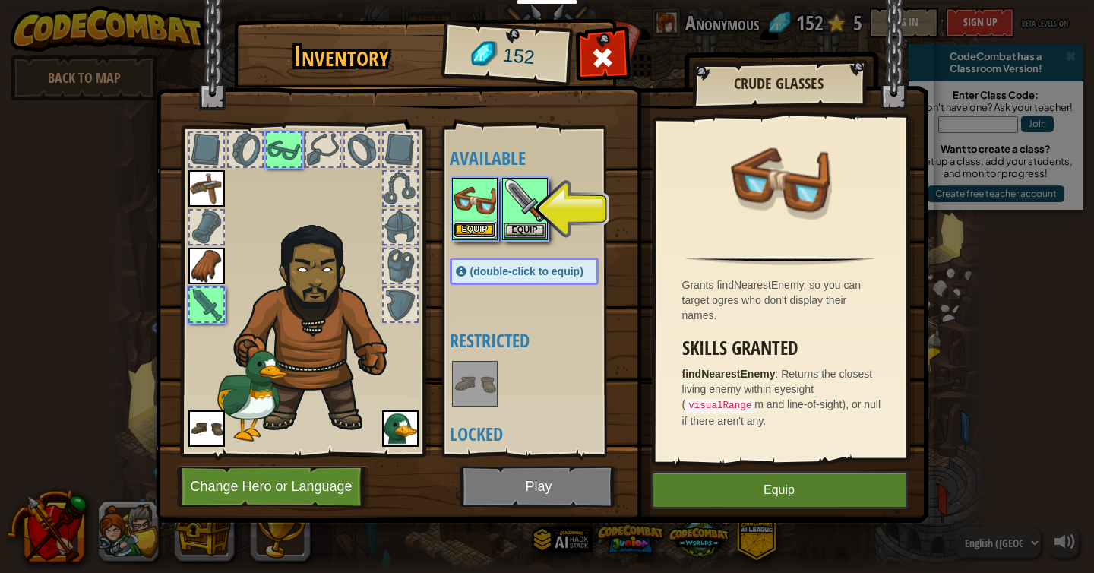
click at [488, 227] on button "Equip" at bounding box center [475, 230] width 43 height 16
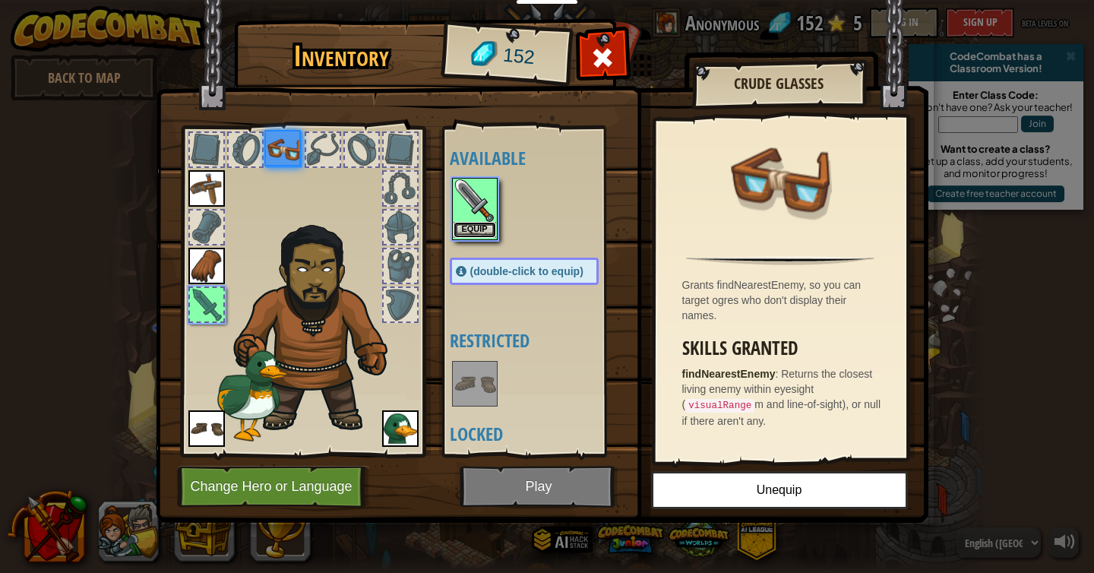
click at [482, 225] on button "Equip" at bounding box center [475, 230] width 43 height 16
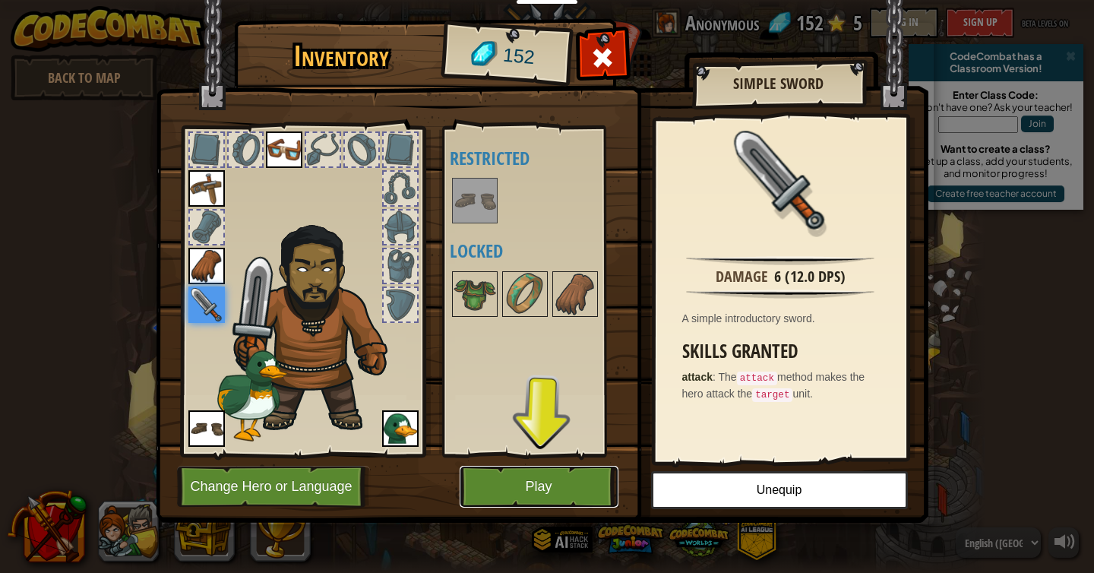
click at [564, 488] on button "Play" at bounding box center [539, 487] width 159 height 42
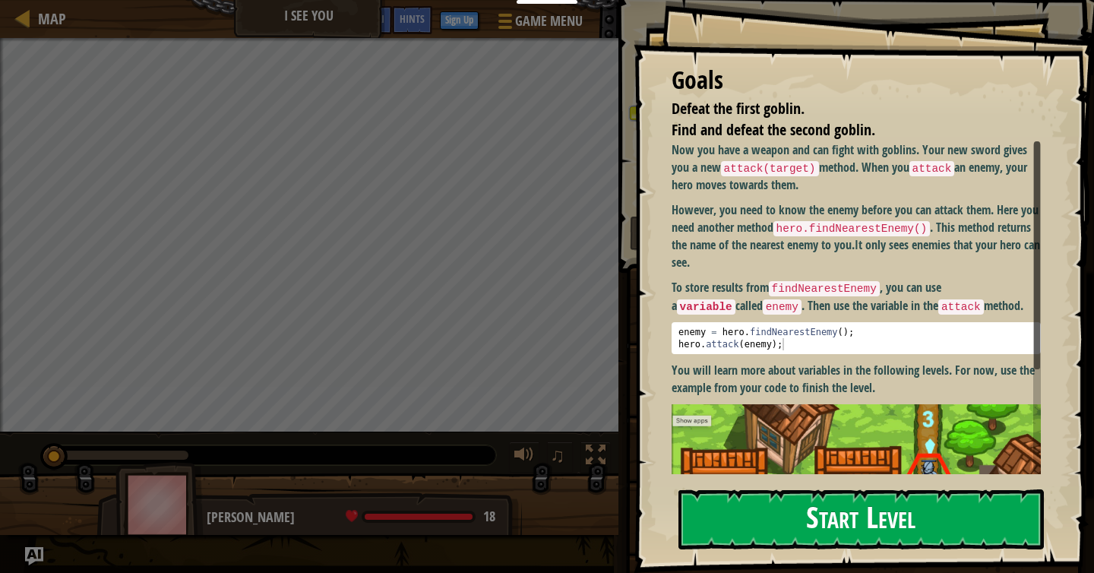
click at [832, 519] on button "Start Level" at bounding box center [860, 519] width 365 height 60
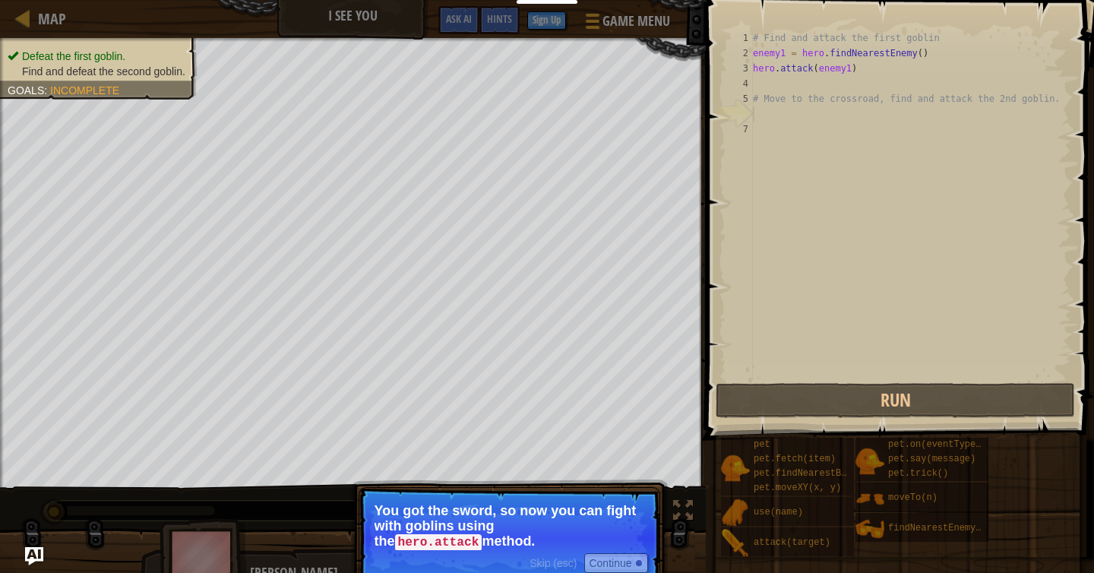
click at [482, 535] on code "hero.attack" at bounding box center [438, 542] width 87 height 17
click at [624, 566] on button "Continue" at bounding box center [615, 563] width 63 height 20
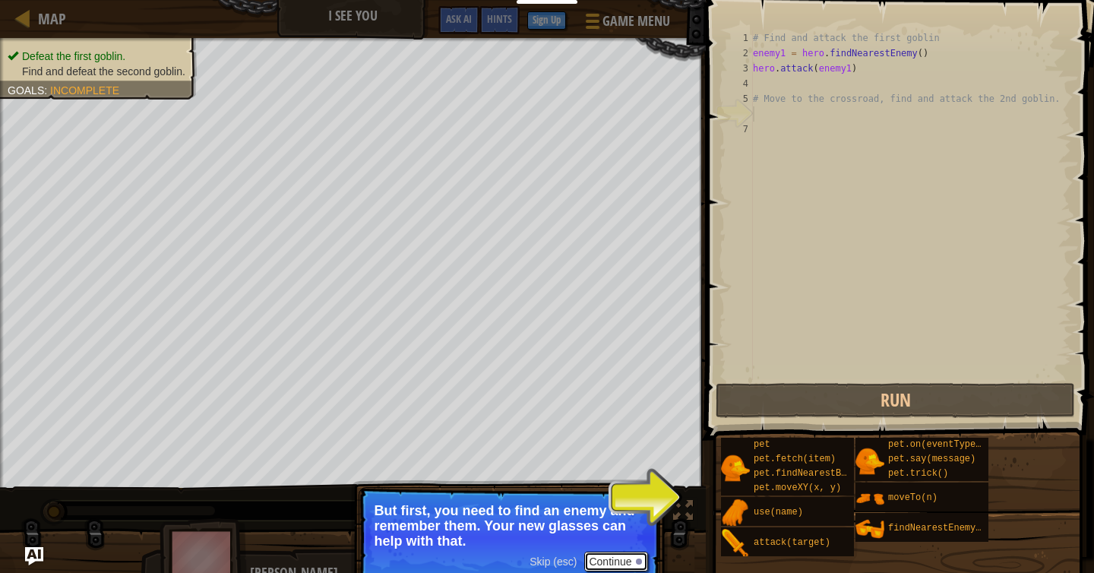
click at [625, 559] on button "Continue" at bounding box center [615, 562] width 63 height 20
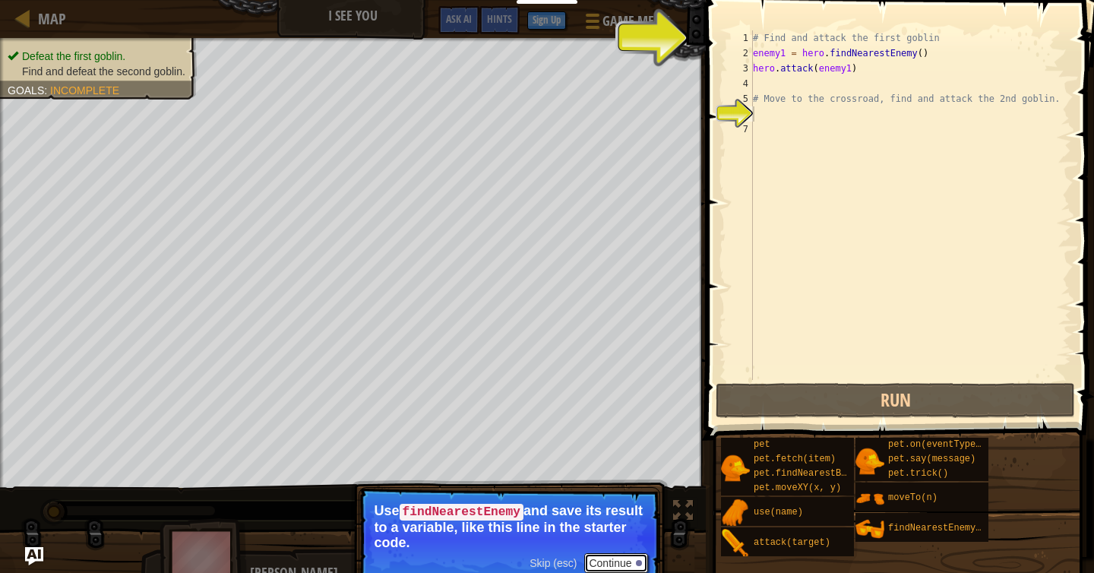
click at [625, 562] on button "Continue" at bounding box center [615, 563] width 63 height 20
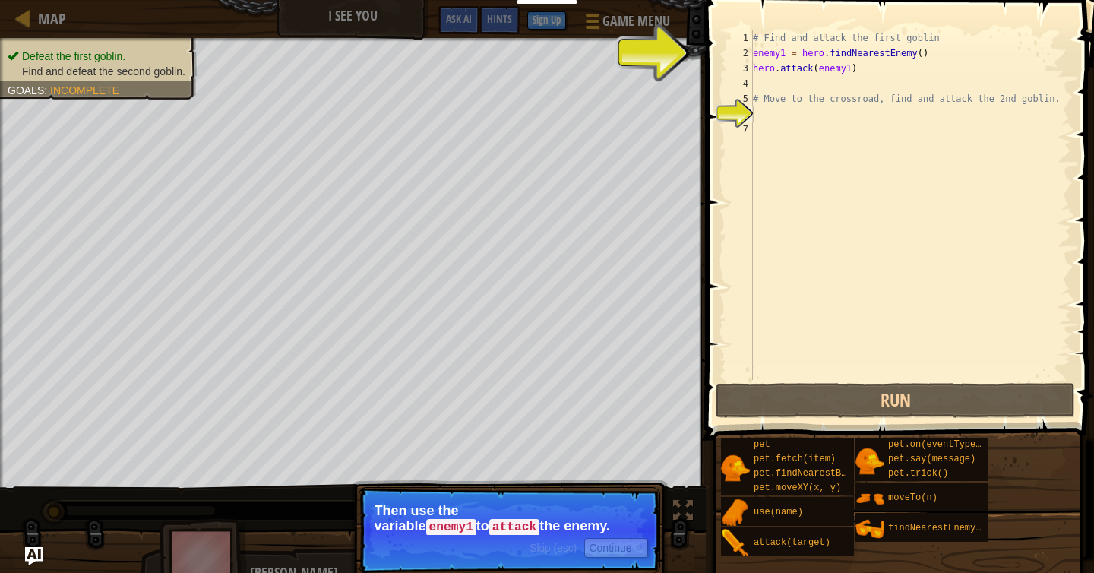
click at [625, 558] on p "Skip (esc) Continue Then use the variable enemy1 to attack the enemy." at bounding box center [510, 530] width 302 height 87
click at [618, 548] on button "Continue" at bounding box center [615, 548] width 63 height 20
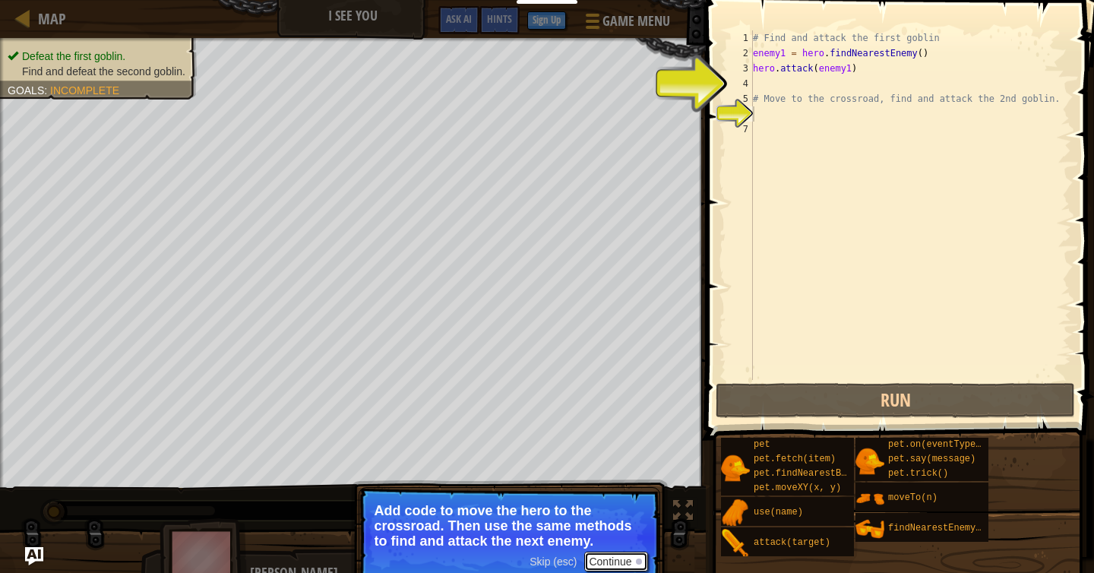
click at [619, 557] on button "Continue" at bounding box center [615, 562] width 63 height 20
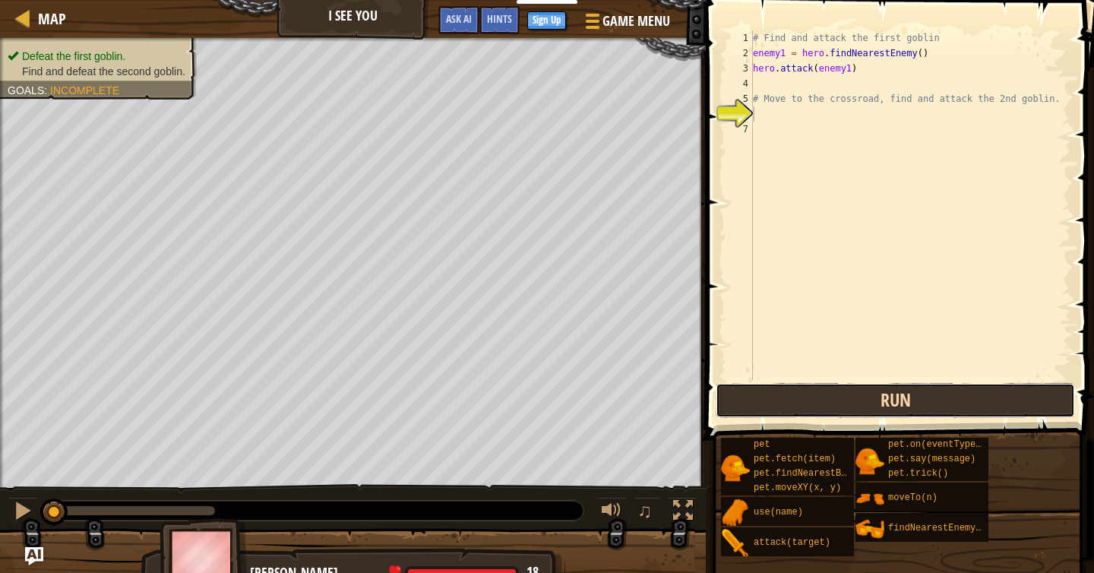
click at [818, 400] on button "Run" at bounding box center [895, 400] width 359 height 35
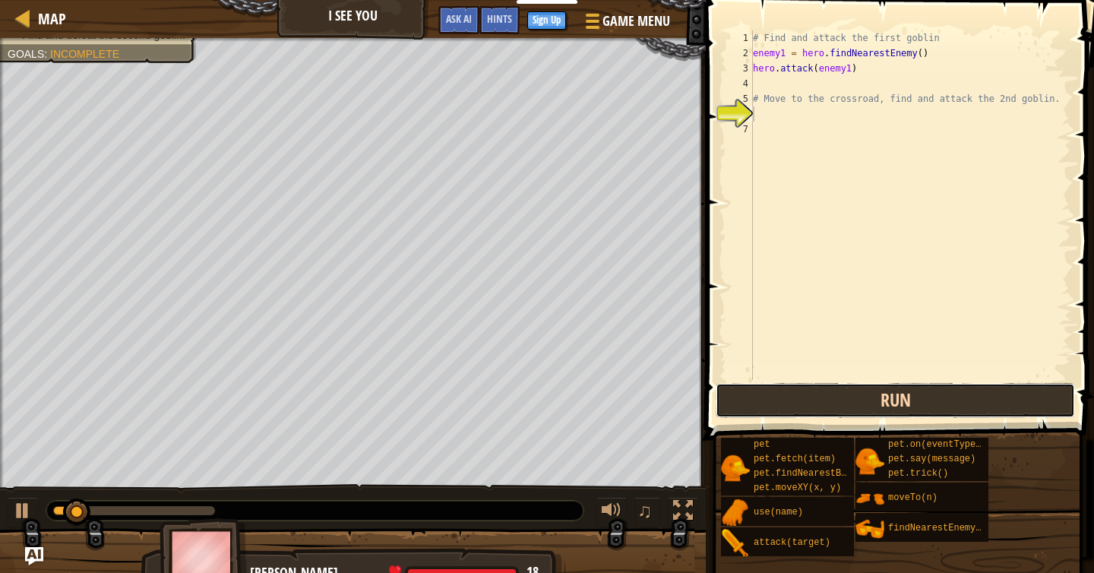
click at [851, 398] on button "Run" at bounding box center [895, 400] width 359 height 35
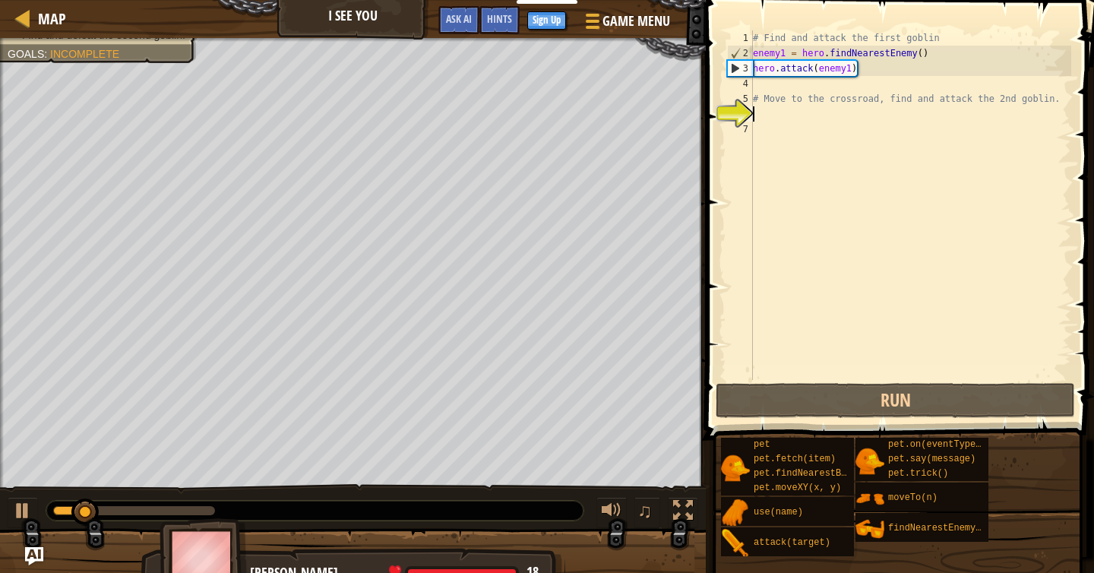
scroll to position [7, 0]
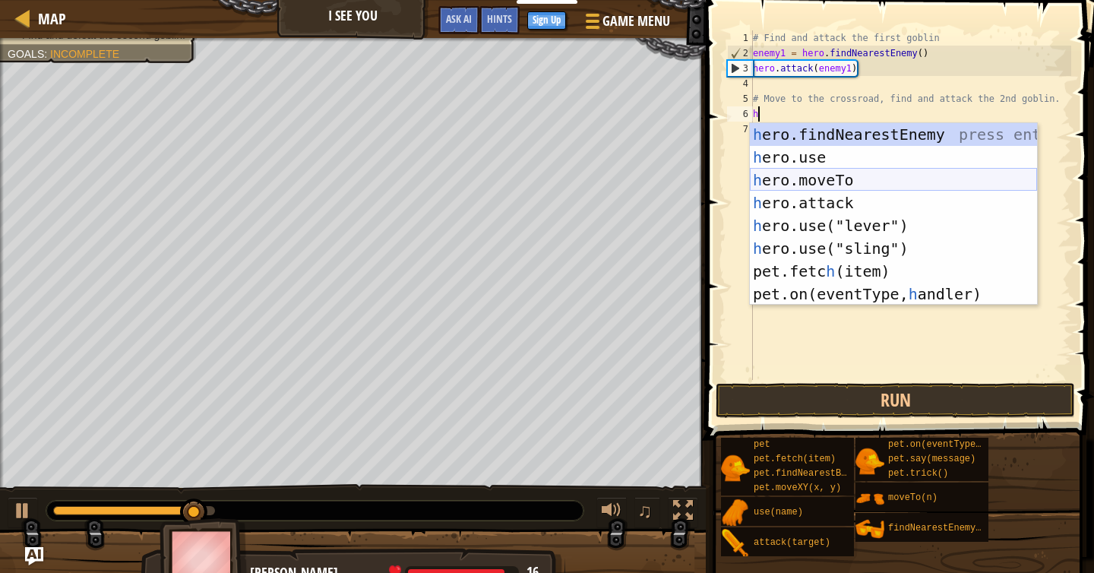
click at [871, 179] on div "h ero.findNearestEnemy press enter h ero.use press enter h ero.moveTo press ent…" at bounding box center [893, 237] width 287 height 228
type textarea "hero.moveTo(2)"
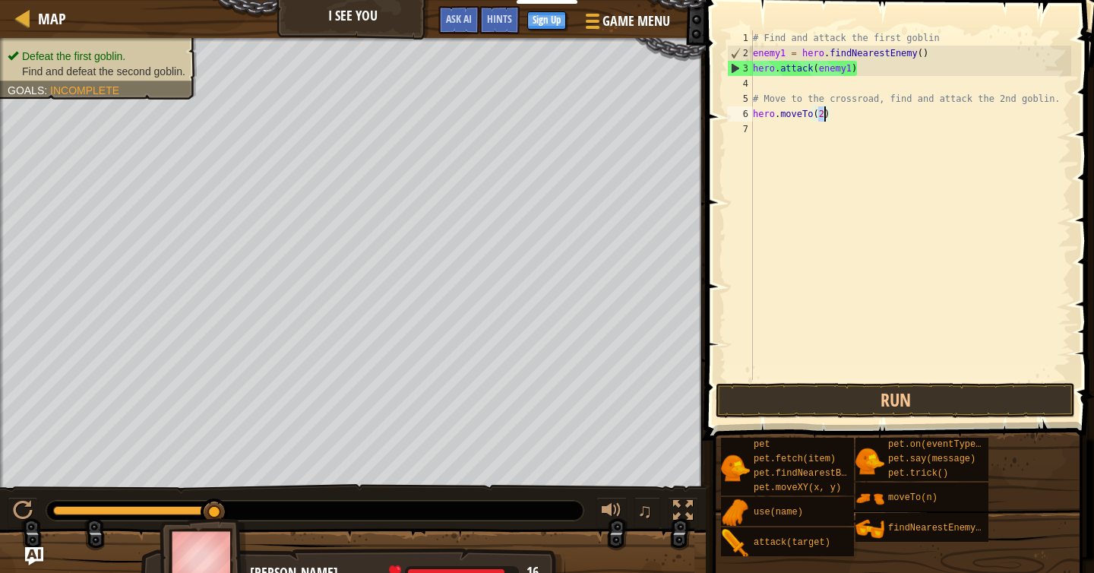
click at [798, 134] on div "# Find and attack the first goblin enemy1 = hero . findNearestEnemy ( ) hero . …" at bounding box center [910, 220] width 321 height 380
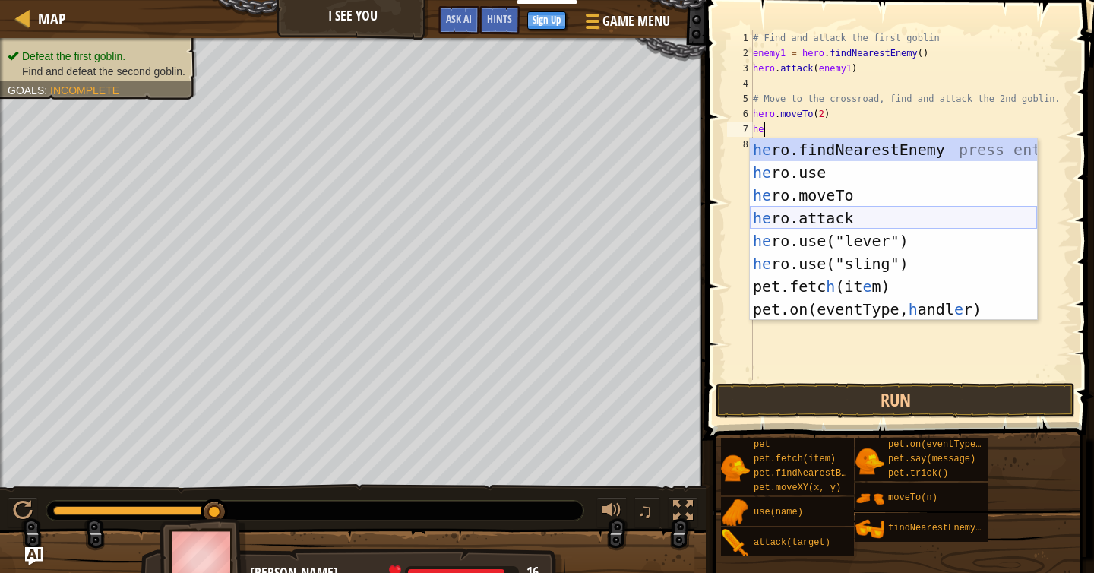
click at [857, 217] on div "he ro.findNearestEnemy press enter he ro.use press enter he ro.moveTo press ent…" at bounding box center [893, 252] width 287 height 228
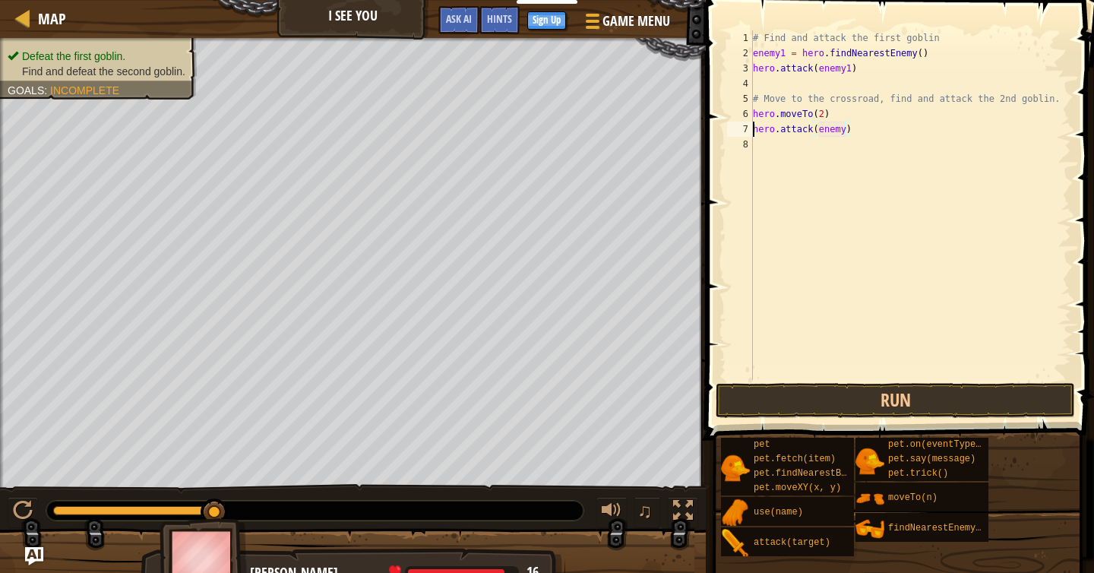
click at [753, 128] on div "# Find and attack the first goblin enemy1 = hero . findNearestEnemy ( ) hero . …" at bounding box center [910, 220] width 321 height 380
click at [839, 130] on div "# Find and attack the first goblin enemy1 = hero . findNearestEnemy ( ) hero . …" at bounding box center [910, 220] width 321 height 380
click at [887, 136] on div "# Find and attack the first goblin enemy1 = hero . findNearestEnemy ( ) hero . …" at bounding box center [910, 220] width 321 height 380
drag, startPoint x: 863, startPoint y: 131, endPoint x: 830, endPoint y: 132, distance: 33.4
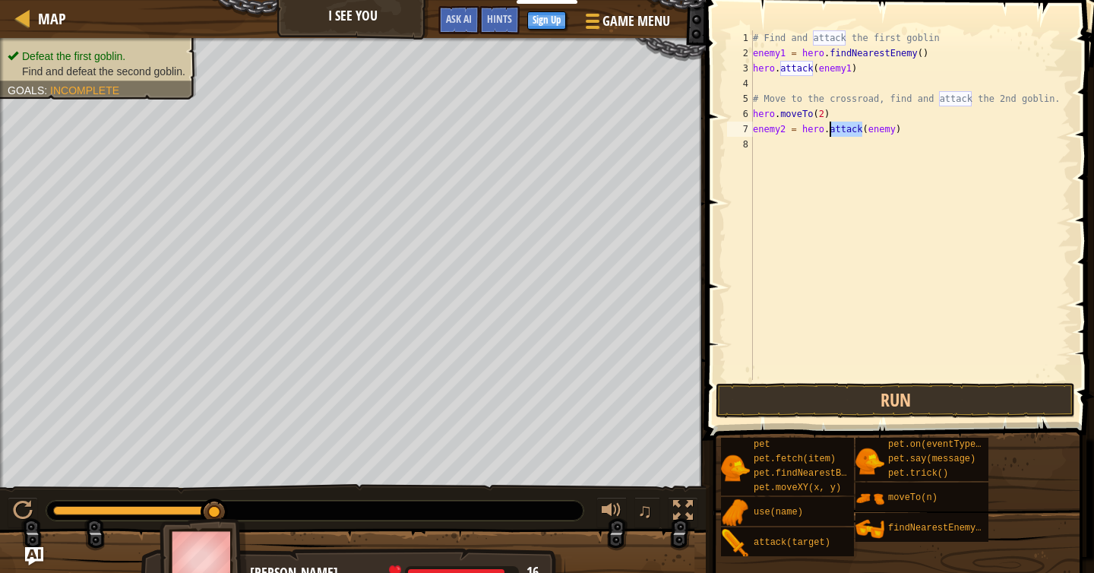
click at [830, 132] on div "# Find and attack the first goblin enemy1 = hero . findNearestEnemy ( ) hero . …" at bounding box center [910, 220] width 321 height 380
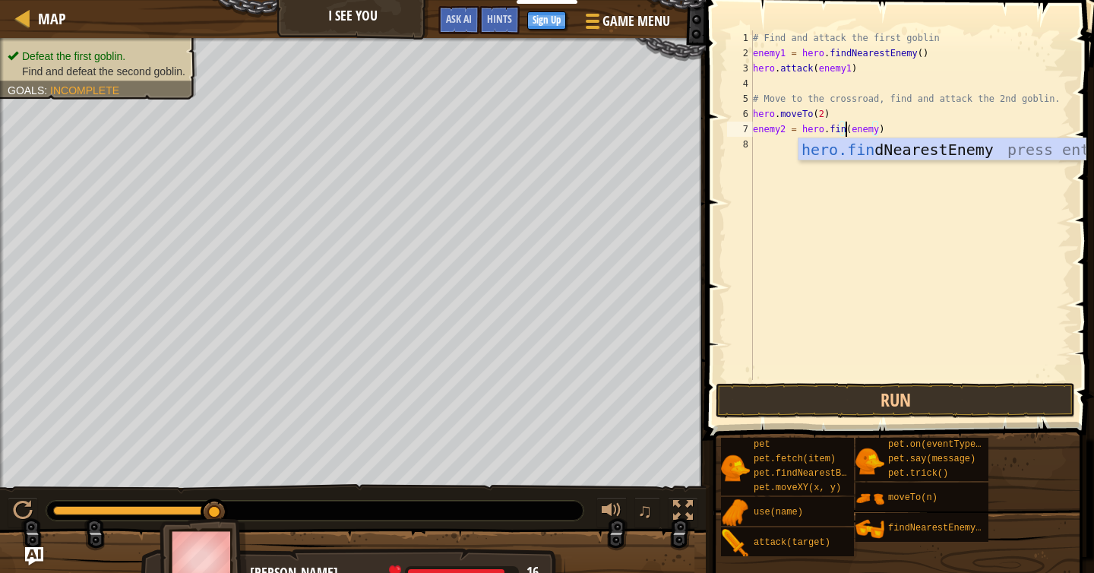
scroll to position [7, 8]
click at [899, 147] on div "hero.fin dNearestEnemy press enter" at bounding box center [941, 172] width 287 height 68
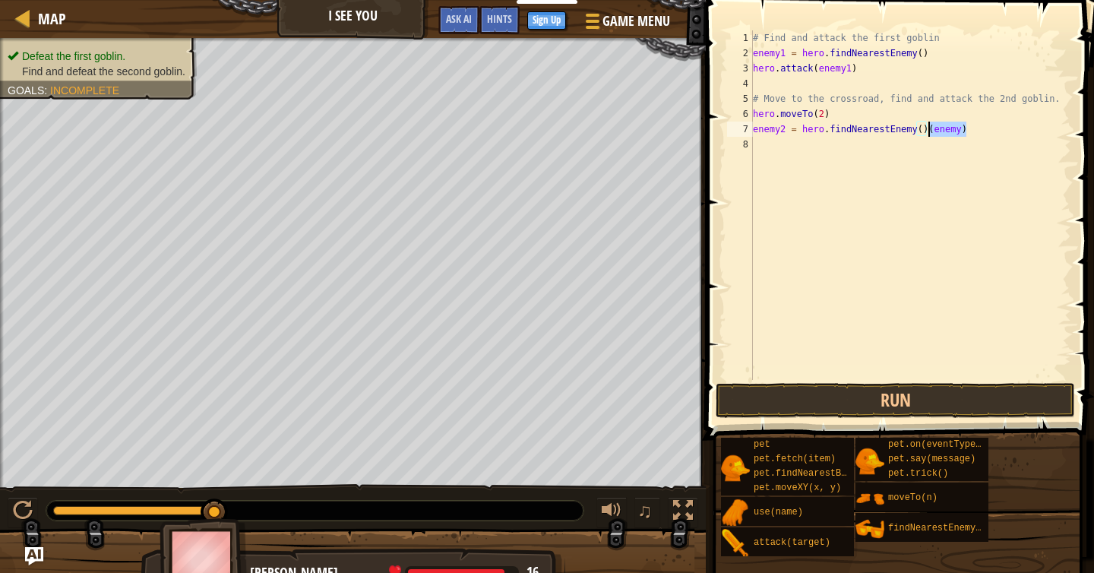
drag, startPoint x: 968, startPoint y: 130, endPoint x: 926, endPoint y: 129, distance: 41.8
click at [926, 129] on div "# Find and attack the first goblin enemy1 = hero . findNearestEnemy ( ) hero . …" at bounding box center [910, 220] width 321 height 380
click at [940, 380] on span at bounding box center [901, 198] width 400 height 485
click at [947, 391] on button "Run" at bounding box center [895, 400] width 359 height 35
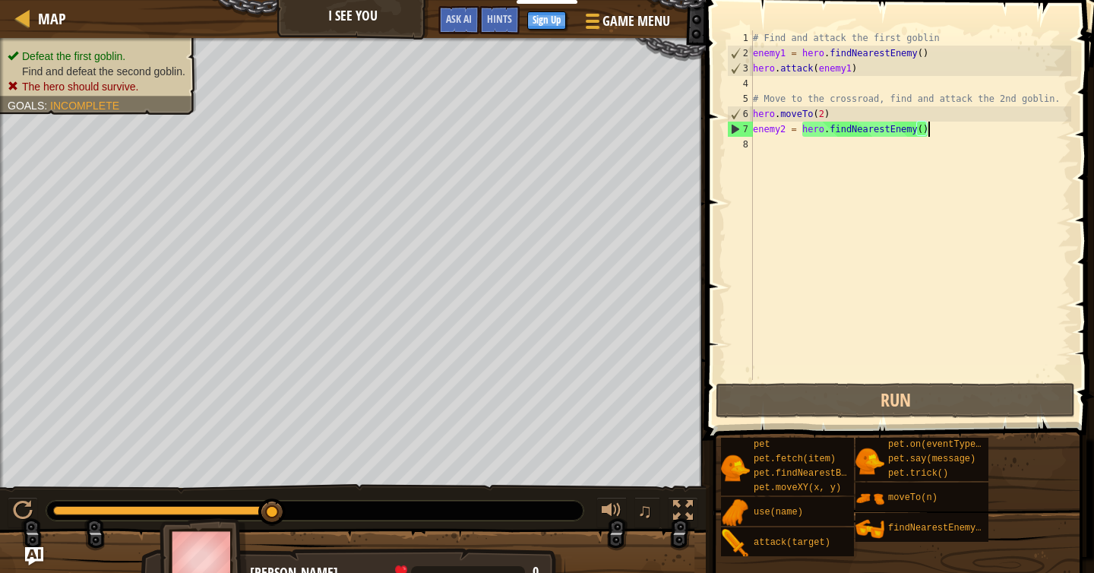
click at [833, 115] on div "# Find and attack the first goblin enemy1 = hero . findNearestEnemy ( ) hero . …" at bounding box center [910, 220] width 321 height 380
type textarea "hero.moveTo(2)"
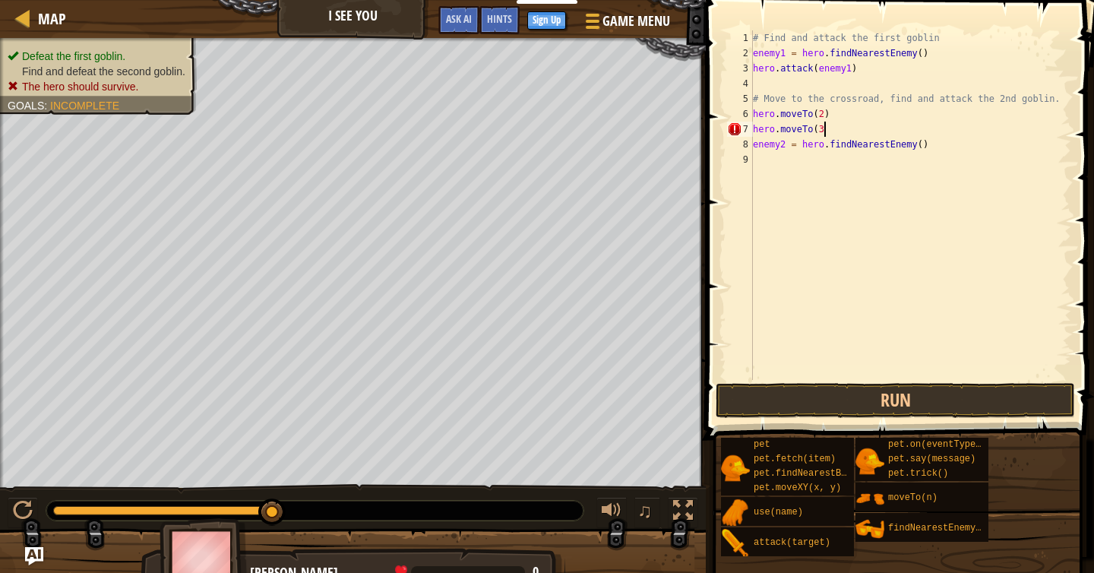
scroll to position [7, 5]
click at [876, 149] on div "# Find and attack the first goblin enemy1 = hero . findNearestEnemy ( ) hero . …" at bounding box center [910, 220] width 321 height 380
click at [931, 150] on div "# Find and attack the first goblin enemy1 = hero . findNearestEnemy ( ) hero . …" at bounding box center [910, 220] width 321 height 380
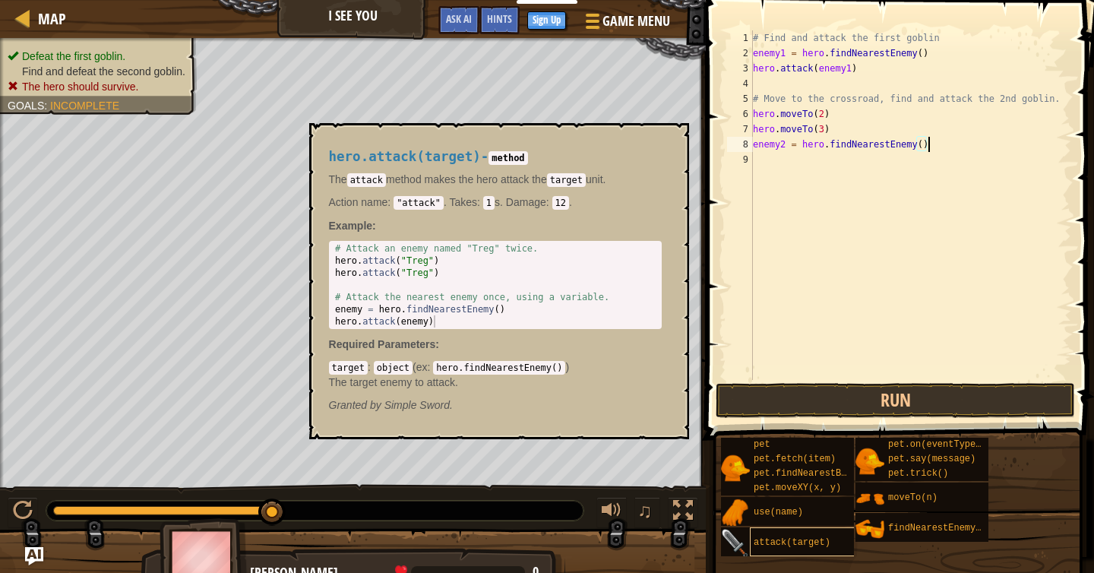
type textarea "enemy2 = hero.findNearestEnemy()"
click at [814, 548] on div "attack(target)" at bounding box center [804, 541] width 109 height 29
click at [815, 548] on div "attack(target)" at bounding box center [804, 541] width 109 height 29
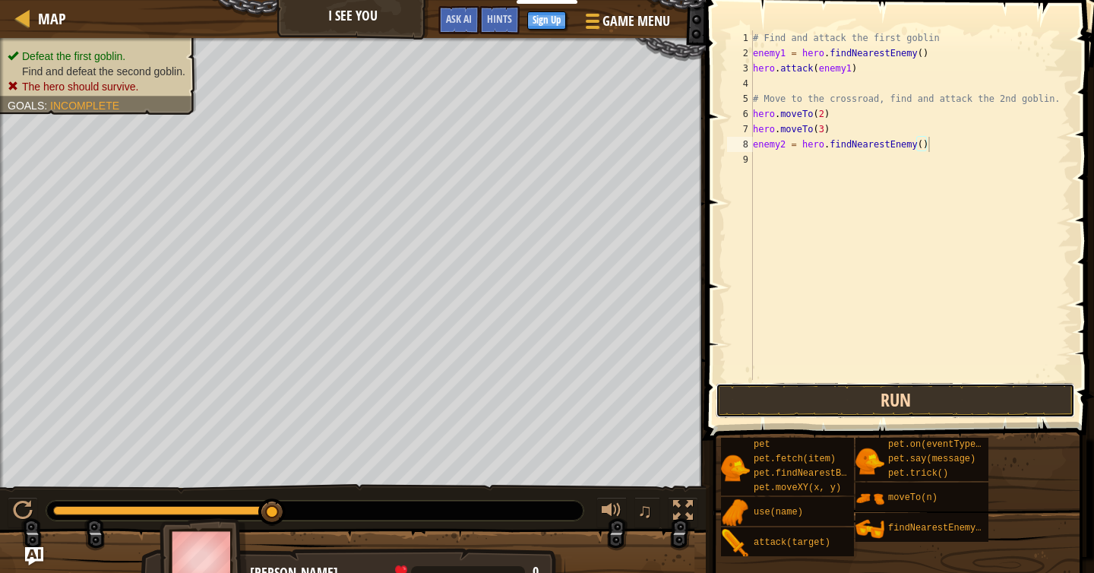
click at [898, 403] on button "Run" at bounding box center [895, 400] width 359 height 35
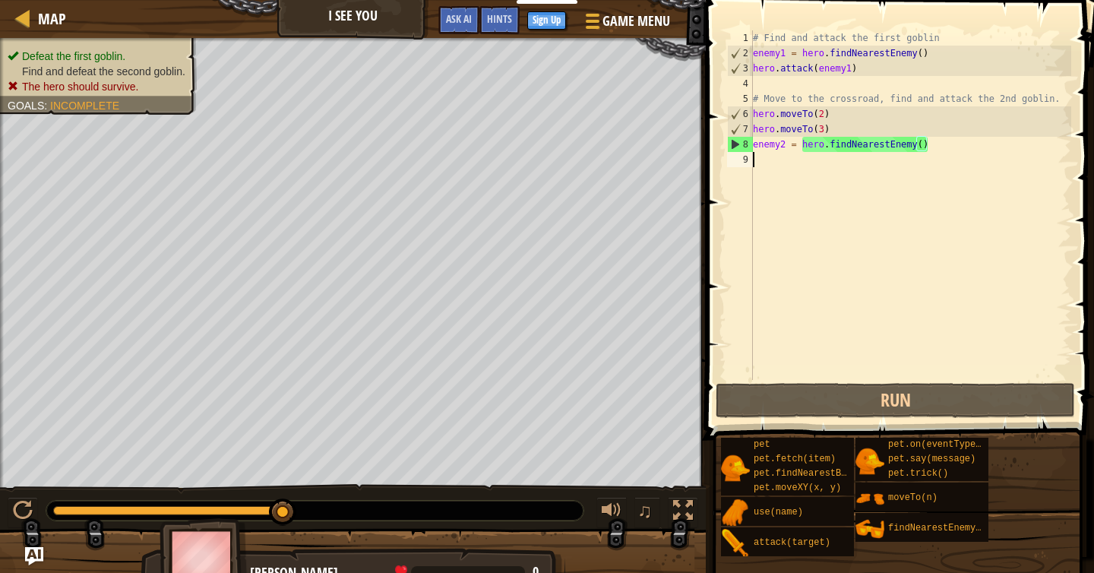
click at [809, 168] on div "# Find and attack the first goblin enemy1 = hero . findNearestEnemy ( ) hero . …" at bounding box center [910, 220] width 321 height 380
click at [809, 147] on div "# Find and attack the first goblin enemy1 = hero . findNearestEnemy ( ) hero . …" at bounding box center [910, 220] width 321 height 380
type textarea "enemy2 = hero.findNearestEnemy()"
click at [946, 144] on div "# Find and attack the first goblin enemy1 = hero . findNearestEnemy ( ) hero . …" at bounding box center [910, 220] width 321 height 380
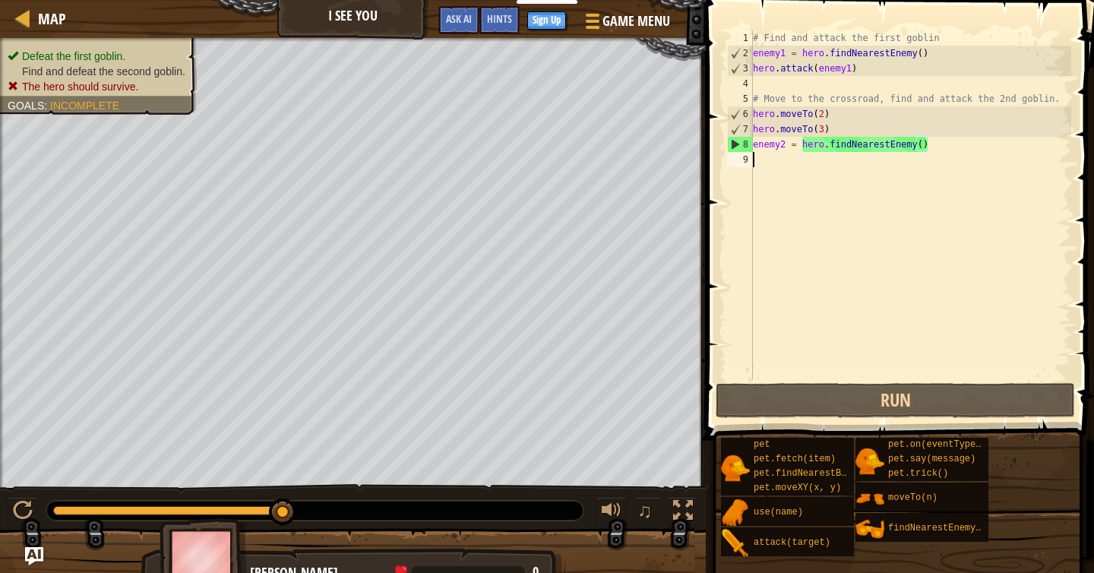
click at [833, 163] on div "# Find and attack the first goblin enemy1 = hero . findNearestEnemy ( ) hero . …" at bounding box center [910, 220] width 321 height 380
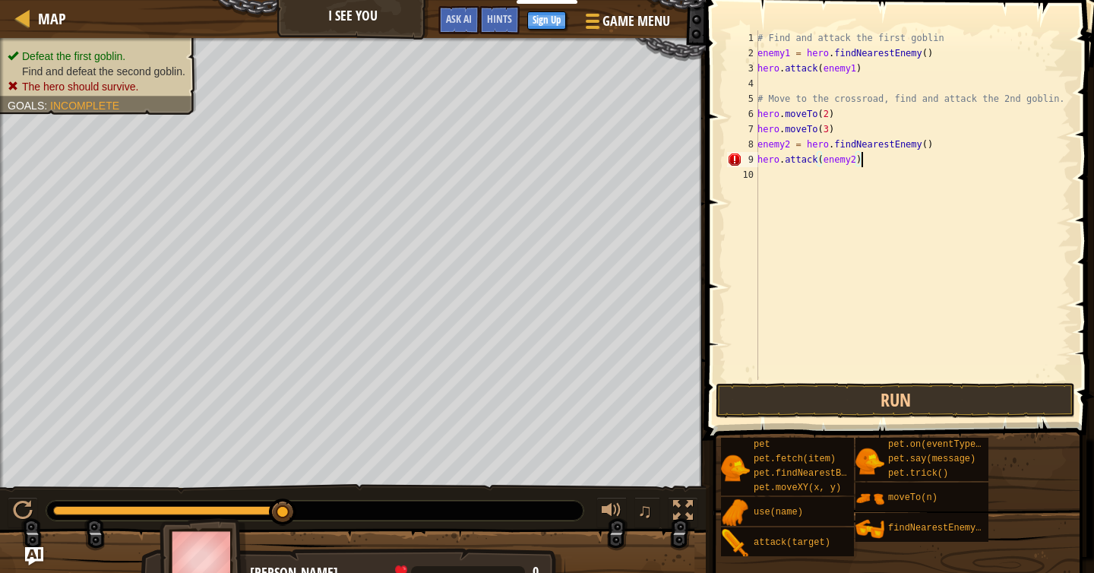
scroll to position [7, 8]
type textarea "hero.attack(enemy2)"
click at [862, 404] on button "Run" at bounding box center [895, 400] width 359 height 35
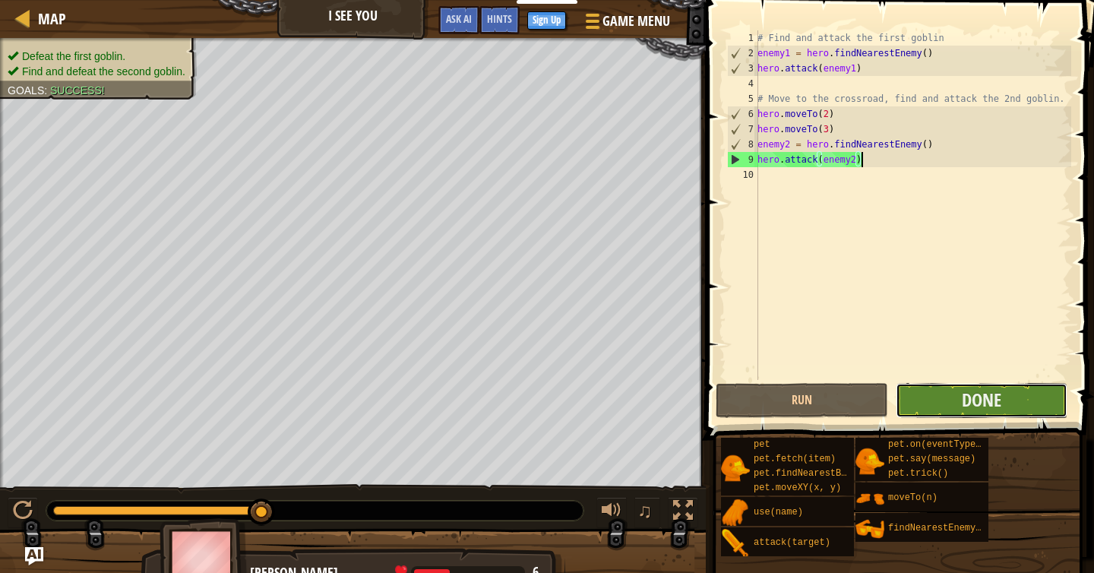
click at [1004, 399] on button "Done" at bounding box center [982, 400] width 172 height 35
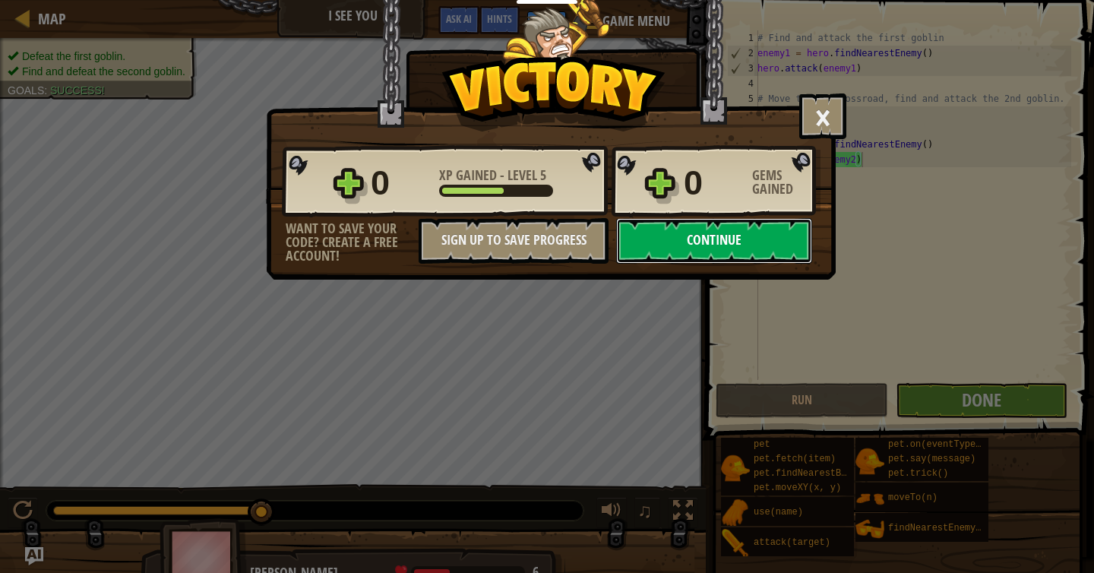
click at [733, 242] on button "Continue" at bounding box center [714, 241] width 196 height 46
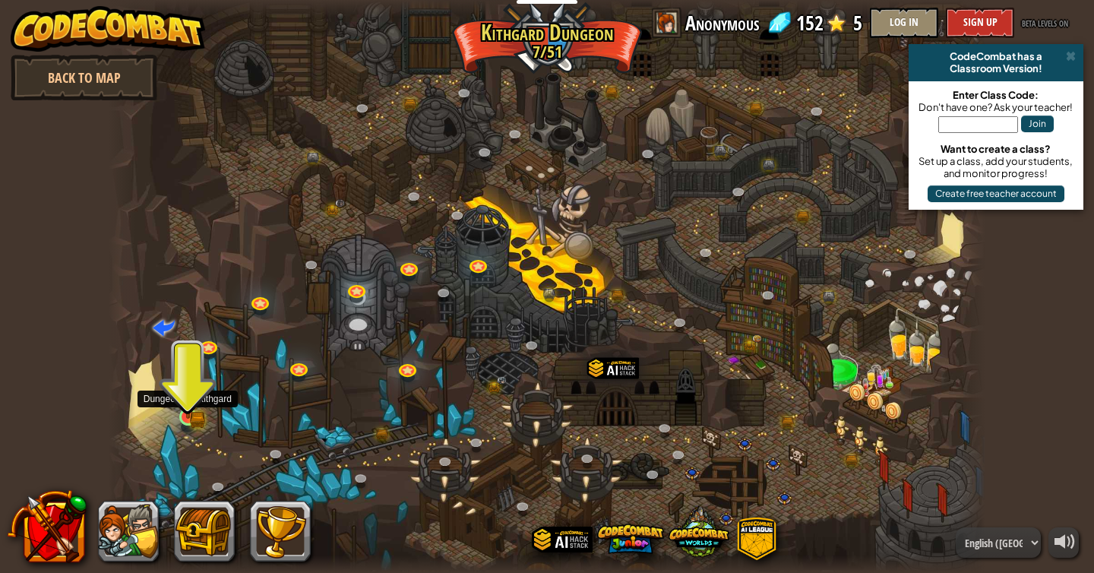
click at [182, 411] on img at bounding box center [188, 394] width 22 height 49
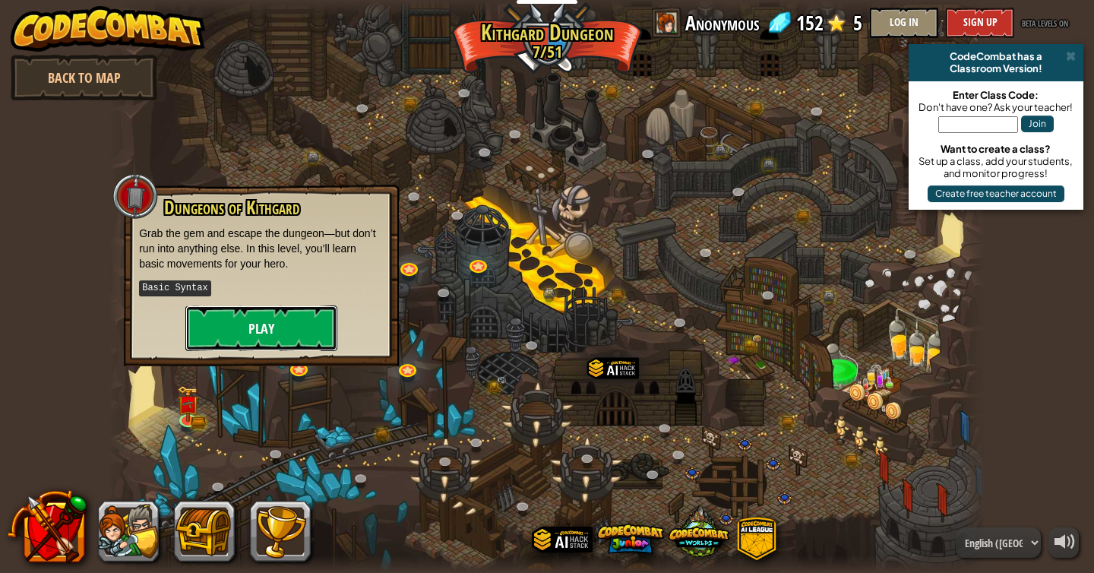
click at [272, 332] on button "Play" at bounding box center [261, 328] width 152 height 46
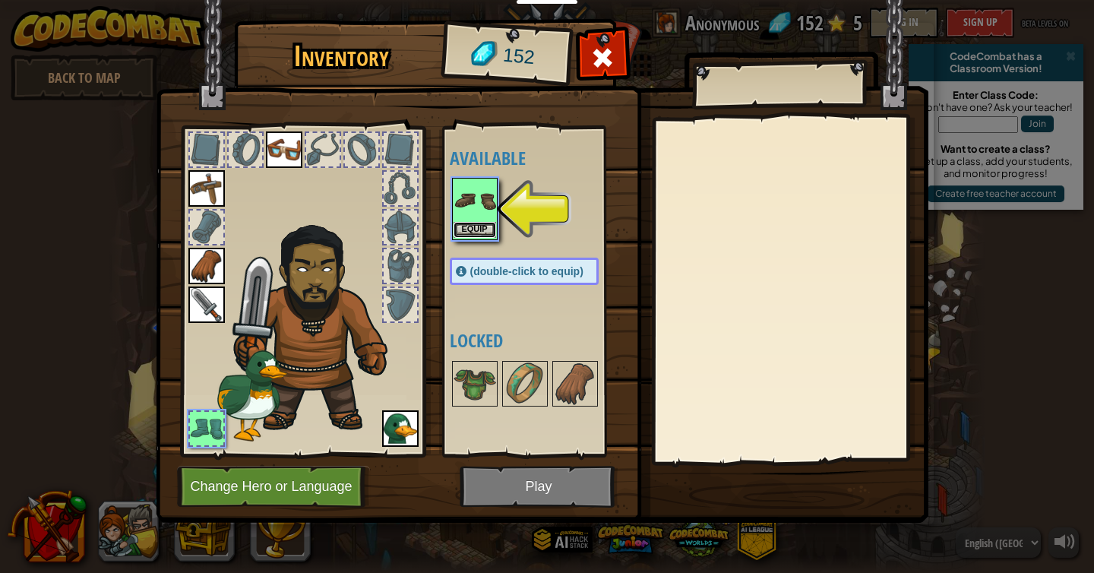
click at [470, 235] on button "Equip" at bounding box center [475, 230] width 43 height 16
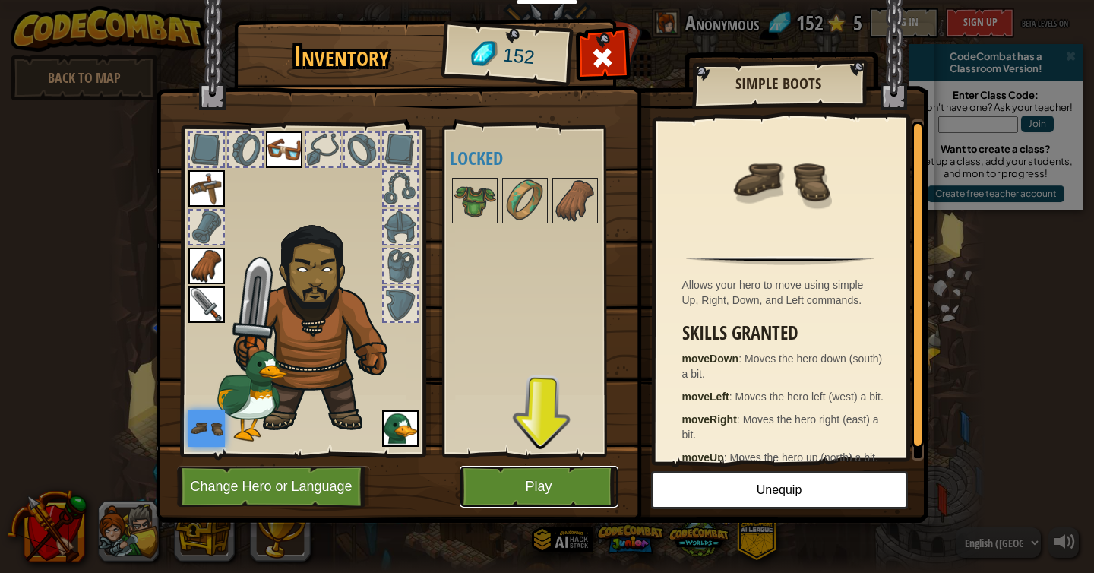
click at [508, 476] on button "Play" at bounding box center [539, 487] width 159 height 42
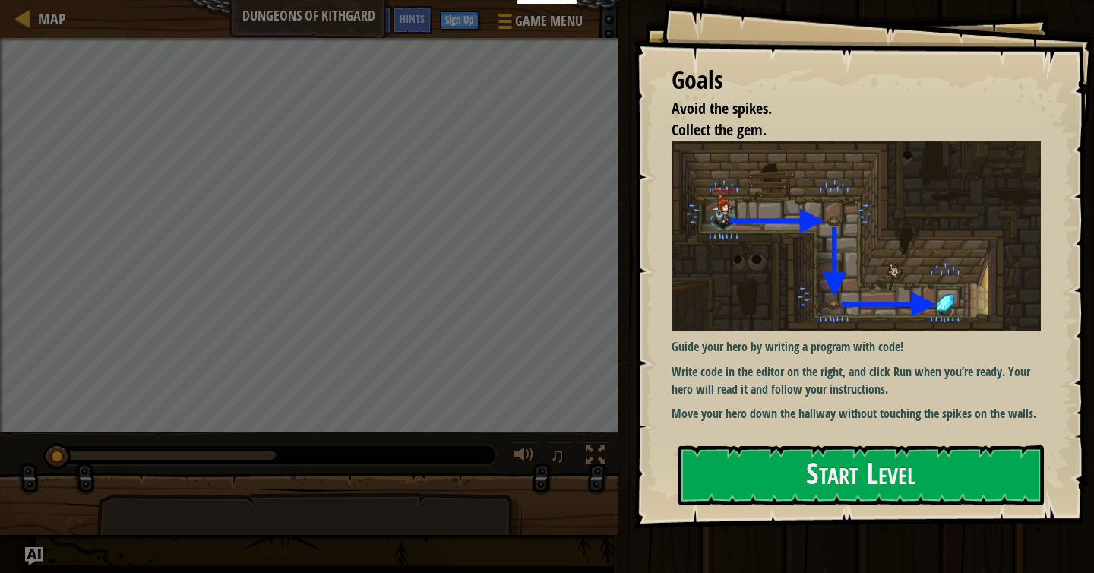
click at [808, 512] on div "Goals Avoid the spikes. Collect the gem. Guide your hero by writing a program w…" at bounding box center [864, 264] width 460 height 529
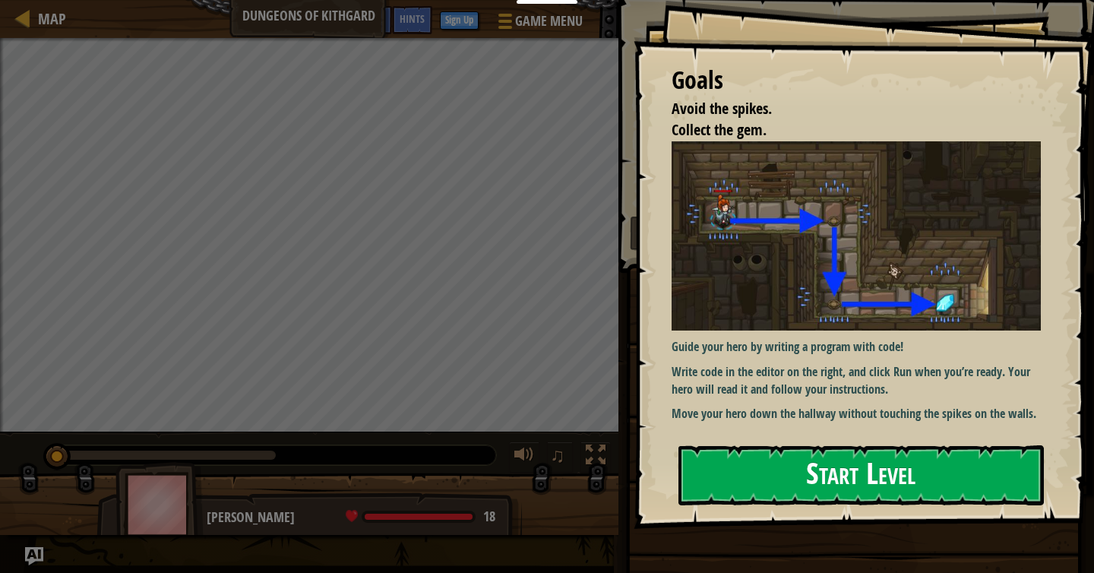
click at [799, 463] on button "Start Level" at bounding box center [860, 475] width 365 height 60
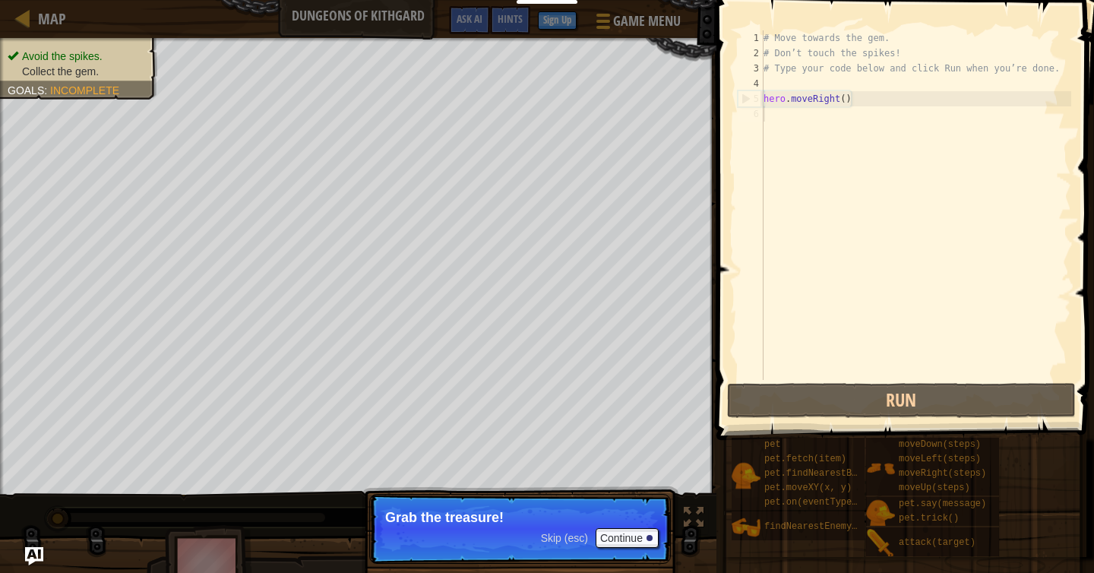
click at [491, 537] on p "Skip (esc) Continue Grab the treasure!" at bounding box center [520, 529] width 302 height 70
click at [630, 542] on button "Continue" at bounding box center [627, 538] width 63 height 20
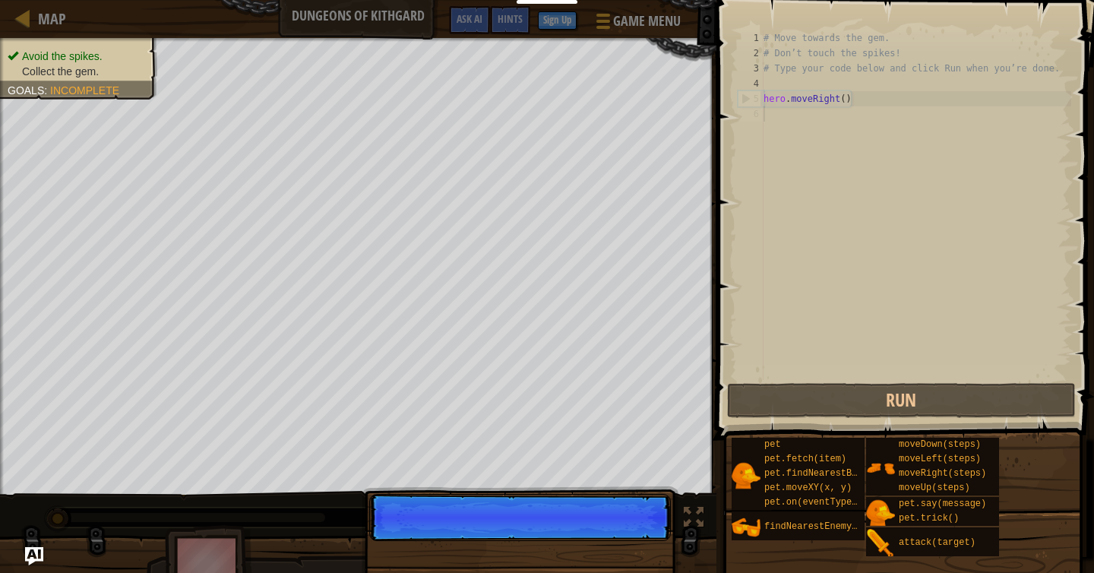
scroll to position [7, 0]
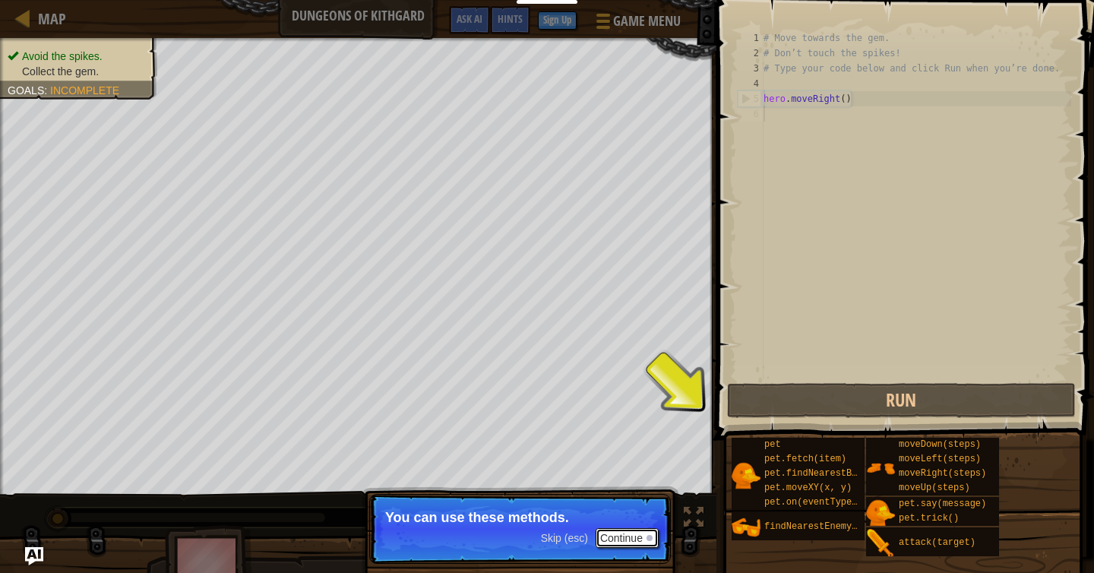
click at [630, 530] on button "Continue" at bounding box center [627, 538] width 63 height 20
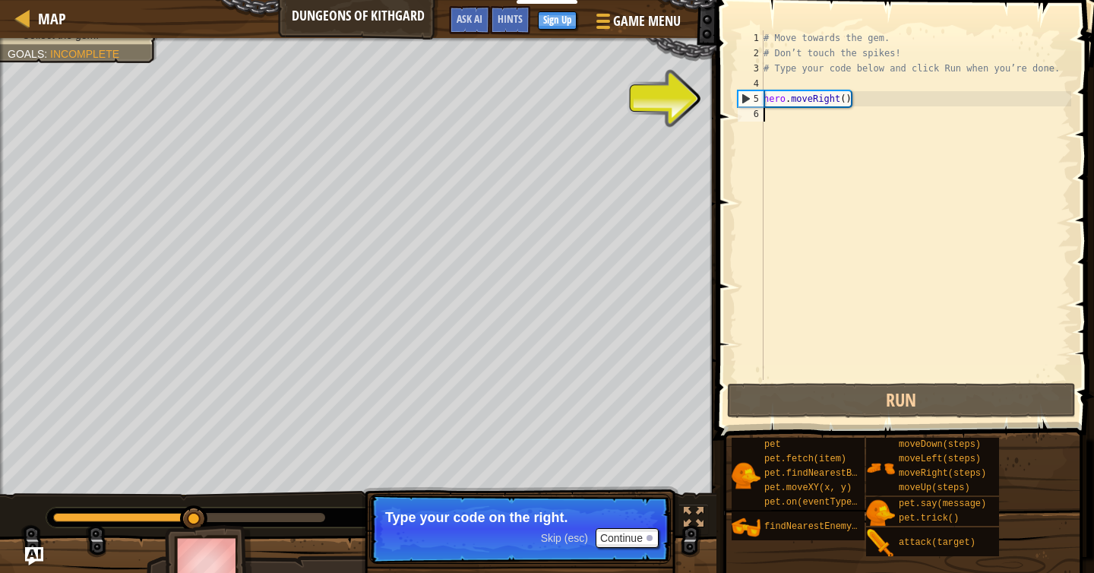
click at [801, 115] on div "# Move towards the gem. # Don’t touch the spikes! # Type your code below and cl…" at bounding box center [915, 220] width 311 height 380
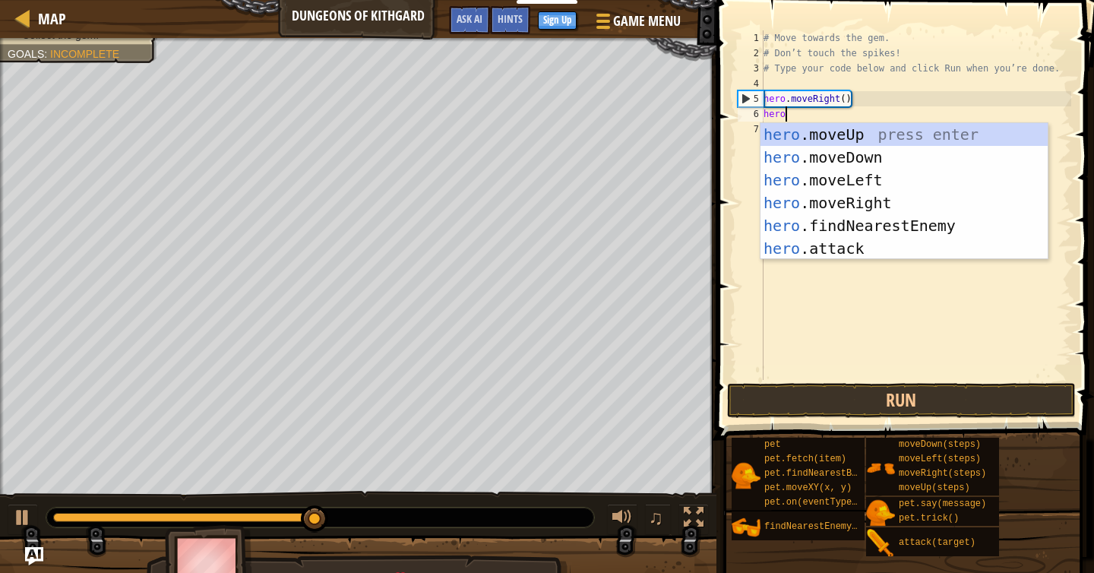
scroll to position [7, 2]
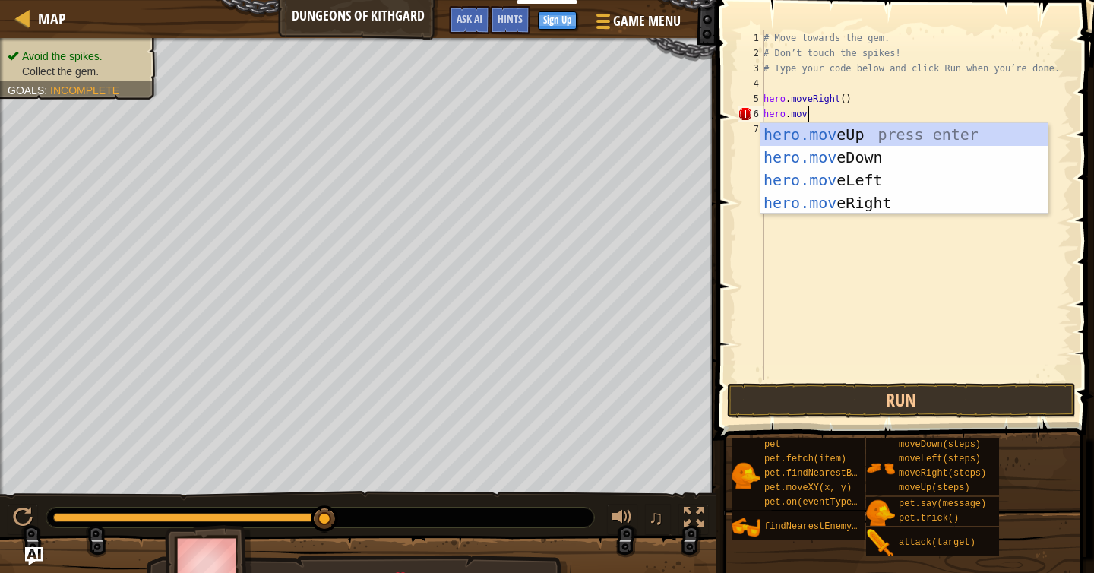
type textarea "hero.move"
click at [885, 160] on div "hero.move Up press enter hero.move Down press enter hero.move Left press enter …" at bounding box center [903, 191] width 287 height 137
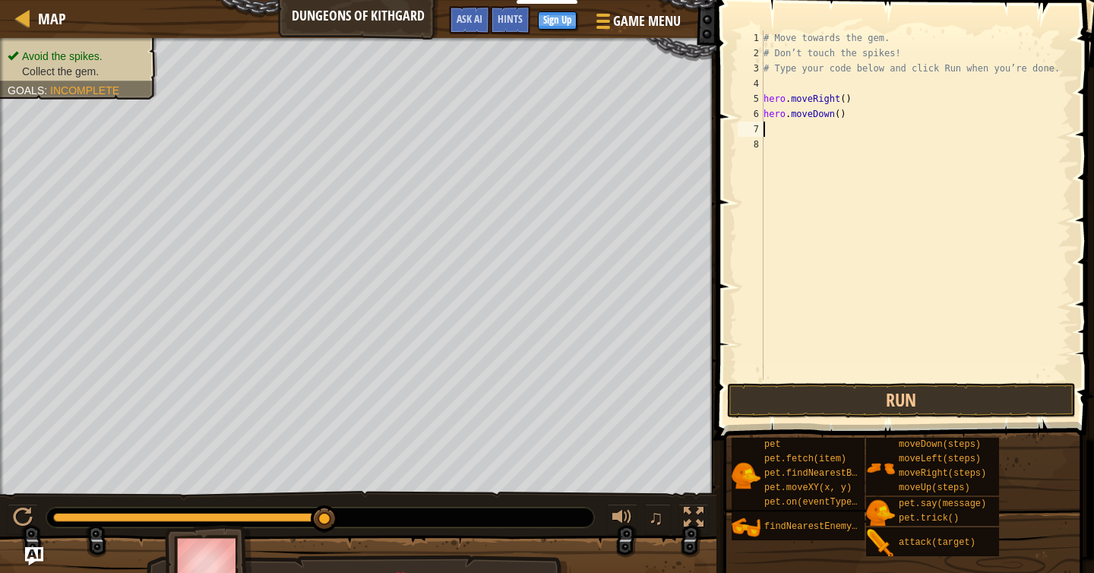
scroll to position [7, 0]
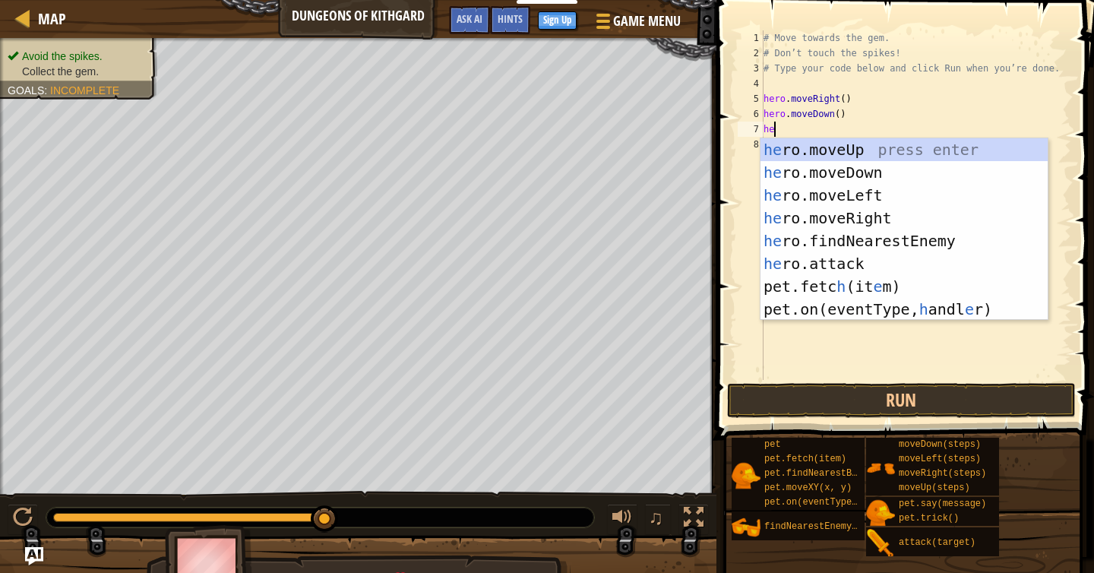
type textarea "her"
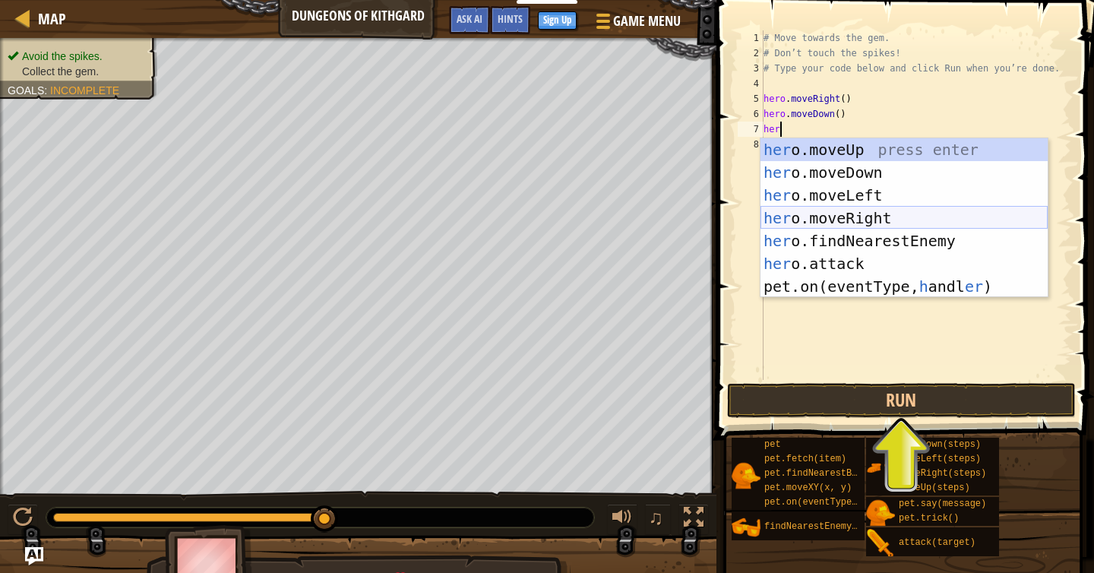
click at [891, 215] on div "her o.moveUp press enter her o.moveDown press enter her o.moveLeft press enter …" at bounding box center [903, 240] width 287 height 205
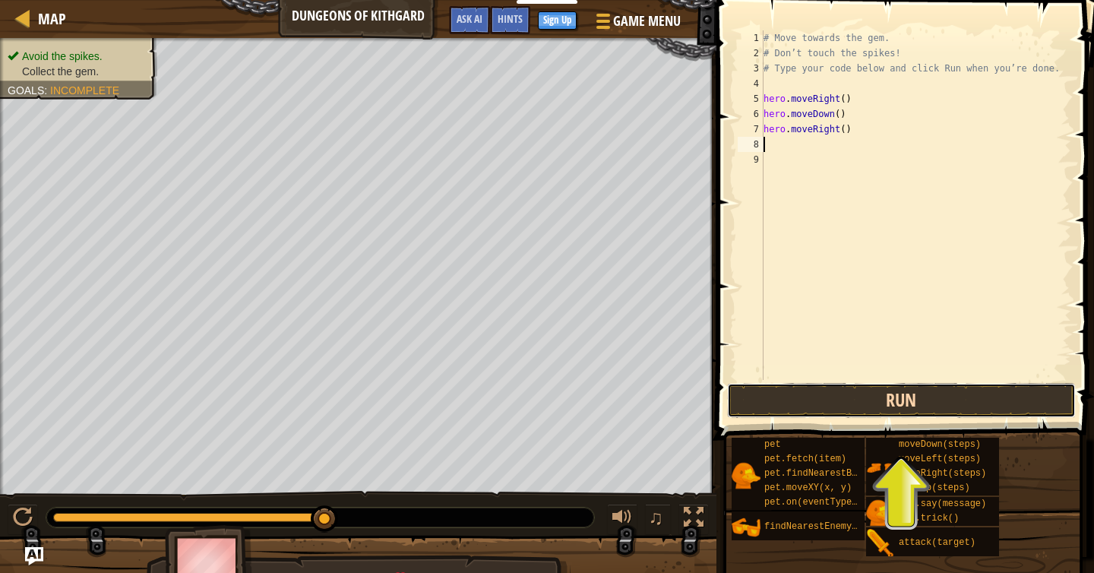
click at [896, 401] on button "Run" at bounding box center [901, 400] width 349 height 35
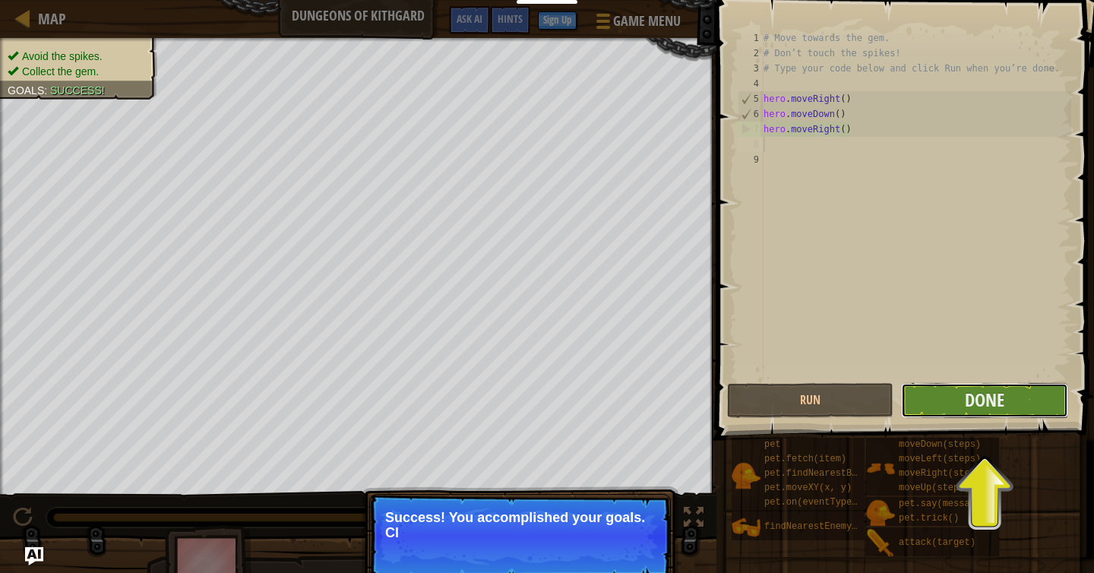
click at [962, 406] on button "Done" at bounding box center [984, 400] width 166 height 35
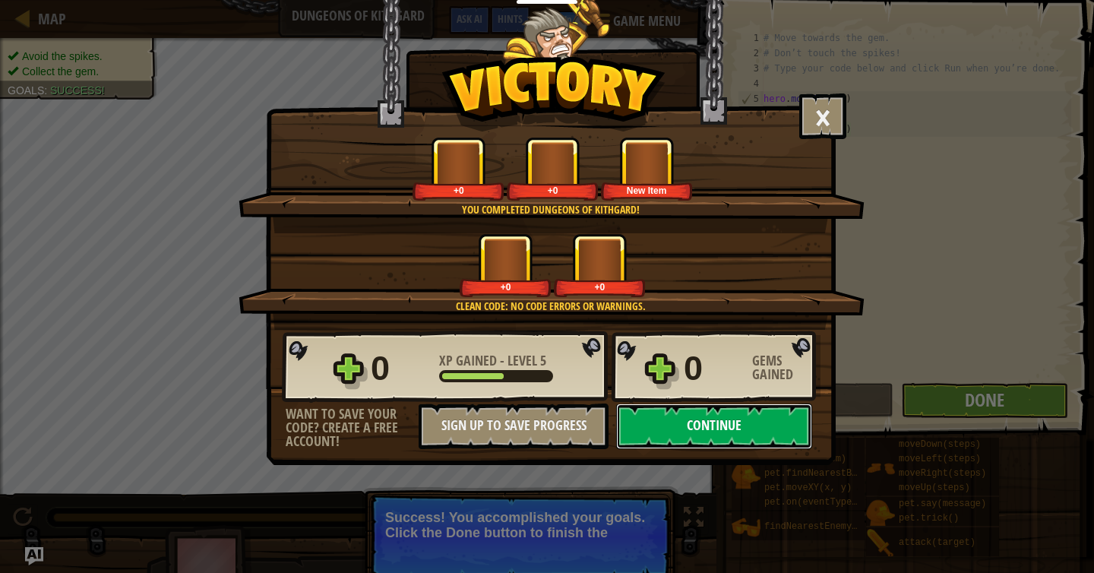
click at [730, 443] on button "Continue" at bounding box center [714, 426] width 196 height 46
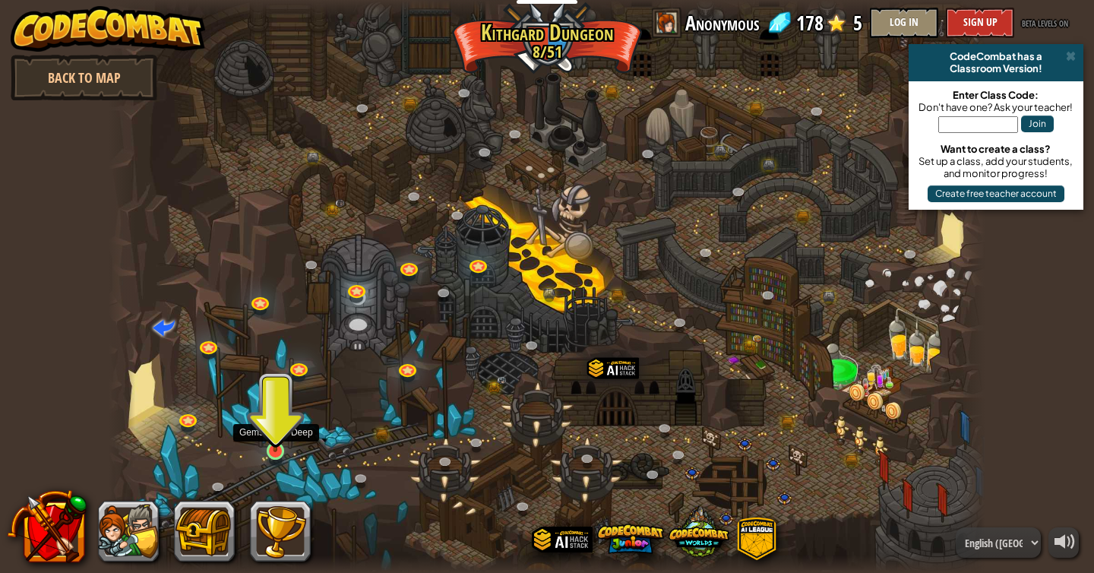
click at [277, 446] on img at bounding box center [275, 427] width 22 height 51
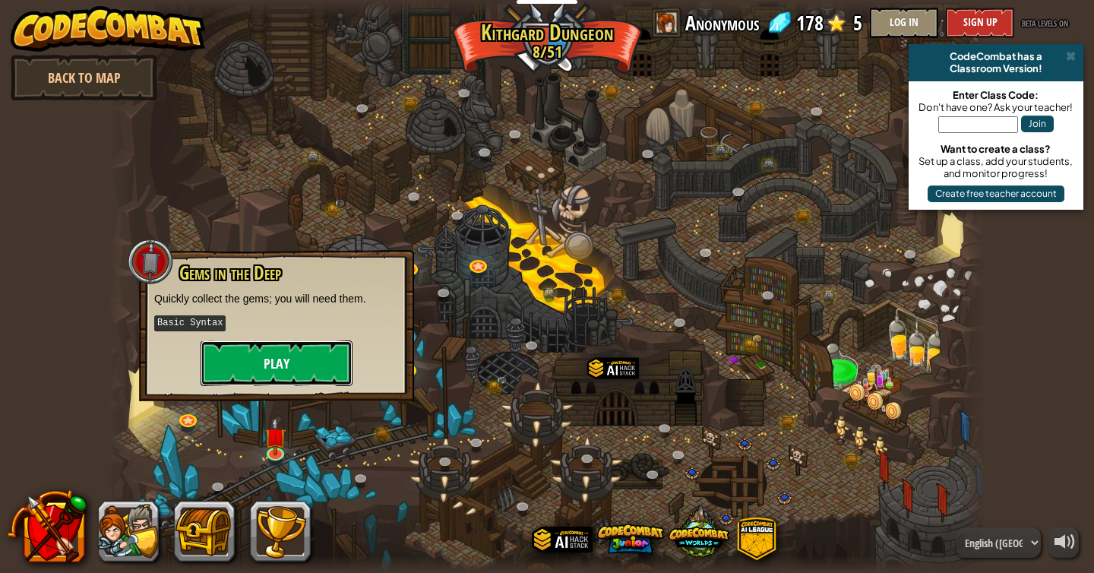
click at [292, 359] on button "Play" at bounding box center [277, 363] width 152 height 46
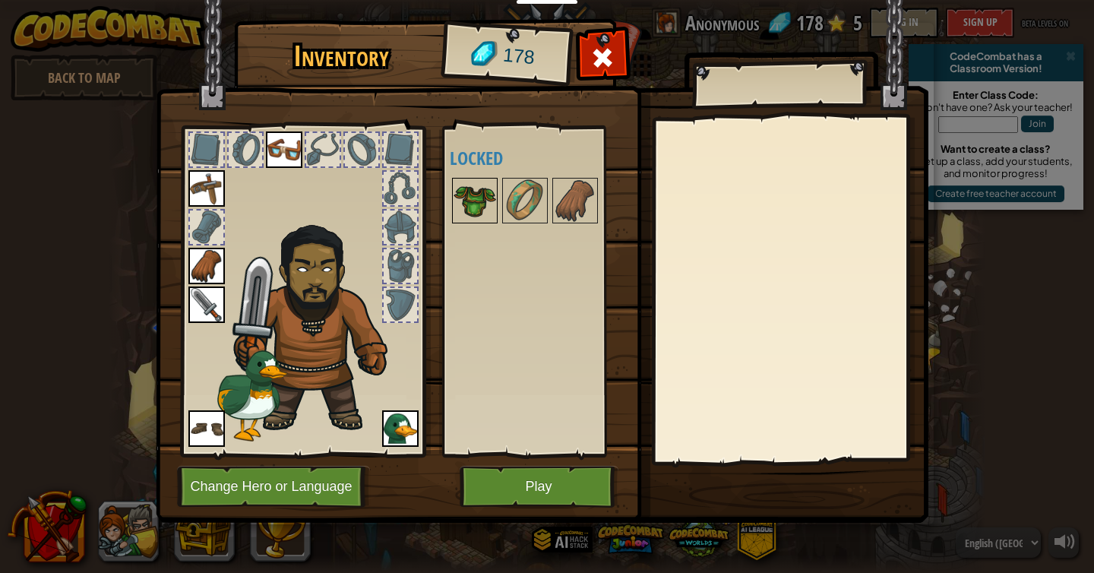
click at [464, 220] on img at bounding box center [475, 200] width 43 height 43
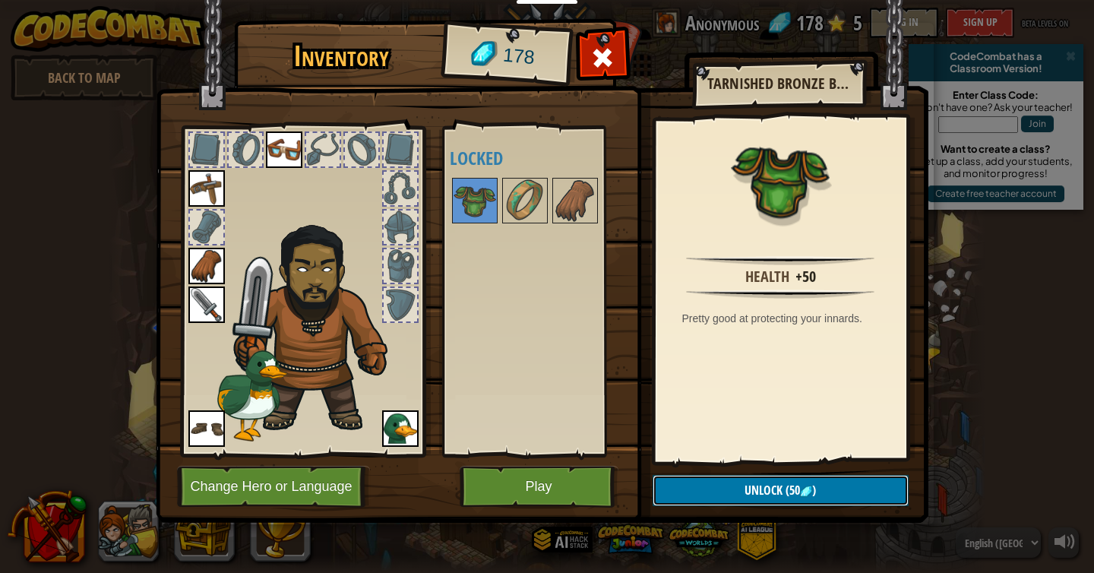
click at [761, 489] on span "Unlock" at bounding box center [763, 490] width 38 height 17
click at [762, 489] on button "Confirm" at bounding box center [781, 490] width 256 height 31
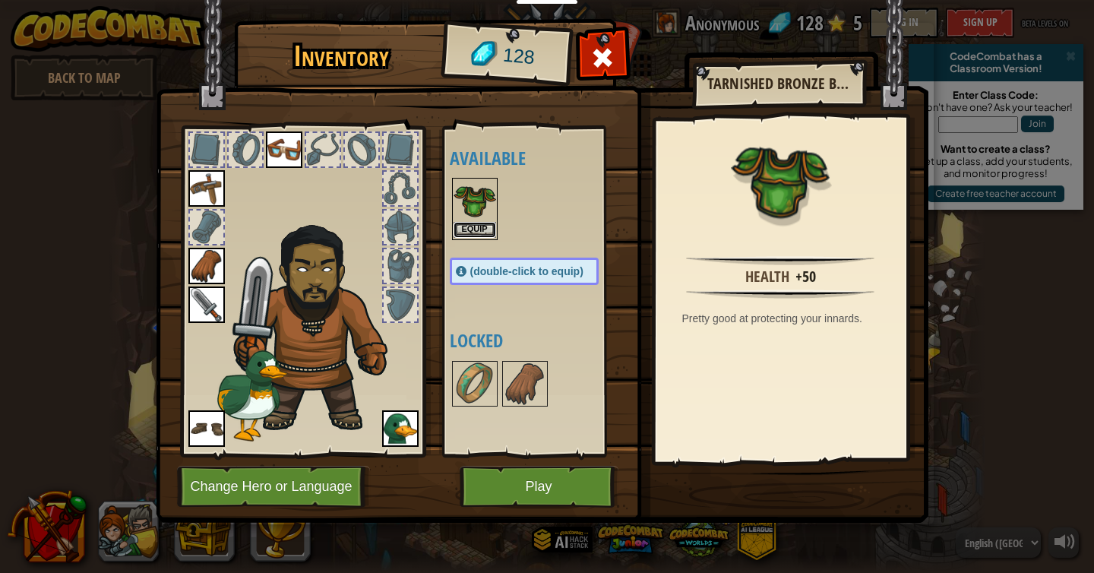
click at [478, 225] on button "Equip" at bounding box center [475, 230] width 43 height 16
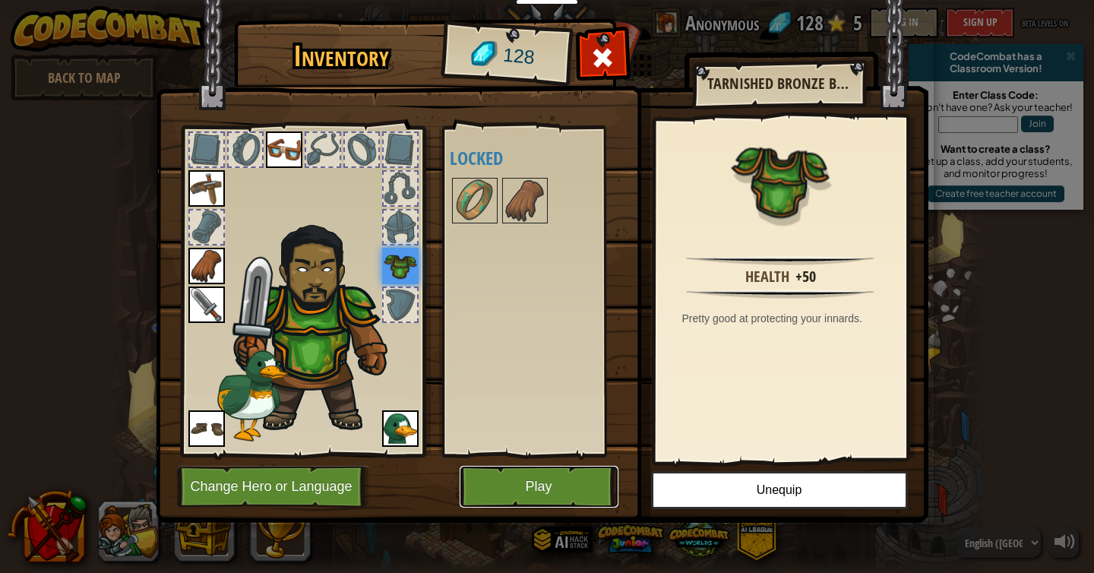
click at [509, 480] on button "Play" at bounding box center [539, 487] width 159 height 42
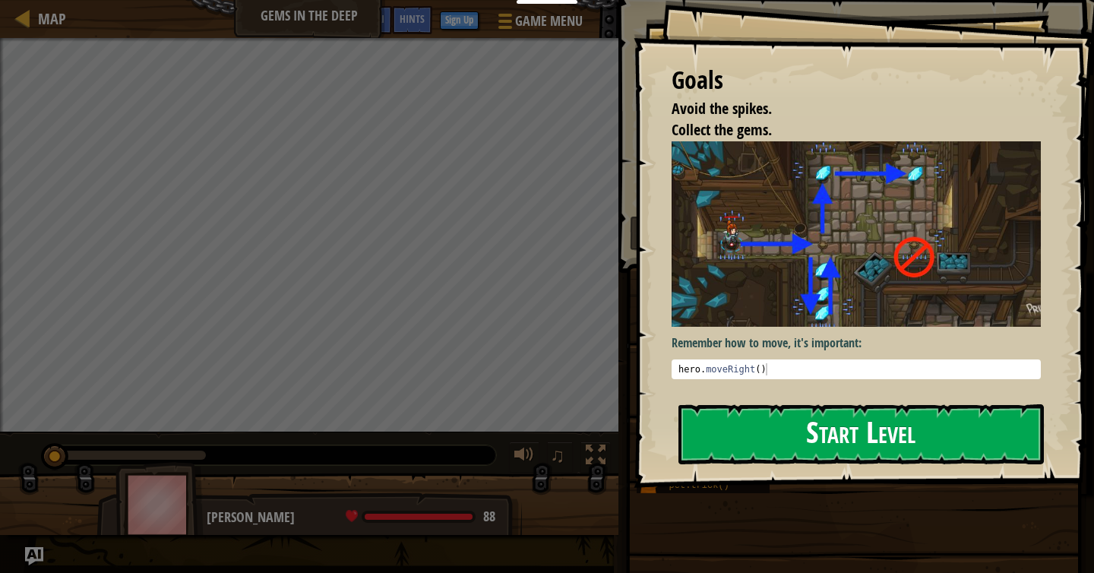
click at [866, 417] on button "Start Level" at bounding box center [860, 434] width 365 height 60
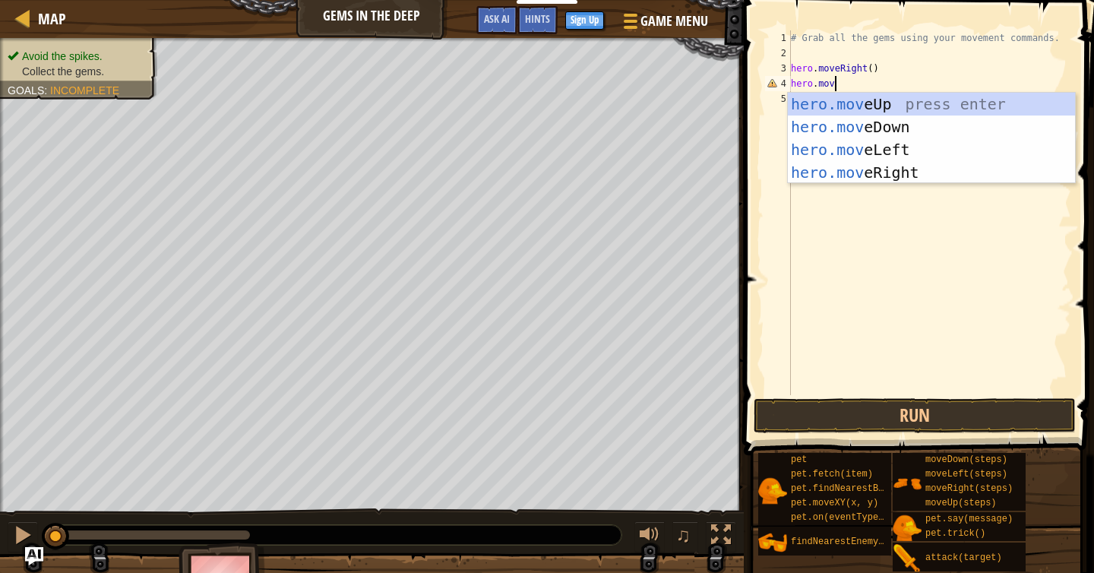
scroll to position [7, 3]
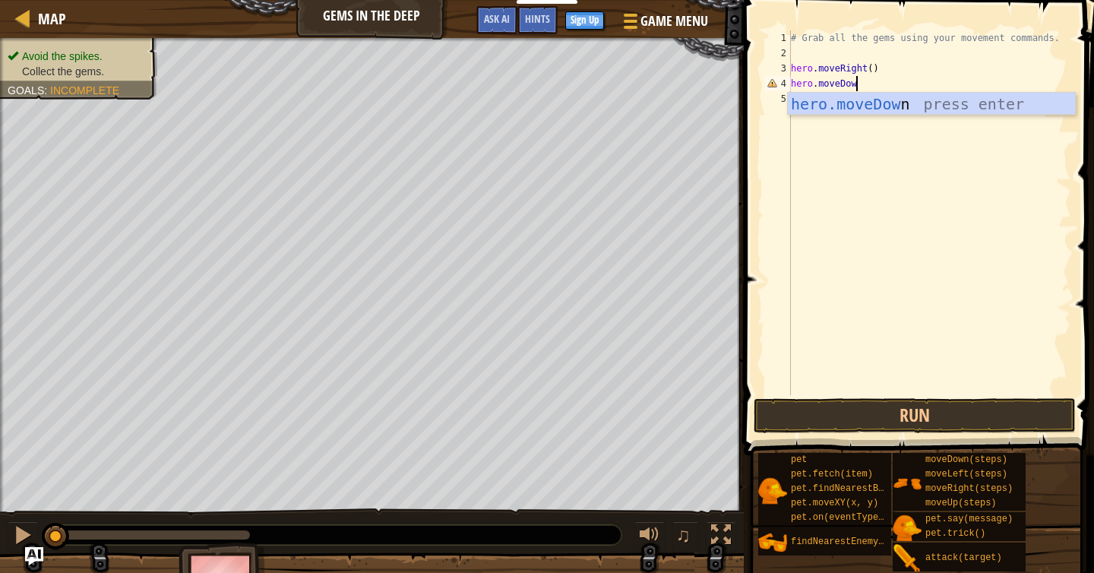
type textarea "hero.moveDown"
click at [853, 111] on div "hero.moveDown press enter" at bounding box center [931, 127] width 287 height 68
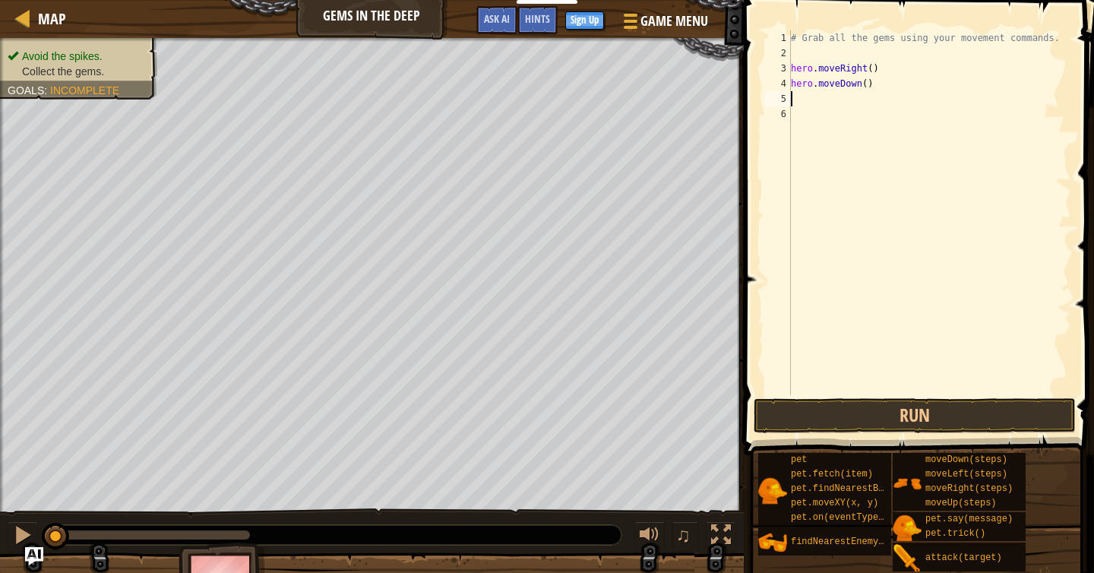
click at [823, 98] on div "# Grab all the gems using your movement commands. hero . moveRight ( ) hero . m…" at bounding box center [929, 227] width 283 height 395
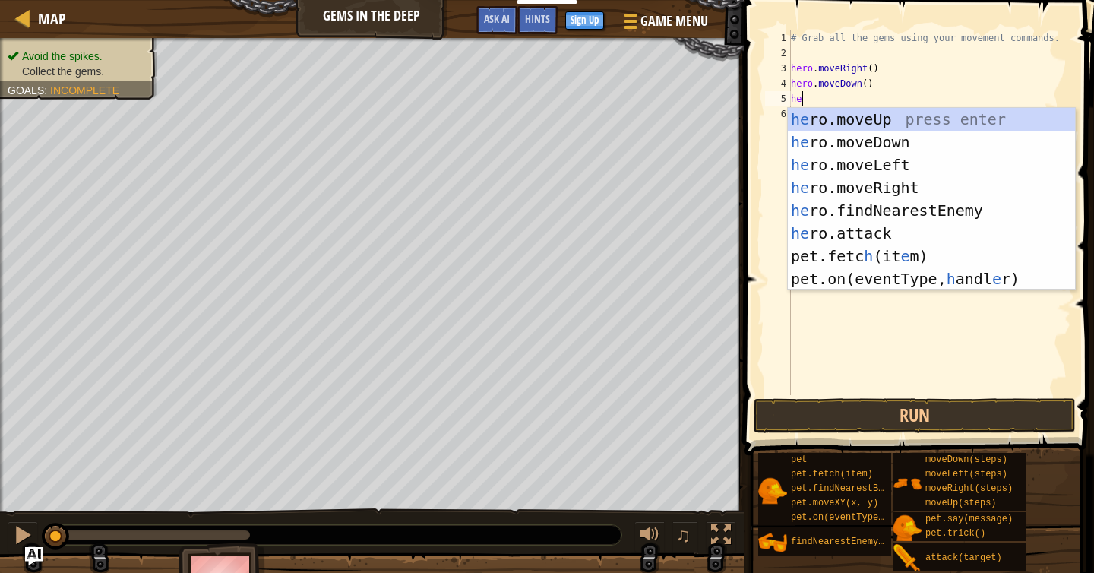
type textarea "her"
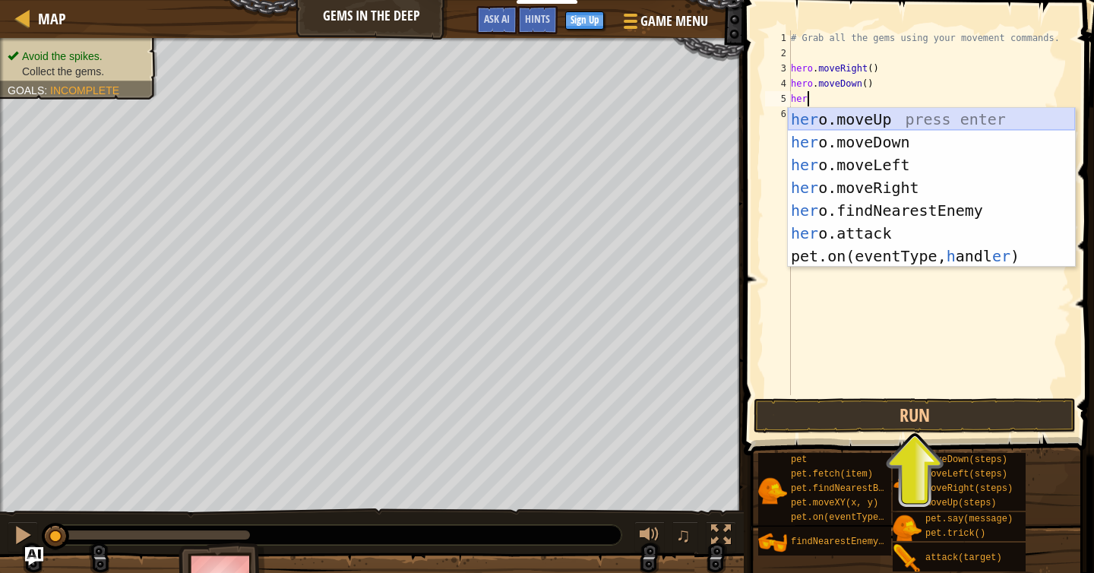
click at [900, 122] on div "her o.moveUp press enter her o.moveDown press enter her o.moveLeft press enter …" at bounding box center [931, 210] width 287 height 205
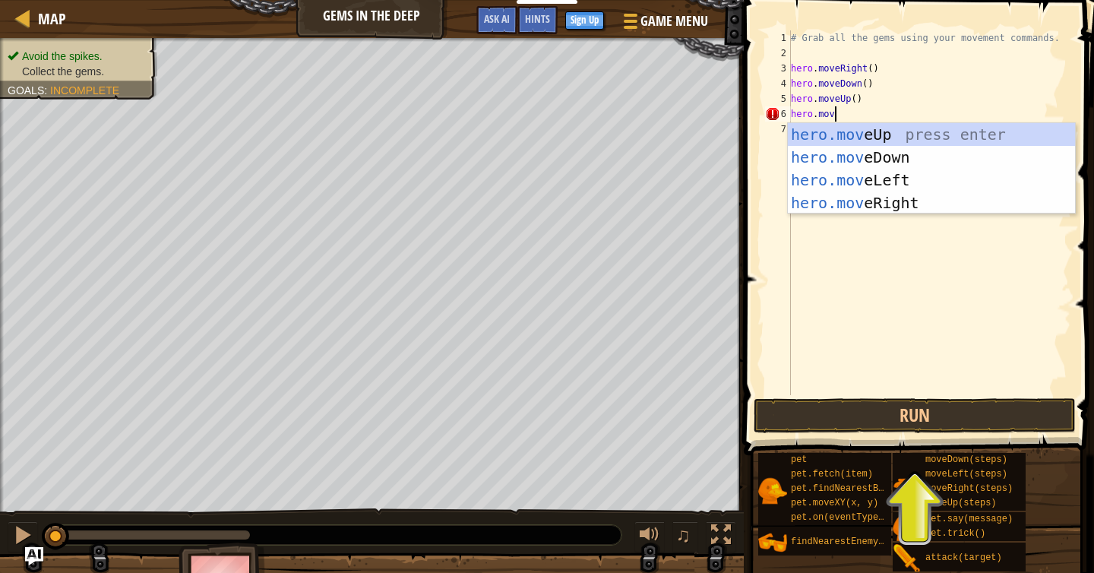
scroll to position [7, 3]
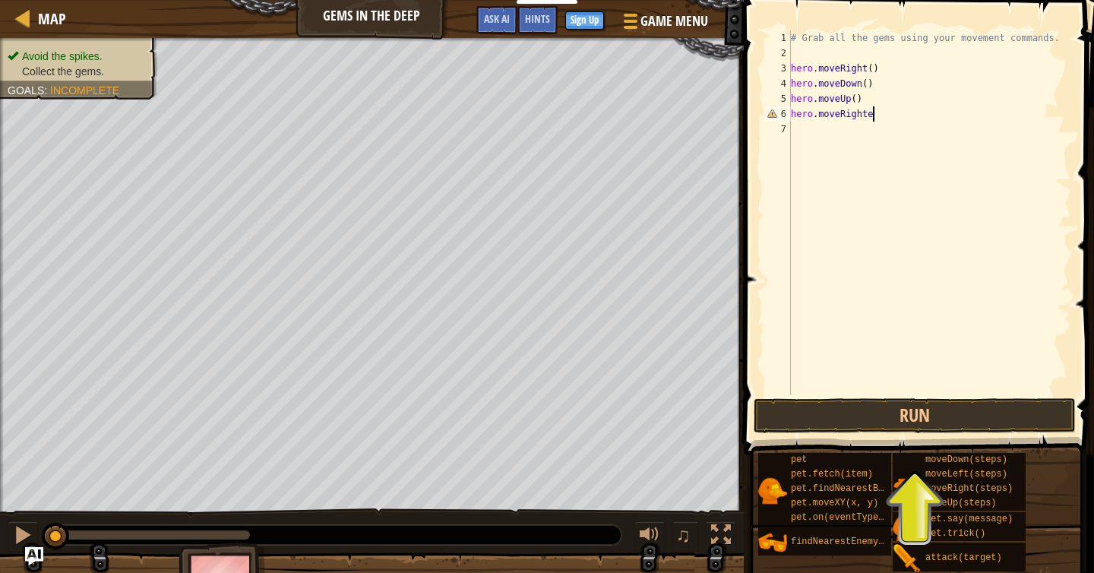
type textarea "hero.moveRight"
click at [807, 131] on div "# Grab all the gems using your movement commands. hero . moveRight ( ) hero . m…" at bounding box center [929, 227] width 283 height 395
click at [843, 115] on div "# Grab all the gems using your movement commands. hero . moveRight ( ) hero . m…" at bounding box center [929, 227] width 283 height 395
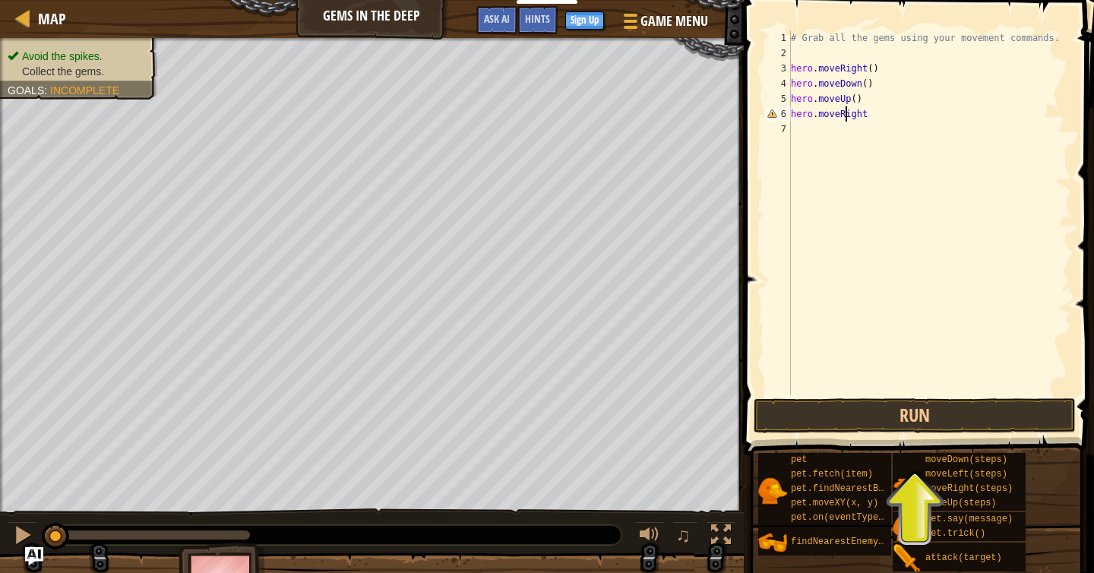
click at [871, 114] on div "# Grab all the gems using your movement commands. hero . moveRight ( ) hero . m…" at bounding box center [929, 227] width 283 height 395
type textarea "hero.moveRight()"
click at [812, 123] on div "# Grab all the gems using your movement commands. hero . moveRight ( ) hero . m…" at bounding box center [929, 227] width 283 height 395
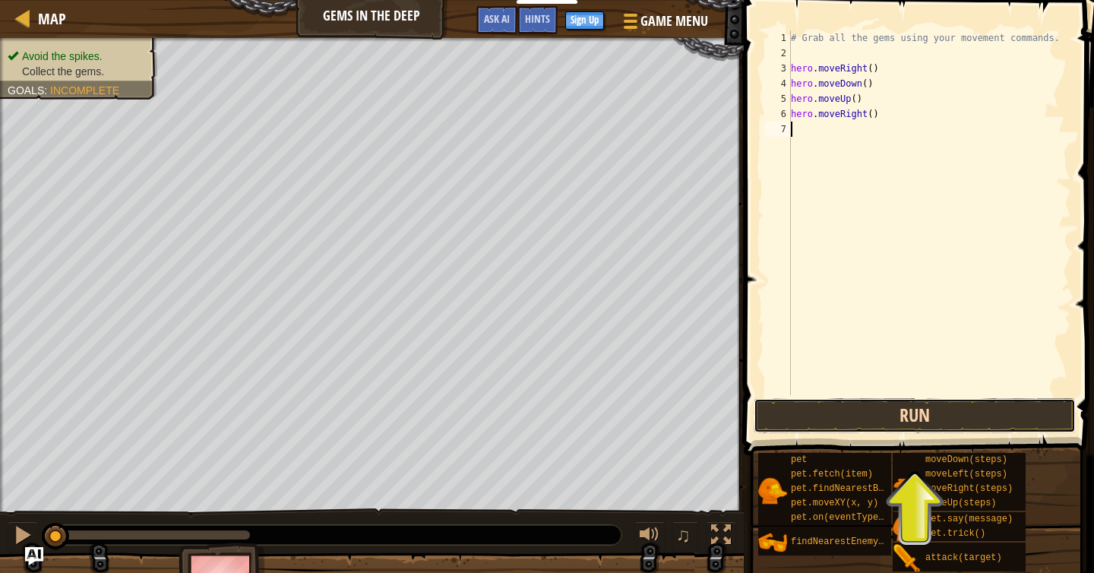
click at [883, 412] on button "Run" at bounding box center [915, 415] width 322 height 35
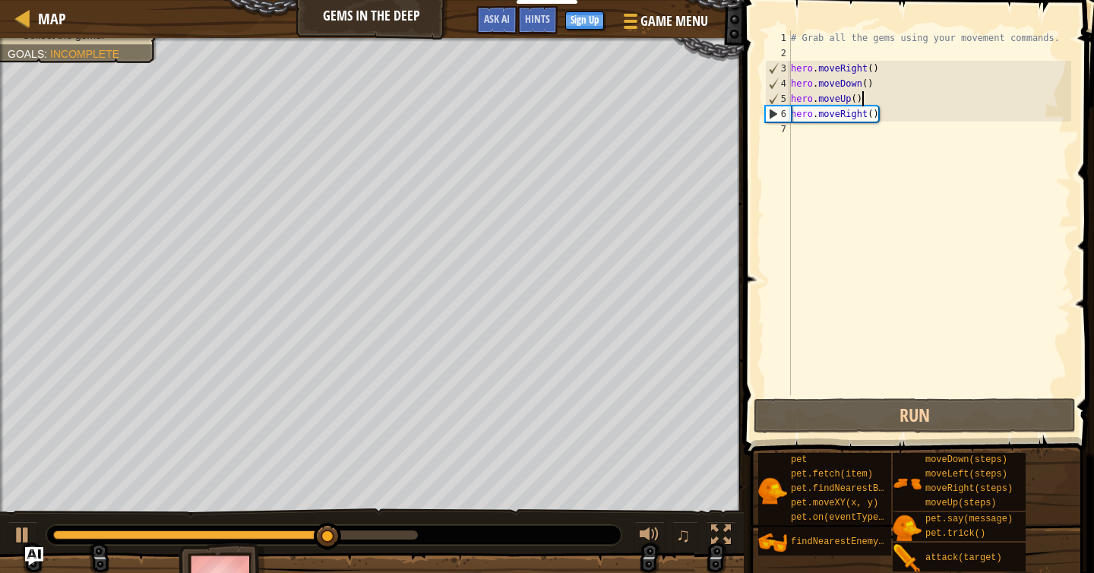
click at [877, 102] on div "# Grab all the gems using your movement commands. hero . moveRight ( ) hero . m…" at bounding box center [929, 227] width 283 height 395
type textarea "hero.moveUp()"
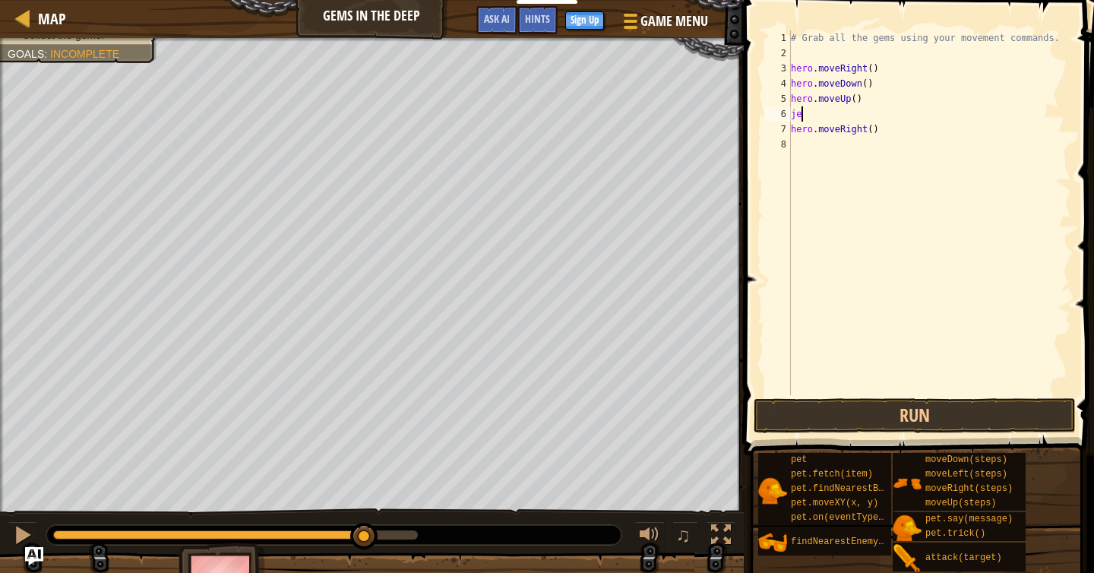
type textarea "j"
type textarea "hero.moveUp()"
click at [871, 411] on button "Run" at bounding box center [915, 415] width 322 height 35
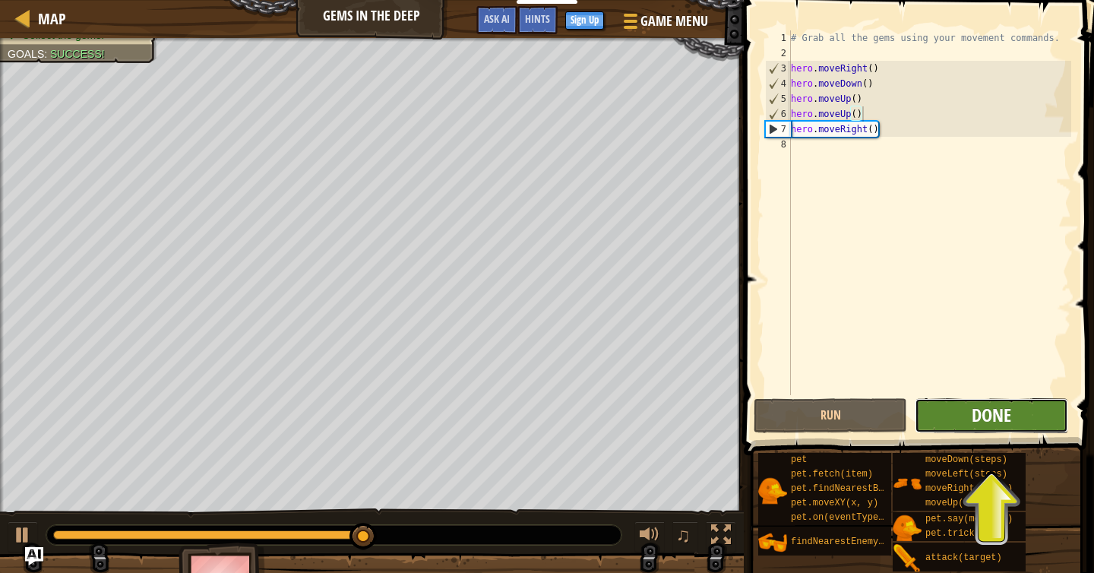
click at [1011, 422] on button "Done" at bounding box center [991, 415] width 153 height 35
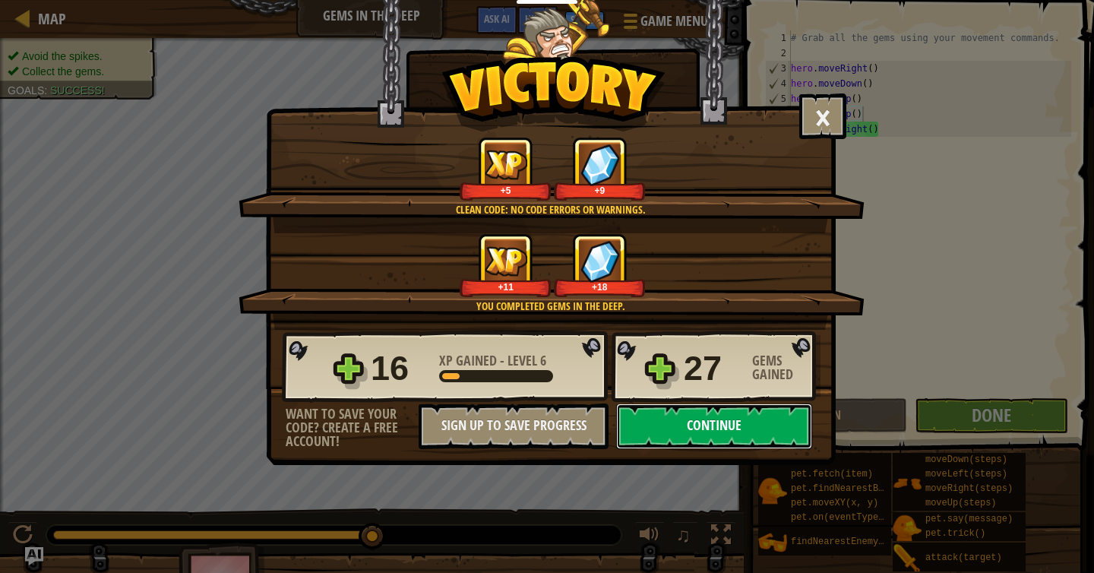
click at [737, 425] on button "Continue" at bounding box center [714, 426] width 196 height 46
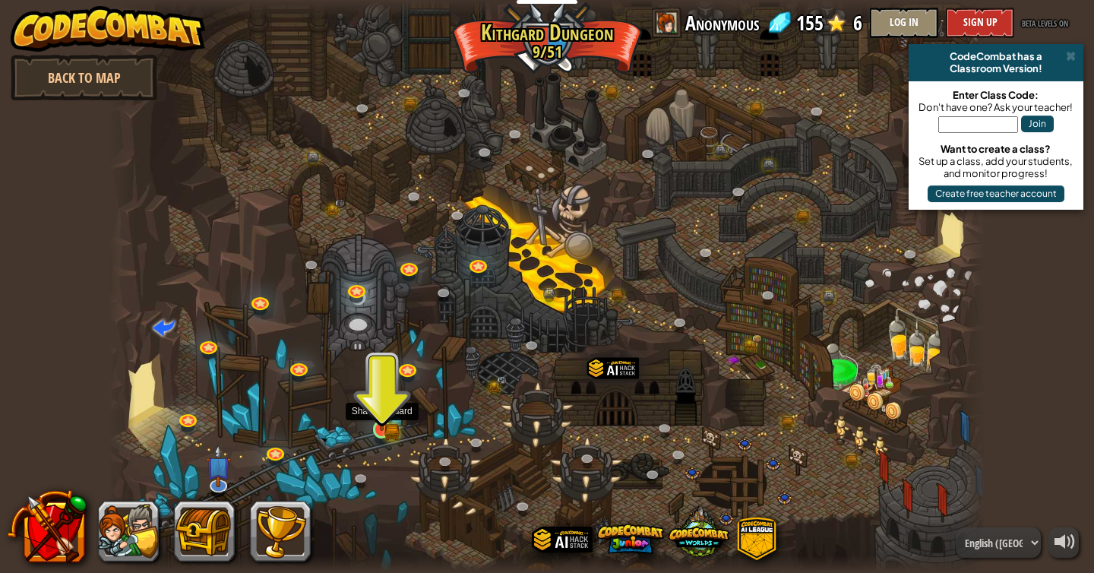
click at [376, 412] on img at bounding box center [381, 406] width 13 height 13
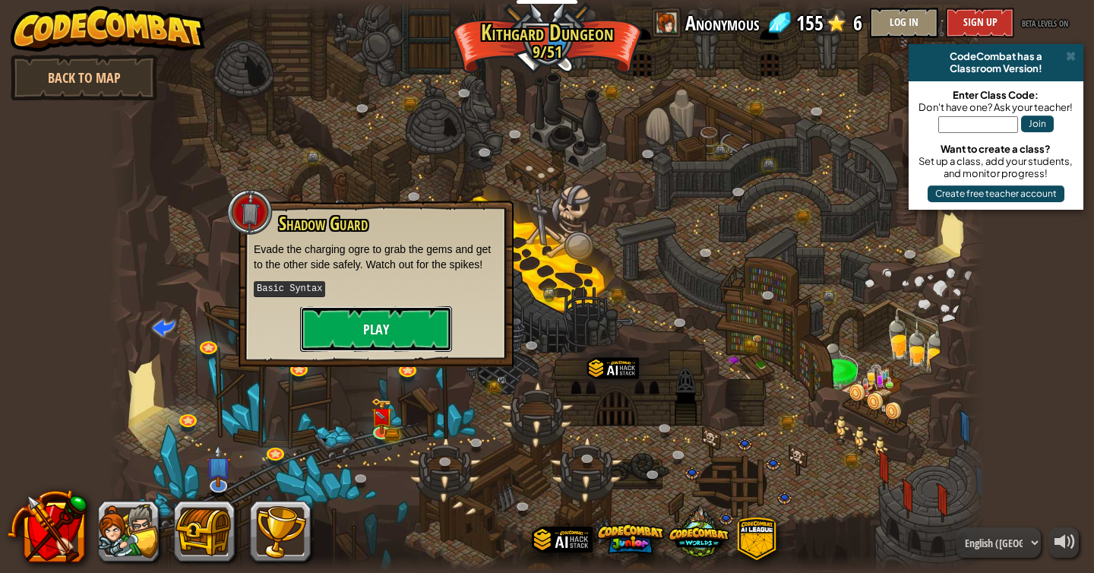
click at [387, 321] on button "Play" at bounding box center [376, 329] width 152 height 46
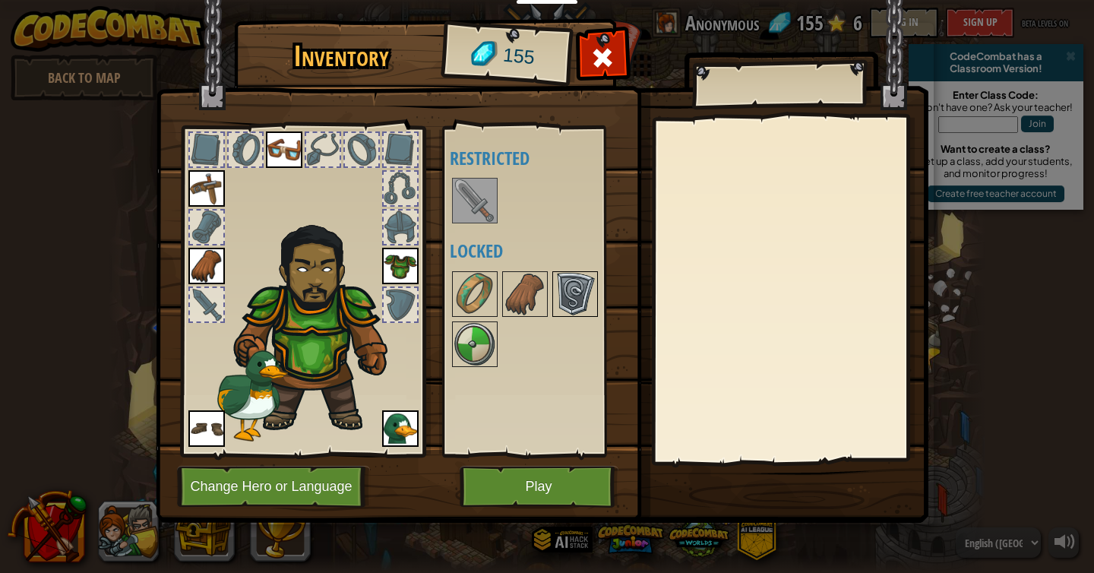
click at [568, 292] on img at bounding box center [575, 294] width 43 height 43
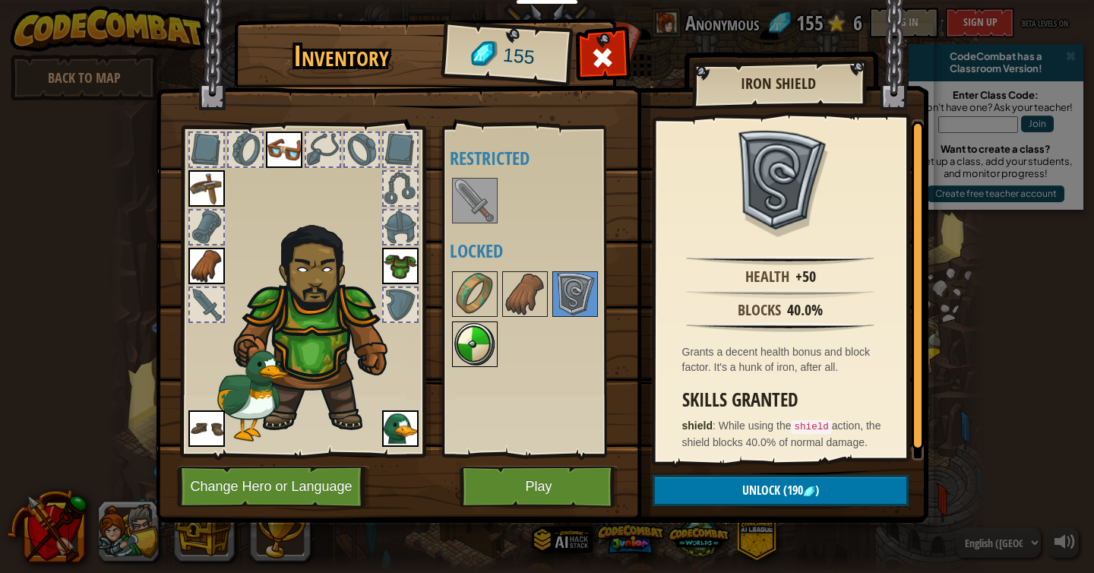
click at [466, 339] on img at bounding box center [475, 344] width 43 height 43
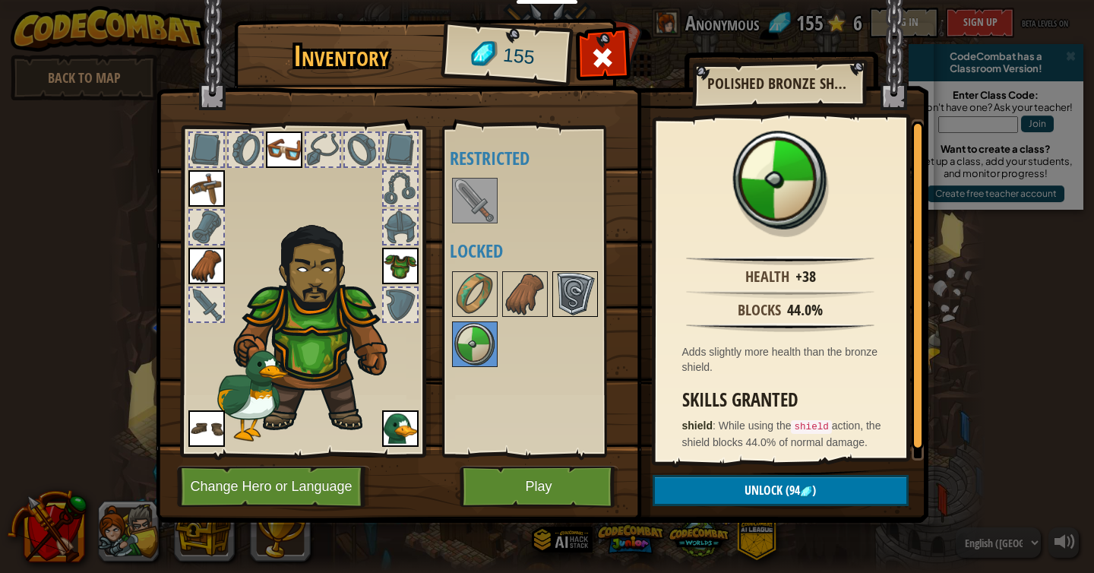
click at [577, 283] on img at bounding box center [575, 294] width 43 height 43
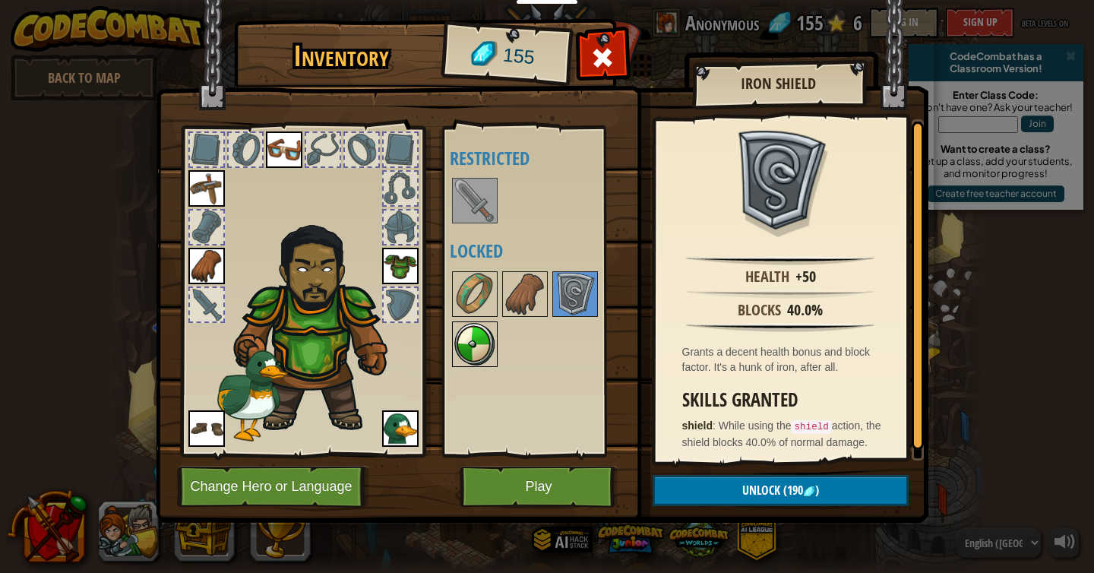
click at [456, 338] on img at bounding box center [475, 344] width 43 height 43
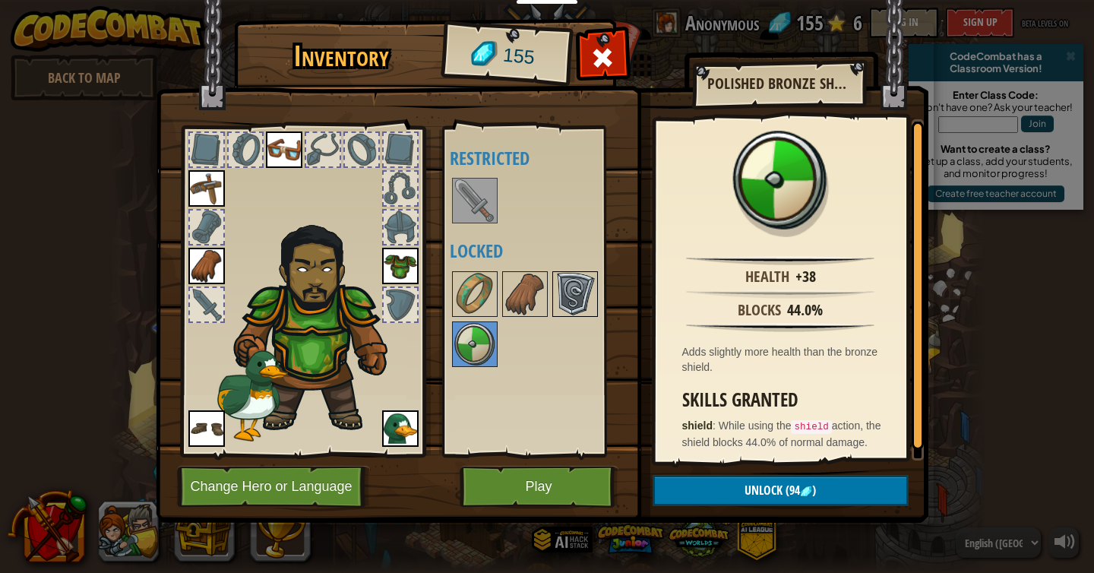
click at [564, 281] on img at bounding box center [575, 294] width 43 height 43
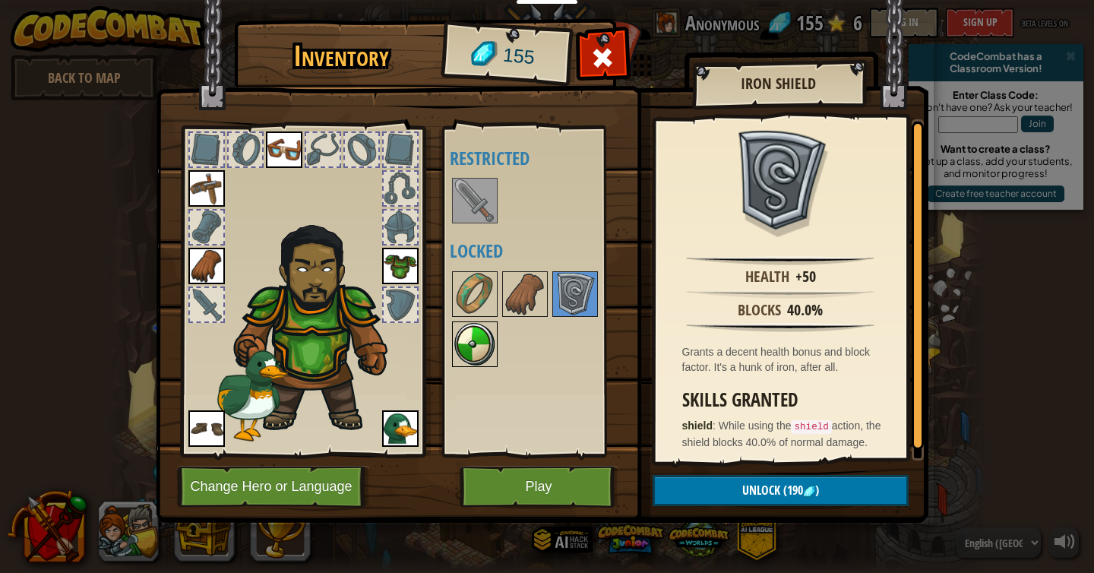
click at [476, 345] on img at bounding box center [475, 344] width 43 height 43
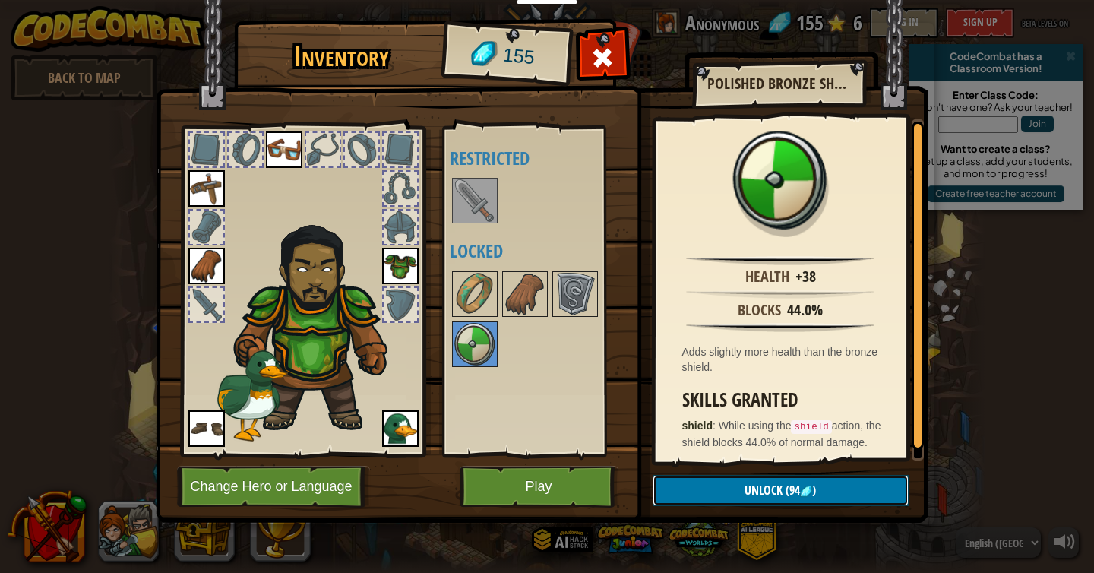
click at [755, 480] on button "Unlock (94 )" at bounding box center [781, 490] width 256 height 31
click at [741, 483] on button "Confirm" at bounding box center [781, 490] width 256 height 31
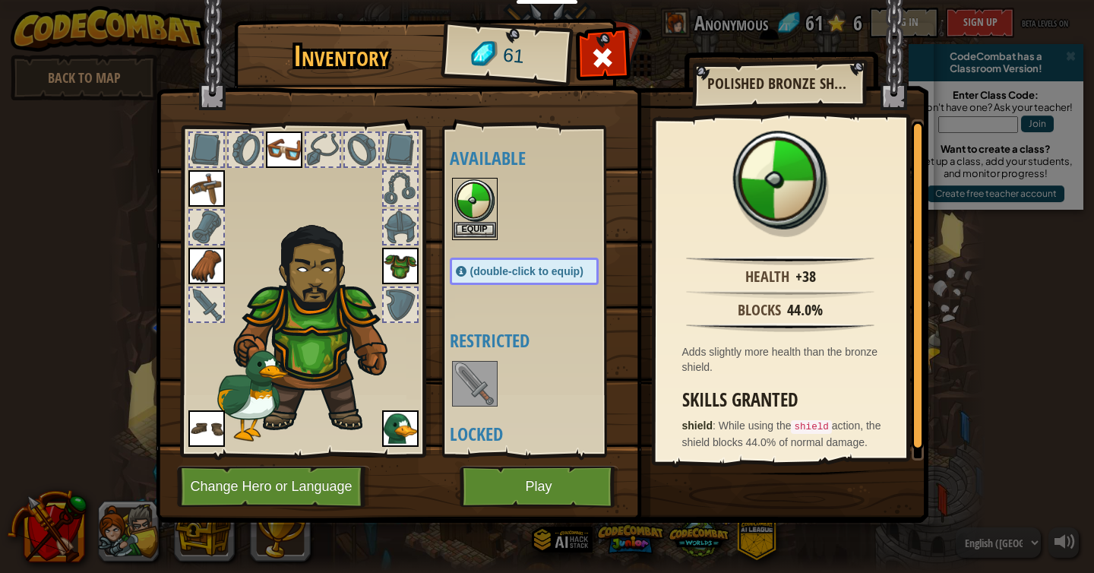
click at [473, 218] on img at bounding box center [475, 200] width 43 height 43
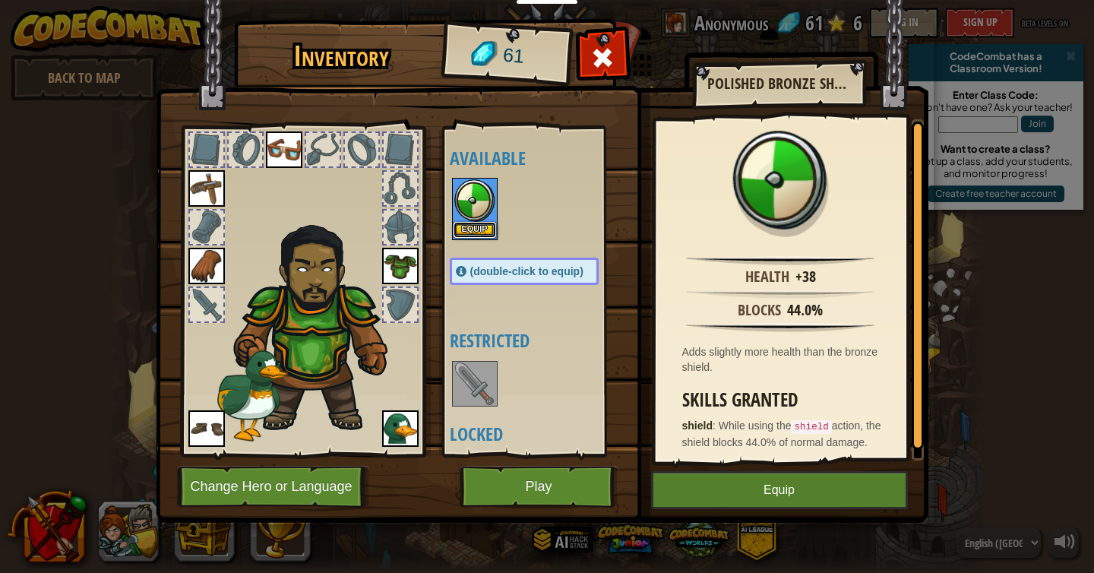
click at [480, 228] on button "Equip" at bounding box center [475, 230] width 43 height 16
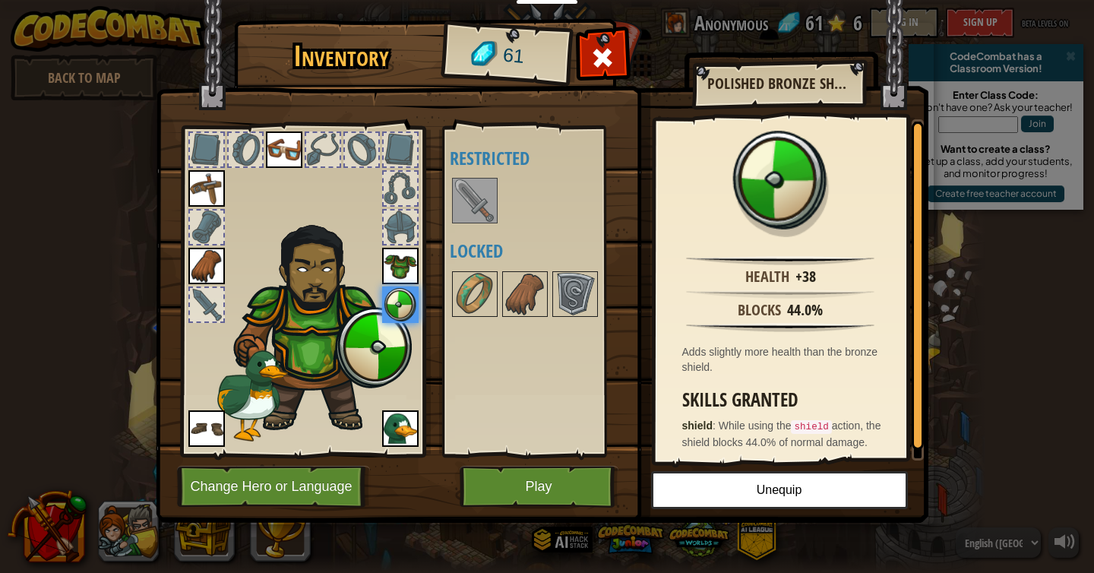
click at [477, 183] on img at bounding box center [475, 200] width 43 height 43
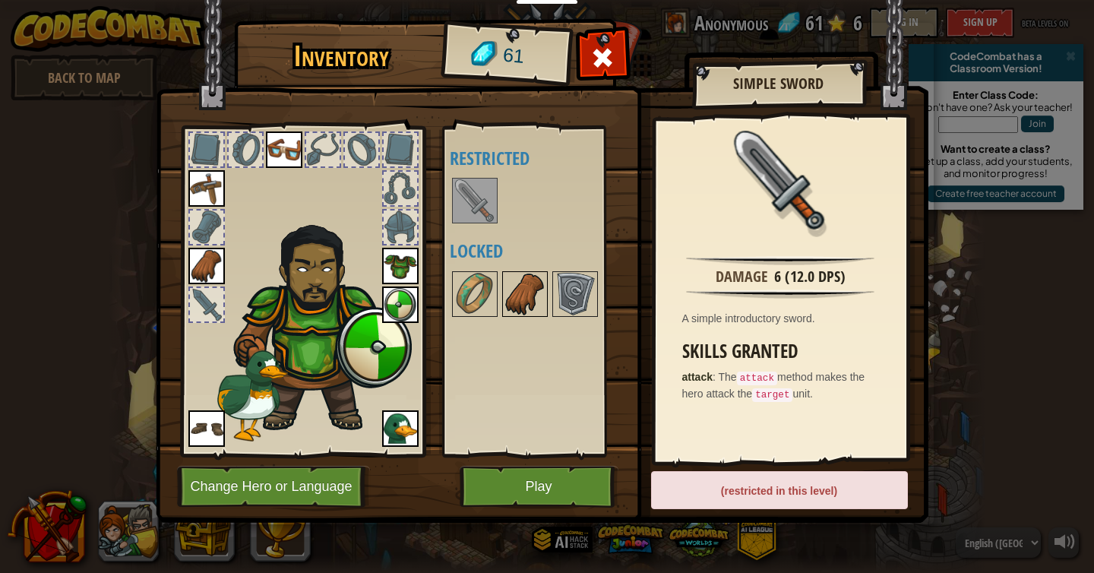
click at [518, 286] on img at bounding box center [525, 294] width 43 height 43
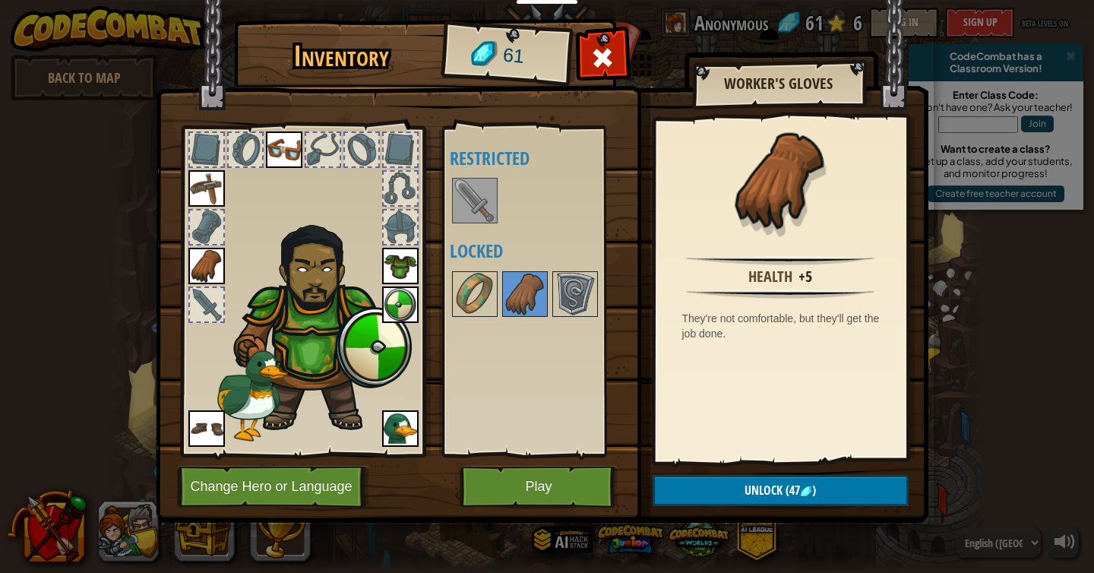
click at [397, 224] on div at bounding box center [400, 226] width 33 height 33
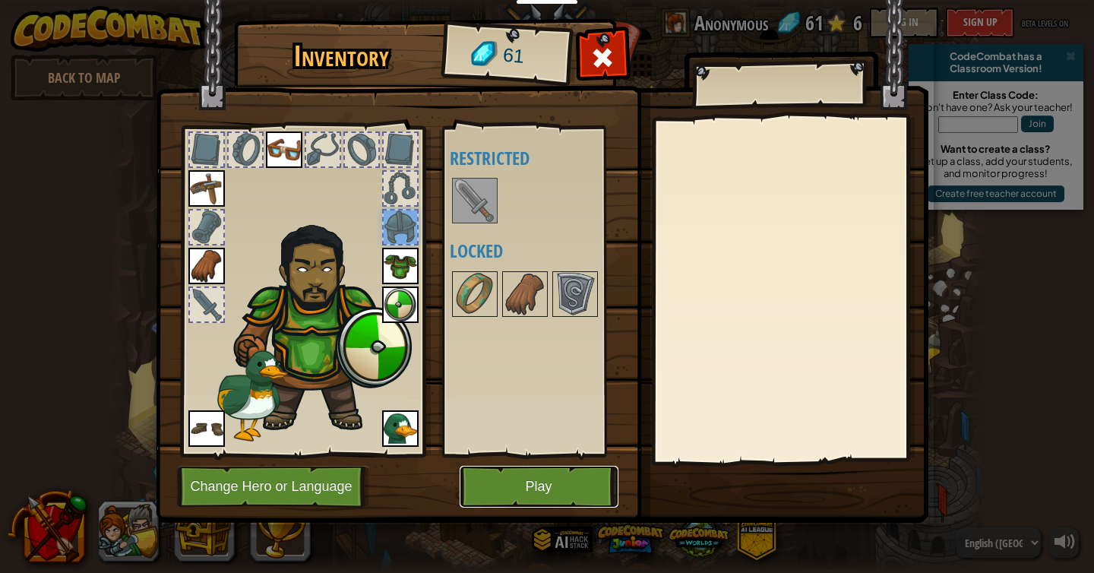
click at [539, 491] on button "Play" at bounding box center [539, 487] width 159 height 42
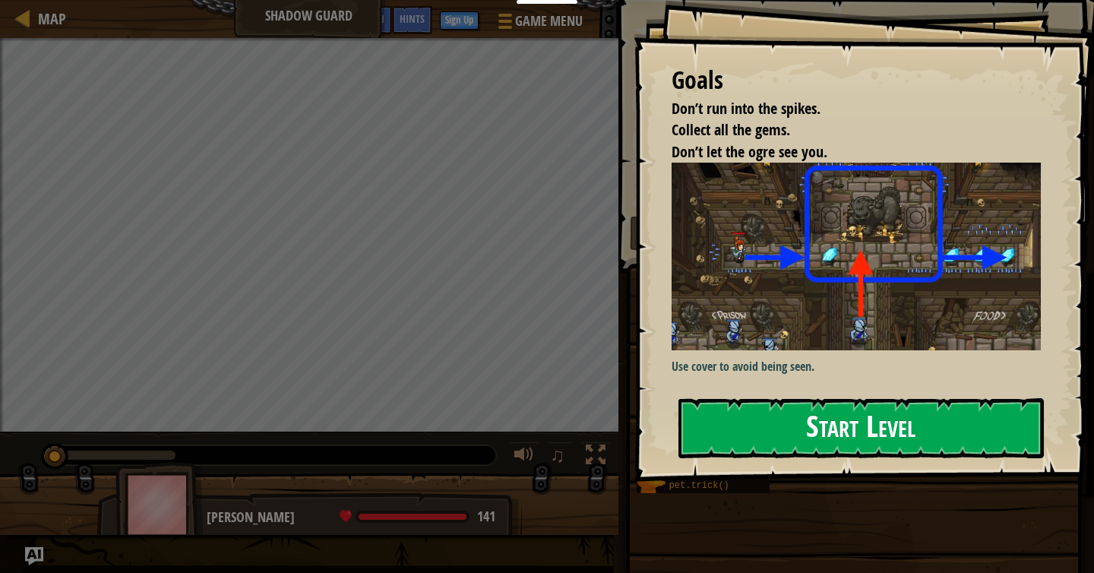
click at [766, 416] on button "Start Level" at bounding box center [860, 428] width 365 height 60
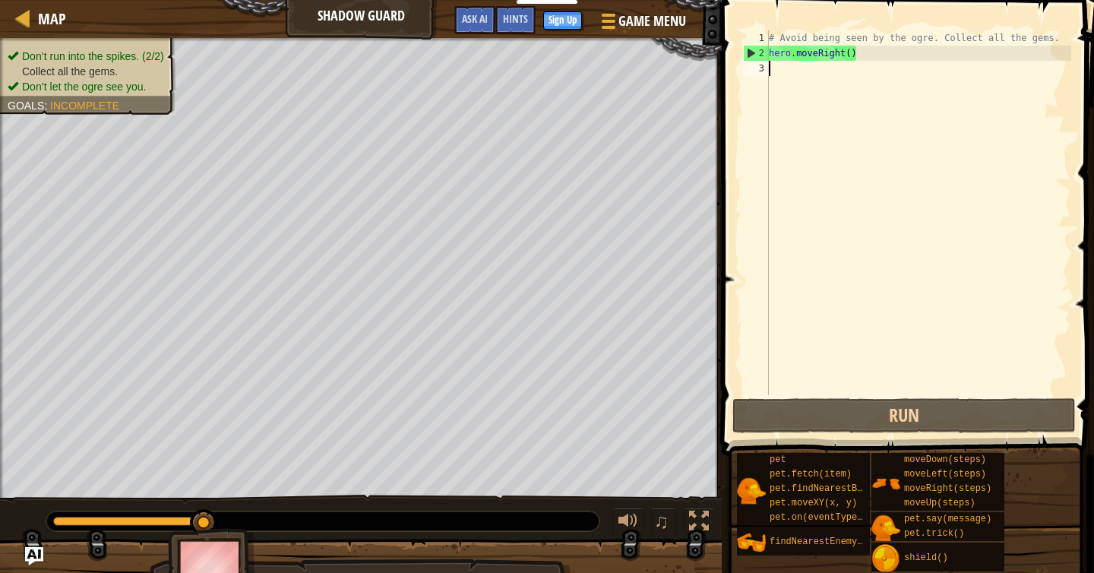
scroll to position [7, 0]
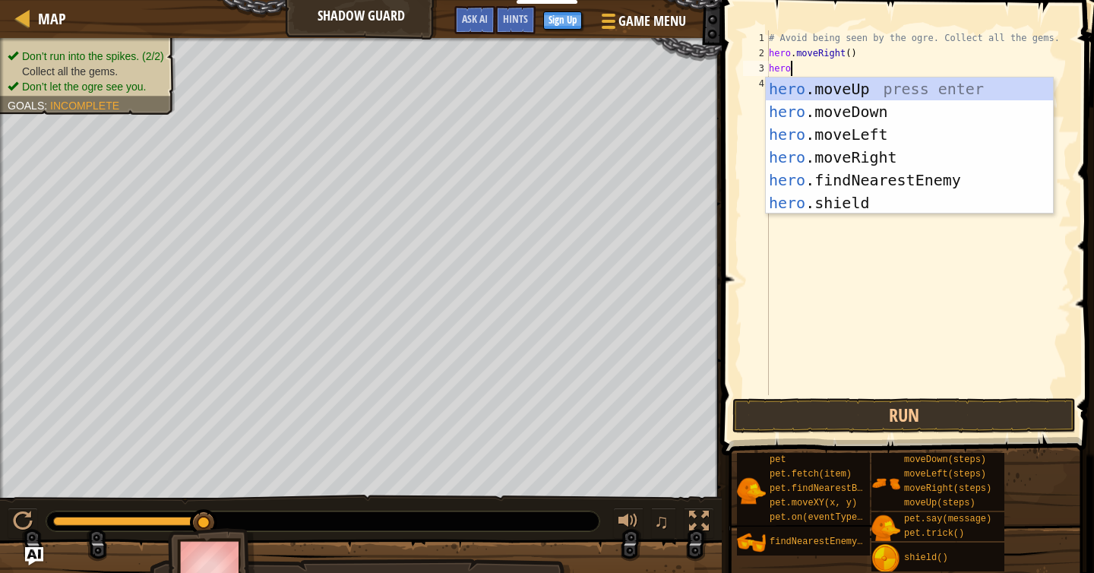
type textarea "hero."
click at [826, 92] on div "hero. moveUp press enter hero. moveDown press enter hero. moveLeft press enter …" at bounding box center [909, 168] width 287 height 182
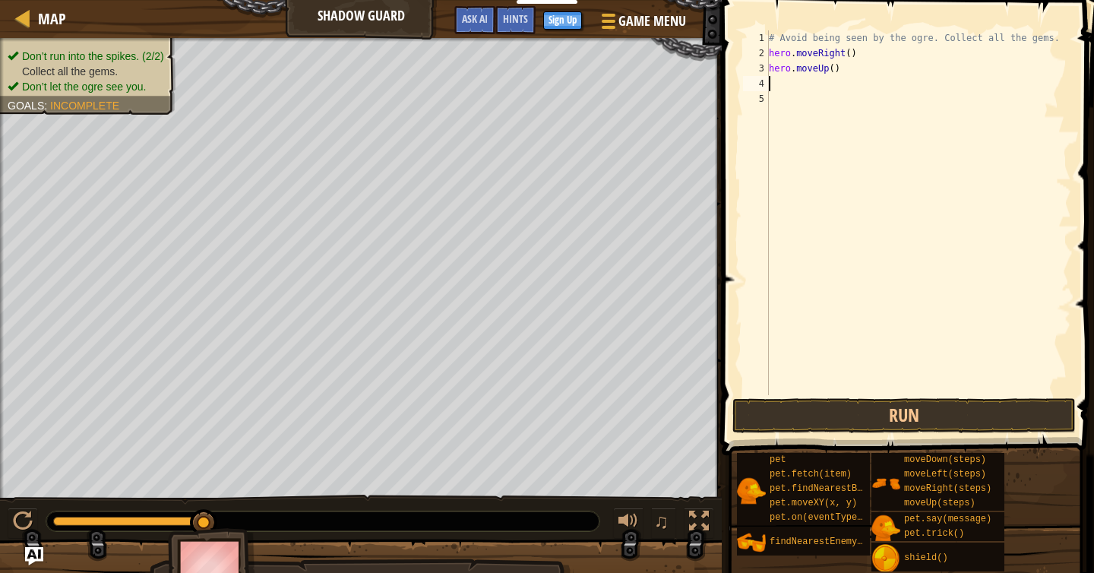
scroll to position [7, 0]
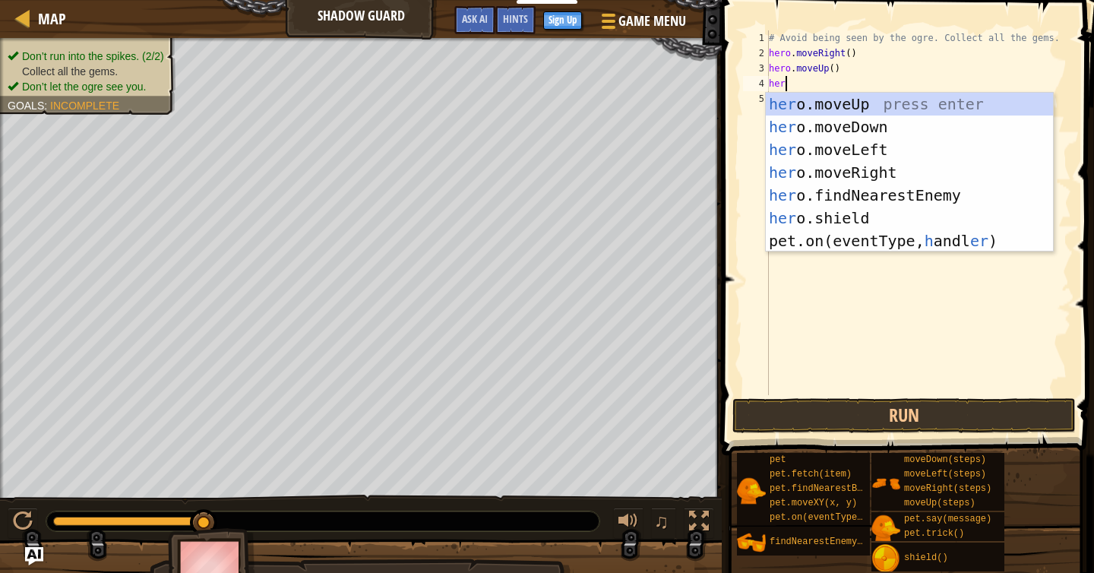
type textarea "hero"
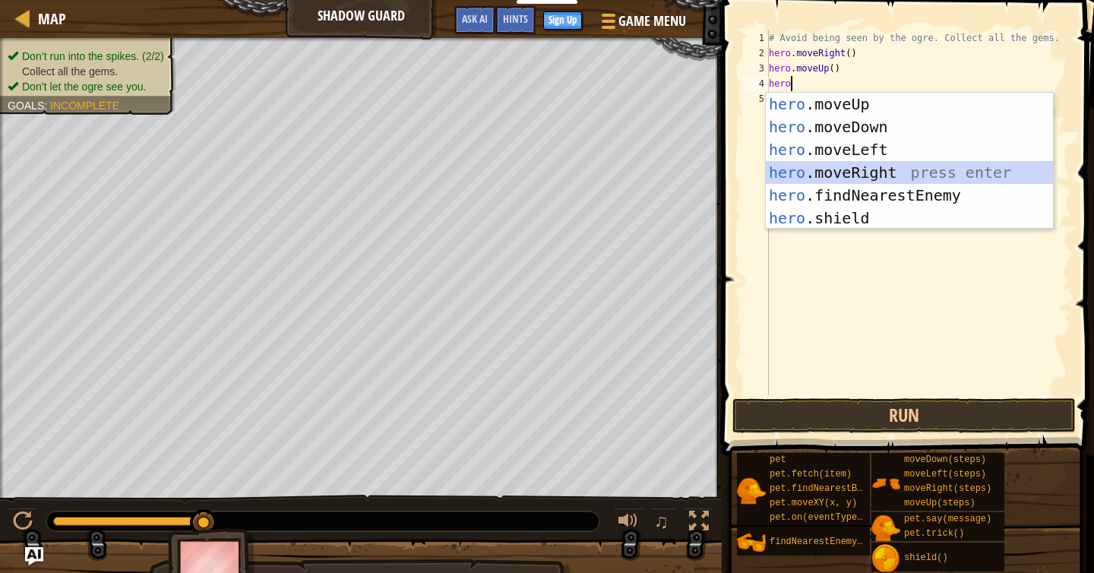
click at [883, 166] on div "hero .moveUp press enter hero .moveDown press enter hero .moveLeft press enter …" at bounding box center [909, 184] width 287 height 182
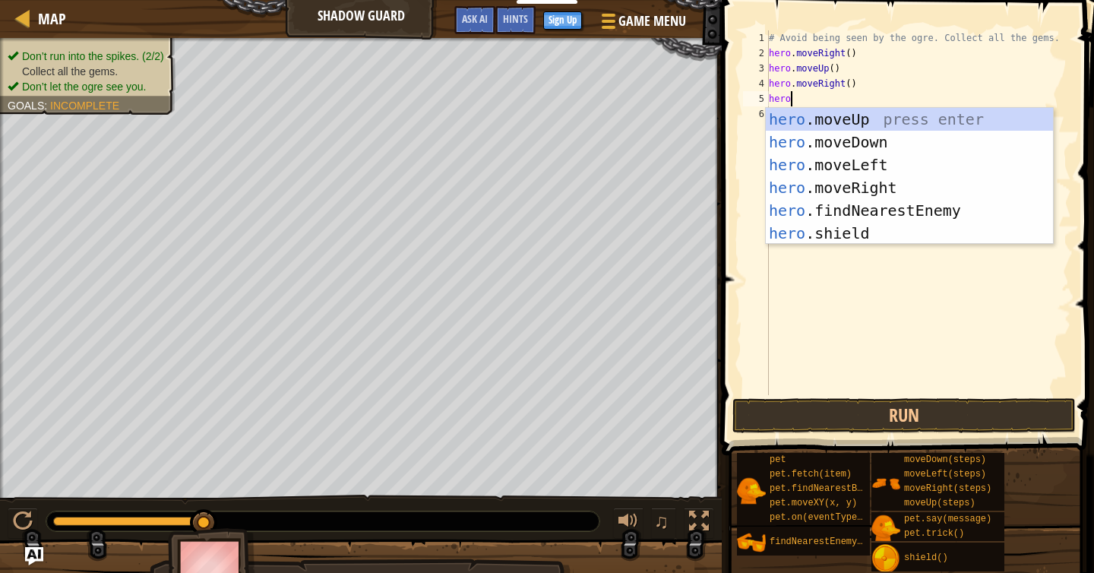
scroll to position [7, 2]
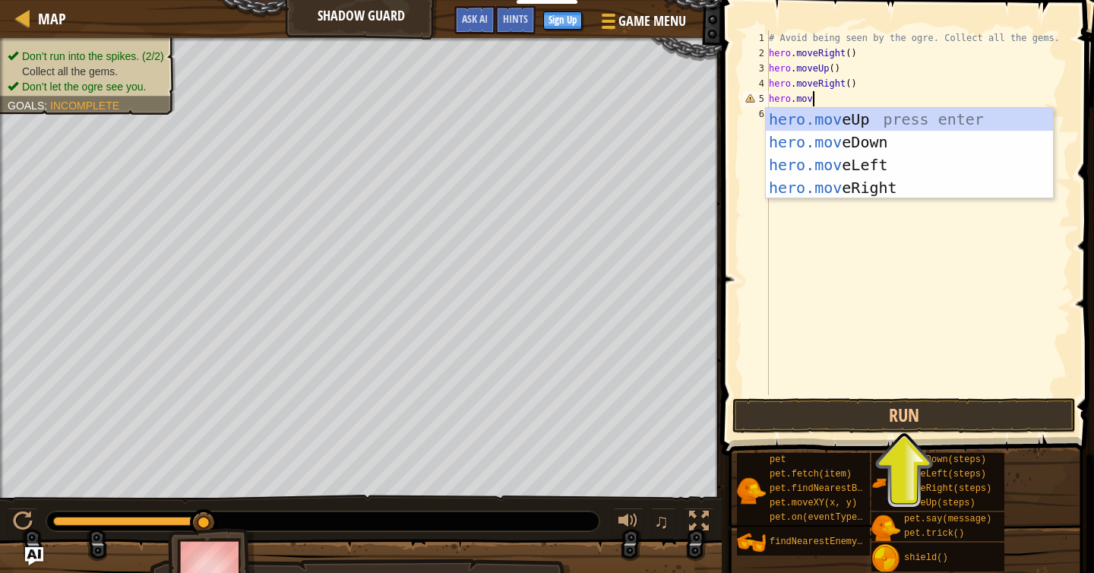
type textarea "hero.move"
click at [890, 143] on div "hero.move Up press enter hero.move Down press enter hero.move Left press enter …" at bounding box center [909, 176] width 287 height 137
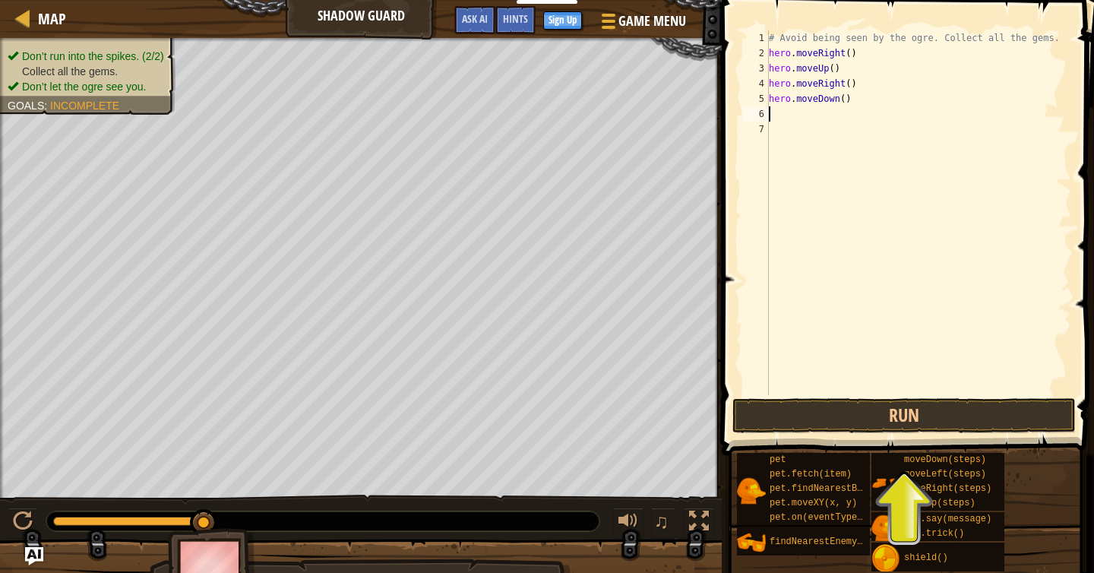
scroll to position [7, 0]
type textarea "H"
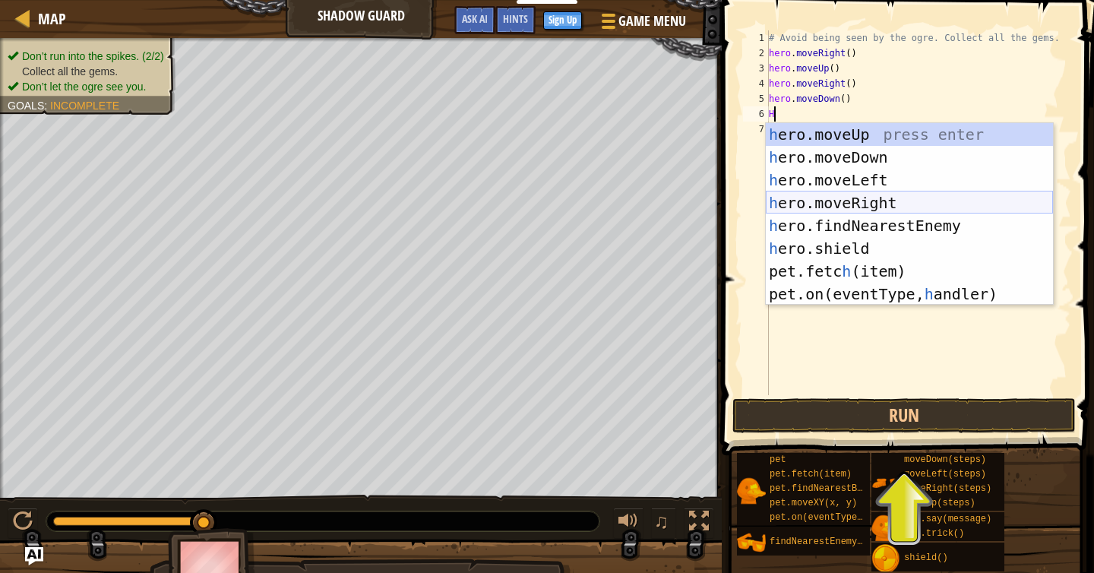
click at [876, 206] on div "h ero.moveUp press enter h ero.moveDown press enter h ero.moveLeft press enter …" at bounding box center [909, 237] width 287 height 228
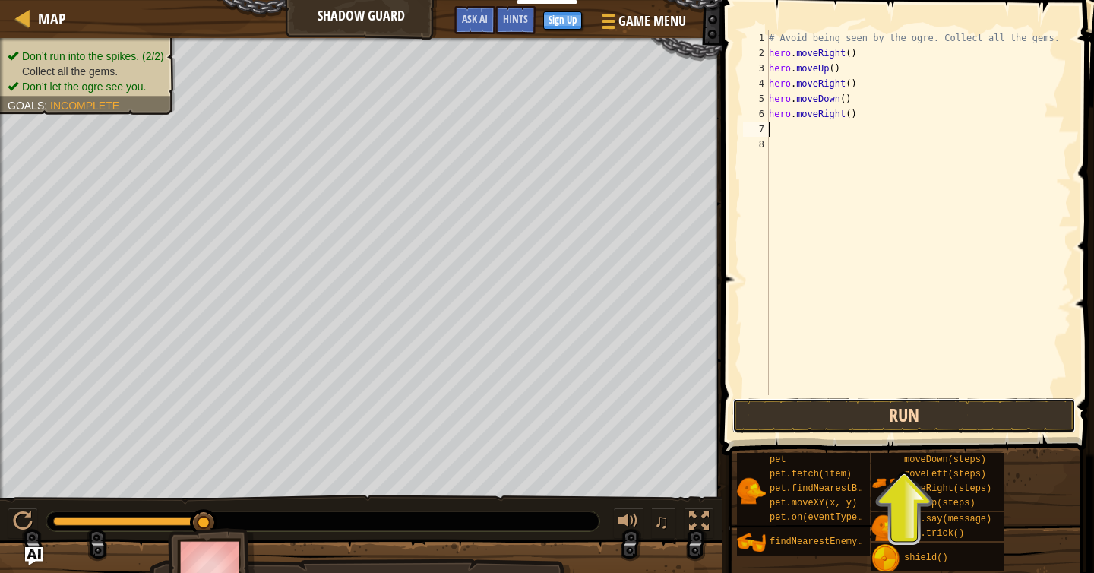
click at [882, 417] on button "Run" at bounding box center [903, 415] width 343 height 35
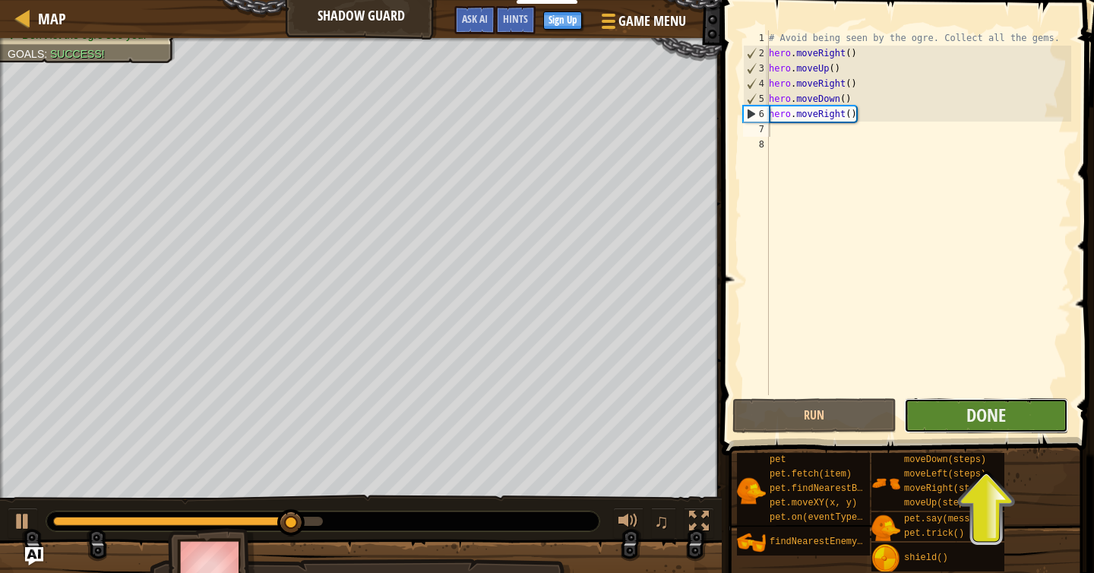
click at [969, 429] on button "Done" at bounding box center [986, 415] width 164 height 35
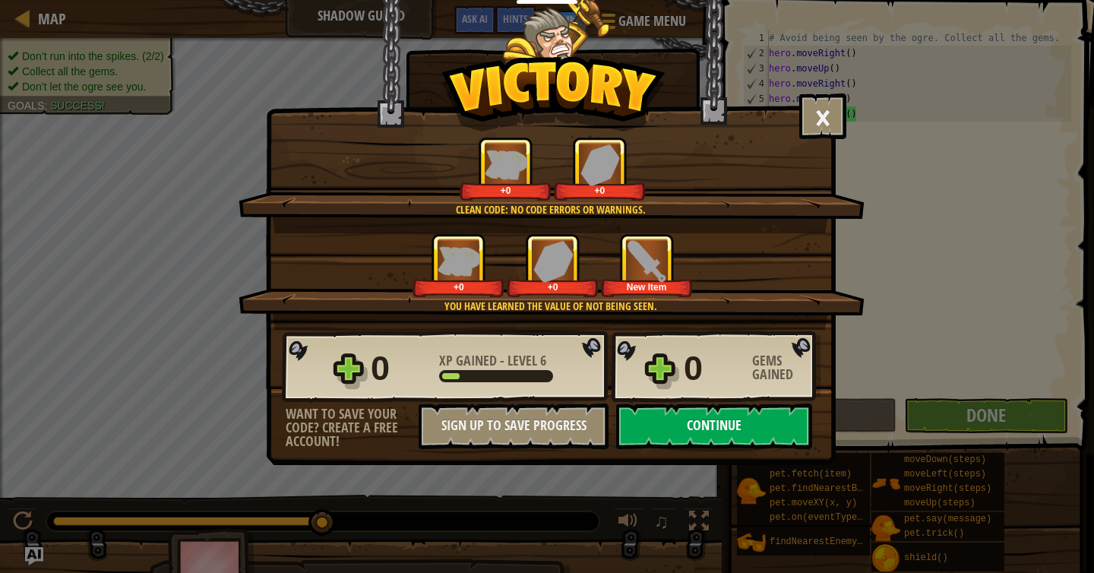
click at [738, 416] on button "Continue" at bounding box center [714, 426] width 196 height 46
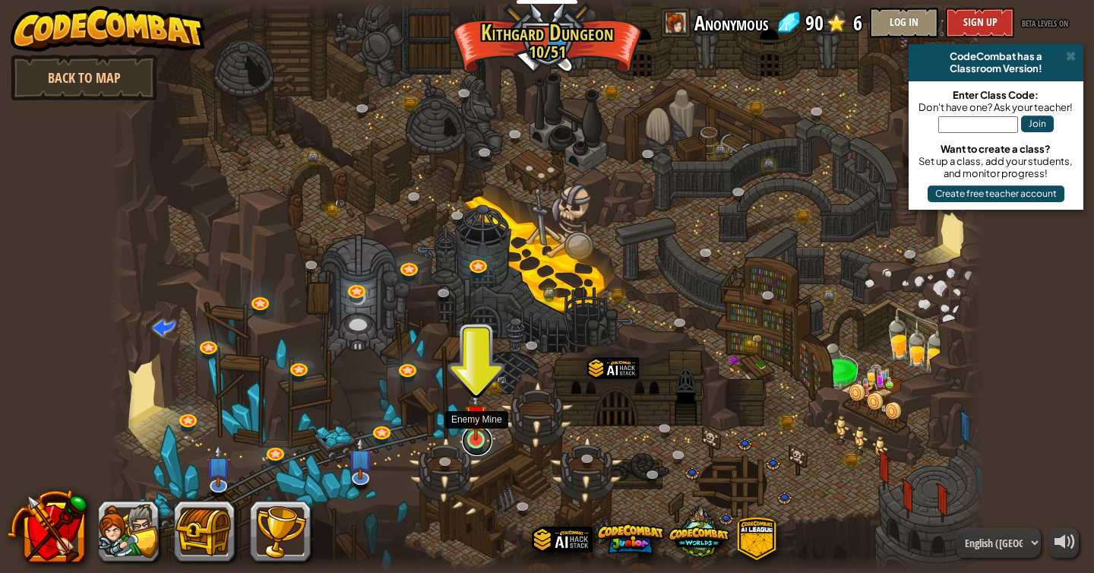
click at [475, 447] on link at bounding box center [477, 440] width 30 height 30
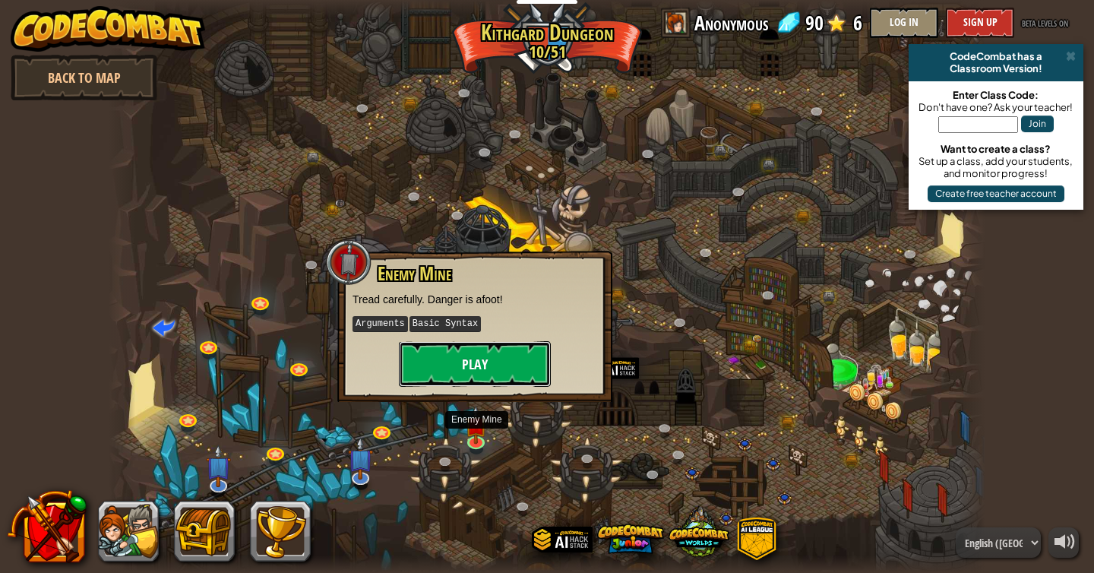
click at [463, 364] on button "Play" at bounding box center [475, 364] width 152 height 46
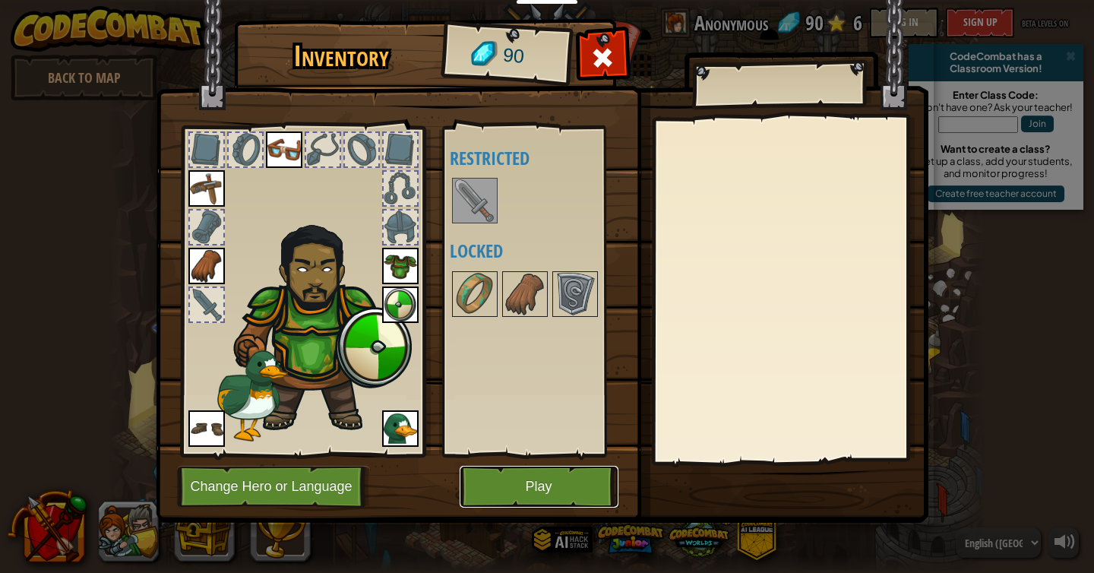
click at [558, 487] on button "Play" at bounding box center [539, 487] width 159 height 42
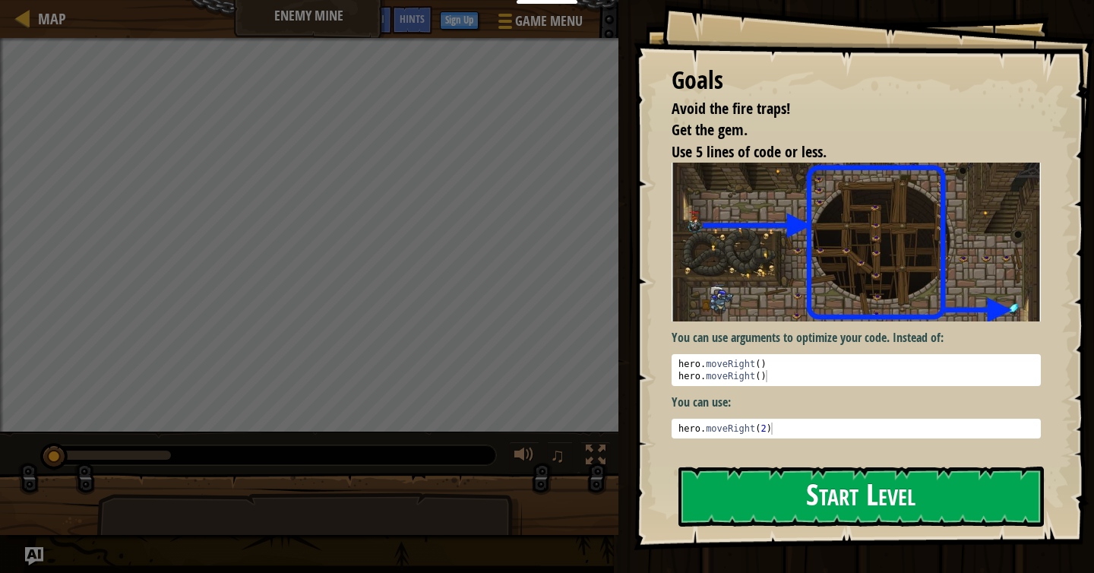
click at [831, 495] on button "Start Level" at bounding box center [860, 496] width 365 height 60
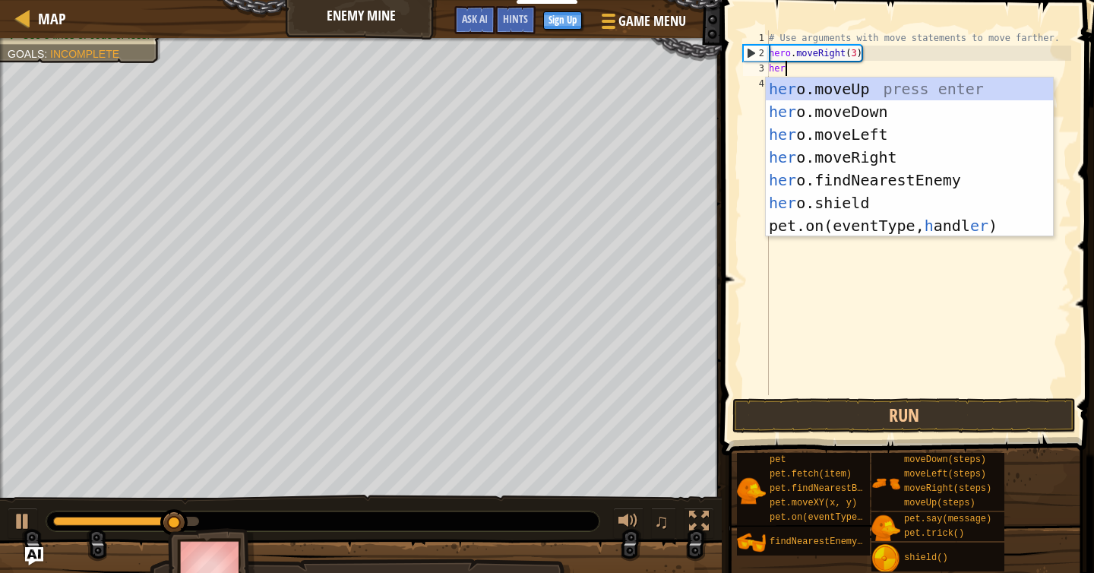
scroll to position [7, 1]
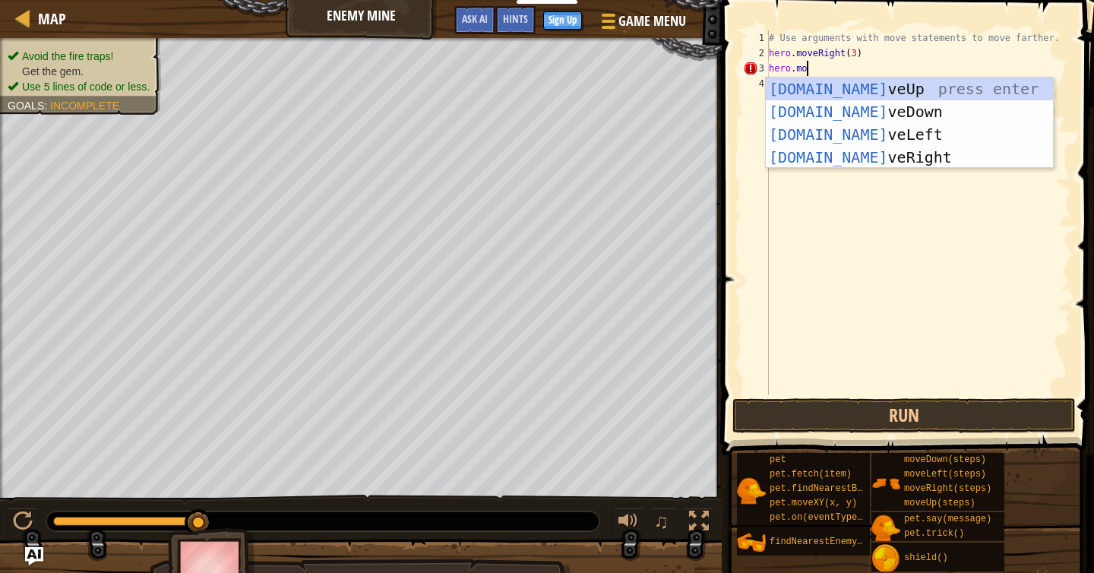
type textarea "hero.mov"
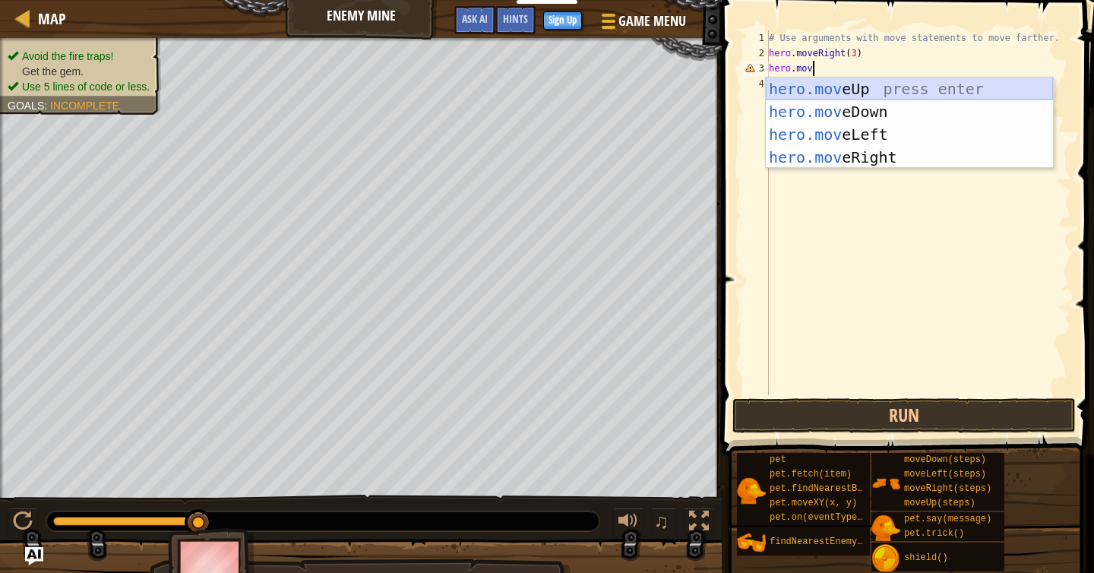
click at [882, 88] on div "hero.mov eUp press enter hero.mov eDown press enter hero.mov eLeft press enter …" at bounding box center [909, 145] width 287 height 137
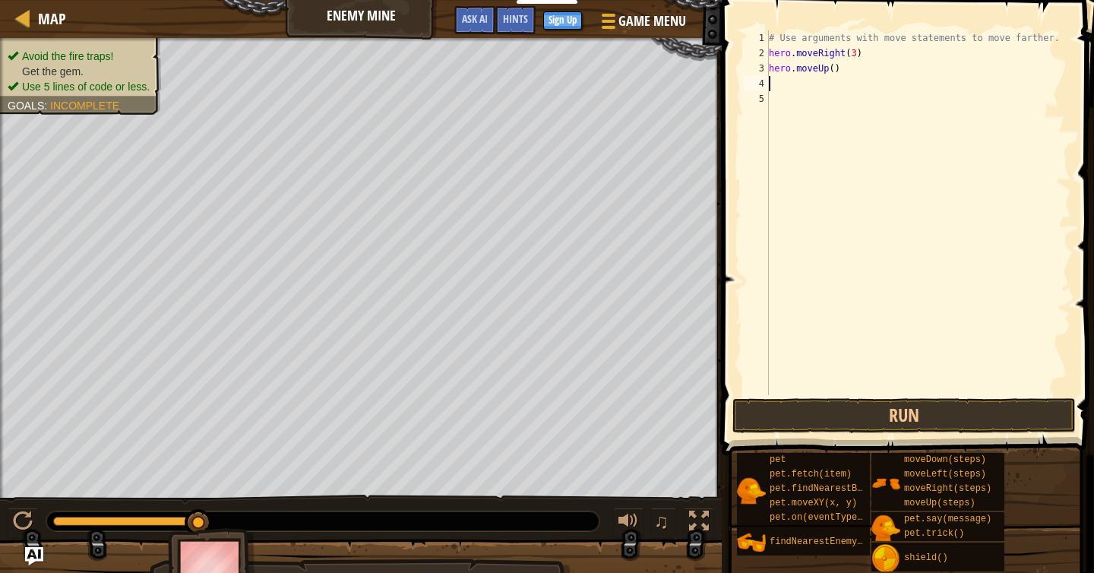
type textarea "h"
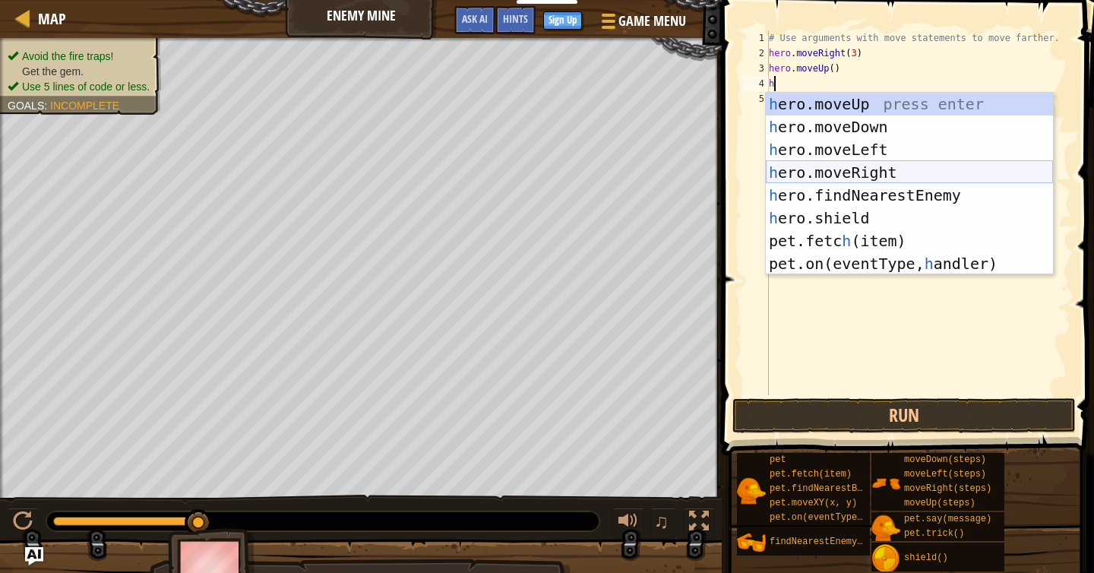
click at [909, 176] on div "h ero.moveUp press enter h ero.moveDown press enter h ero.moveLeft press enter …" at bounding box center [909, 207] width 287 height 228
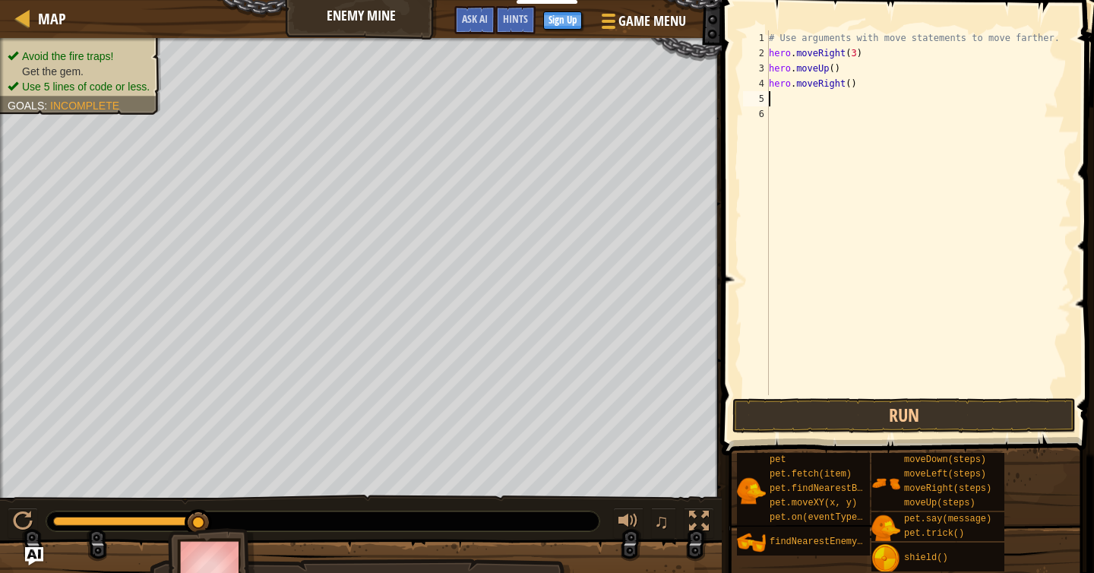
type textarea "h"
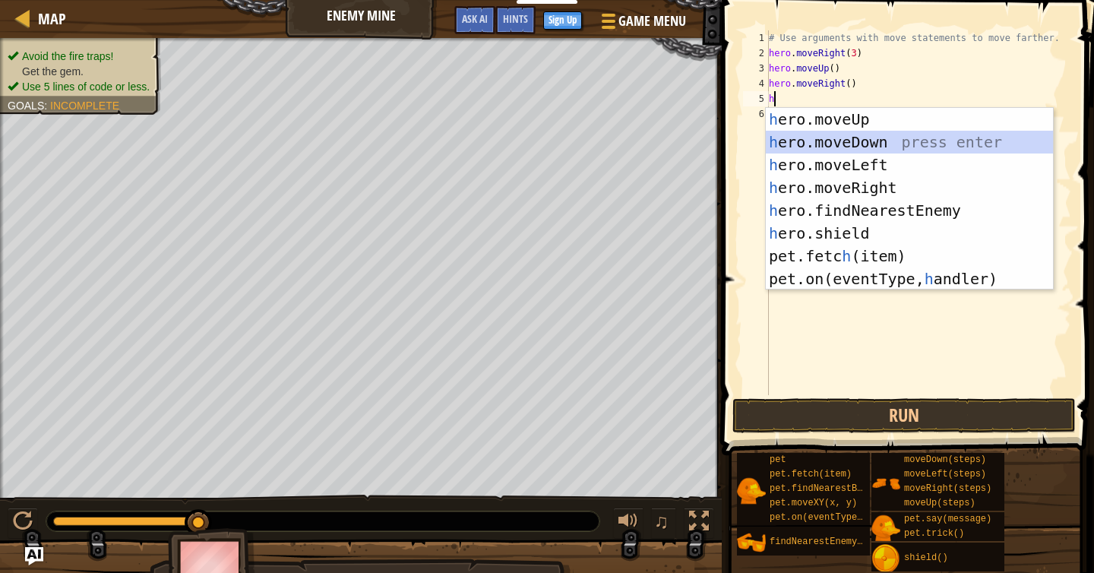
click at [865, 139] on div "h ero.moveUp press enter h ero.moveDown press enter h ero.moveLeft press enter …" at bounding box center [909, 222] width 287 height 228
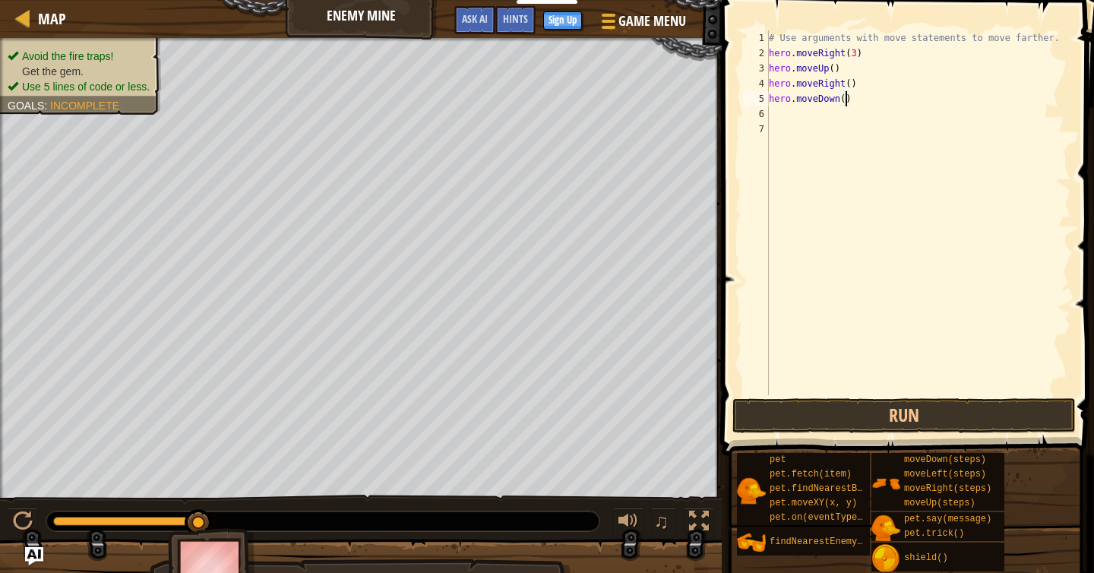
click at [847, 99] on div "# Use arguments with move statements to move farther. hero . moveRight ( 3 ) he…" at bounding box center [918, 227] width 305 height 395
type textarea "hero.moveDown(3)"
click at [807, 116] on div "# Use arguments with move statements to move farther. hero . moveRight ( 3 ) he…" at bounding box center [918, 227] width 305 height 395
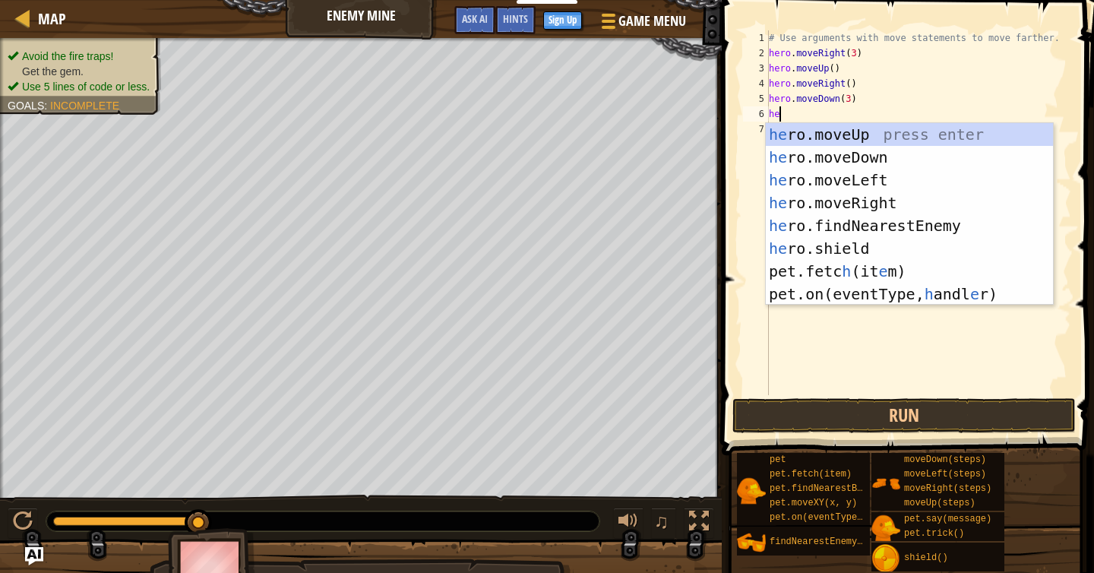
type textarea "her"
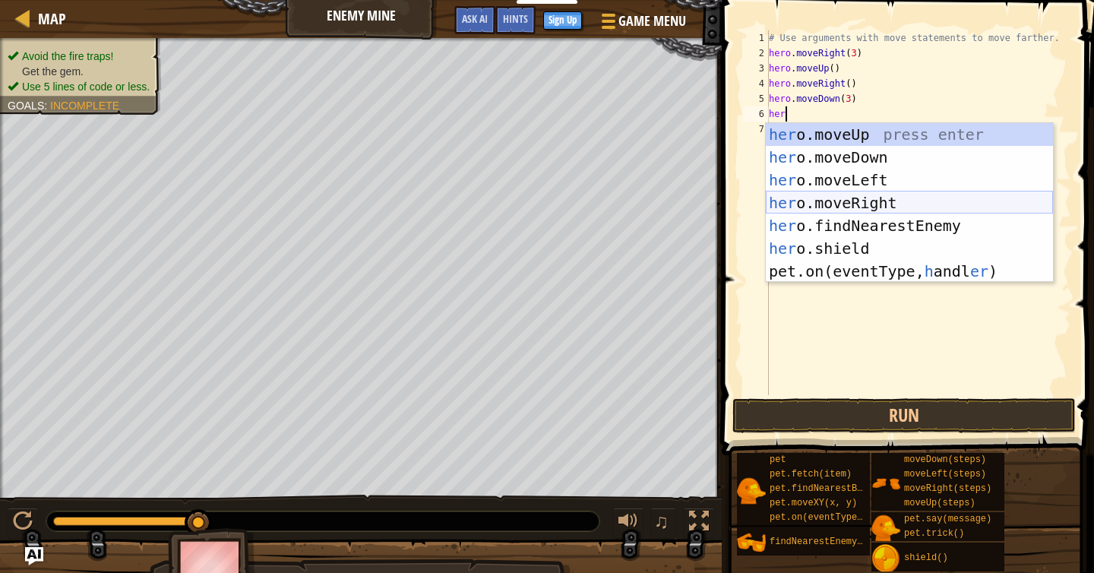
click at [880, 201] on div "her o.moveUp press enter her o.moveDown press enter her o.moveLeft press enter …" at bounding box center [909, 225] width 287 height 205
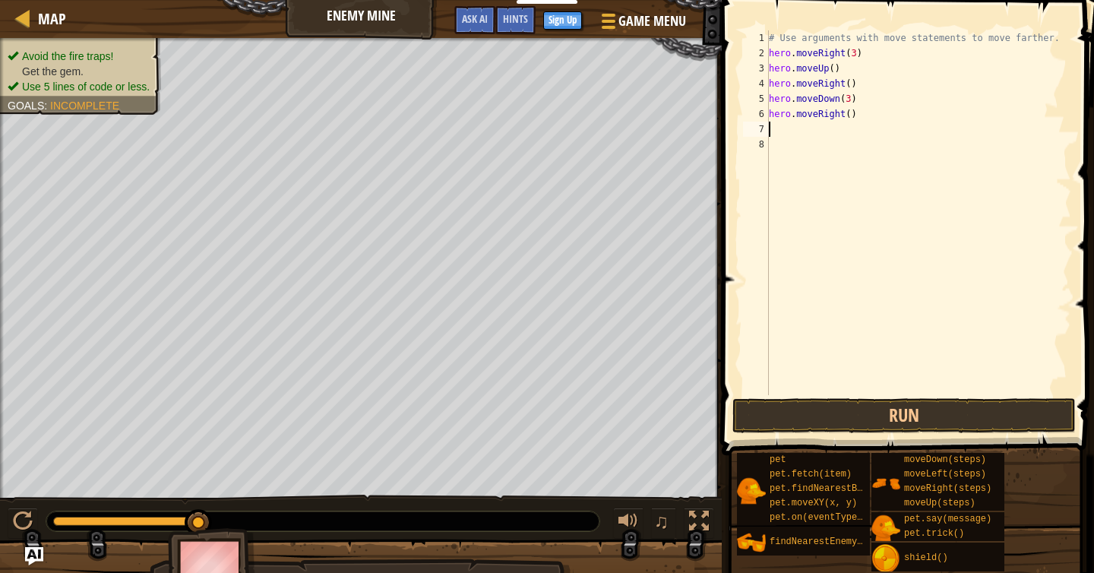
scroll to position [7, 0]
click at [865, 414] on button "Run" at bounding box center [903, 415] width 343 height 35
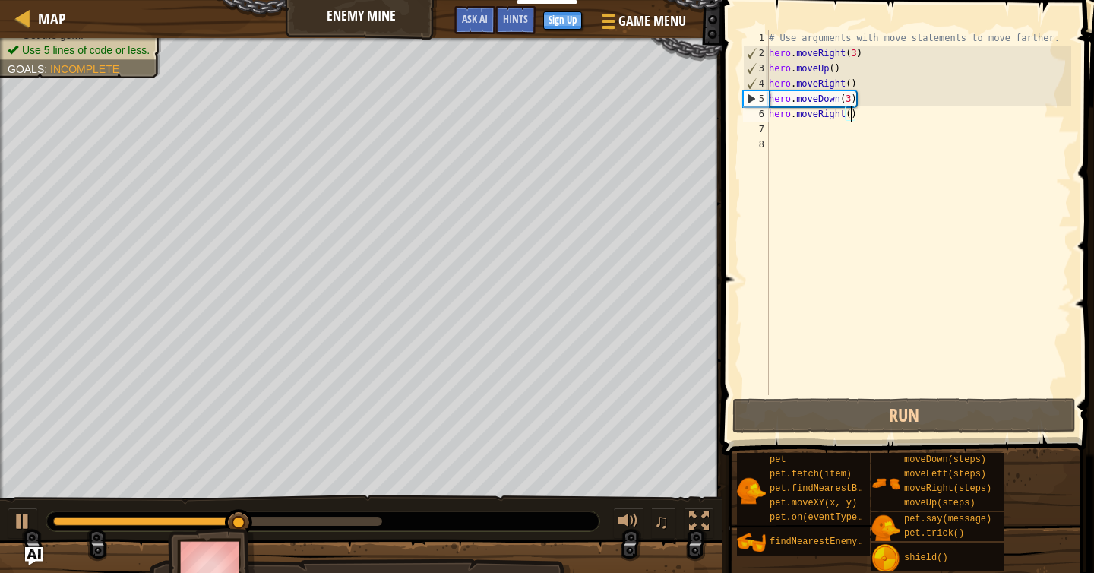
click at [853, 111] on div "# Use arguments with move statements to move farther. hero . moveRight ( 3 ) he…" at bounding box center [918, 227] width 305 height 395
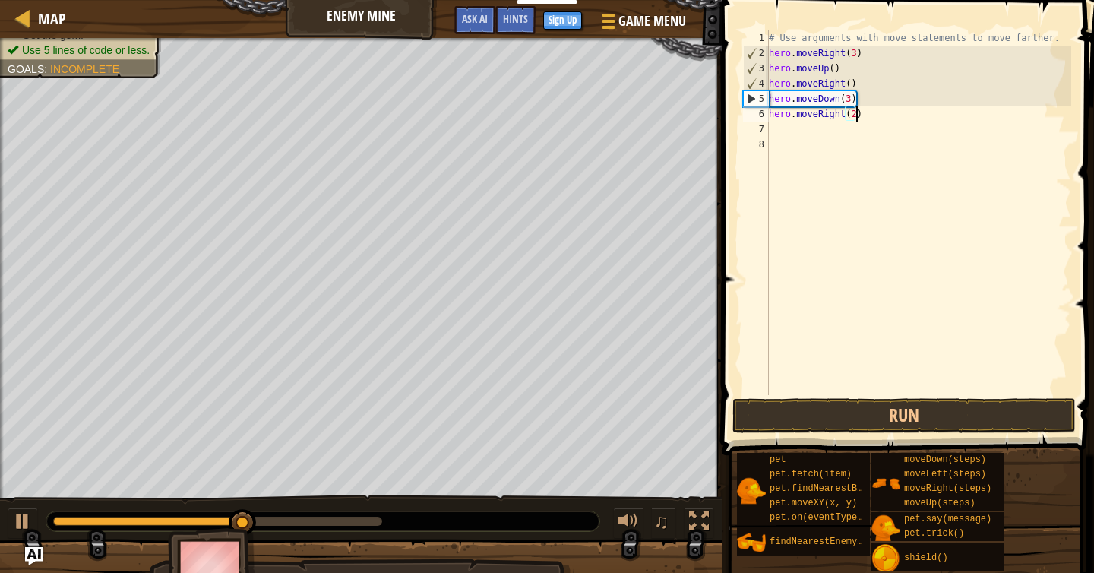
scroll to position [7, 7]
type textarea "hero.moveRight(2)"
click at [903, 408] on button "Run" at bounding box center [903, 415] width 343 height 35
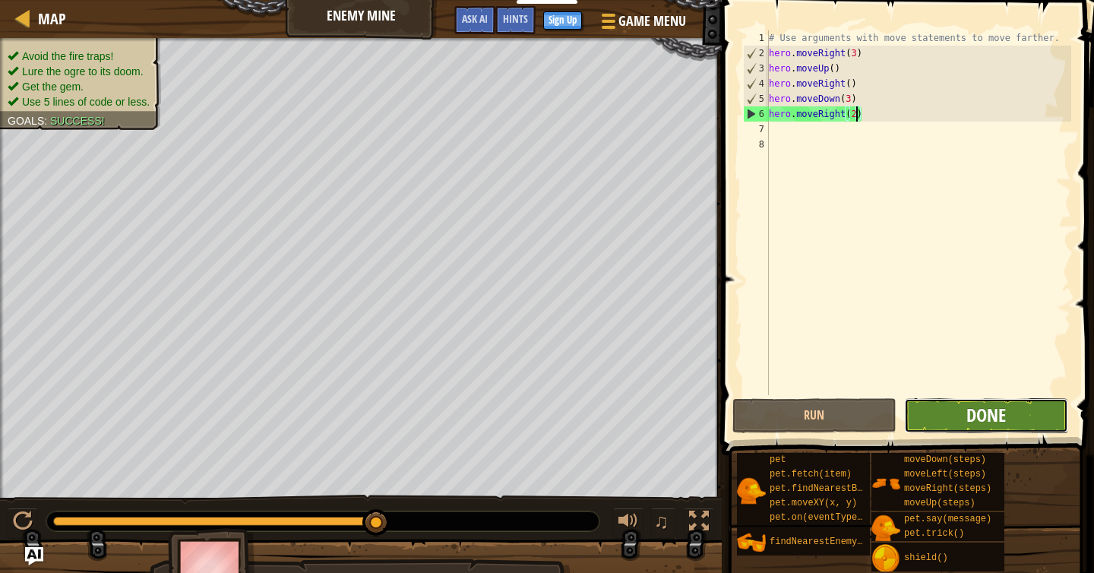
click at [979, 418] on span "Done" at bounding box center [986, 415] width 40 height 24
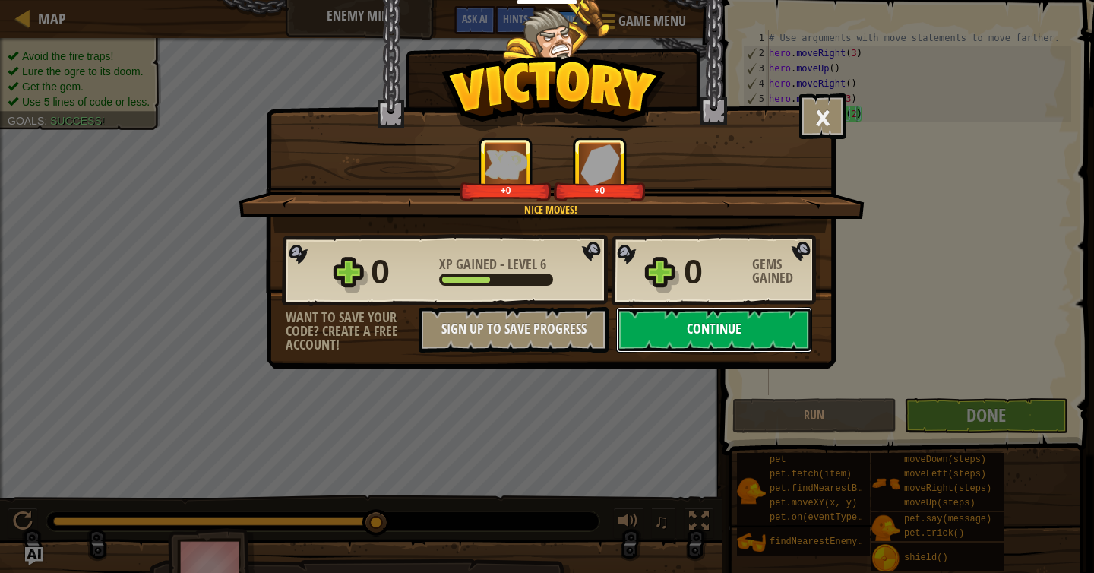
click at [718, 321] on button "Continue" at bounding box center [714, 330] width 196 height 46
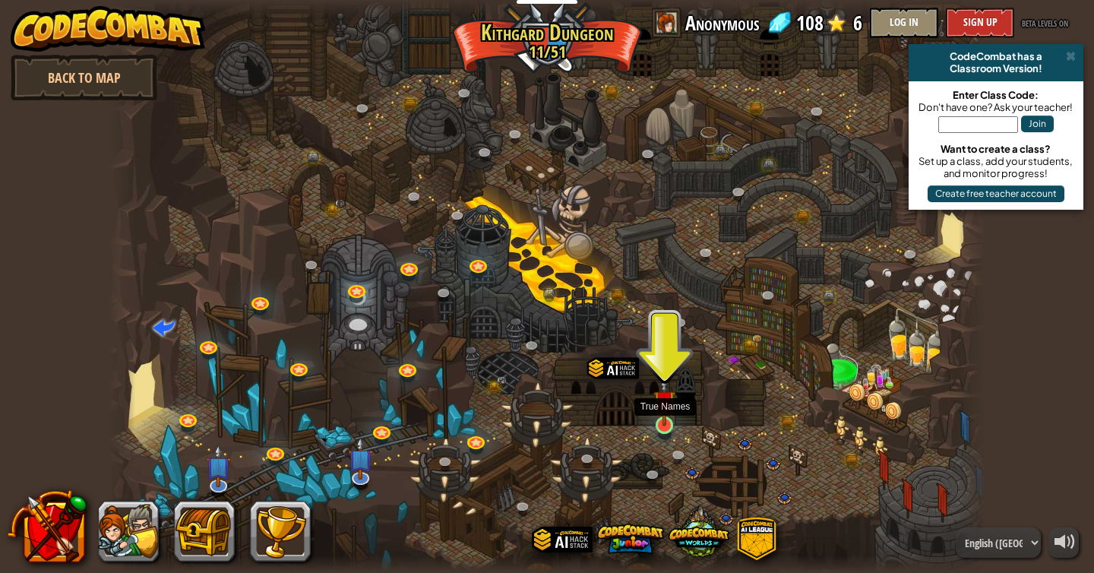
click at [658, 428] on div at bounding box center [664, 424] width 17 height 17
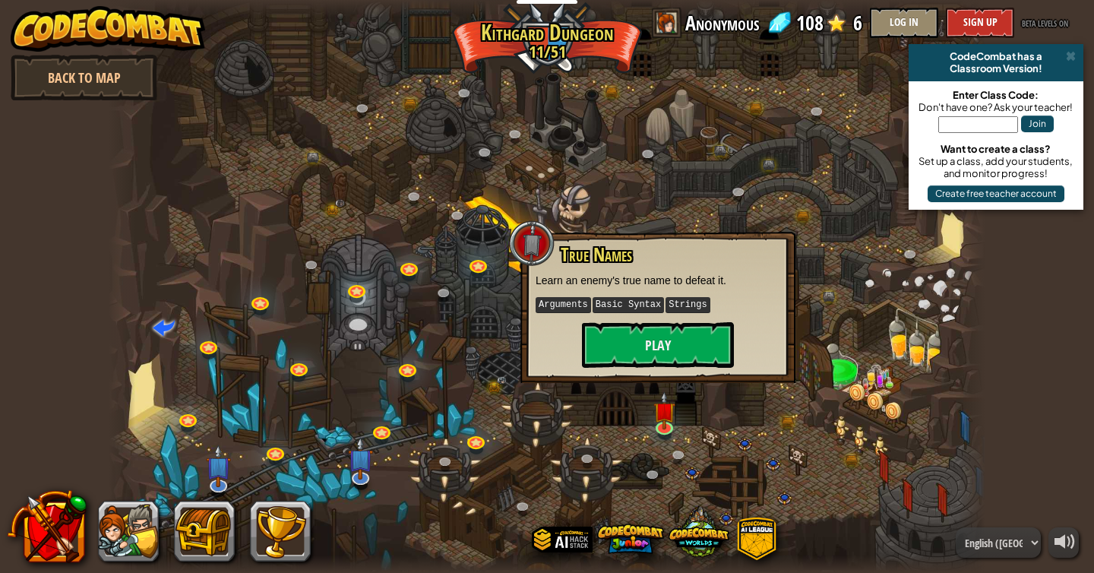
click at [659, 379] on div "True Names Learn an enemy's true name to defeat it. Arguments Basic Syntax Stri…" at bounding box center [657, 307] width 275 height 151
click at [663, 324] on button "Play" at bounding box center [658, 345] width 152 height 46
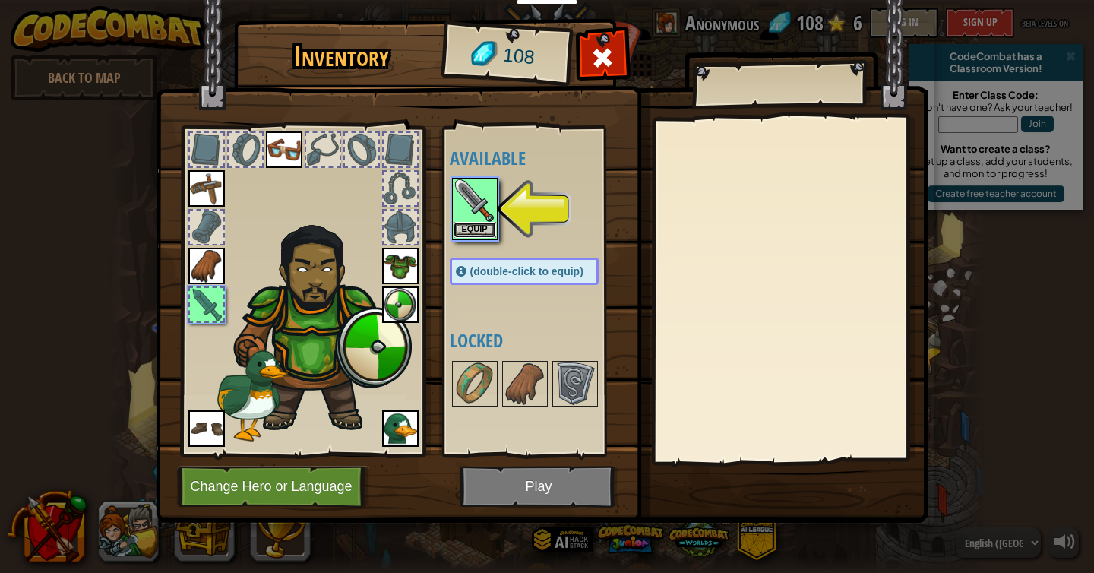
click at [476, 227] on button "Equip" at bounding box center [475, 230] width 43 height 16
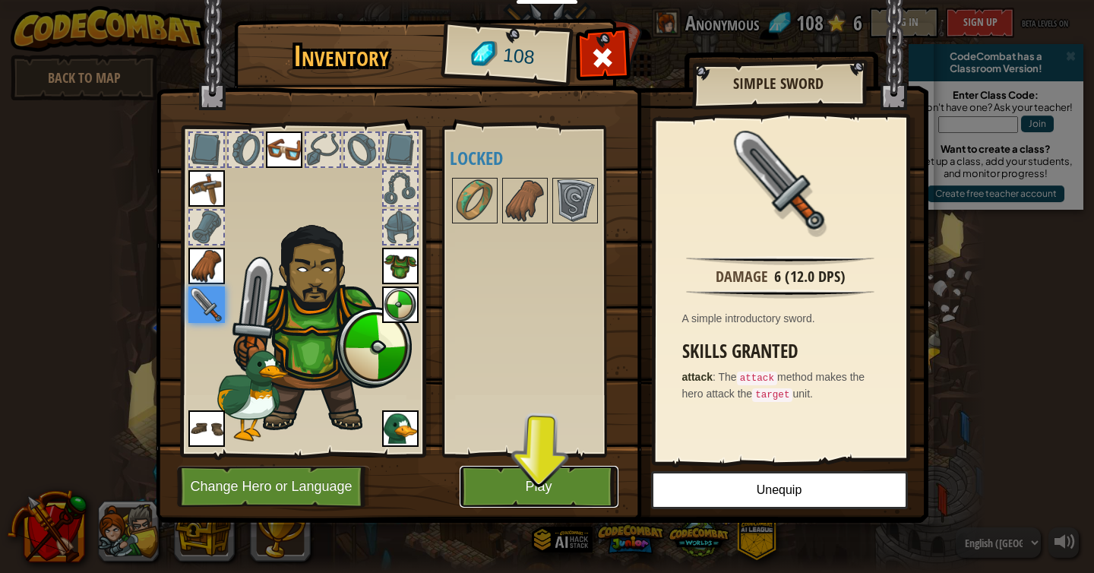
click at [552, 469] on button "Play" at bounding box center [539, 487] width 159 height 42
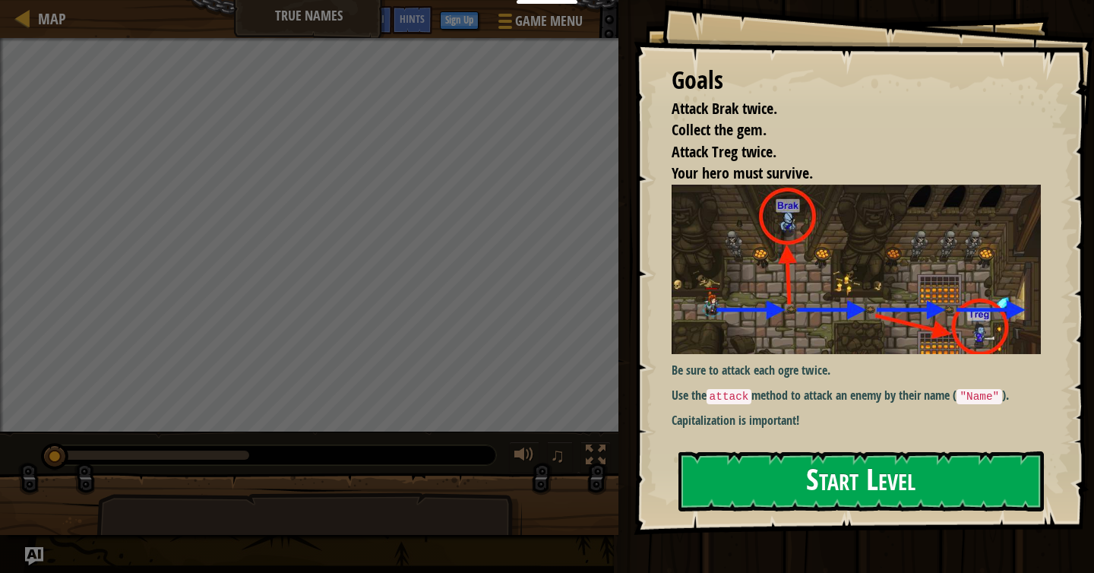
click at [913, 459] on button "Start Level" at bounding box center [860, 481] width 365 height 60
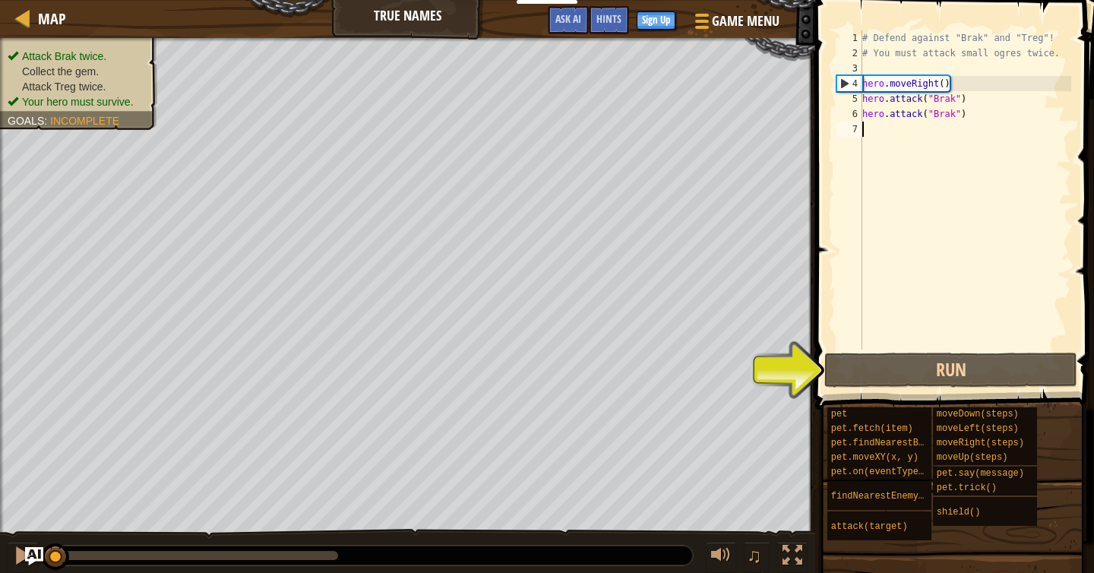
scroll to position [7, 0]
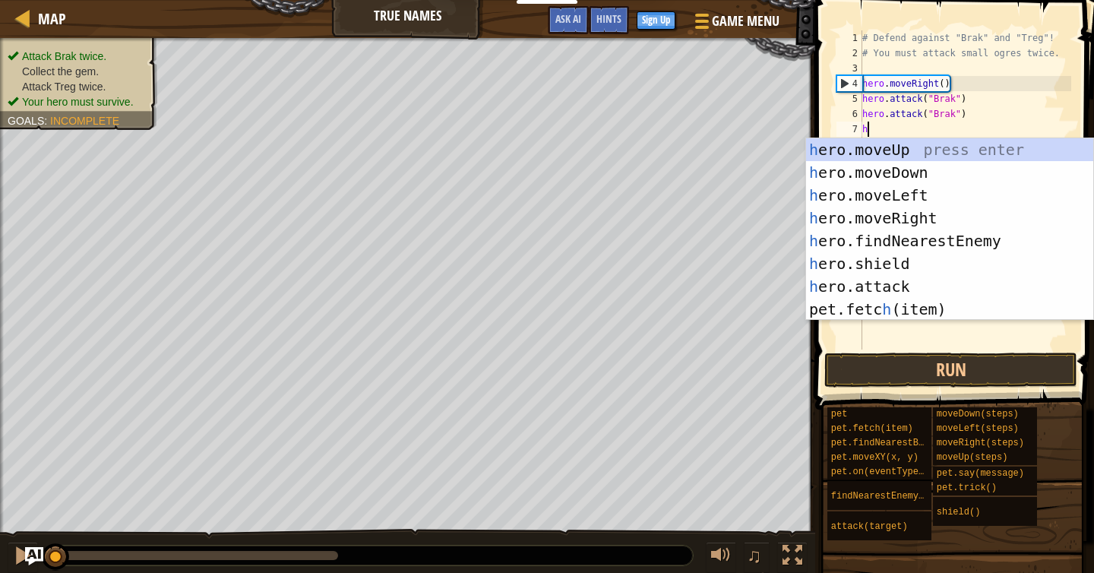
type textarea "her"
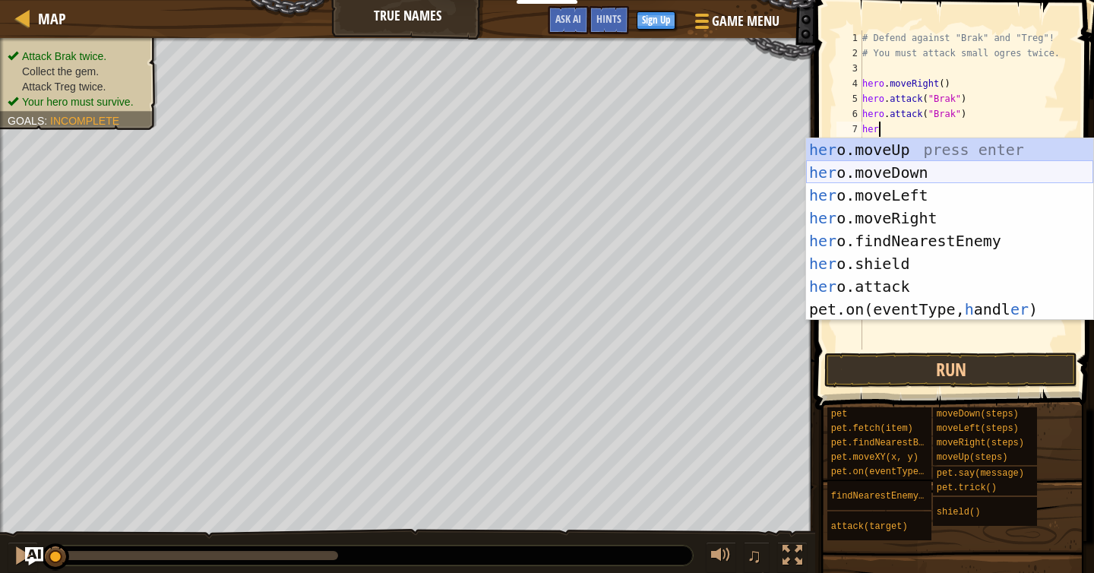
click at [926, 178] on div "her o.moveUp press enter her o.moveDown press enter her o.moveLeft press enter …" at bounding box center [949, 252] width 287 height 228
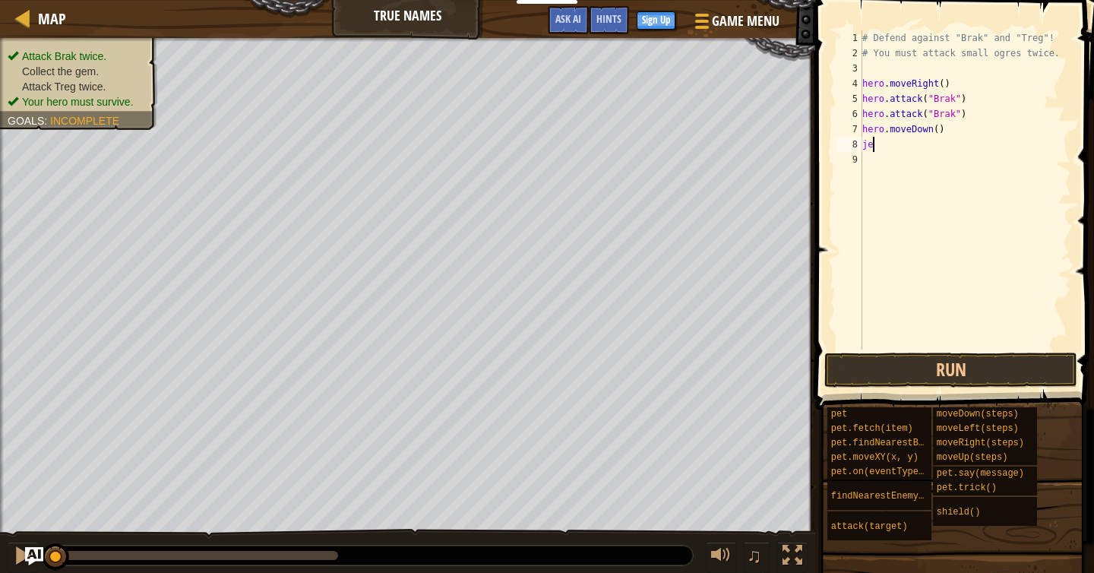
scroll to position [7, 0]
type textarea "j"
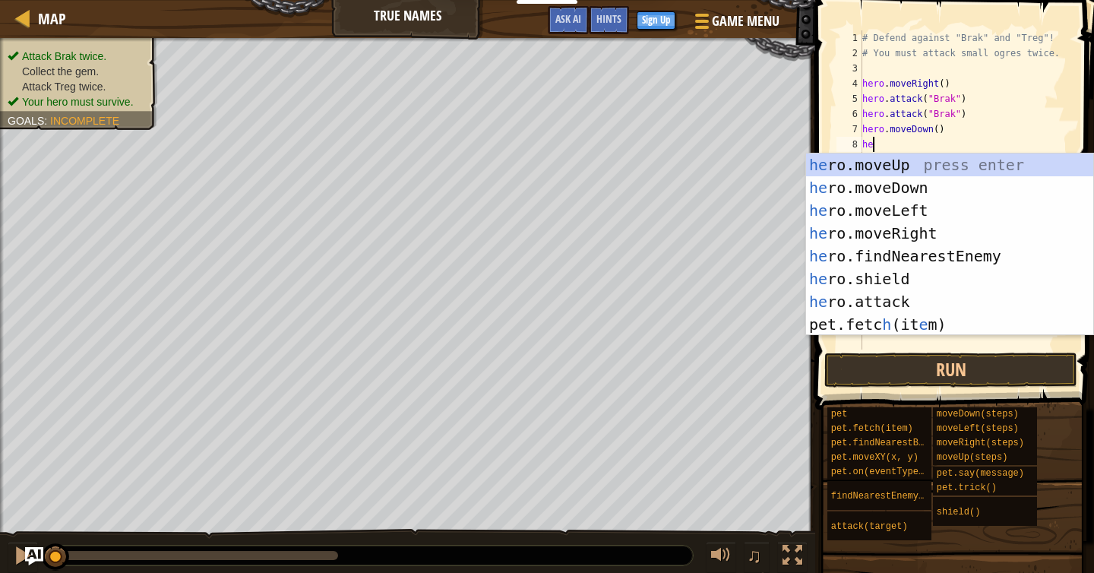
type textarea "her"
click at [931, 227] on div "her o.moveUp press enter her o.moveDown press enter her o.moveLeft press enter …" at bounding box center [949, 267] width 287 height 228
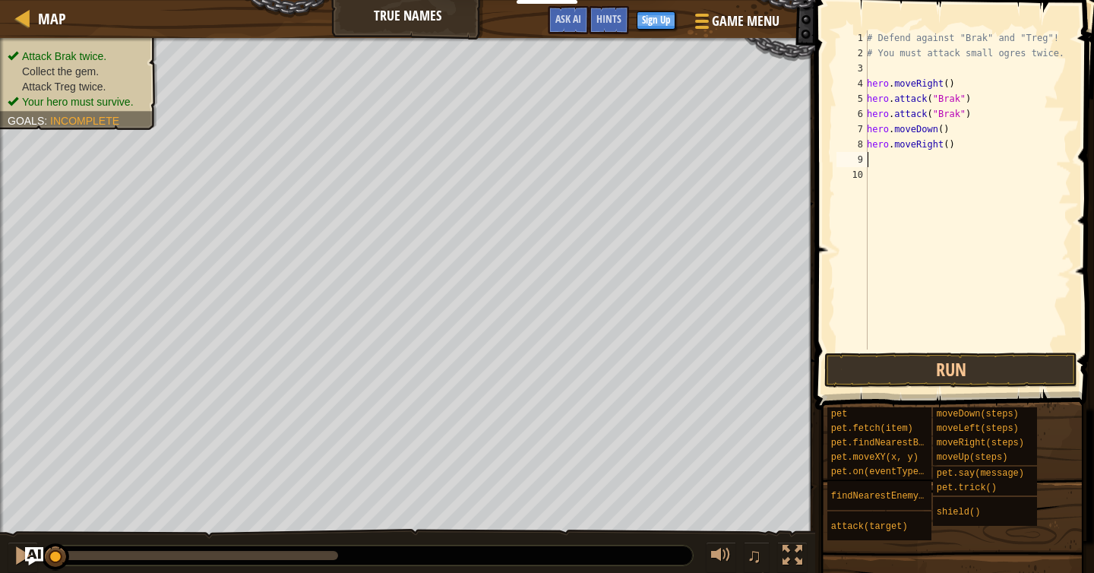
scroll to position [7, 0]
click at [948, 147] on div "# Defend against "Brak" and "Treg"! # You must attack small ogres twice. hero .…" at bounding box center [967, 204] width 207 height 349
type textarea "hero.moveRight(2)"
click at [877, 158] on div "# Defend against "Brak" and "Treg"! # You must attack small ogres twice. hero .…" at bounding box center [967, 204] width 207 height 349
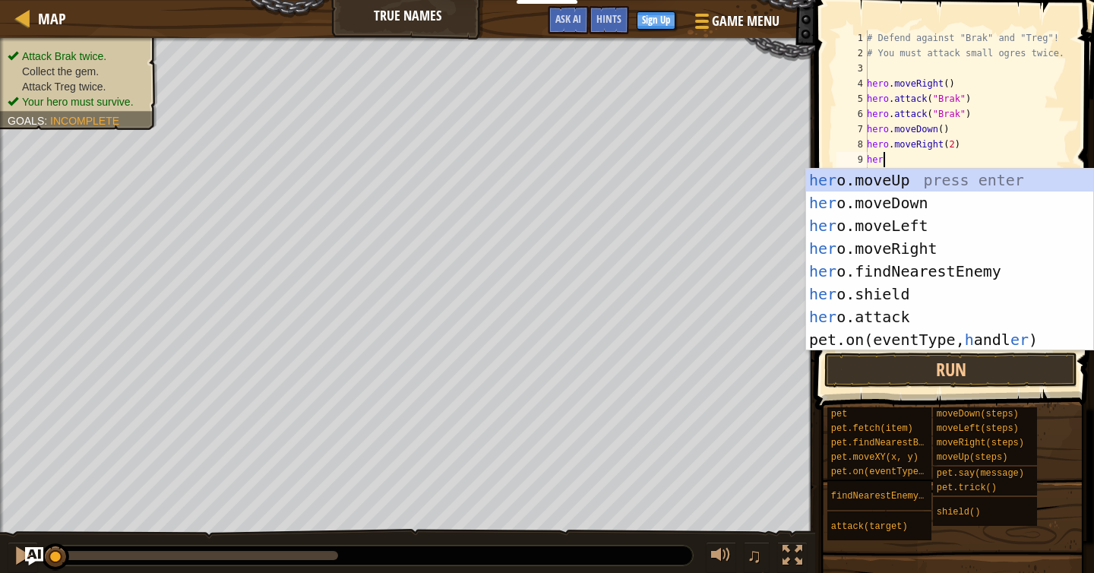
scroll to position [7, 1]
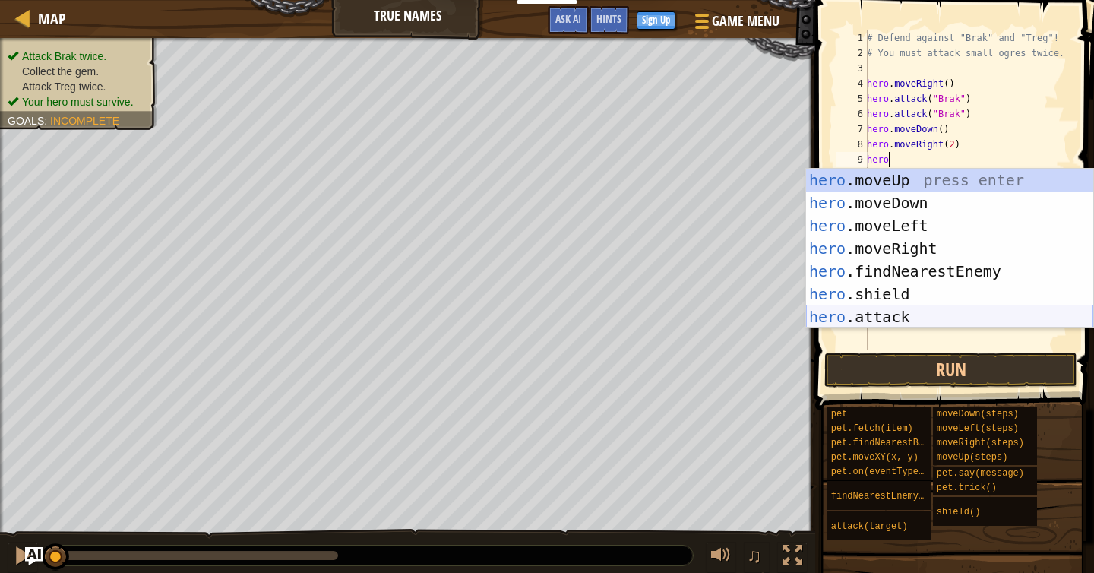
click at [909, 317] on div "hero .moveUp press enter hero .moveDown press enter hero .moveLeft press enter …" at bounding box center [949, 271] width 287 height 205
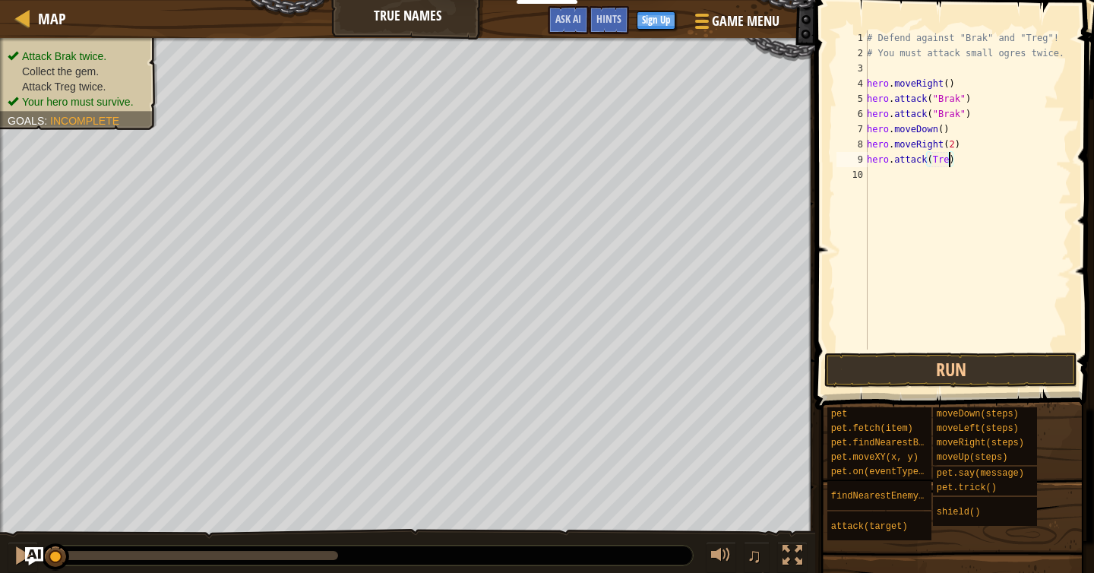
scroll to position [7, 7]
click at [977, 98] on div "# Defend against "Brak" and "Treg"! # You must attack small ogres twice. hero .…" at bounding box center [967, 204] width 207 height 349
type textarea "hero.attack("Brak")"
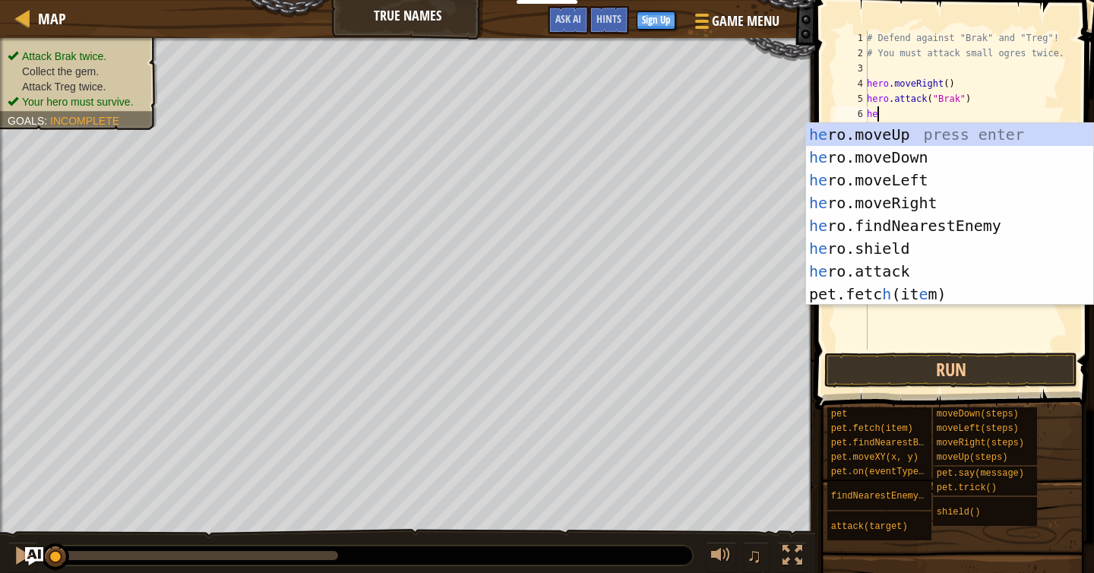
type textarea "her"
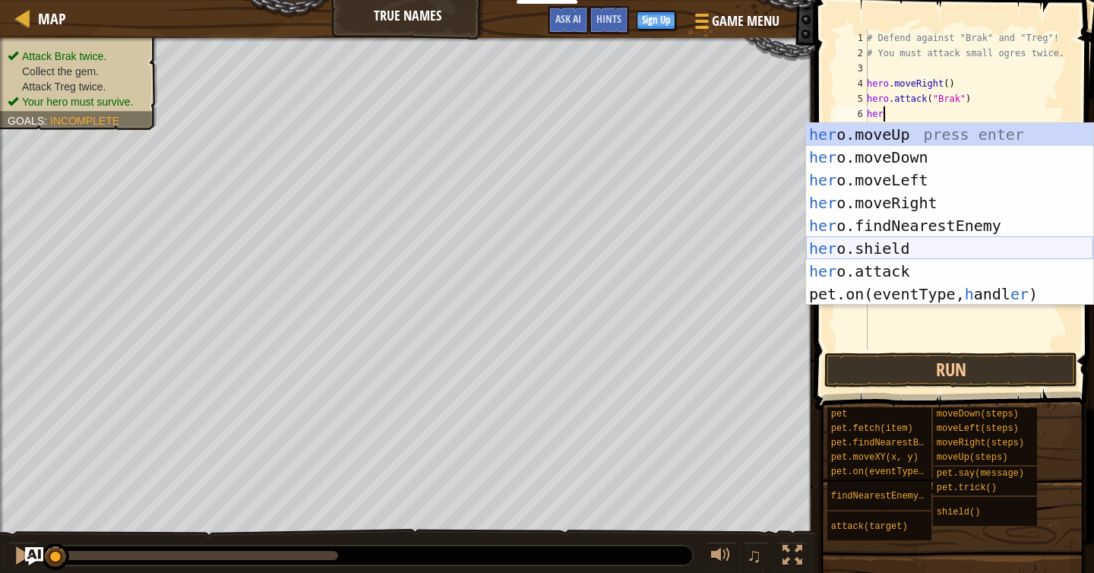
click at [912, 248] on div "her o.moveUp press enter her o.moveDown press enter her o.moveLeft press enter …" at bounding box center [949, 237] width 287 height 228
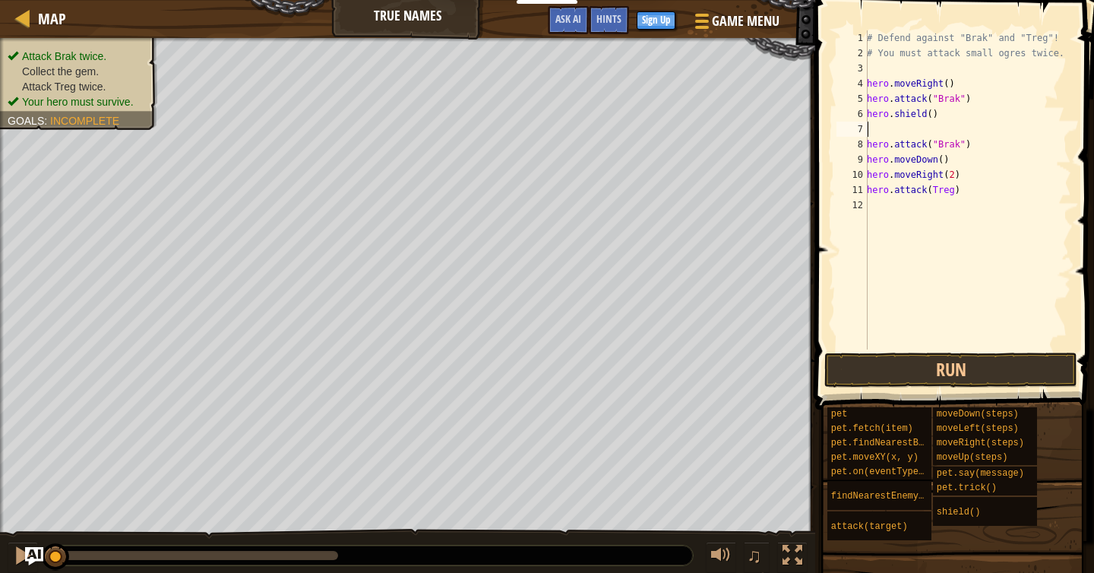
type textarea "hero.shield()"
click at [916, 193] on div "# Defend against "Brak" and "Treg"! # You must attack small ogres twice. hero .…" at bounding box center [967, 204] width 207 height 349
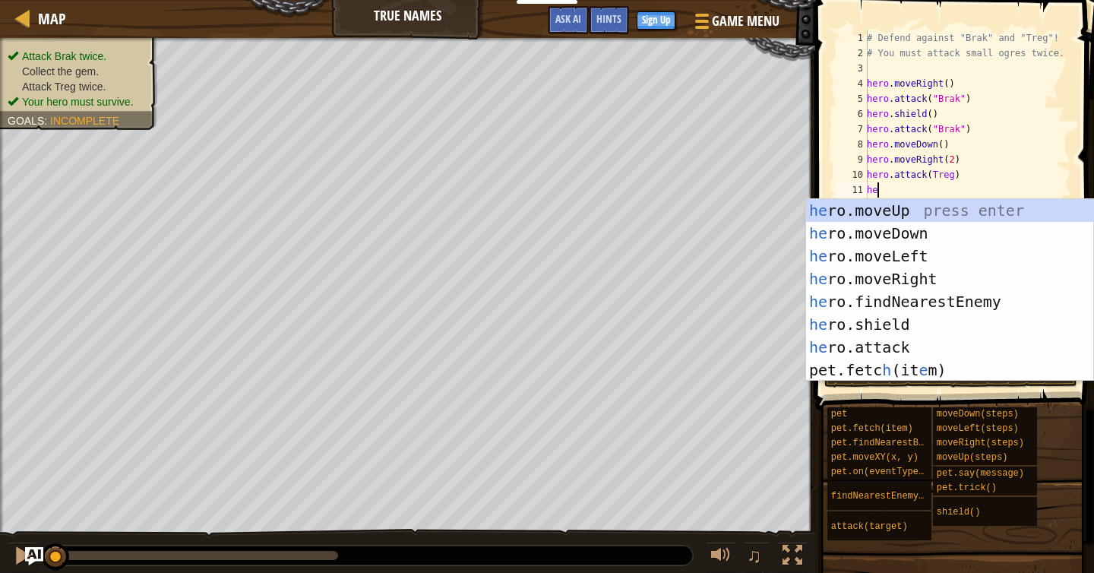
type textarea "her"
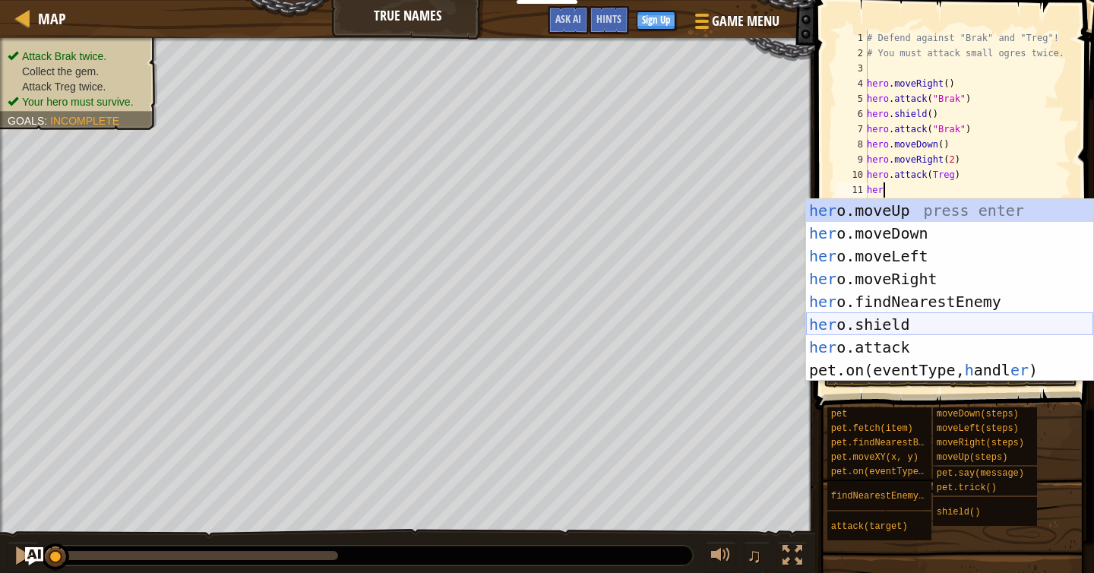
click at [907, 318] on div "her o.moveUp press enter her o.moveDown press enter her o.moveLeft press enter …" at bounding box center [949, 313] width 287 height 228
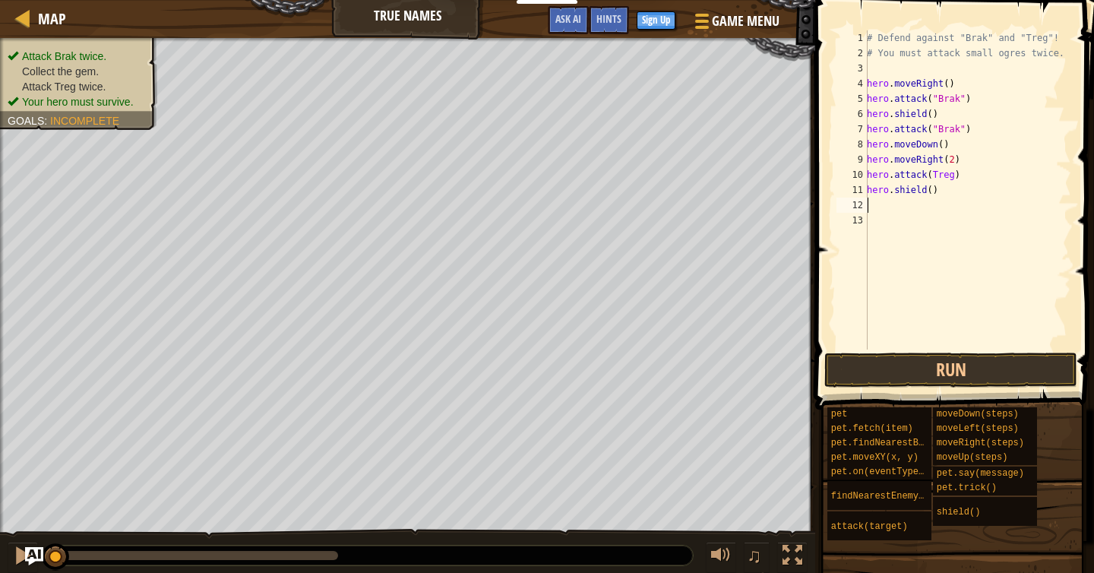
scroll to position [7, 0]
click at [905, 216] on div "# Defend against "Brak" and "Treg"! # You must attack small ogres twice. hero .…" at bounding box center [967, 204] width 207 height 349
click at [881, 201] on div "# Defend against "Brak" and "Treg"! # You must attack small ogres twice. hero .…" at bounding box center [967, 204] width 207 height 349
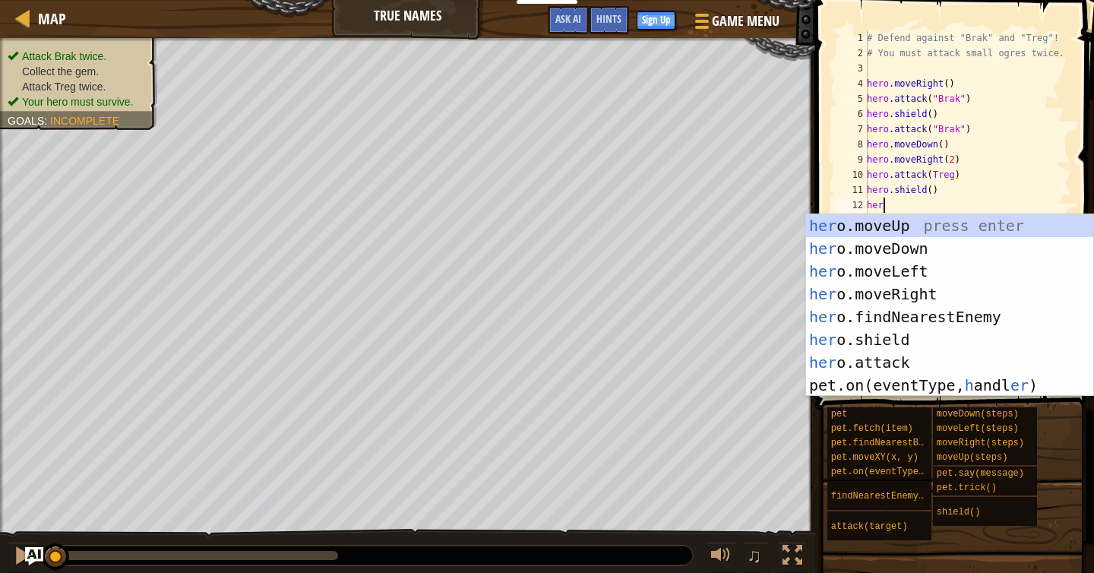
scroll to position [7, 1]
click at [931, 355] on div "her o.moveUp press enter her o.moveDown press enter her o.moveLeft press enter …" at bounding box center [949, 328] width 287 height 228
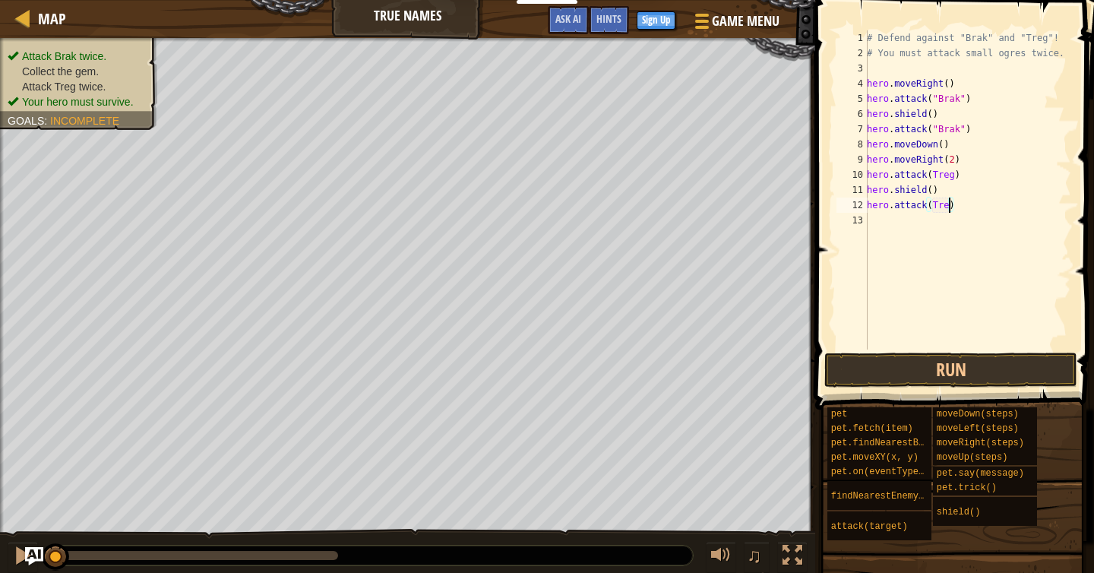
scroll to position [7, 7]
click at [999, 361] on button "Run" at bounding box center [950, 369] width 253 height 35
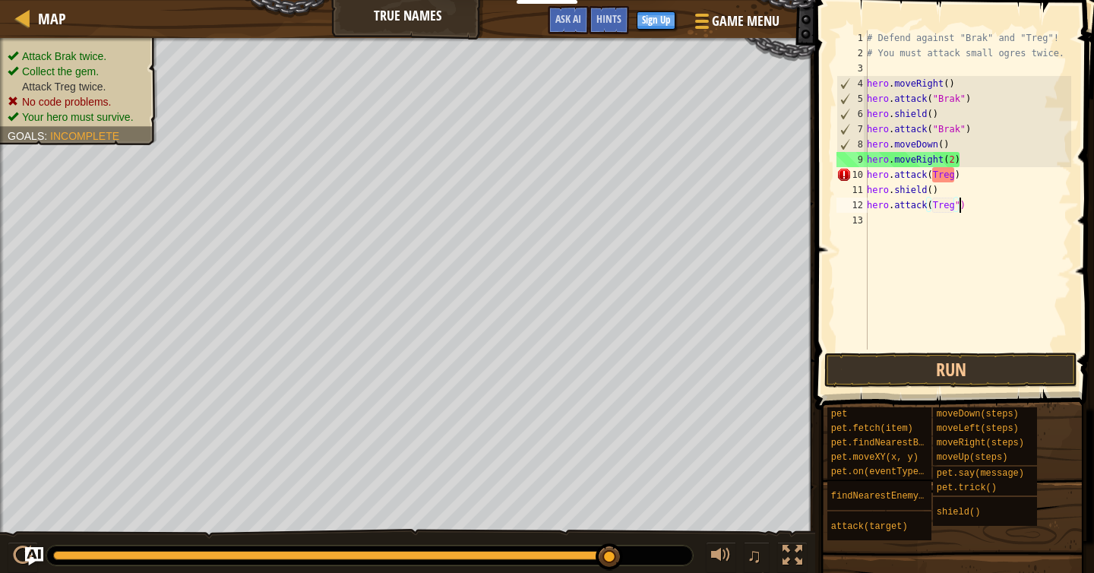
scroll to position [7, 8]
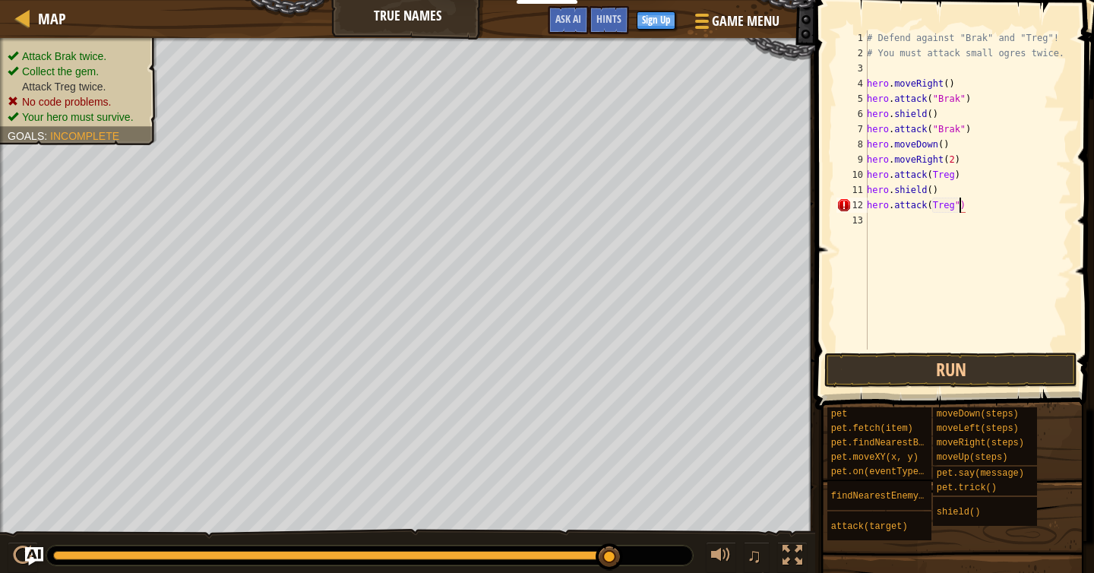
click at [934, 205] on div "# Defend against "Brak" and "Treg"! # You must attack small ogres twice. hero .…" at bounding box center [967, 204] width 207 height 349
click at [934, 177] on div "# Defend against "Brak" and "Treg"! # You must attack small ogres twice. hero .…" at bounding box center [967, 204] width 207 height 349
click at [959, 182] on div "# Defend against "Brak" and "Treg"! # You must attack small ogres twice. hero .…" at bounding box center [967, 204] width 207 height 349
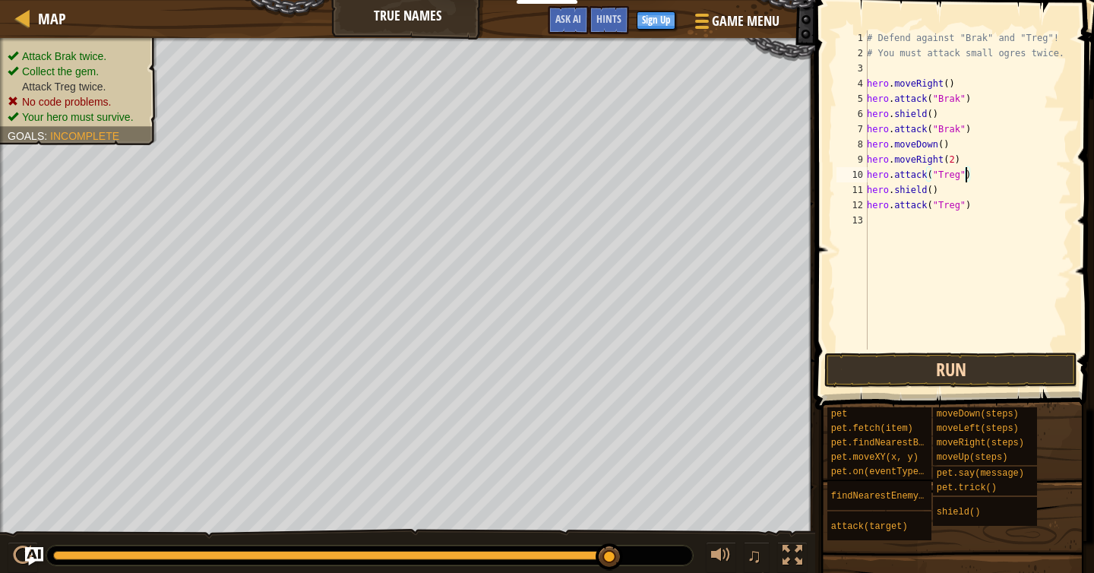
type textarea "hero.attack("Treg")"
click at [1000, 364] on button "Run" at bounding box center [950, 369] width 253 height 35
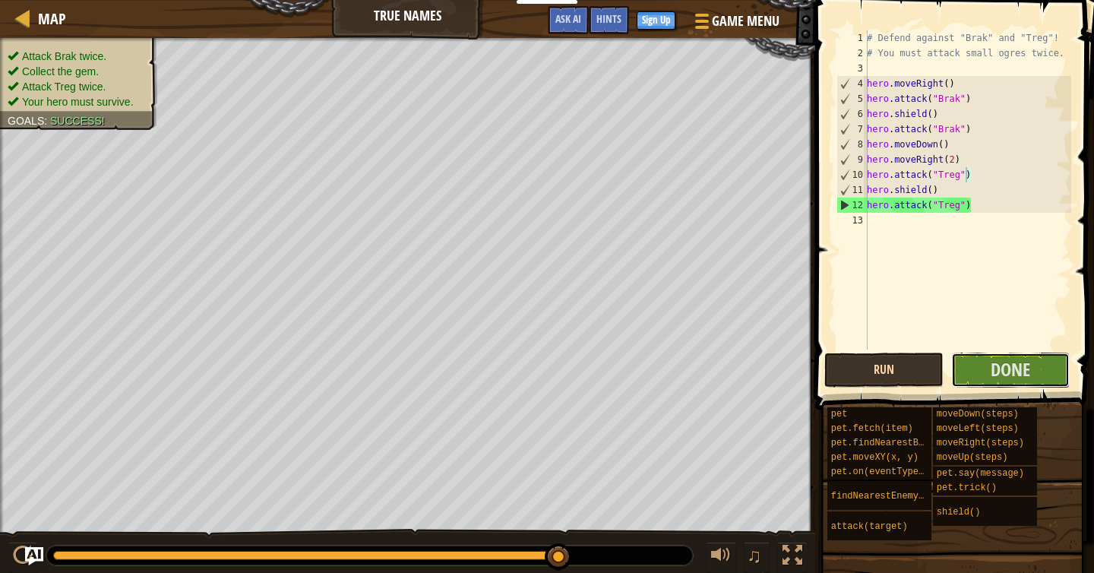
click at [1000, 364] on span "Done" at bounding box center [1011, 369] width 40 height 24
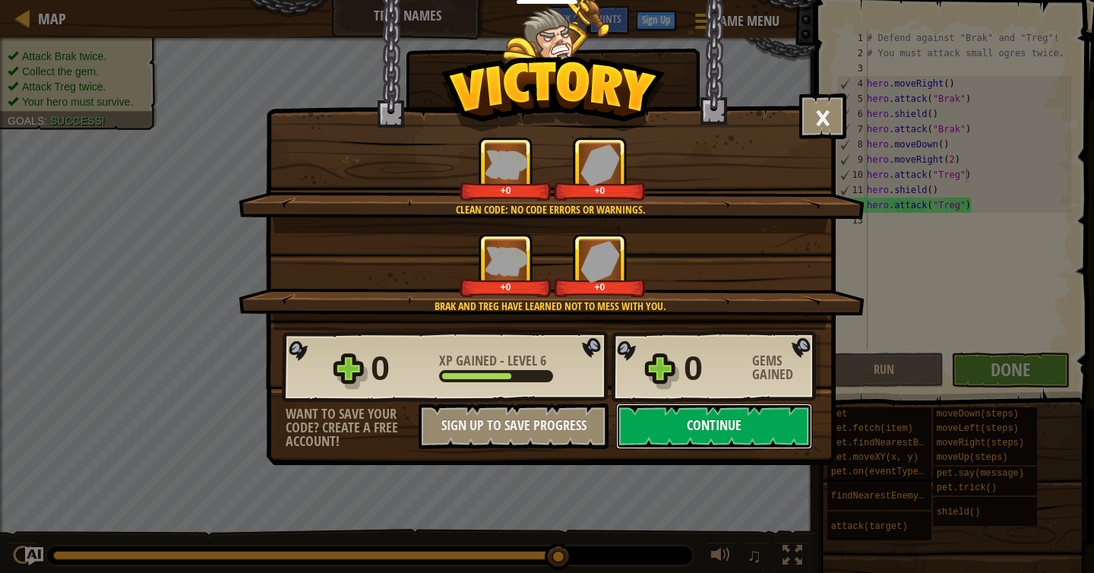
click at [735, 417] on button "Continue" at bounding box center [714, 426] width 196 height 46
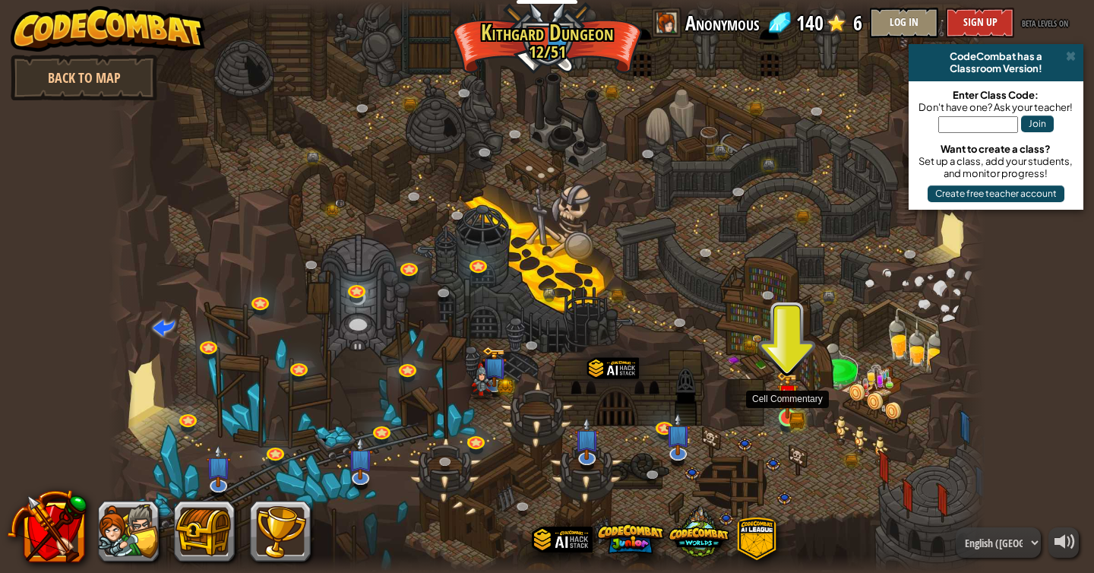
click at [784, 402] on img at bounding box center [787, 395] width 13 height 13
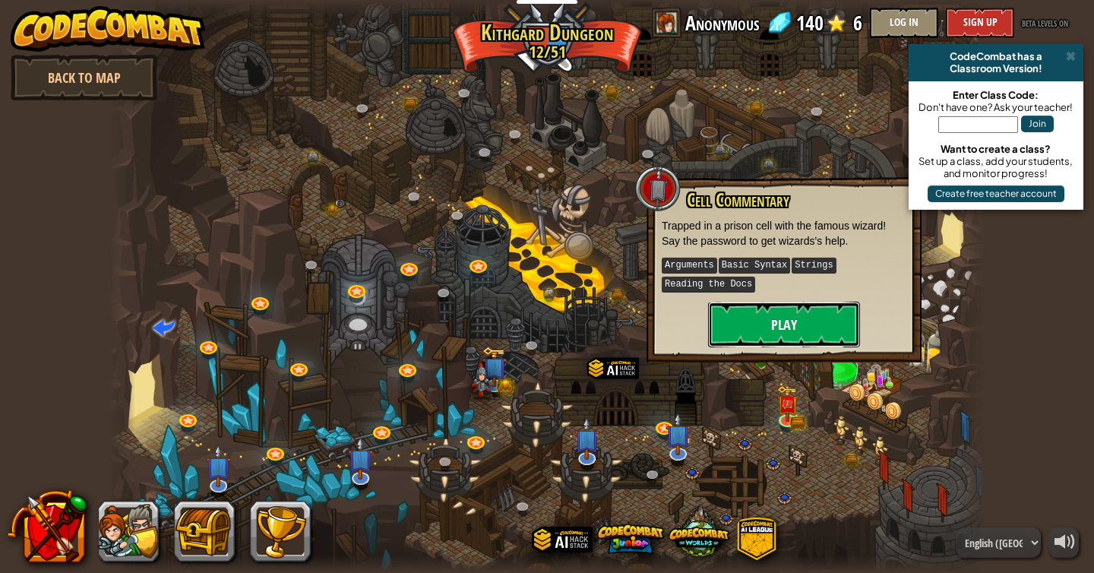
click at [774, 320] on button "Play" at bounding box center [784, 325] width 152 height 46
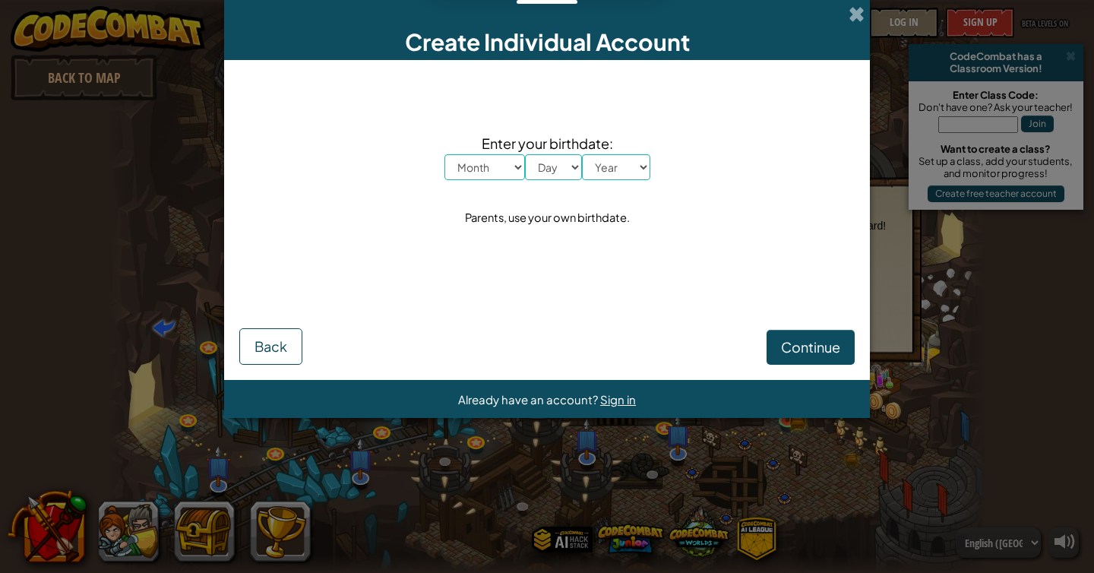
click at [488, 153] on span "Enter your birthdate:" at bounding box center [547, 143] width 206 height 22
click at [488, 166] on select "Month January February March April May June July August September October Novem…" at bounding box center [484, 167] width 81 height 26
select select "5"
click at [444, 154] on select "Month January February March April May June July August September October Novem…" at bounding box center [484, 167] width 81 height 26
click at [539, 160] on select "Day 1 2 3 4 5 6 7 8 9 10 11 12 13 14 15 16 17 18 19 20 21 22 23 24 25 26 27 28 …" at bounding box center [553, 167] width 57 height 26
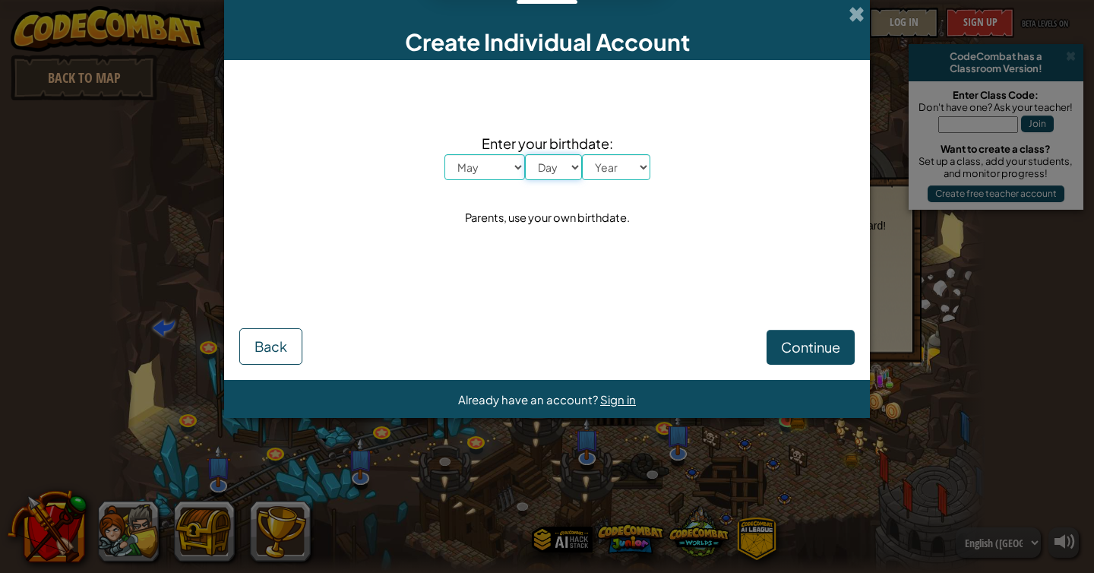
select select "3"
click at [525, 154] on select "Day 1 2 3 4 5 6 7 8 9 10 11 12 13 14 15 16 17 18 19 20 21 22 23 24 25 26 27 28 …" at bounding box center [553, 167] width 57 height 26
click at [629, 166] on select "Year 2025 2024 2023 2022 2021 2020 2019 2018 2017 2016 2015 2014 2013 2012 2011…" at bounding box center [616, 167] width 68 height 26
select select "2010"
click at [582, 154] on select "Year 2025 2024 2023 2022 2021 2020 2019 2018 2017 2016 2015 2014 2013 2012 2011…" at bounding box center [616, 167] width 68 height 26
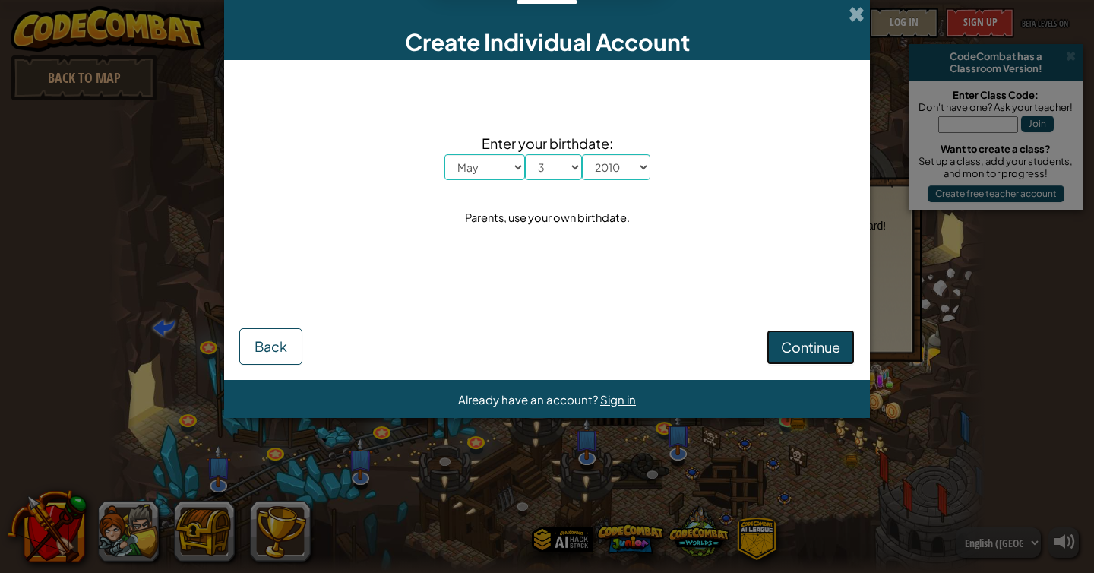
click at [811, 343] on span "Continue" at bounding box center [810, 346] width 59 height 17
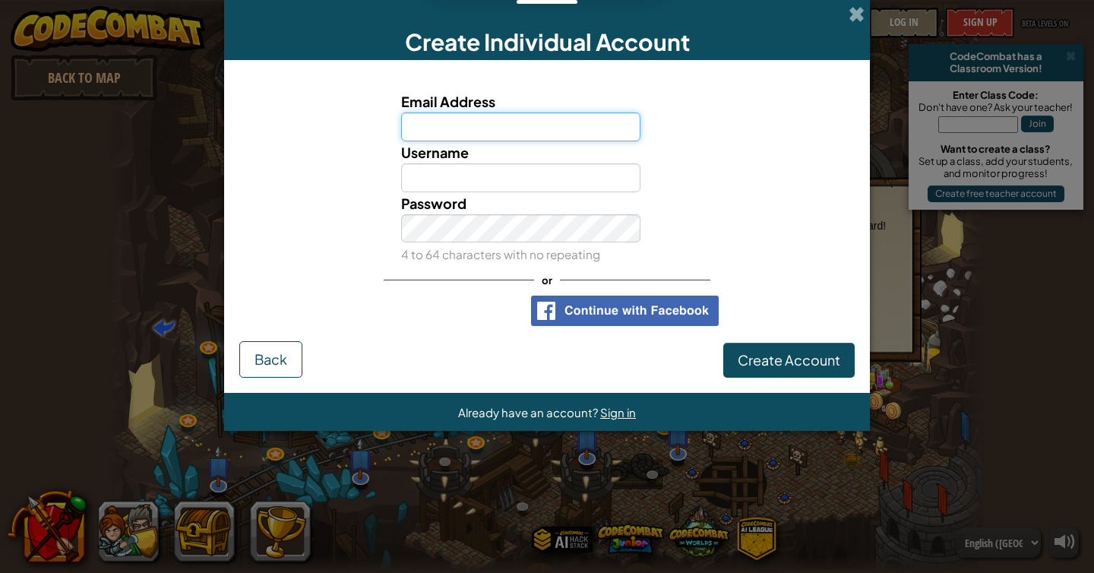
click at [485, 127] on input "Email Address" at bounding box center [521, 126] width 240 height 29
type input "gooyahoo@gmail.com"
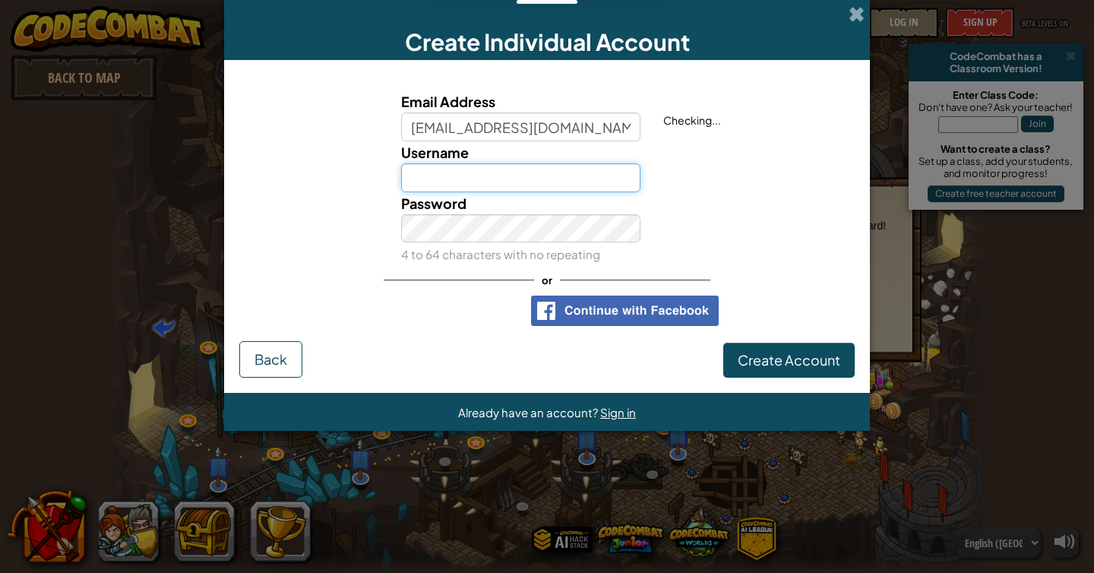
click at [428, 188] on input "Username" at bounding box center [521, 177] width 240 height 29
type input "BlafBlaf55"
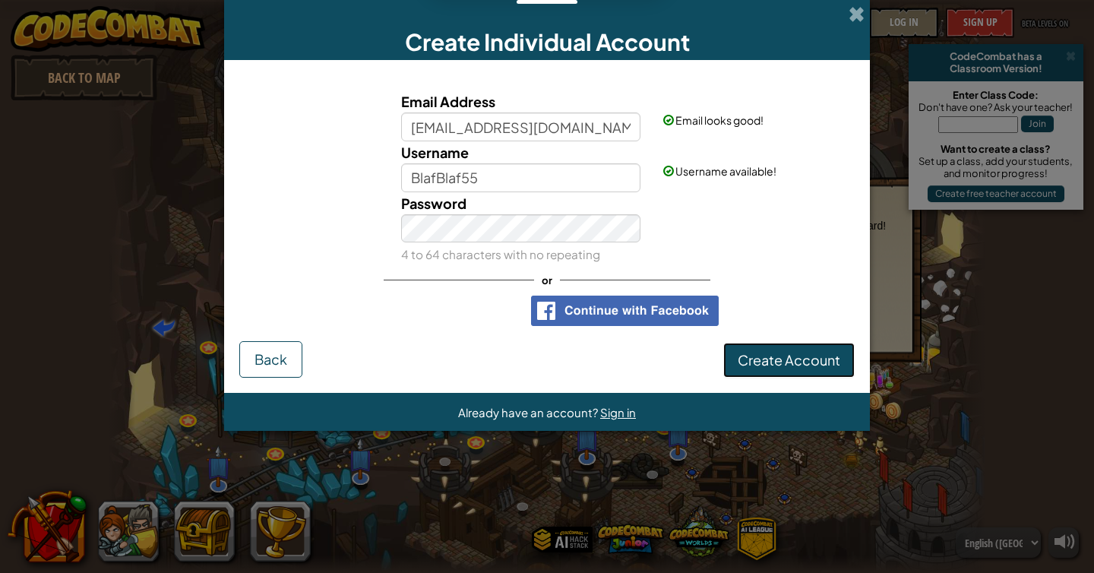
click at [757, 372] on button "Create Account" at bounding box center [788, 360] width 131 height 35
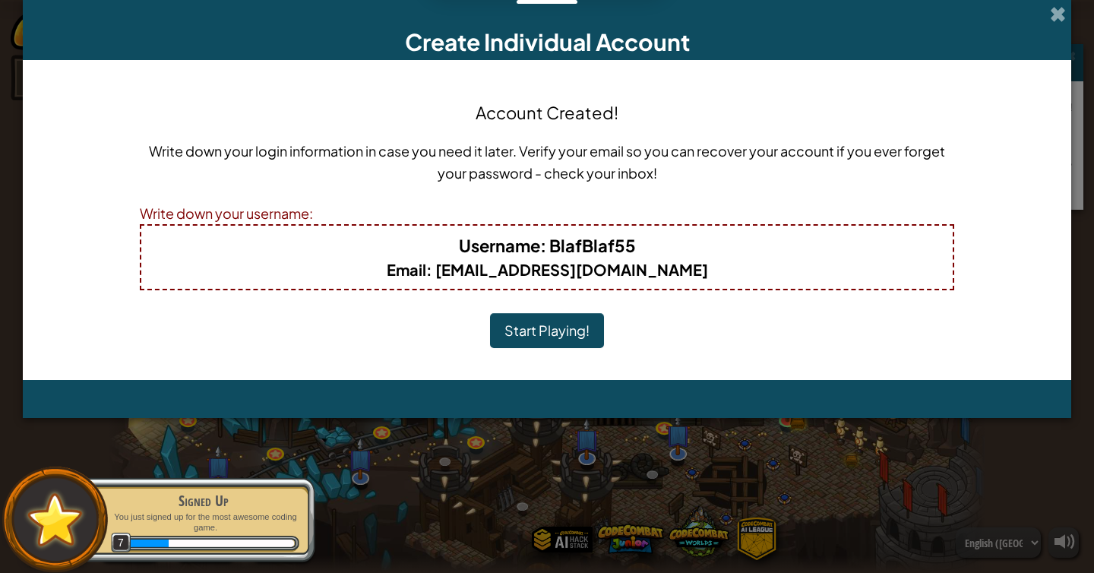
click at [584, 324] on button "Start Playing!" at bounding box center [547, 330] width 114 height 35
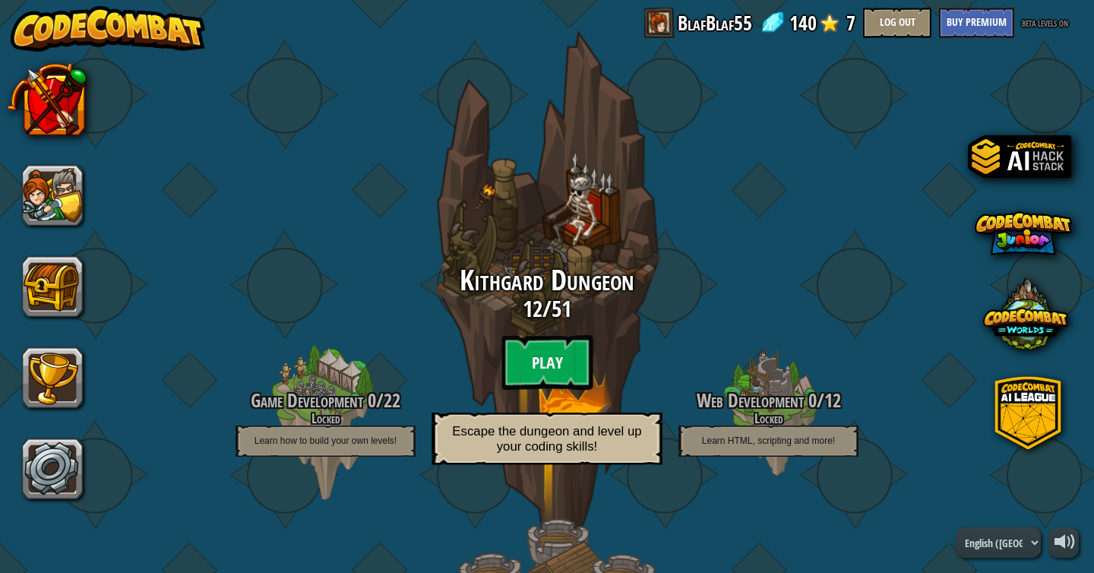
click at [560, 353] on btn "Play" at bounding box center [546, 362] width 91 height 55
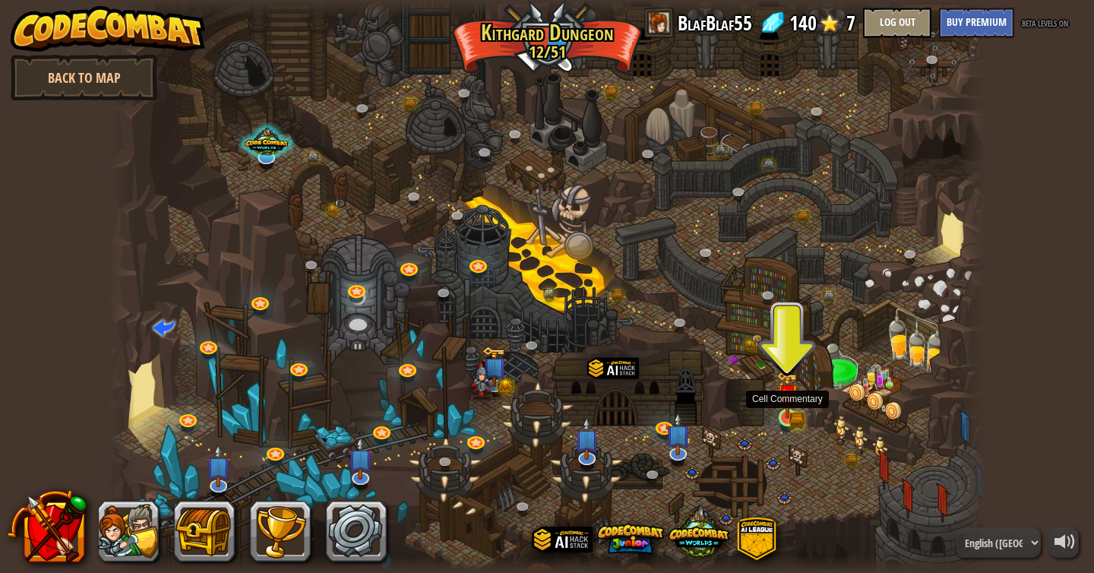
click at [793, 416] on img at bounding box center [787, 395] width 22 height 49
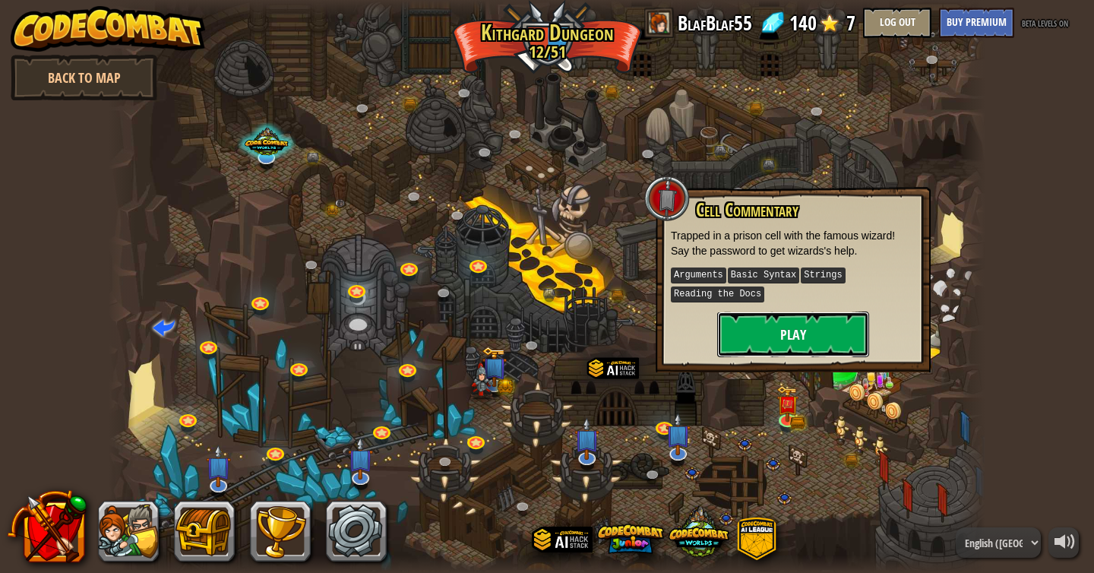
click at [780, 326] on button "Play" at bounding box center [793, 334] width 152 height 46
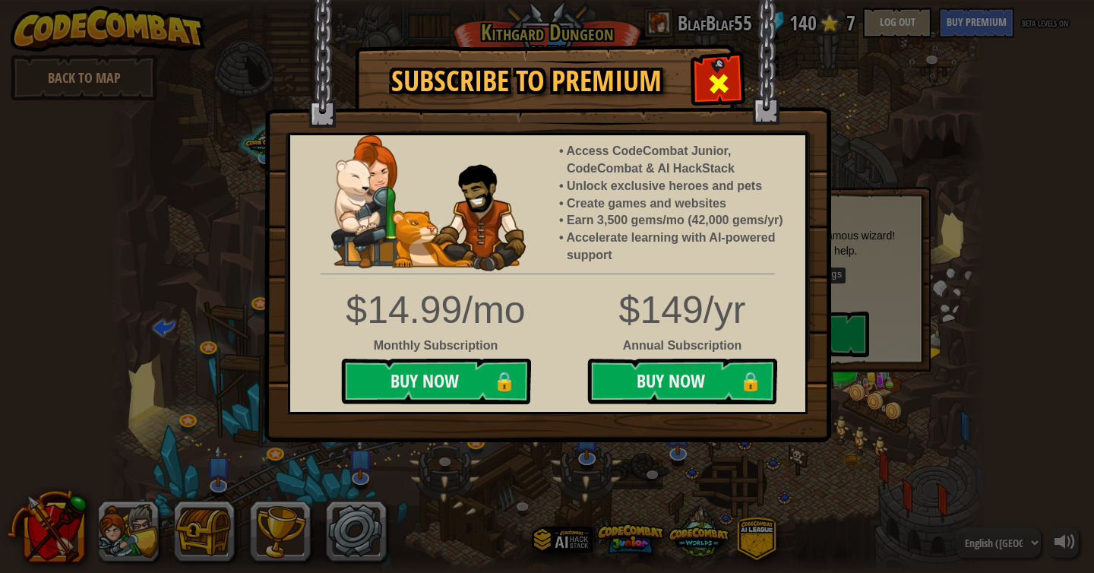
click at [713, 94] on span at bounding box center [718, 83] width 24 height 24
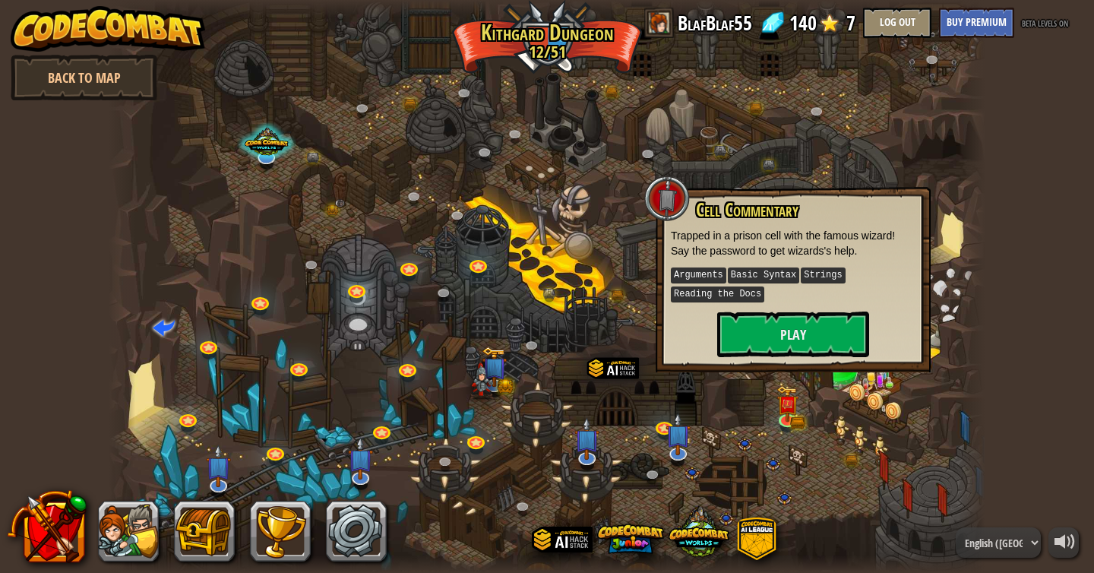
click at [795, 357] on div "Cell Commentary Trapped in a prison cell with the famous wizard! Say the passwo…" at bounding box center [793, 279] width 275 height 185
click at [795, 343] on button "Play" at bounding box center [793, 334] width 152 height 46
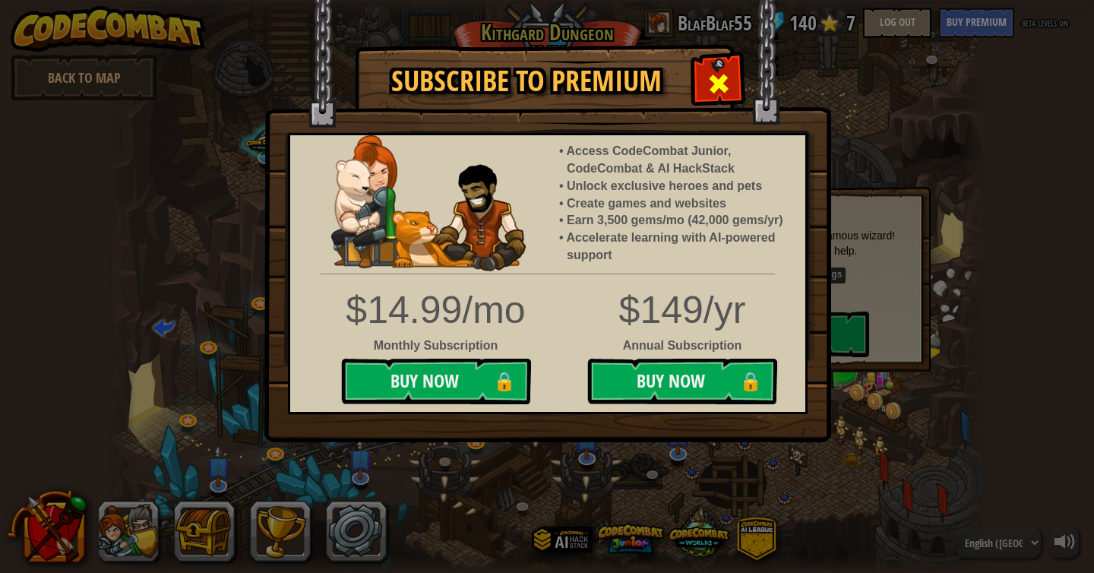
click at [717, 78] on span at bounding box center [718, 83] width 24 height 24
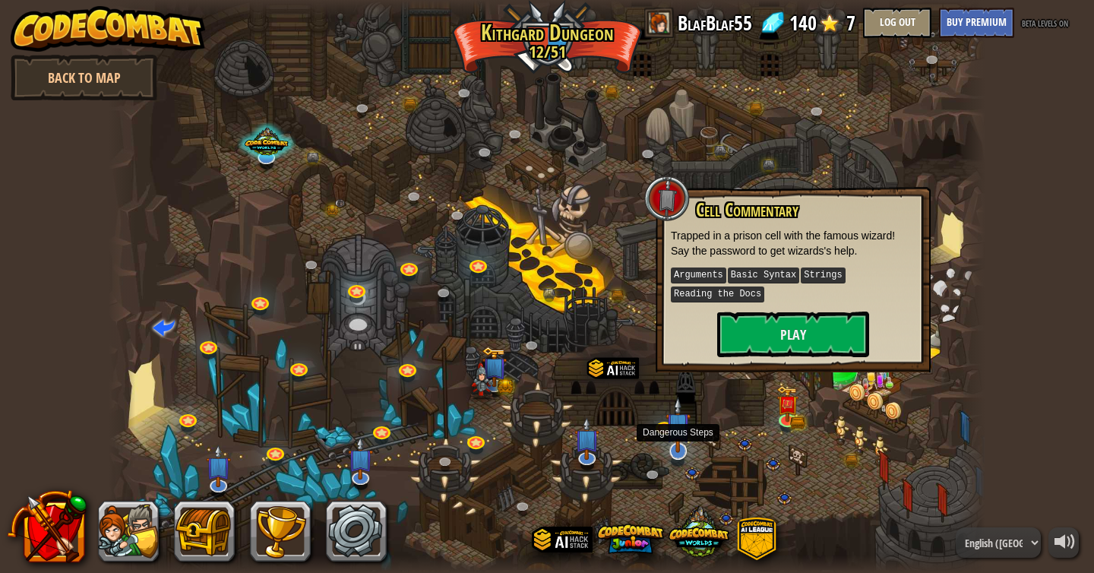
click at [681, 441] on img at bounding box center [677, 425] width 24 height 56
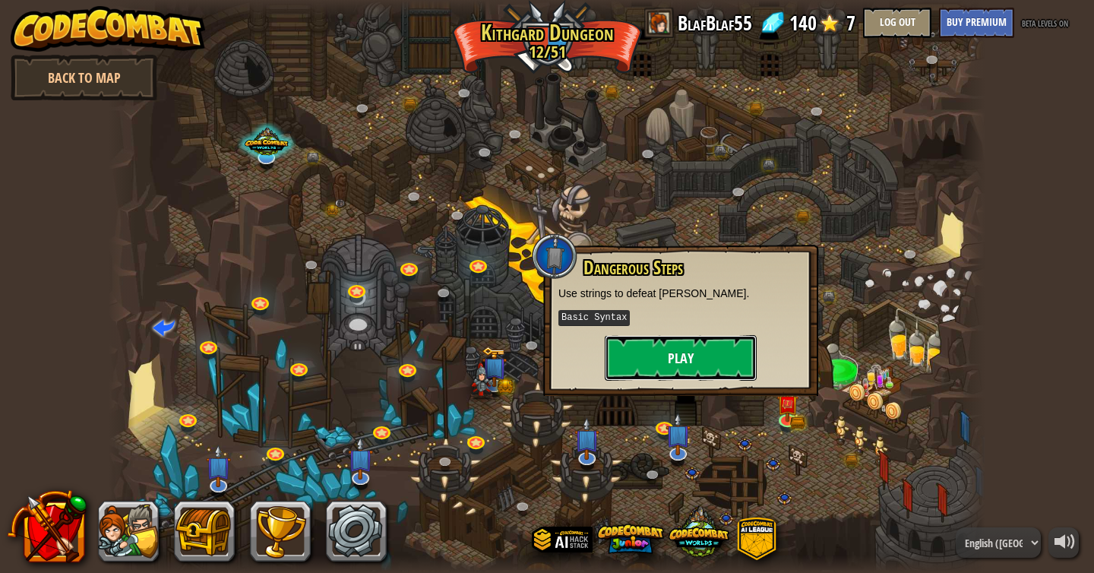
click at [681, 360] on button "Play" at bounding box center [681, 358] width 152 height 46
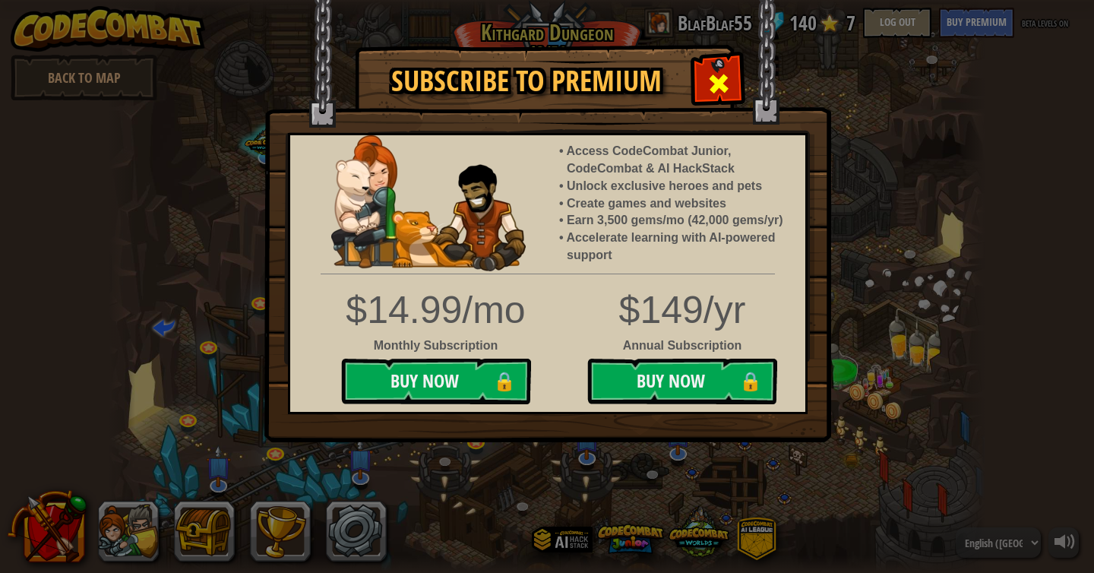
click at [735, 76] on div at bounding box center [718, 82] width 48 height 48
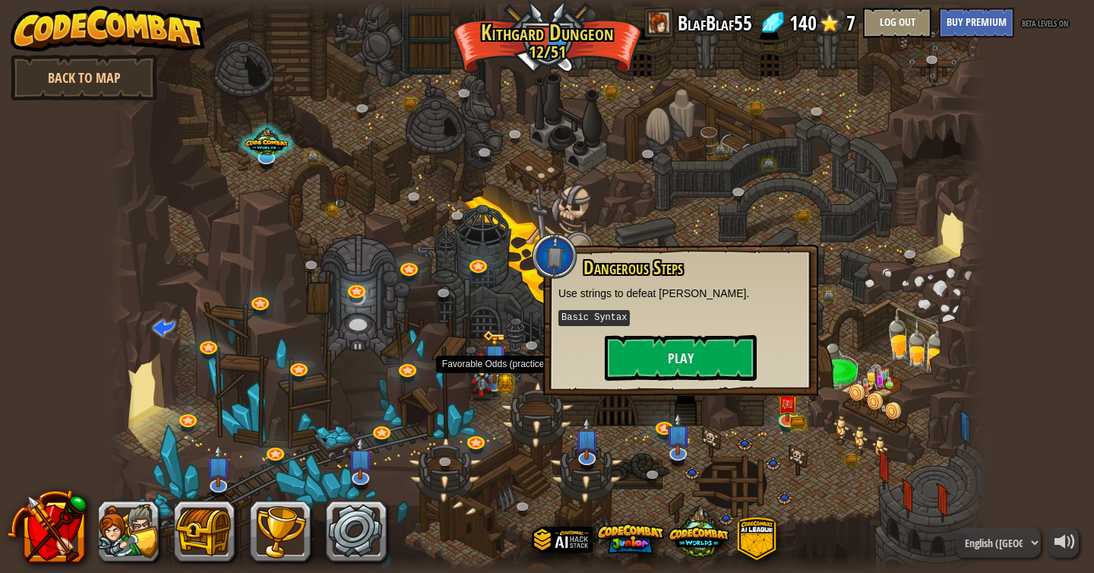
click at [498, 376] on img at bounding box center [494, 357] width 24 height 54
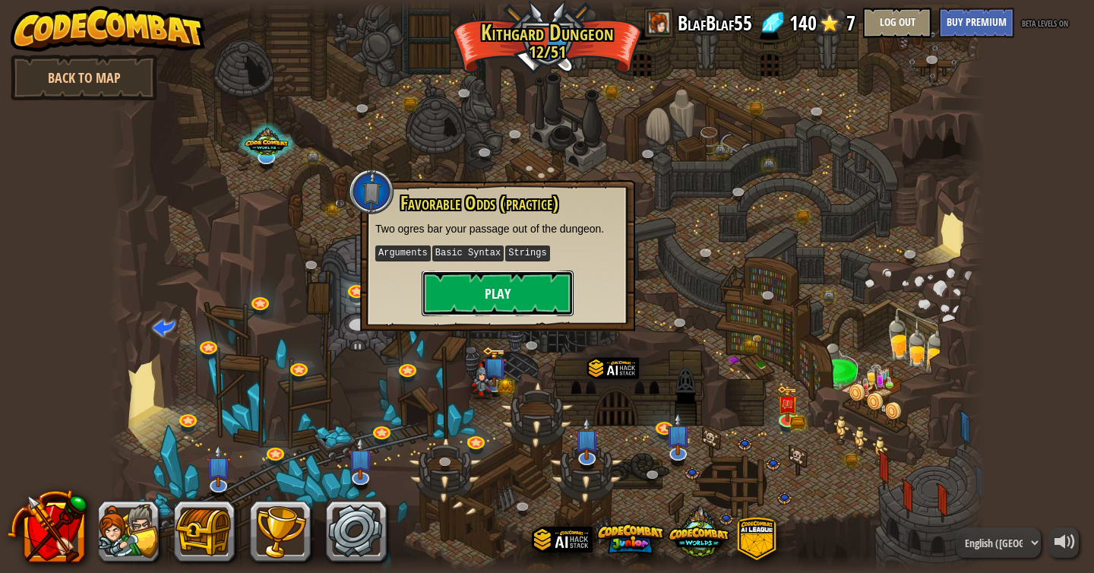
click at [524, 298] on button "Play" at bounding box center [498, 293] width 152 height 46
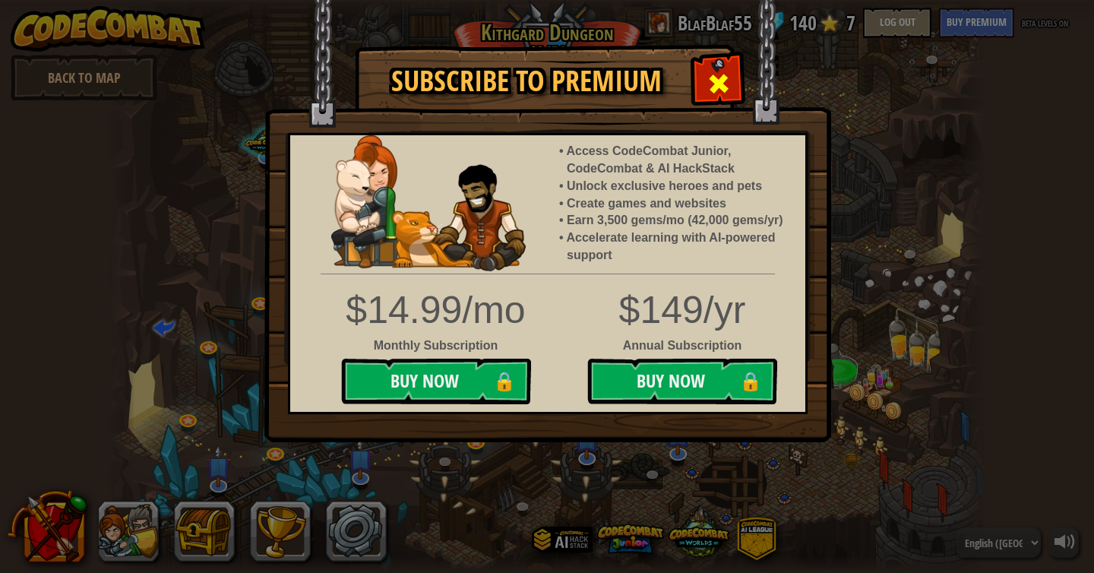
click at [701, 72] on div at bounding box center [718, 82] width 48 height 48
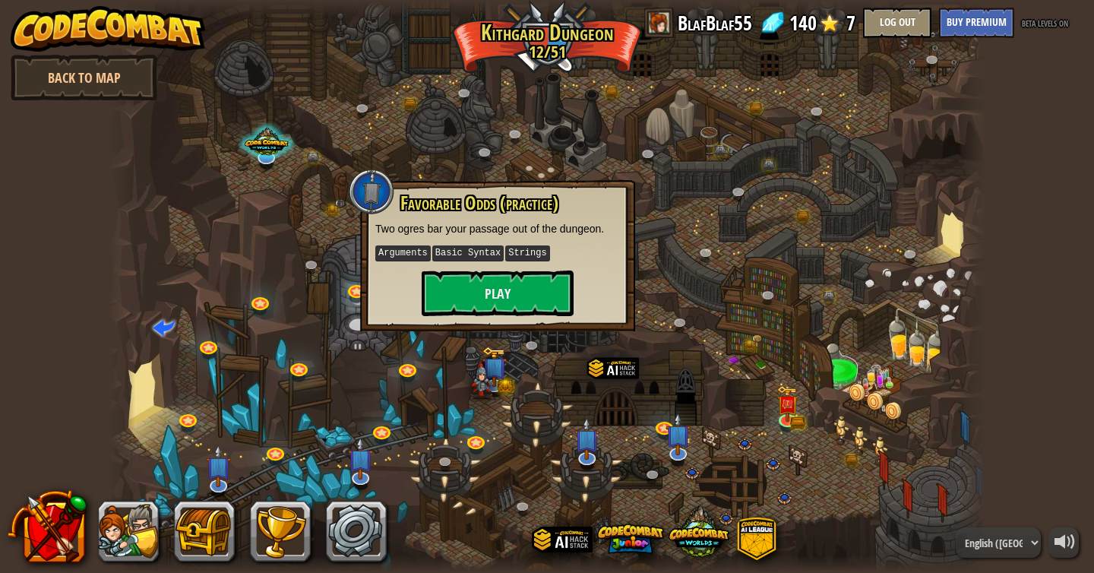
click at [576, 166] on div at bounding box center [547, 286] width 877 height 573
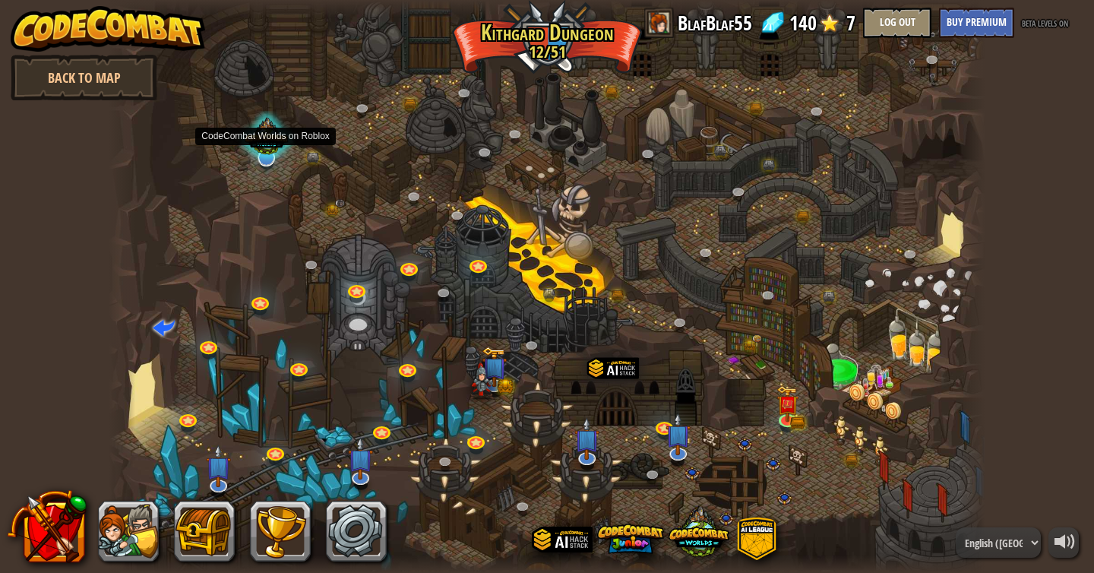
click at [264, 156] on div at bounding box center [266, 139] width 59 height 56
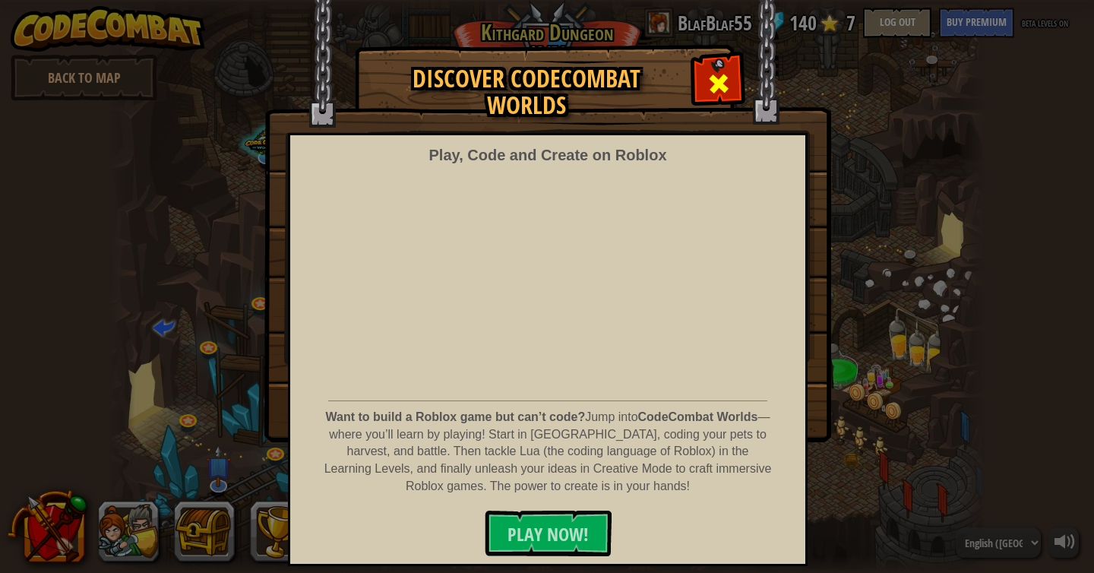
click at [707, 97] on div at bounding box center [718, 82] width 48 height 48
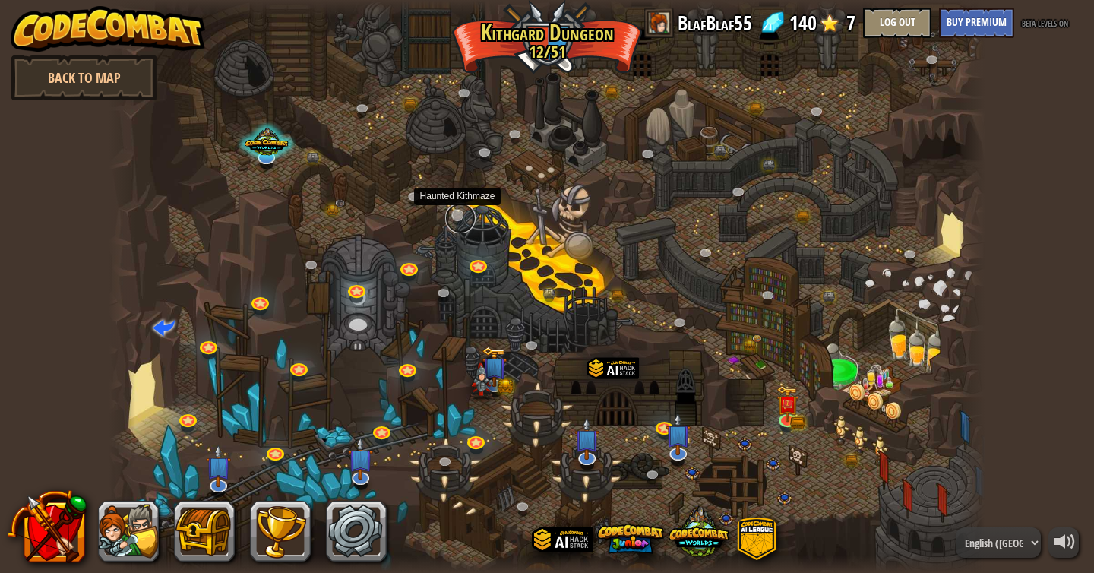
click at [456, 214] on link at bounding box center [460, 218] width 30 height 30
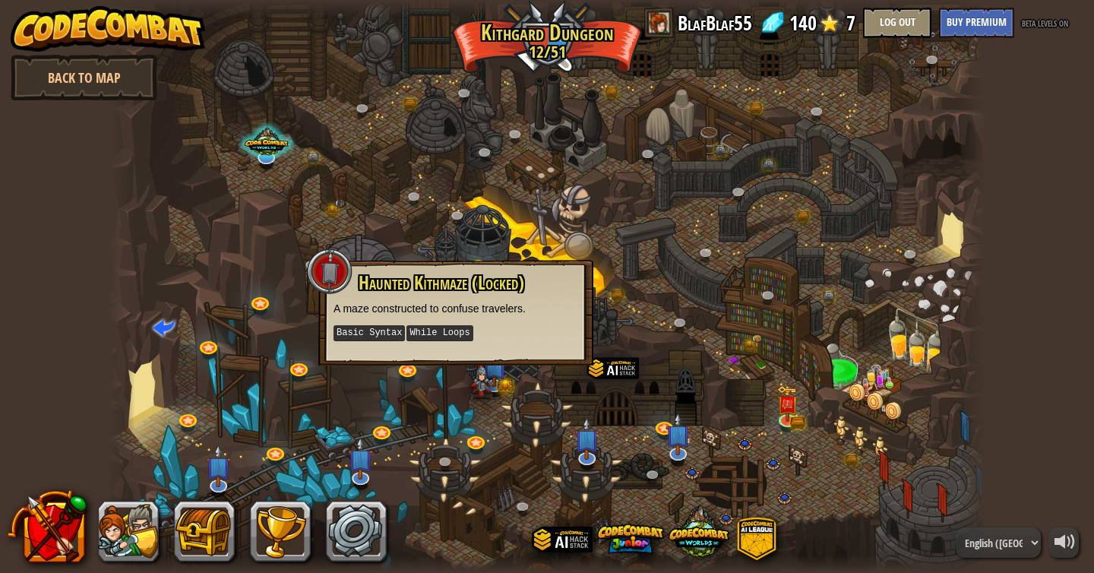
click at [452, 390] on div at bounding box center [547, 286] width 877 height 573
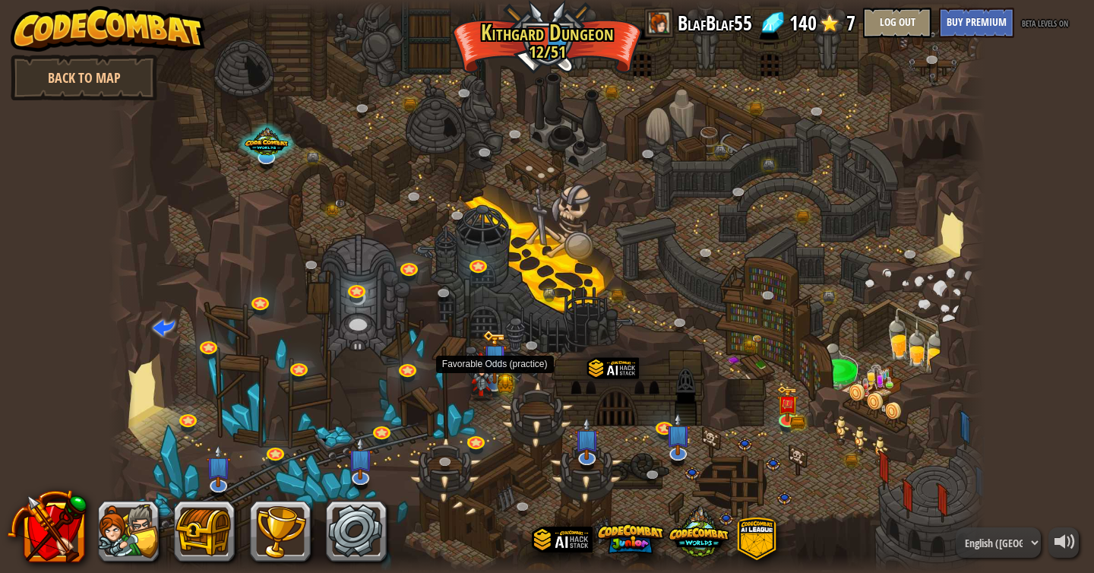
click at [499, 378] on img at bounding box center [494, 357] width 24 height 54
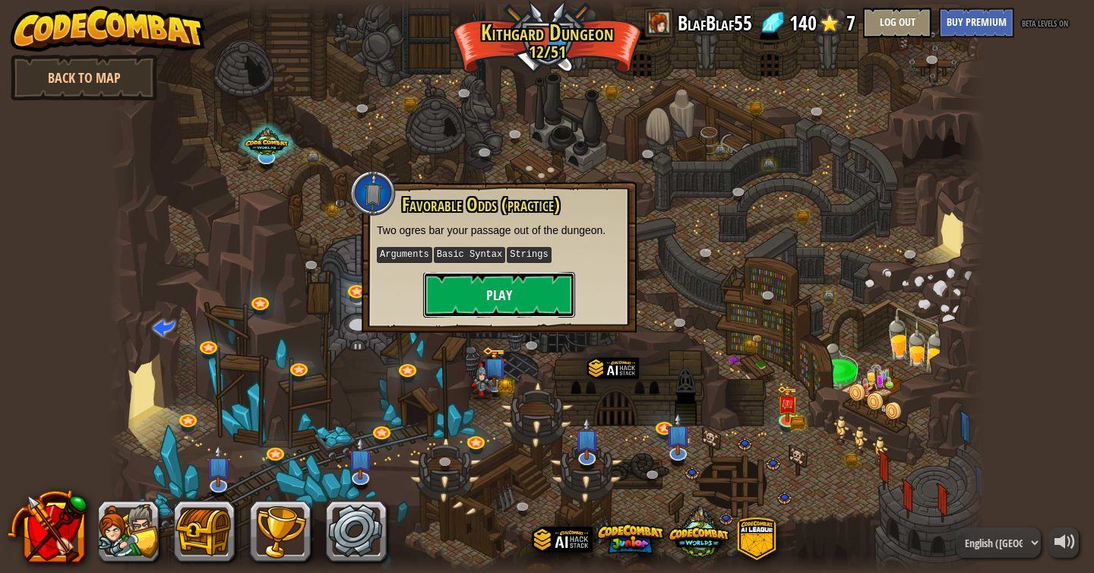
click at [502, 305] on button "Play" at bounding box center [499, 295] width 152 height 46
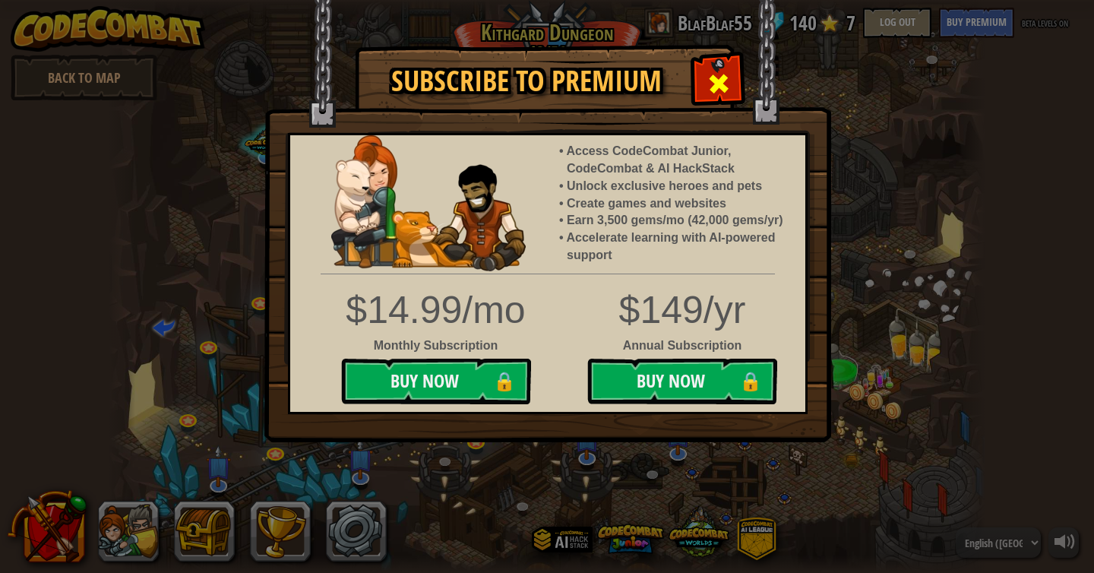
click at [719, 93] on span at bounding box center [718, 83] width 24 height 24
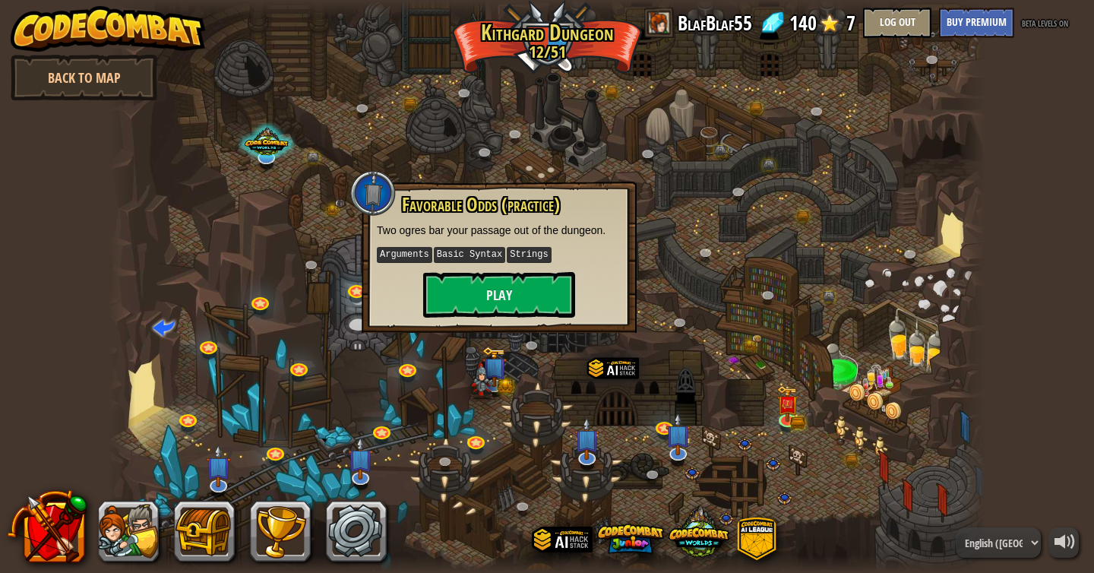
click at [845, 366] on div at bounding box center [547, 286] width 877 height 573
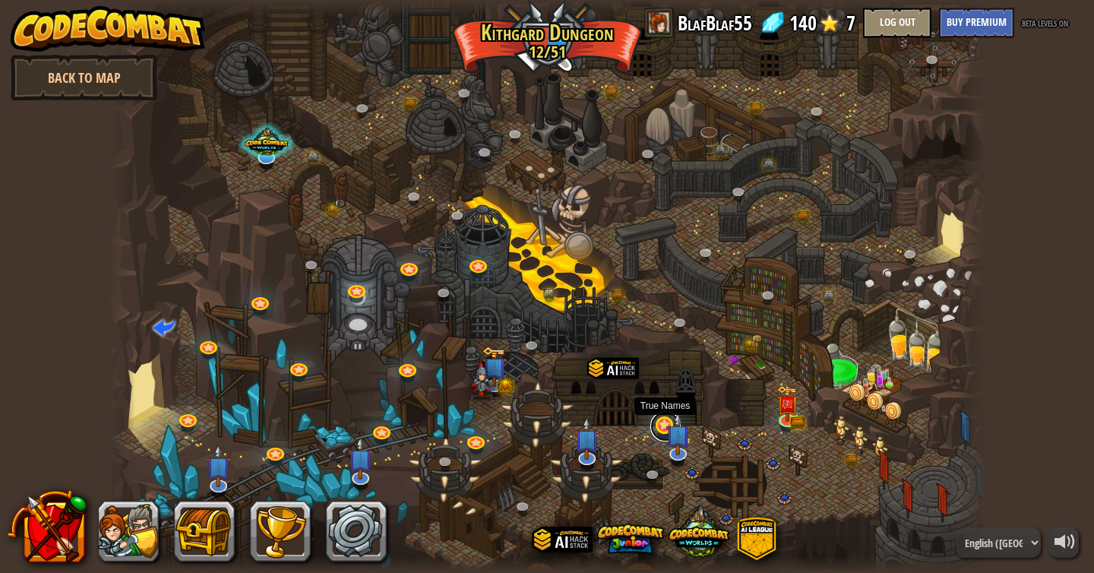
click at [658, 424] on link at bounding box center [665, 426] width 30 height 30
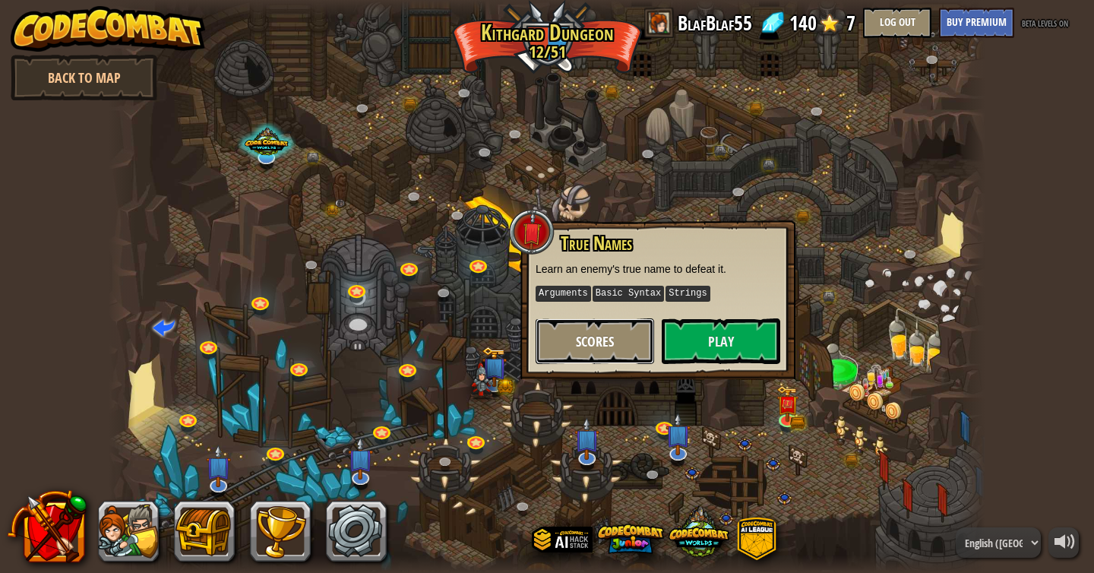
click at [632, 331] on button "Scores" at bounding box center [595, 341] width 119 height 46
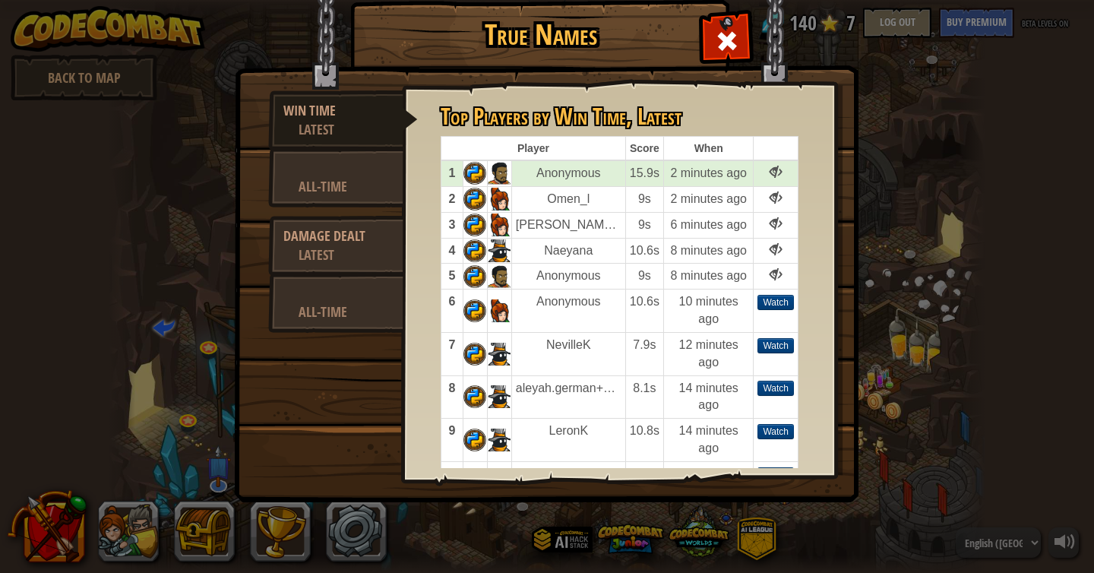
click at [716, 68] on img at bounding box center [546, 230] width 624 height 544
click at [716, 50] on span at bounding box center [727, 41] width 24 height 24
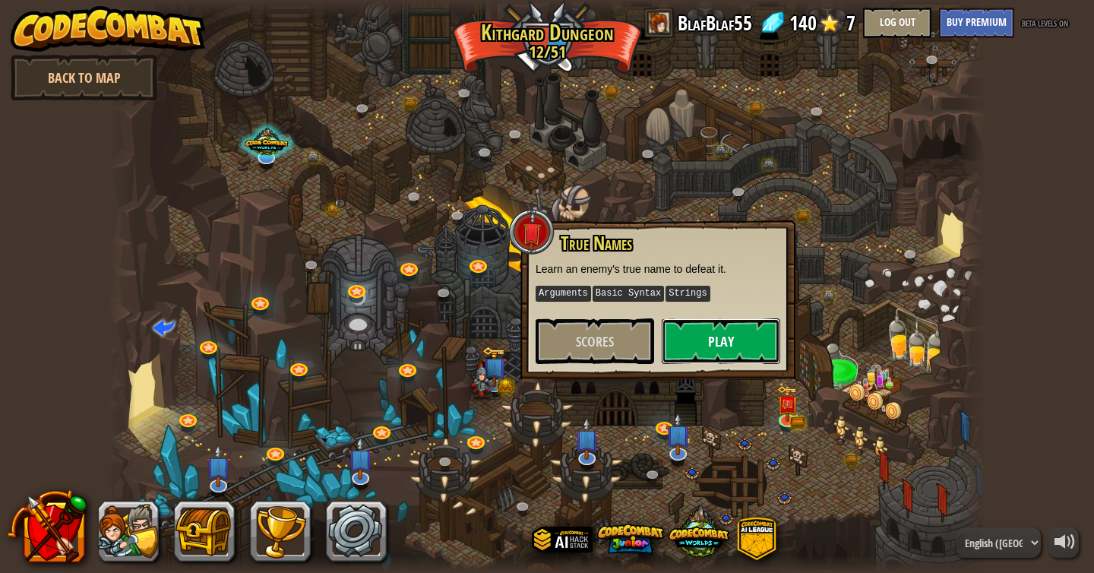
click at [735, 321] on button "Play" at bounding box center [721, 341] width 119 height 46
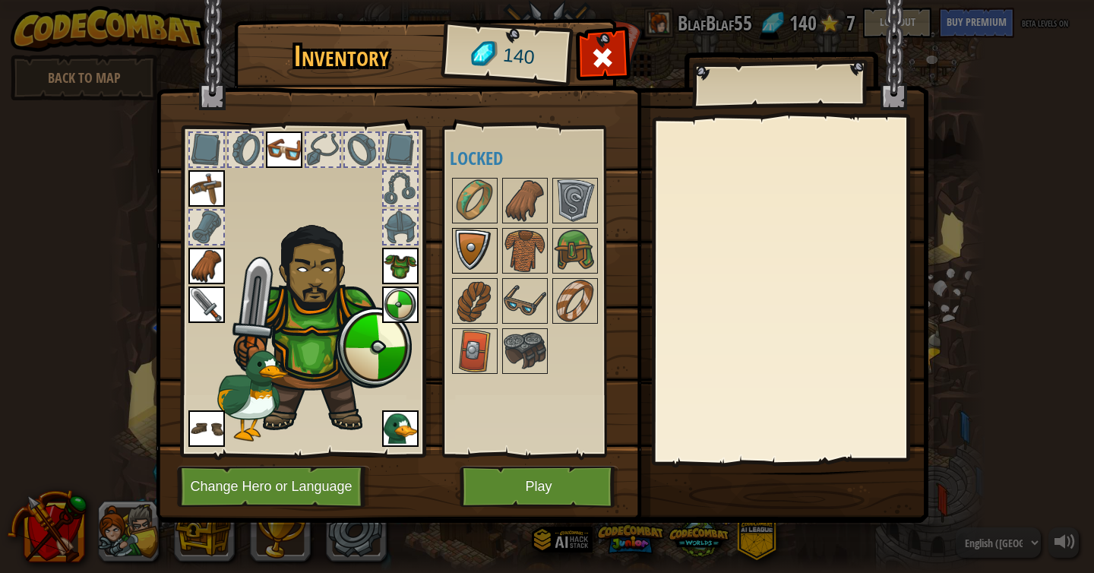
click at [475, 242] on img at bounding box center [475, 250] width 43 height 43
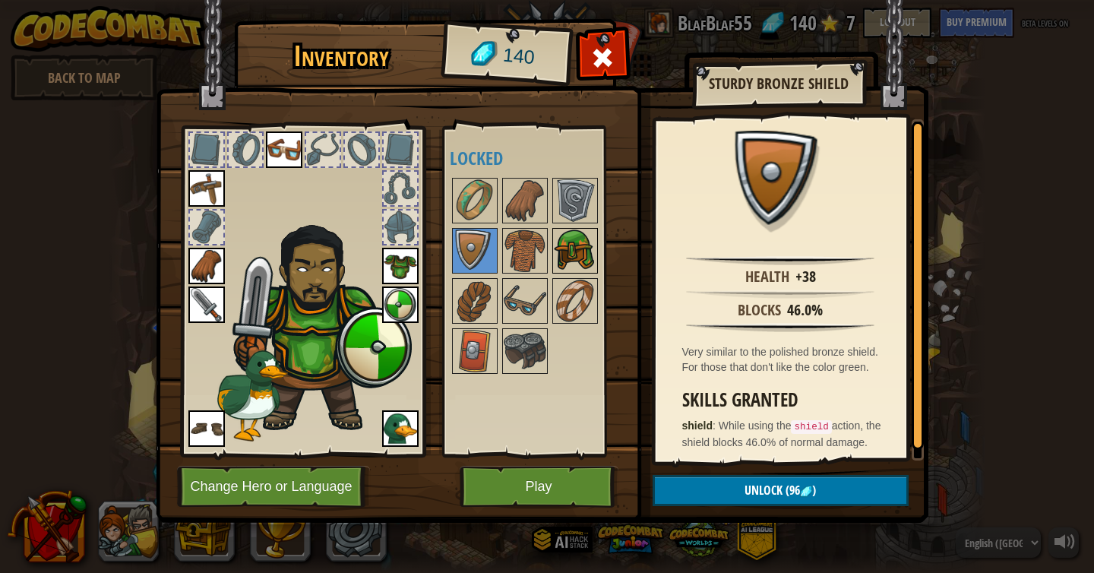
click at [561, 239] on img at bounding box center [575, 250] width 43 height 43
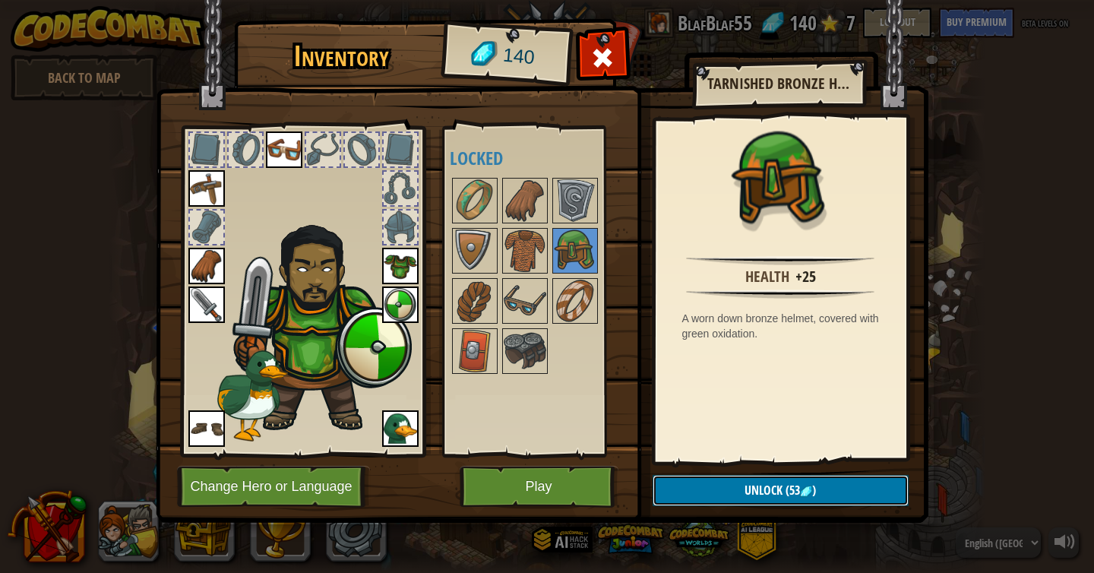
click at [776, 491] on span "Unlock" at bounding box center [763, 490] width 38 height 17
click at [793, 482] on button "Confirm" at bounding box center [781, 490] width 256 height 31
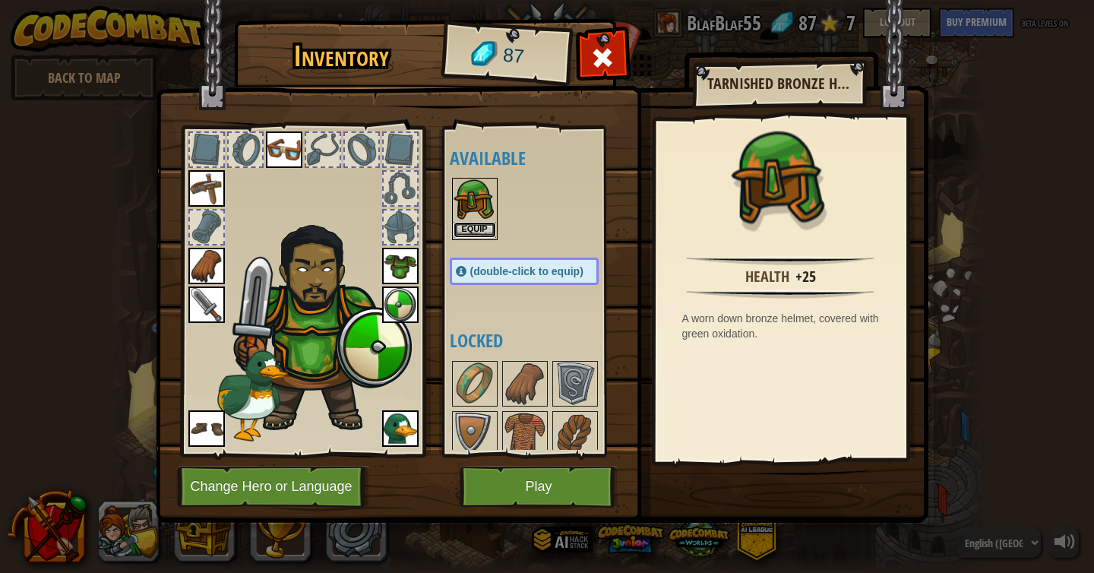
click at [486, 226] on button "Equip" at bounding box center [475, 230] width 43 height 16
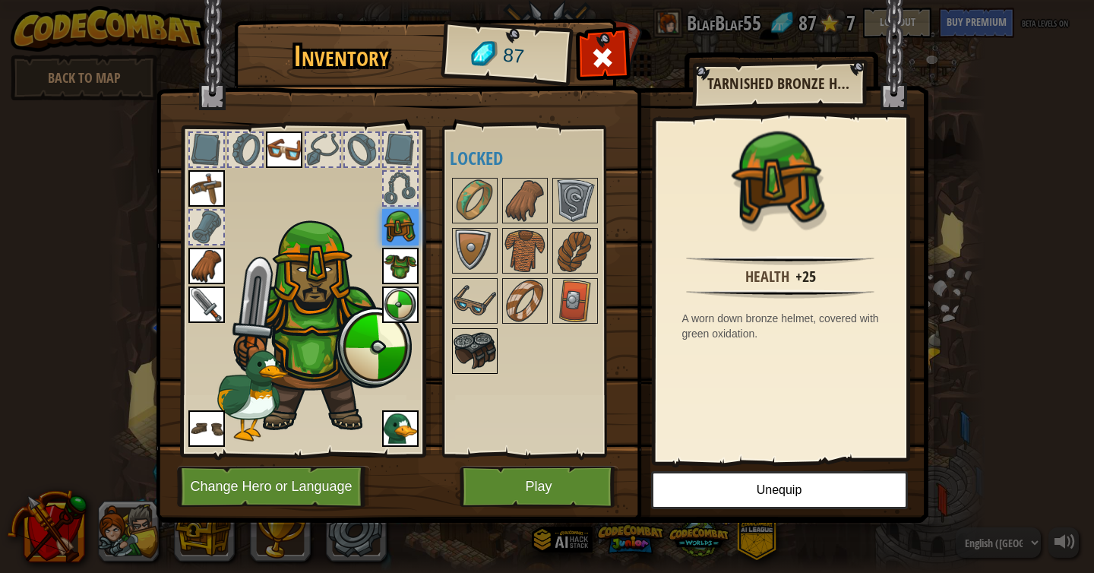
click at [481, 362] on img at bounding box center [475, 351] width 43 height 43
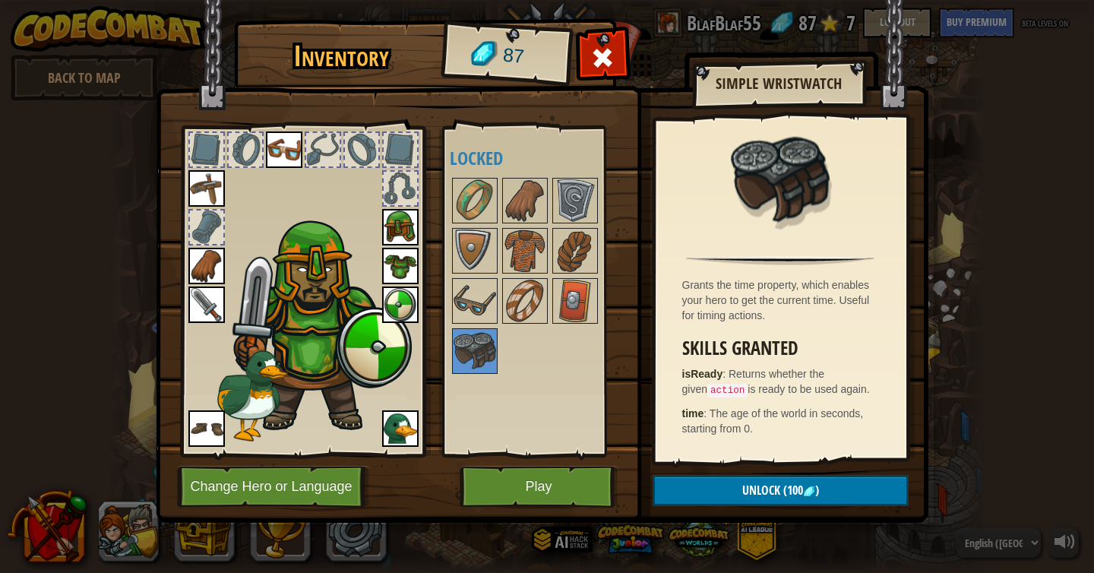
click at [538, 225] on div at bounding box center [539, 275] width 179 height 201
click at [525, 239] on img at bounding box center [525, 250] width 43 height 43
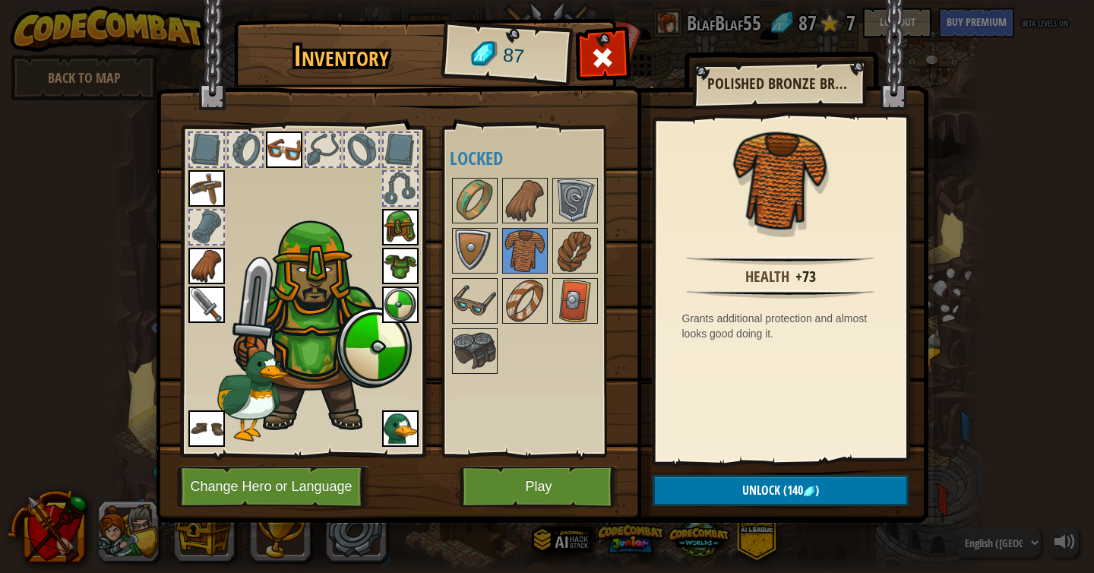
click at [403, 261] on img at bounding box center [400, 266] width 36 height 36
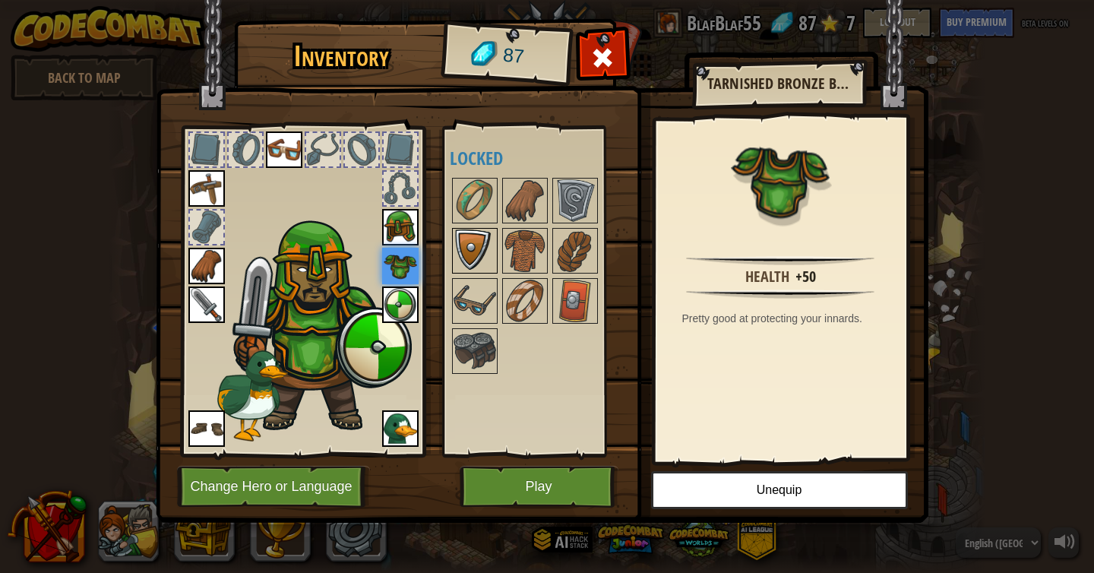
click at [477, 239] on img at bounding box center [475, 250] width 43 height 43
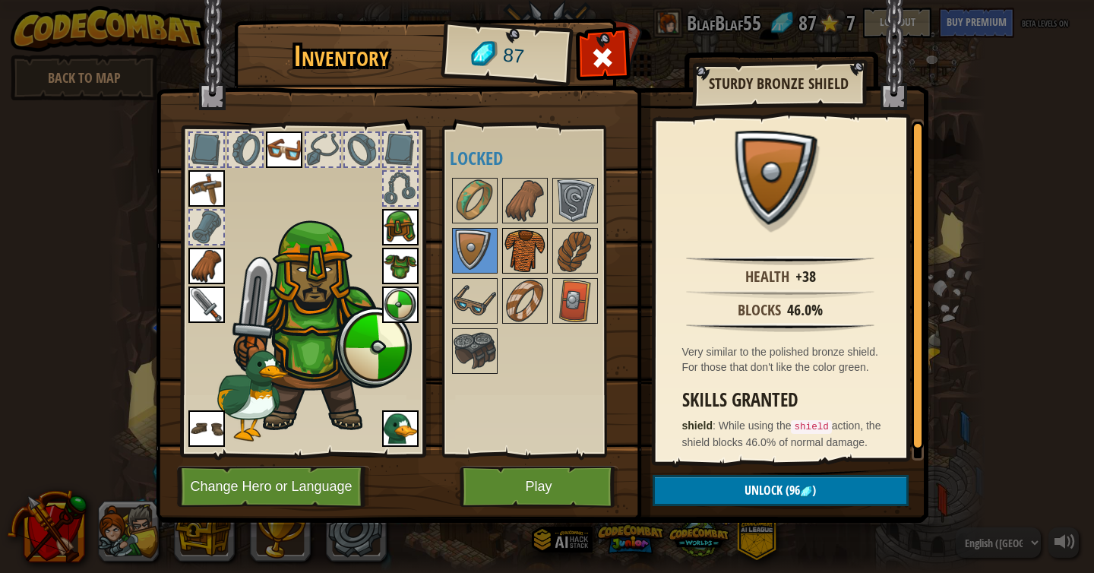
click at [512, 238] on img at bounding box center [525, 250] width 43 height 43
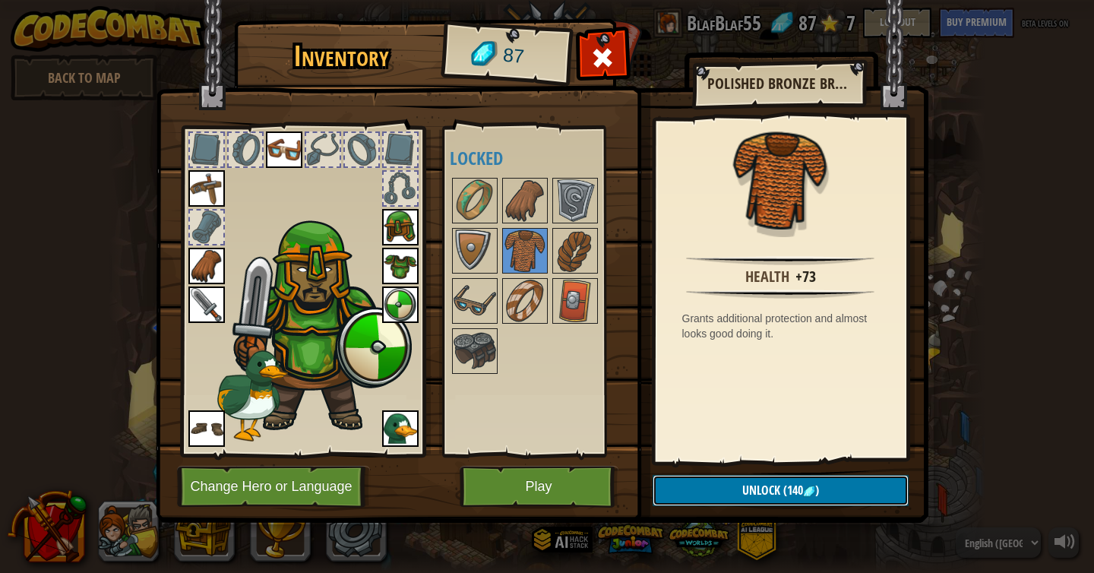
click at [775, 482] on span "Unlock" at bounding box center [761, 490] width 38 height 17
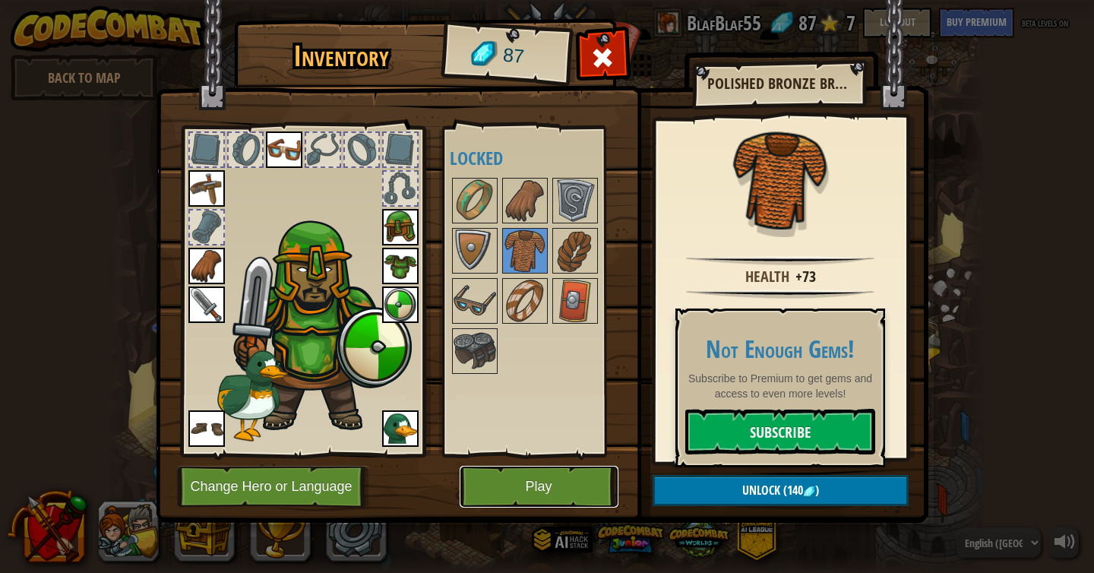
click at [554, 476] on button "Play" at bounding box center [539, 487] width 159 height 42
